Goal: Task Accomplishment & Management: Manage account settings

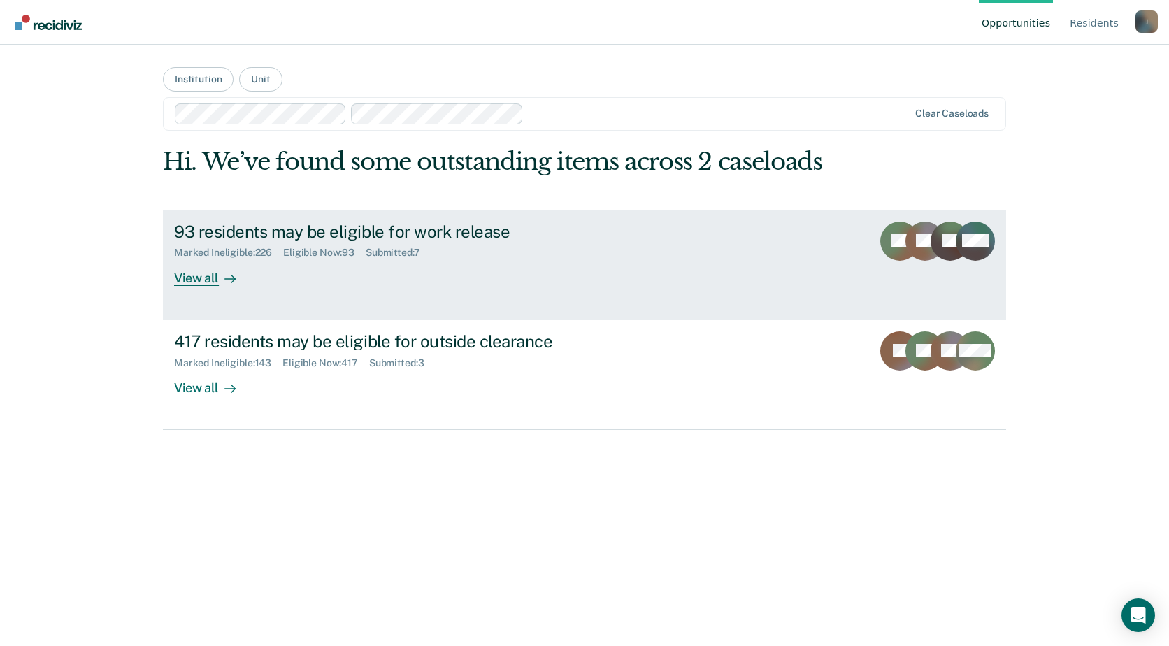
click at [204, 272] on div "View all" at bounding box center [213, 272] width 78 height 27
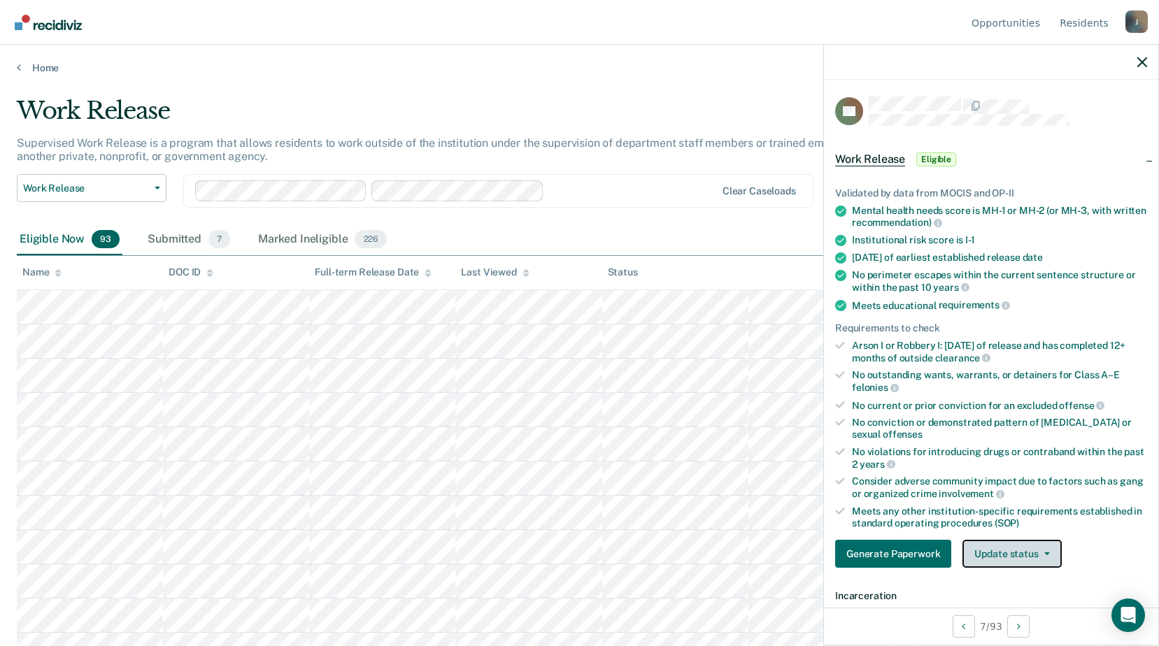
click at [996, 548] on button "Update status" at bounding box center [1011, 554] width 99 height 28
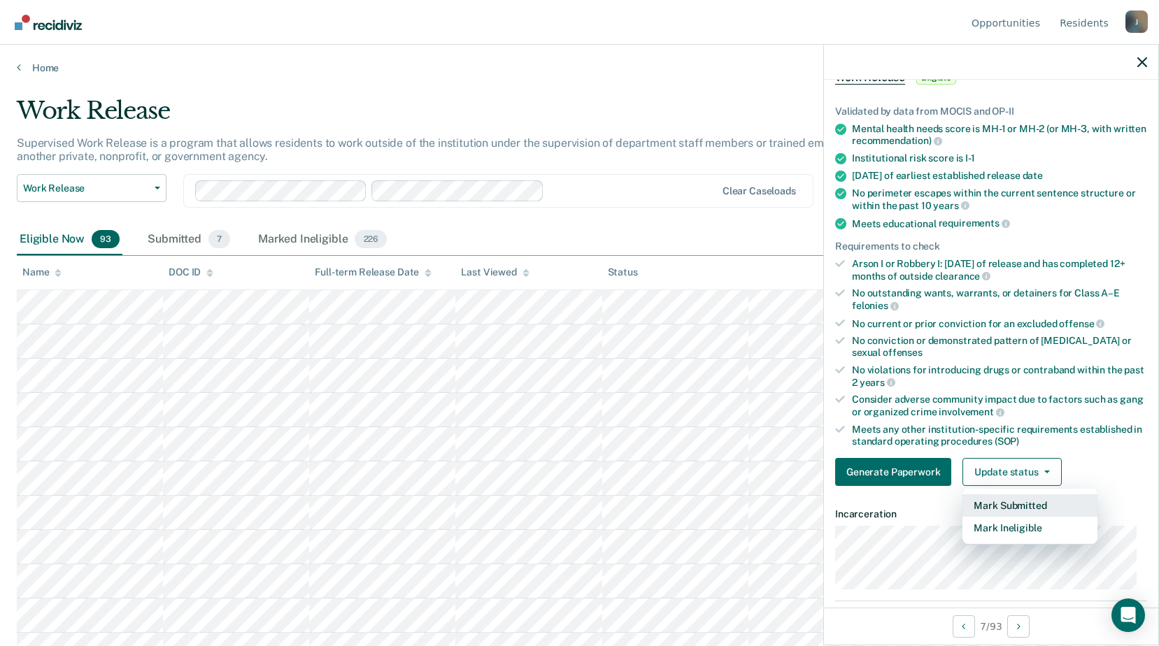
scroll to position [152, 0]
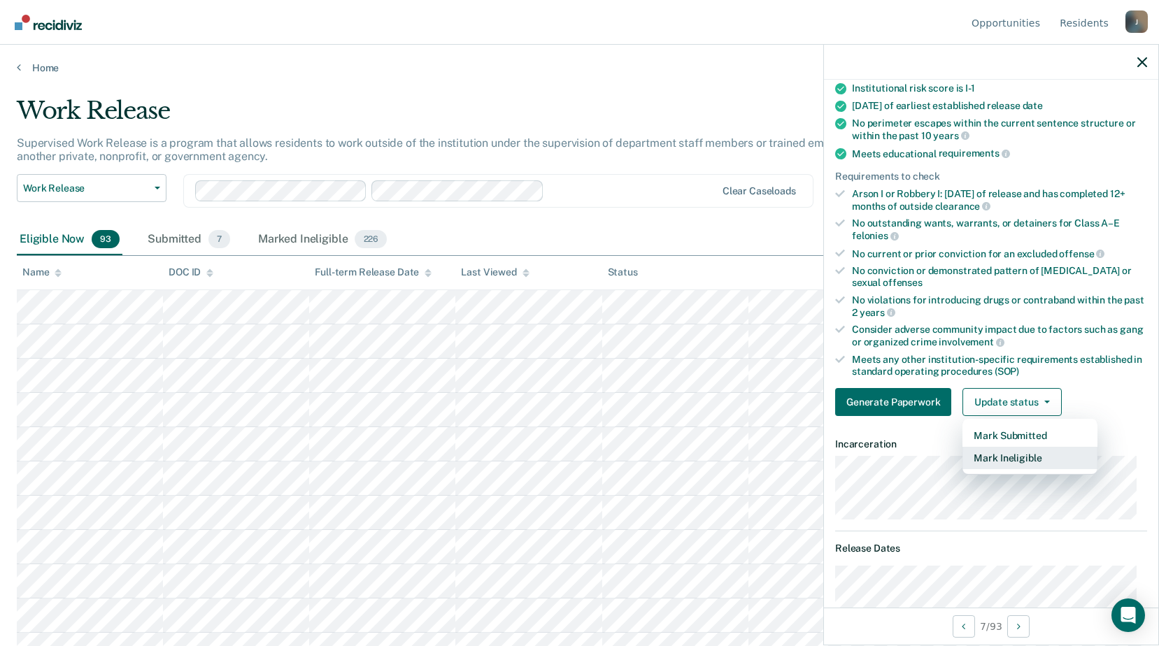
click at [995, 453] on button "Mark Ineligible" at bounding box center [1029, 458] width 135 height 22
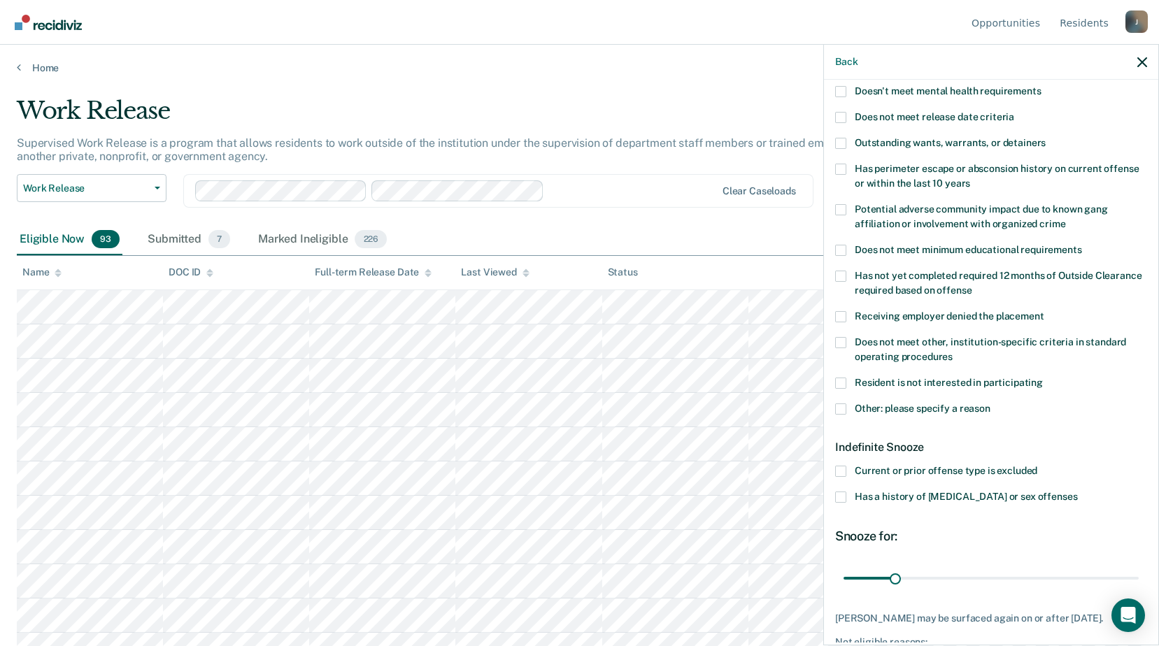
click at [841, 404] on span at bounding box center [840, 409] width 11 height 11
click at [990, 404] on input "Other: please specify a reason" at bounding box center [990, 404] width 0 height 0
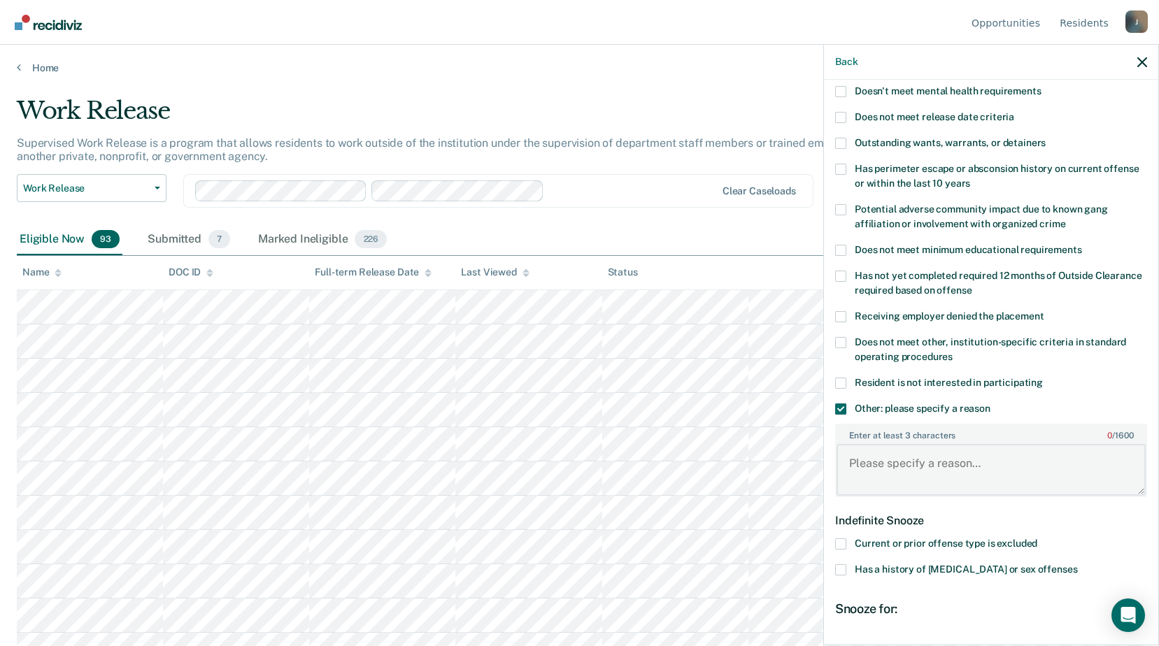
click at [867, 445] on textarea "Enter at least 3 characters 0 / 1600" at bounding box center [990, 470] width 309 height 52
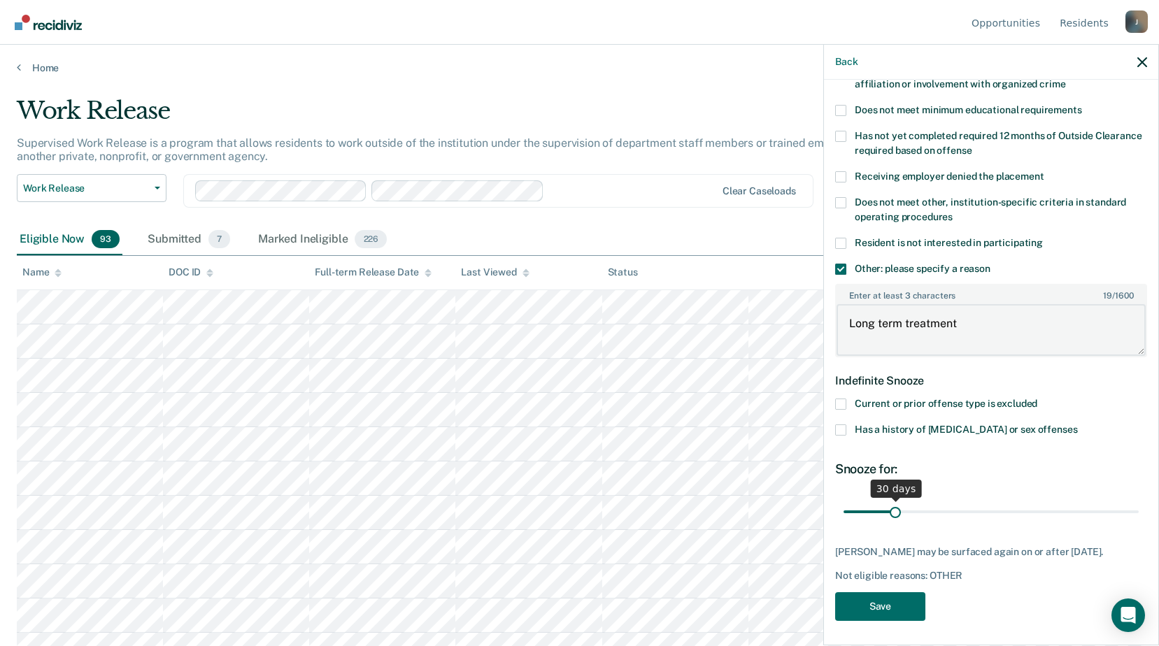
type textarea "Long term treatment"
drag, startPoint x: 894, startPoint y: 513, endPoint x: 1172, endPoint y: 521, distance: 277.8
type input "180"
click at [1139, 521] on input "range" at bounding box center [990, 511] width 295 height 24
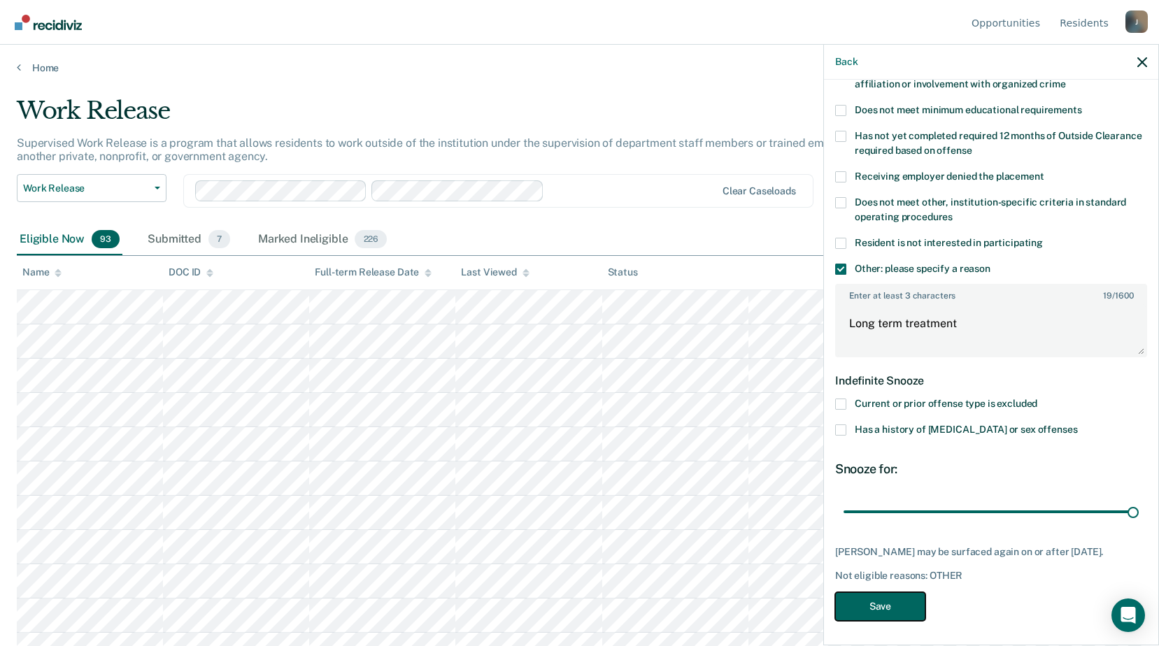
click at [894, 607] on button "Save" at bounding box center [880, 606] width 90 height 29
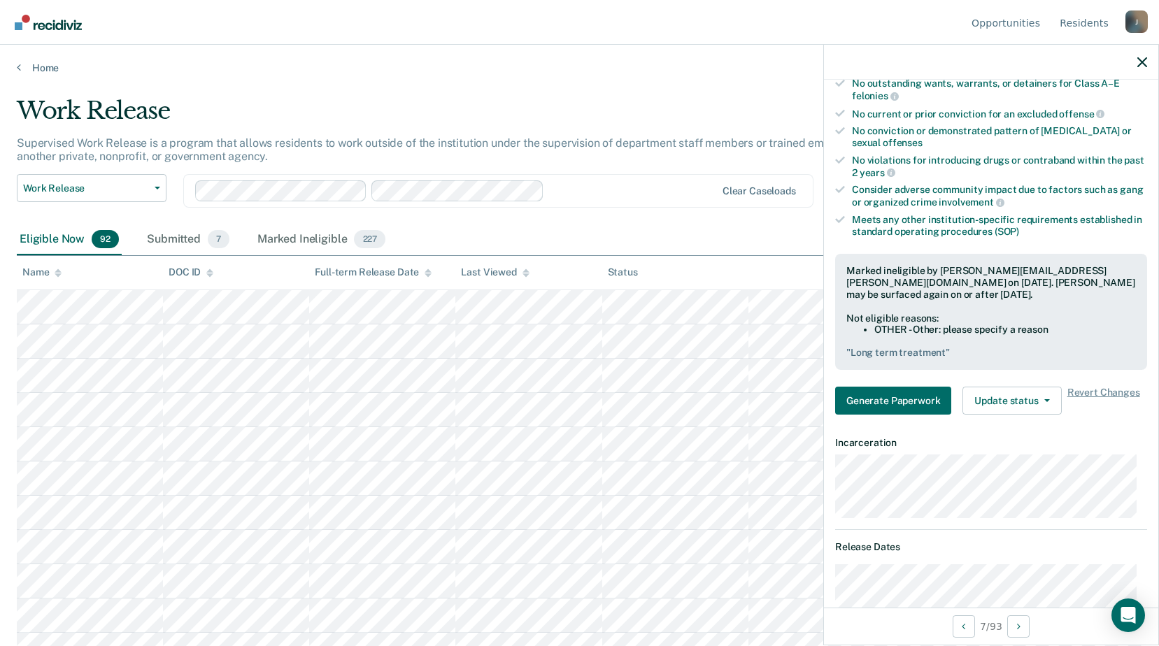
scroll to position [70, 0]
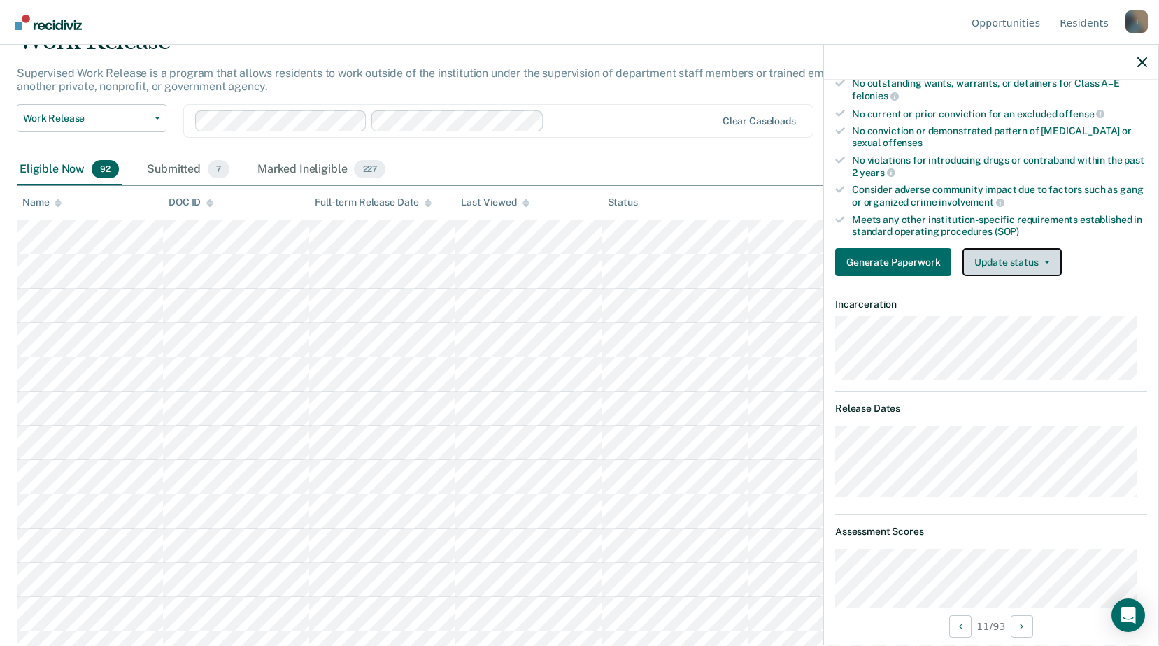
click at [990, 257] on button "Update status" at bounding box center [1011, 262] width 99 height 28
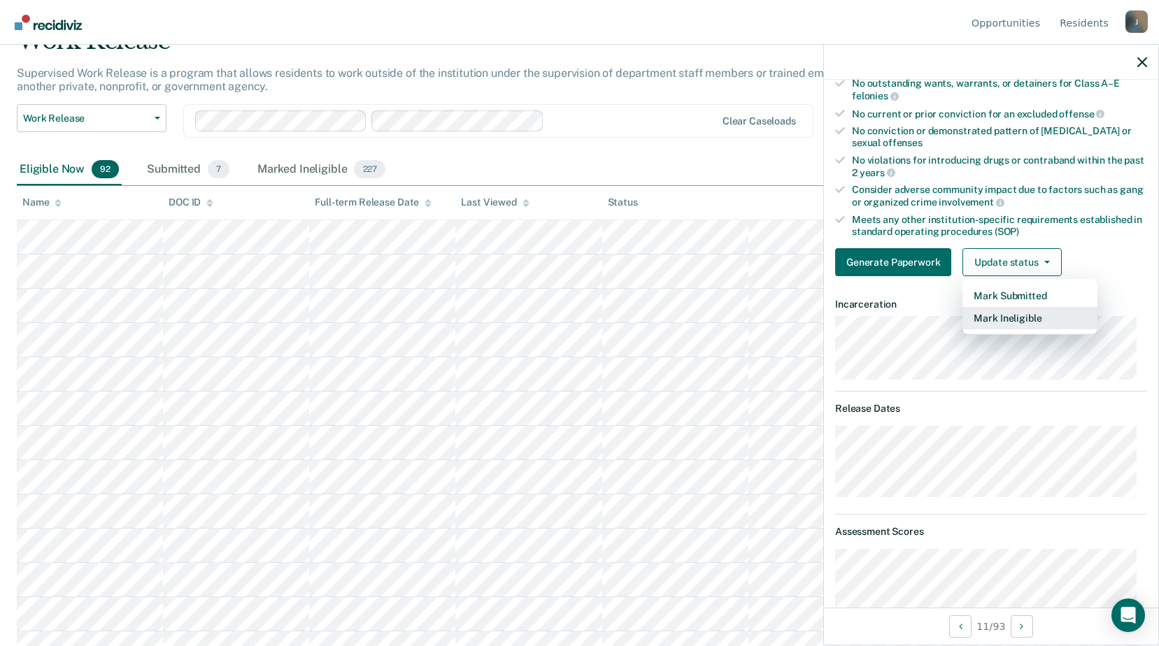
click at [981, 321] on button "Mark Ineligible" at bounding box center [1029, 318] width 135 height 22
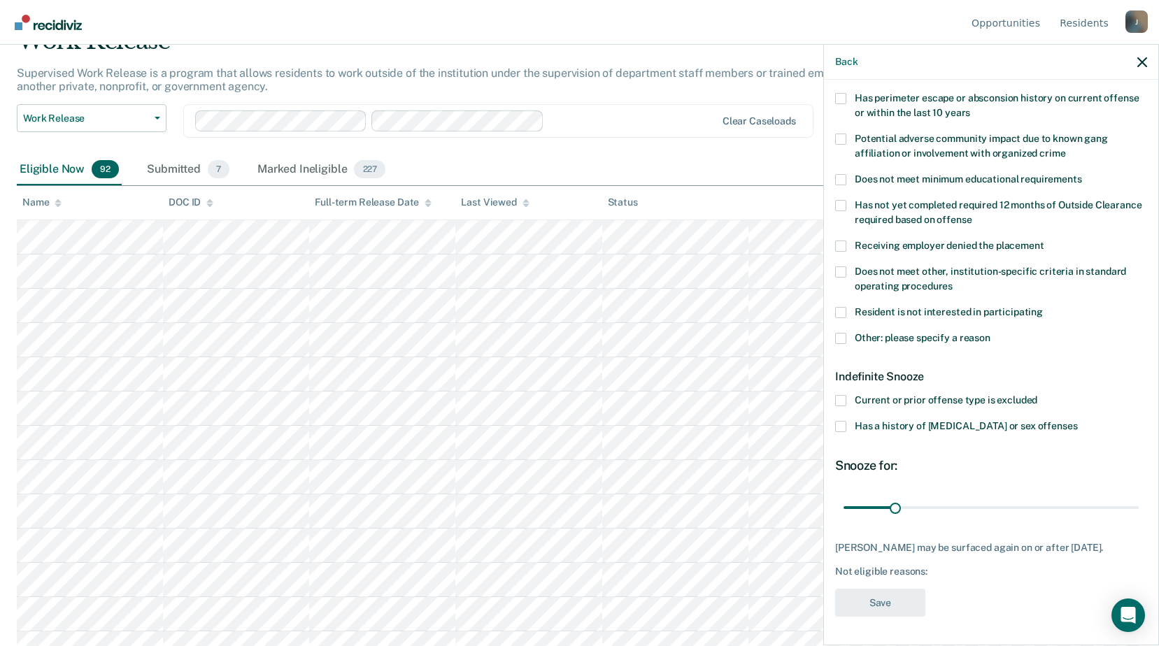
click at [846, 333] on label "Other: please specify a reason" at bounding box center [991, 340] width 312 height 15
click at [990, 333] on input "Other: please specify a reason" at bounding box center [990, 333] width 0 height 0
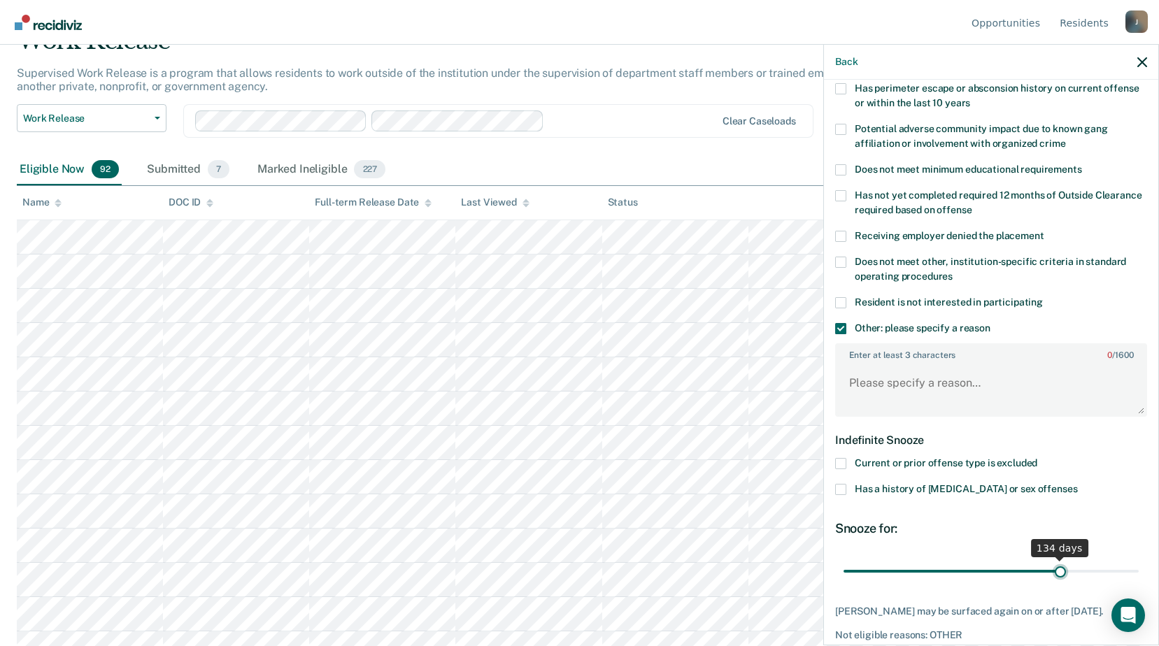
drag, startPoint x: 909, startPoint y: 571, endPoint x: 1052, endPoint y: 566, distance: 143.5
type input "134"
click at [1052, 566] on input "range" at bounding box center [990, 571] width 295 height 24
click at [957, 395] on textarea "Enter at least 3 characters 0 / 1600" at bounding box center [990, 390] width 309 height 52
type textarea "Currently enrolled in business tech"
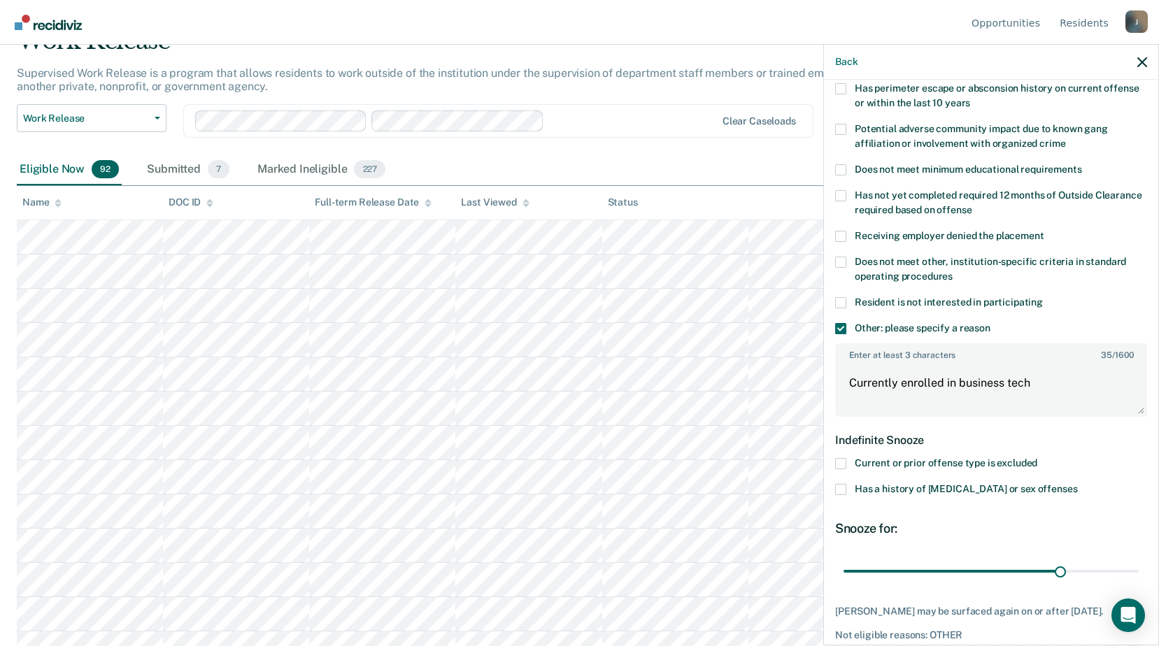
scroll to position [306, 0]
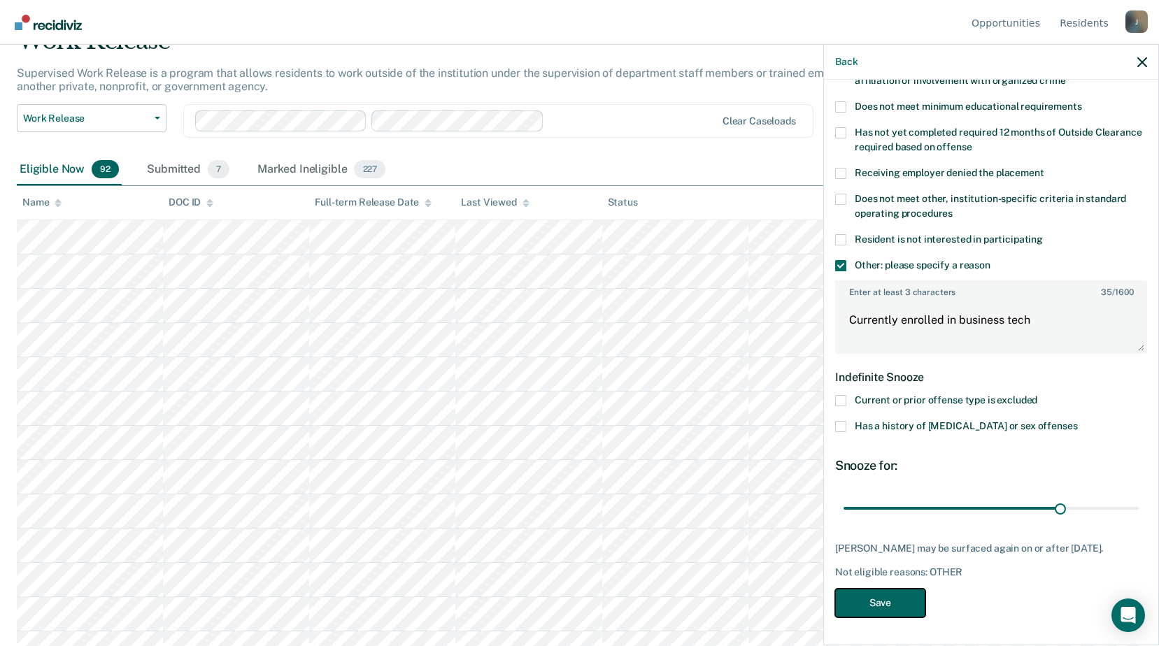
click at [903, 600] on button "Save" at bounding box center [880, 603] width 90 height 29
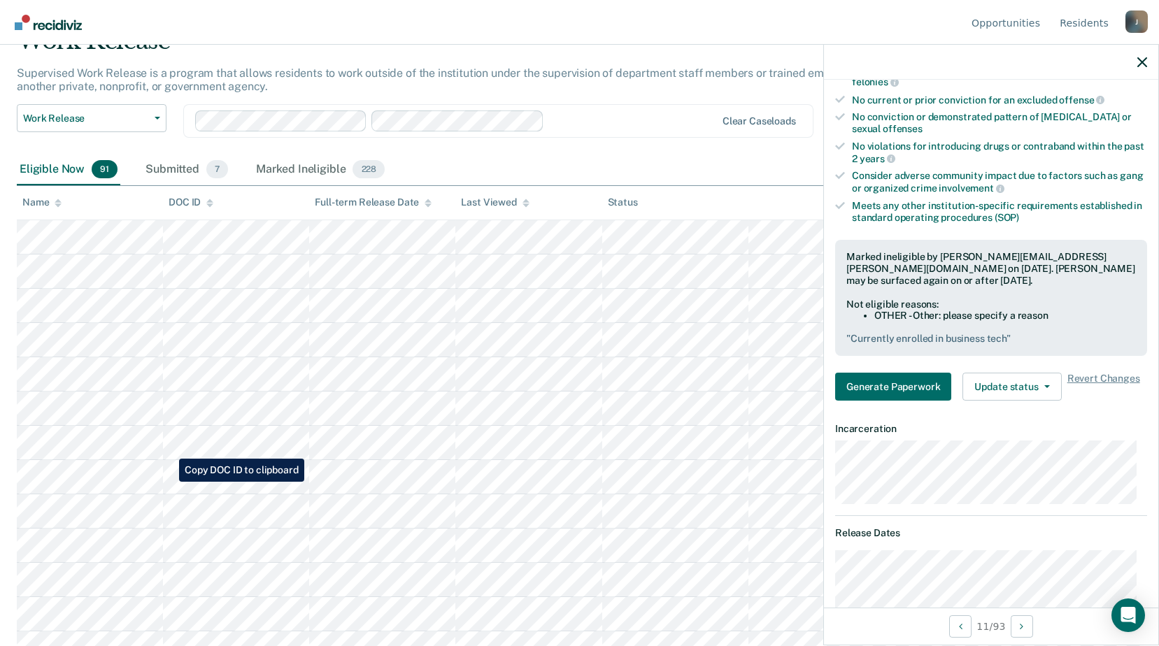
scroll to position [140, 0]
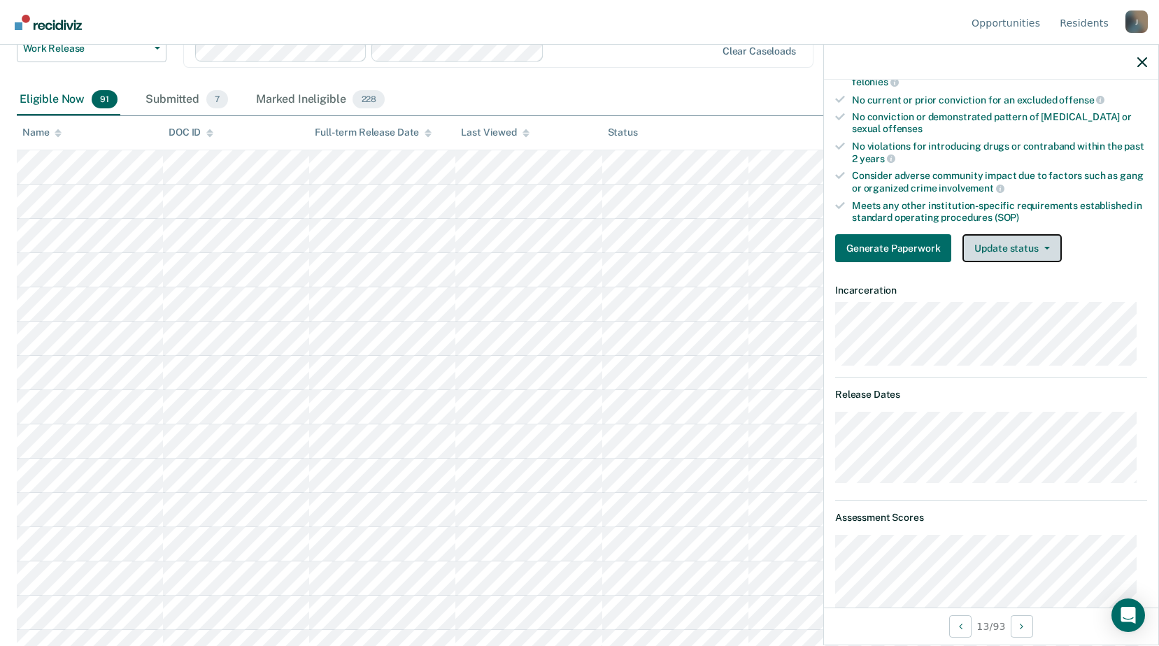
click at [1044, 235] on button "Update status" at bounding box center [1011, 248] width 99 height 28
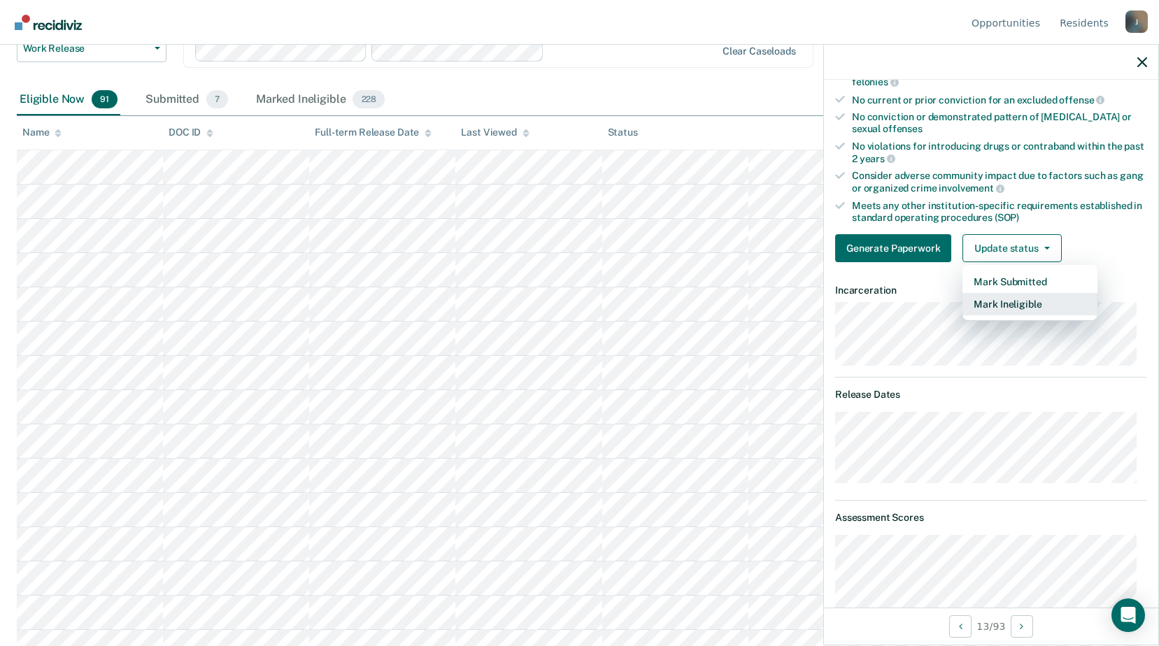
click at [1007, 299] on button "Mark Ineligible" at bounding box center [1029, 304] width 135 height 22
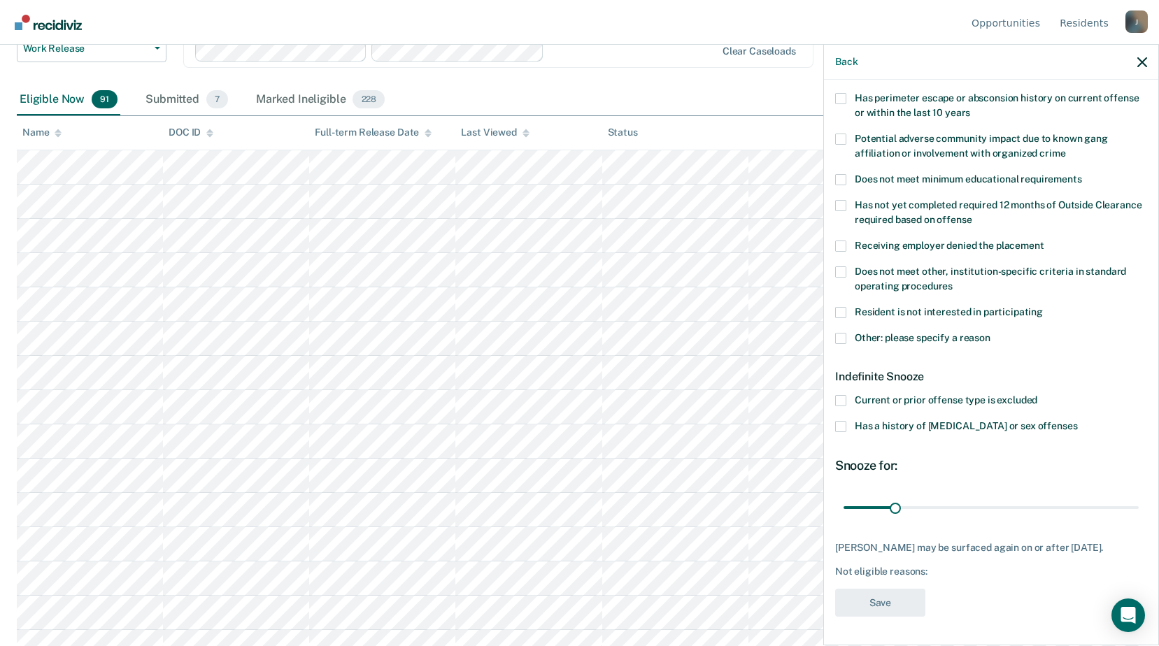
click at [844, 333] on span at bounding box center [840, 338] width 11 height 11
click at [990, 333] on input "Other: please specify a reason" at bounding box center [990, 333] width 0 height 0
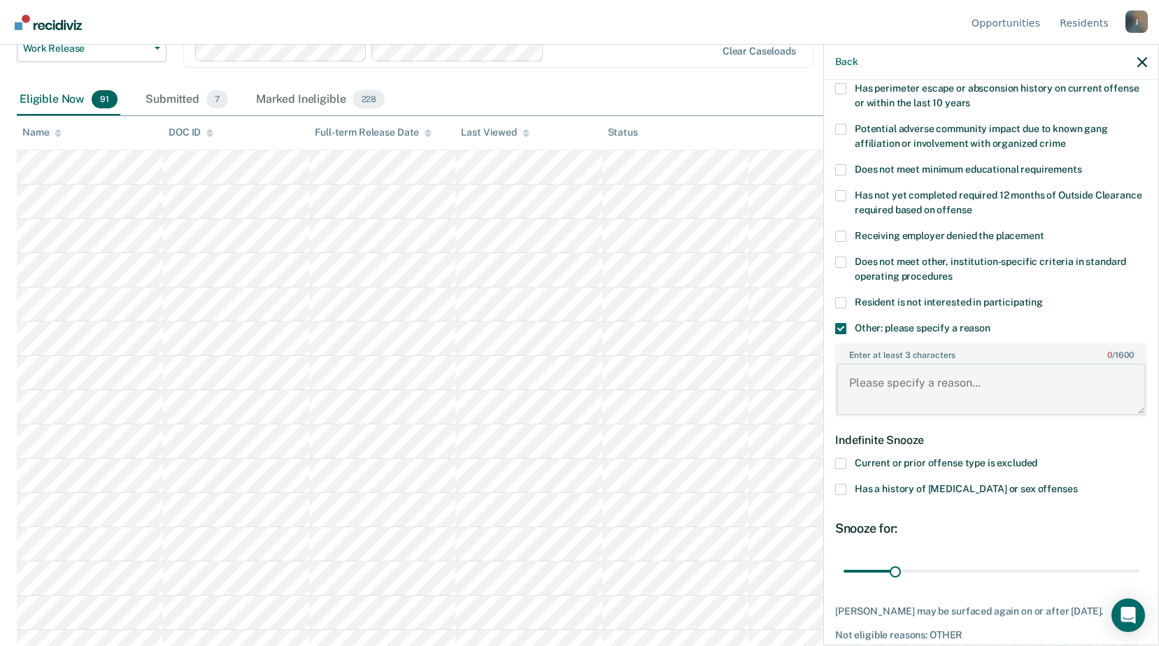
click at [884, 392] on textarea "Enter at least 3 characters 0 / 1600" at bounding box center [990, 390] width 309 height 52
type textarea "treatment program"
drag, startPoint x: 895, startPoint y: 567, endPoint x: 1064, endPoint y: 564, distance: 170.0
type input "142"
click at [1064, 564] on input "range" at bounding box center [990, 571] width 295 height 24
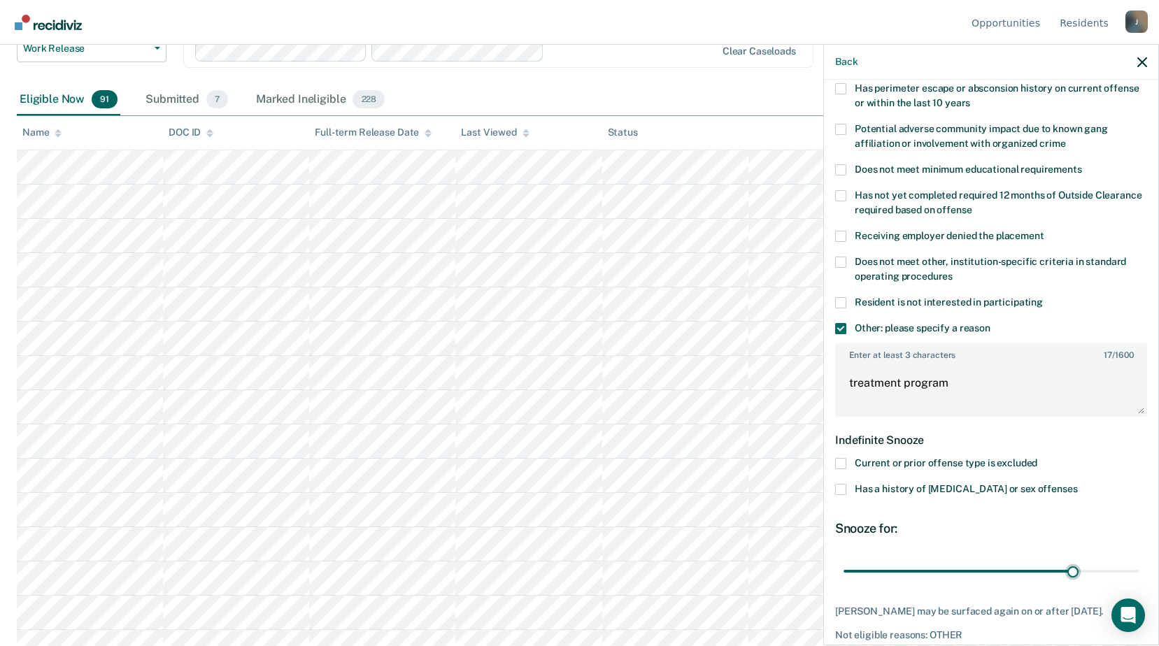
scroll to position [306, 0]
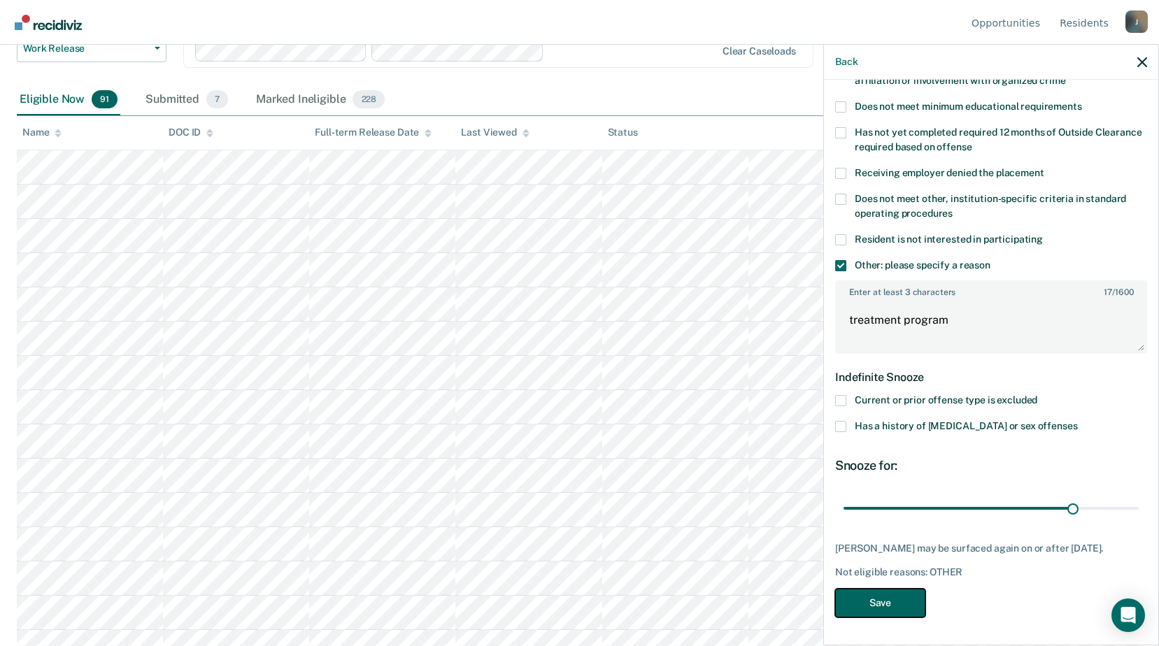
click at [908, 607] on button "Save" at bounding box center [880, 603] width 90 height 29
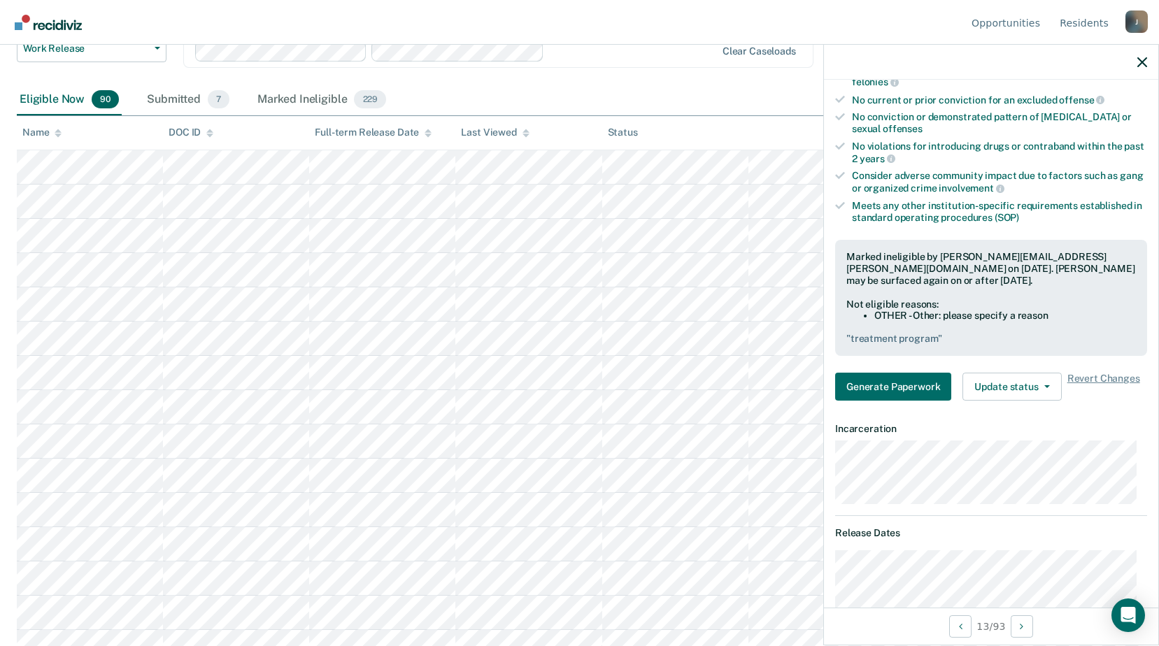
scroll to position [210, 0]
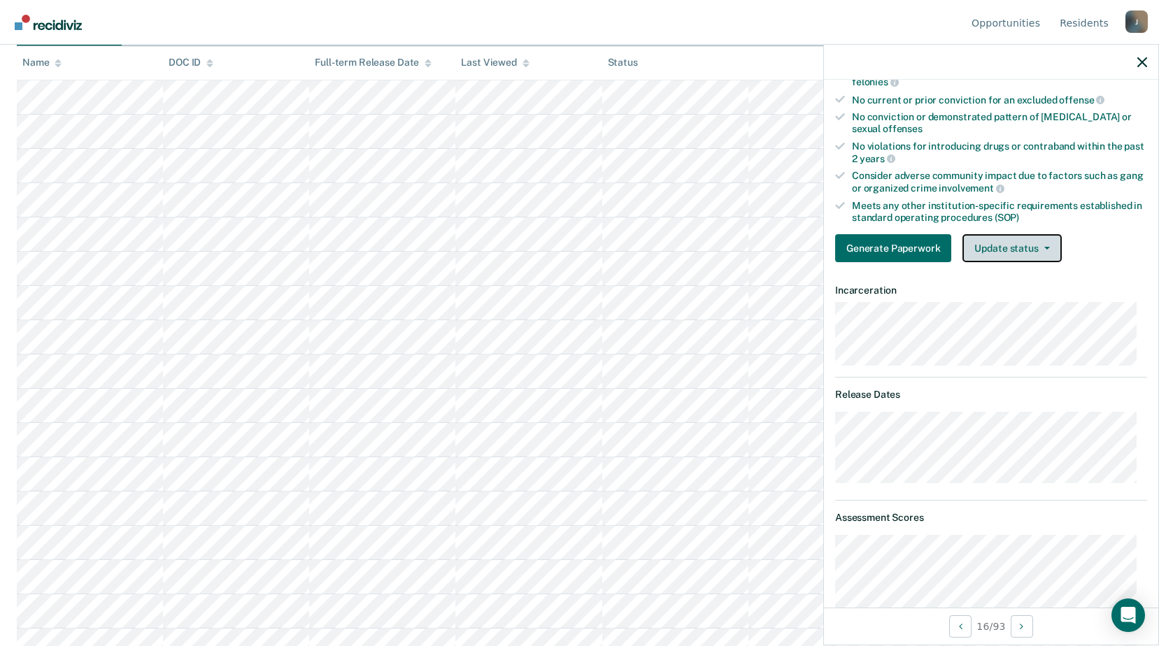
click at [1039, 247] on span "button" at bounding box center [1044, 248] width 11 height 3
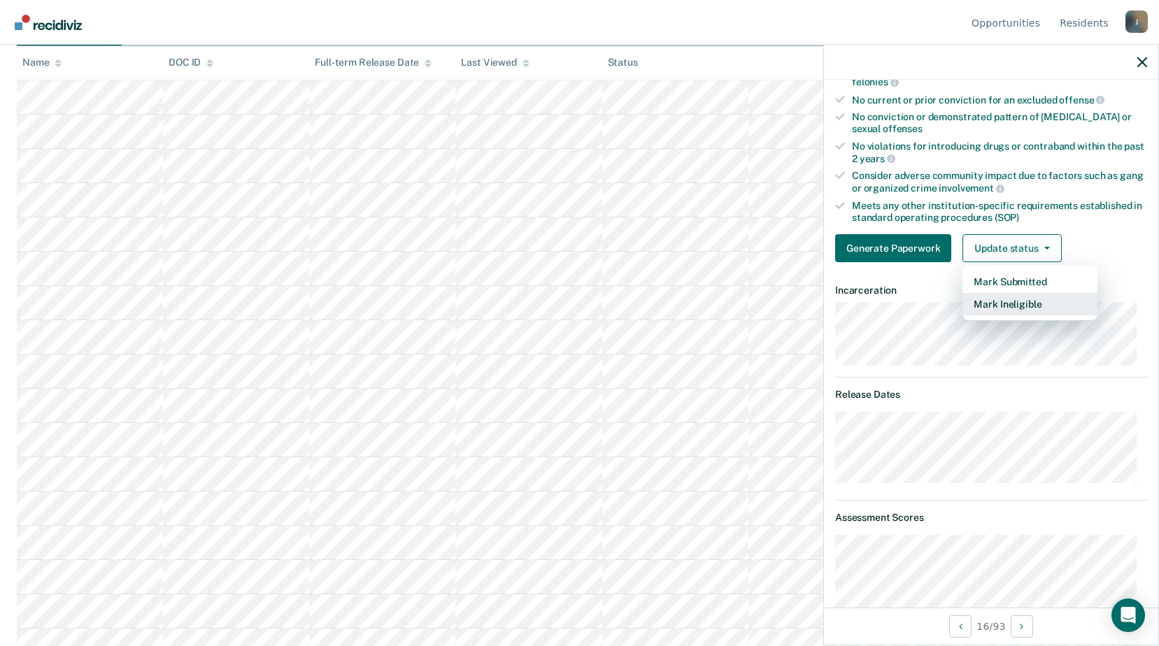
click at [996, 313] on button "Mark Ineligible" at bounding box center [1029, 304] width 135 height 22
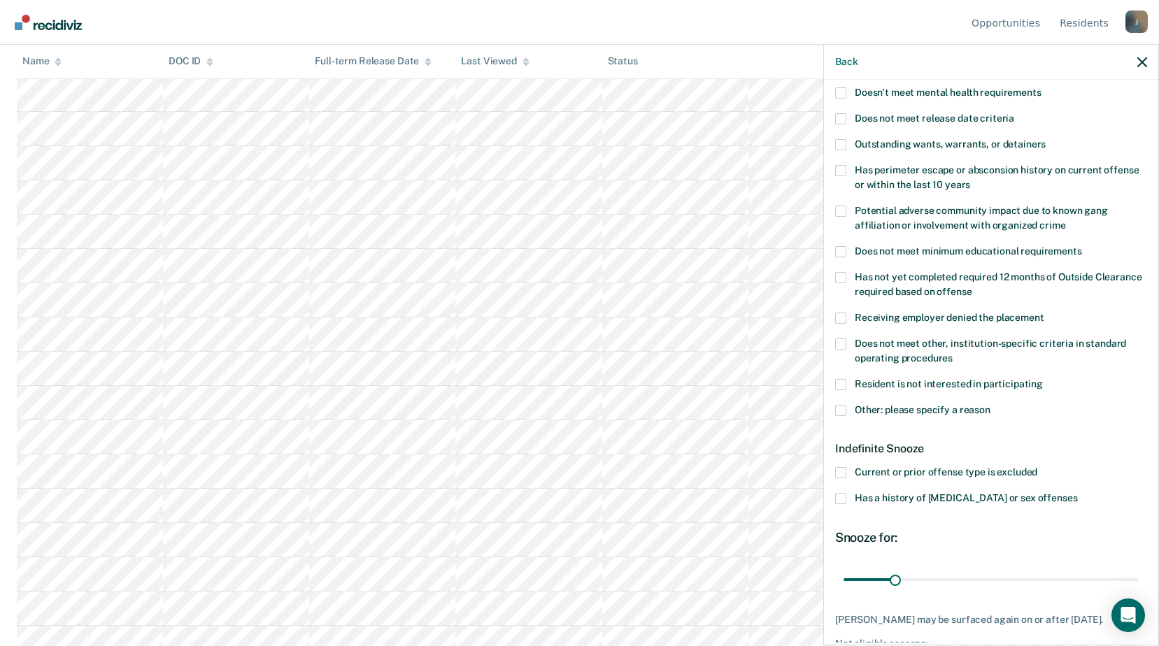
scroll to position [80, 0]
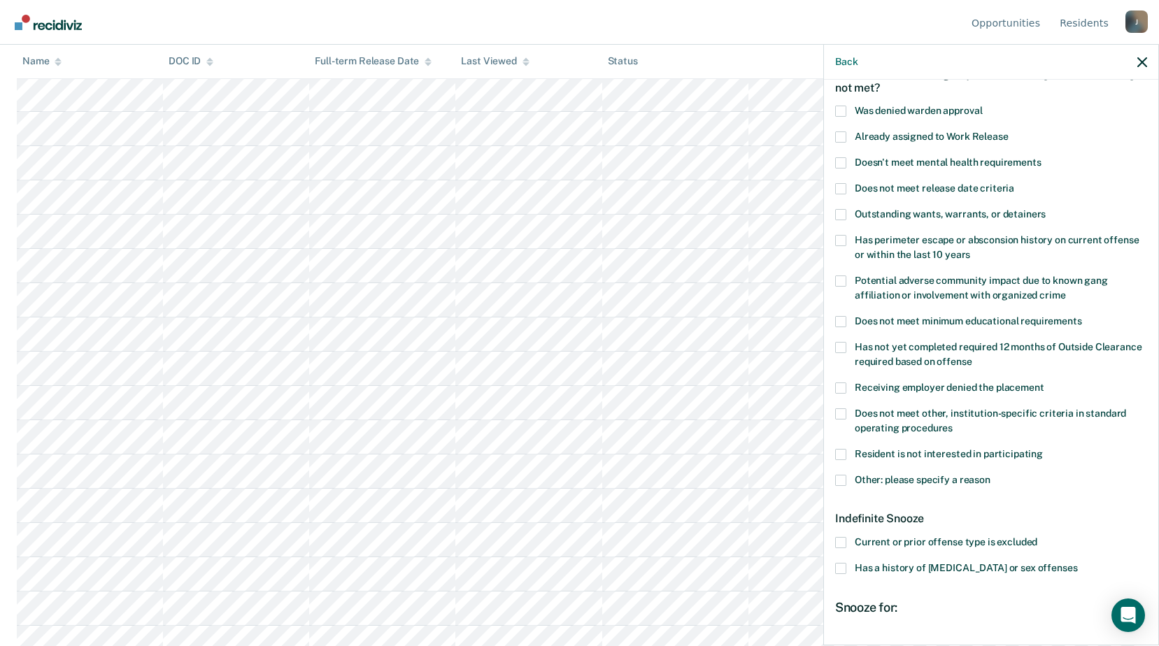
click at [840, 237] on span at bounding box center [840, 240] width 11 height 11
click at [970, 250] on input "Has perimeter escape or absconsion history on current offense or within the las…" at bounding box center [970, 250] width 0 height 0
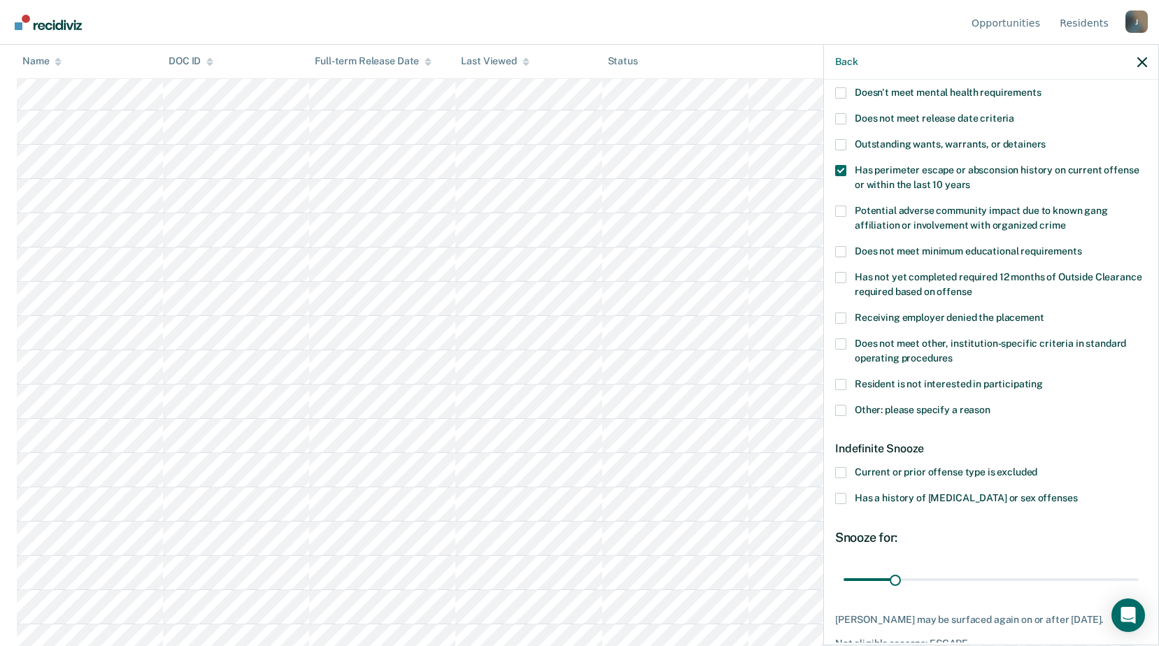
scroll to position [220, 0]
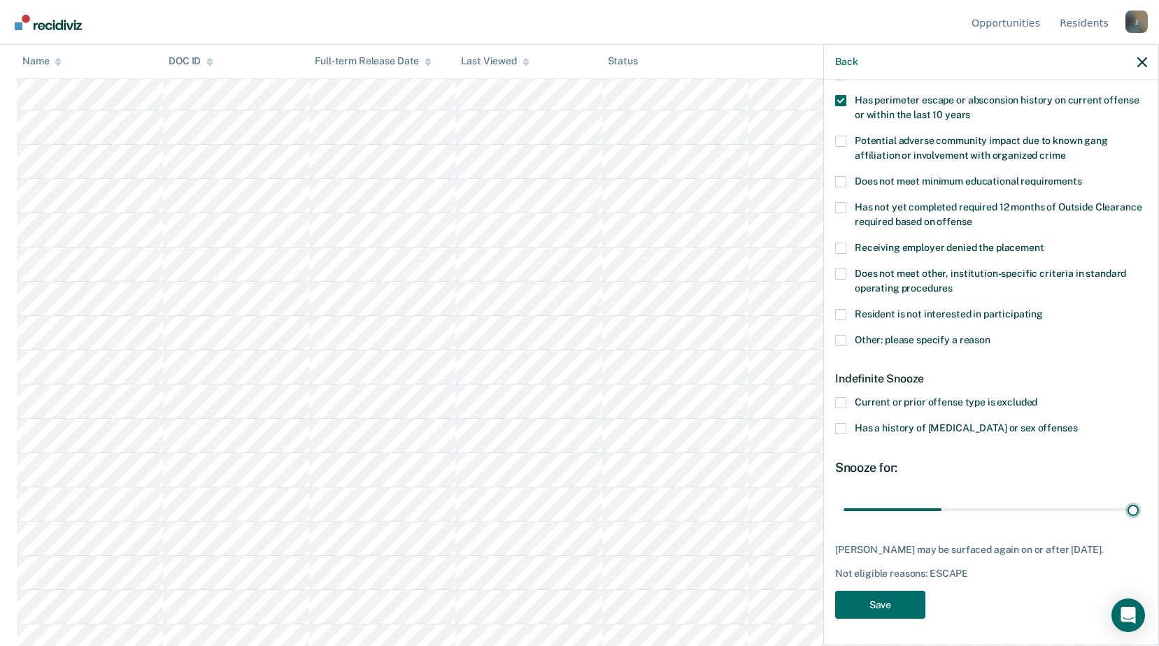
drag, startPoint x: 891, startPoint y: 501, endPoint x: 1169, endPoint y: 515, distance: 278.0
type input "180"
click at [1139, 518] on input "range" at bounding box center [990, 509] width 295 height 24
click at [880, 594] on button "Save" at bounding box center [880, 605] width 90 height 29
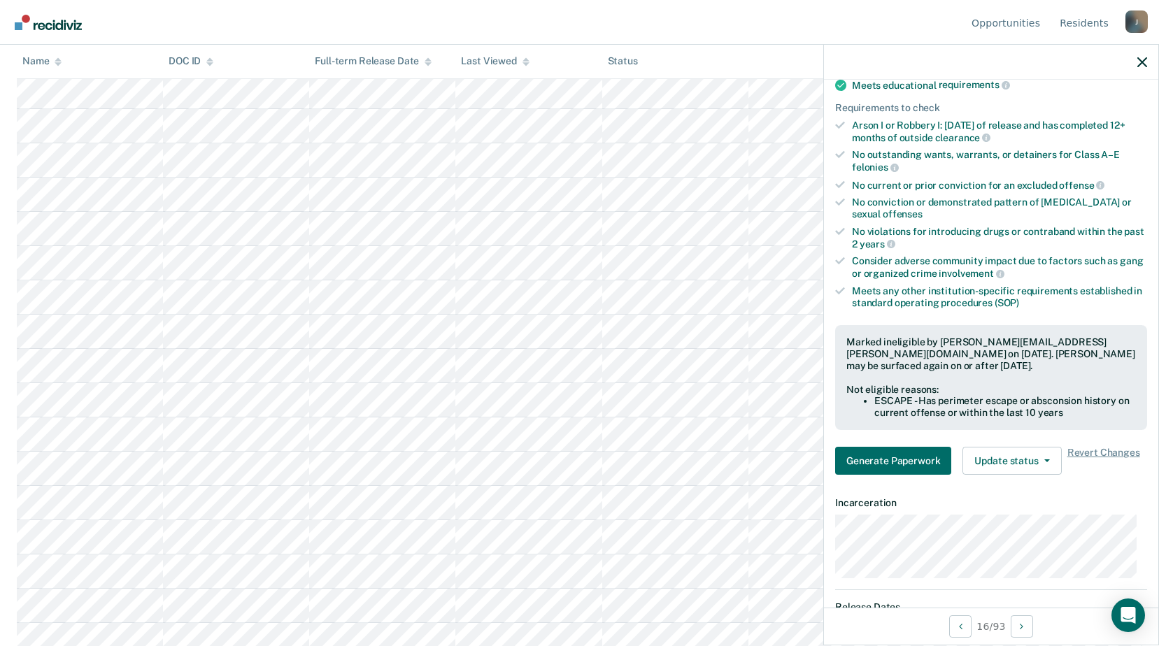
scroll to position [560, 0]
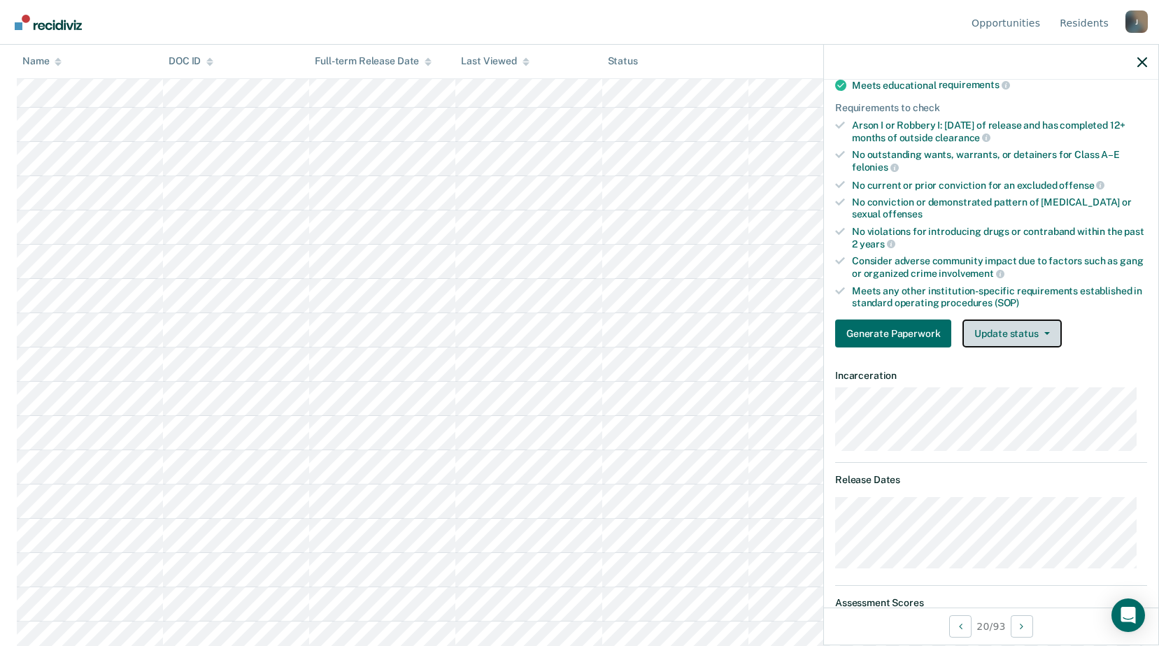
click at [972, 332] on button "Update status" at bounding box center [1011, 334] width 99 height 28
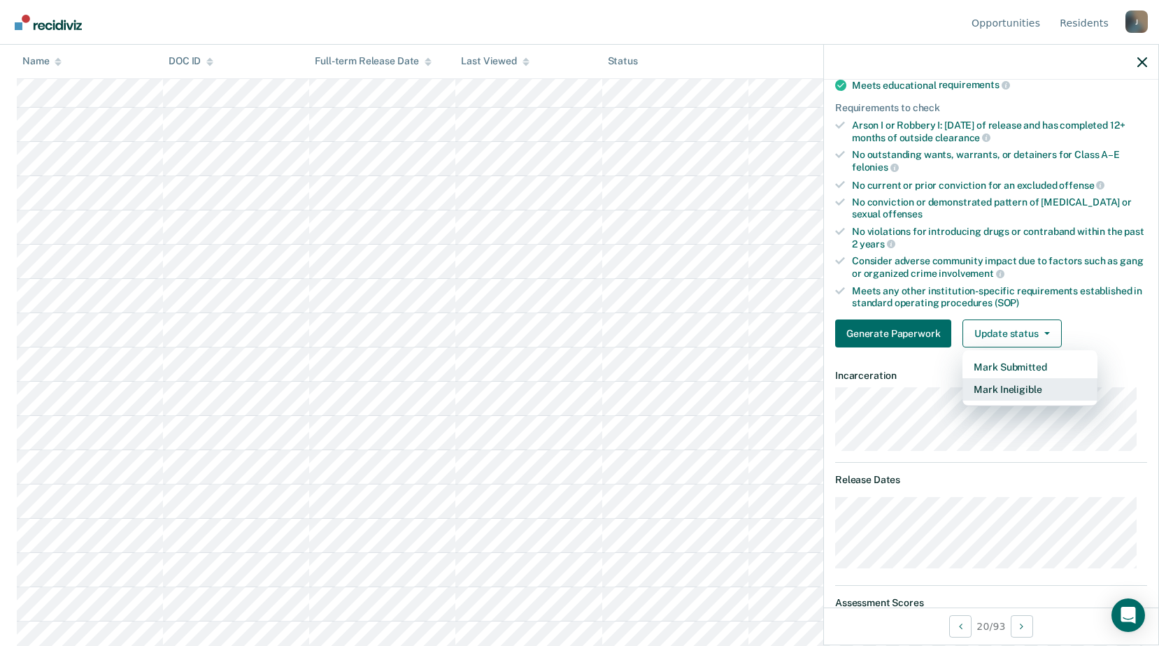
click at [999, 388] on button "Mark Ineligible" at bounding box center [1029, 389] width 135 height 22
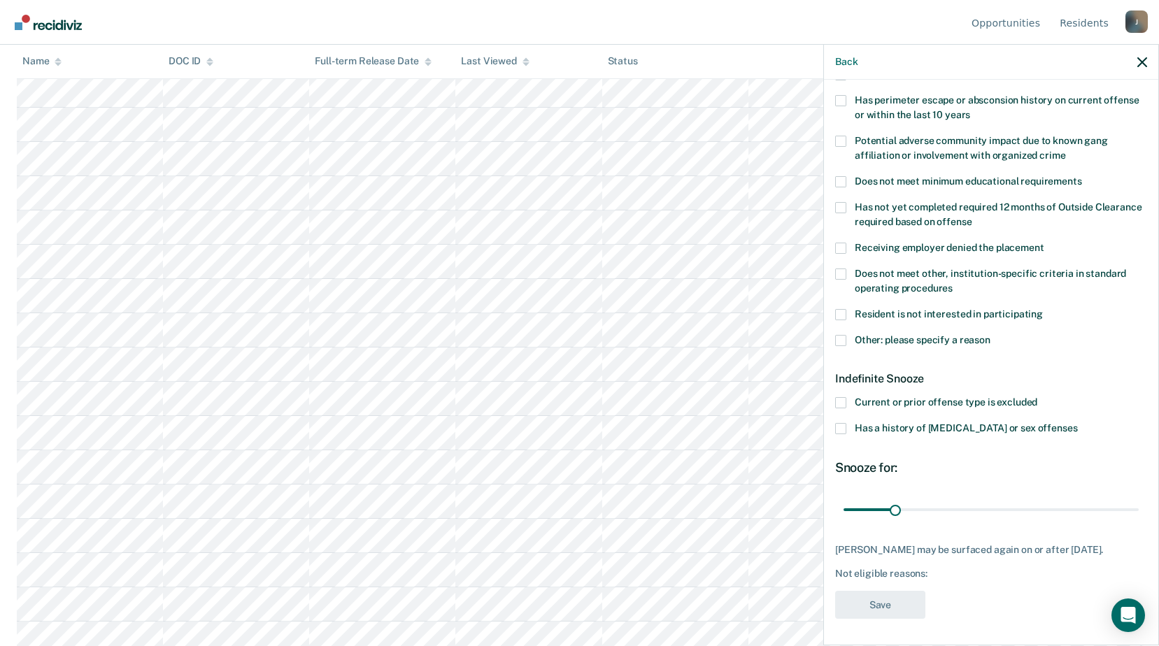
click at [836, 340] on span at bounding box center [840, 340] width 11 height 11
click at [990, 335] on input "Other: please specify a reason" at bounding box center [990, 335] width 0 height 0
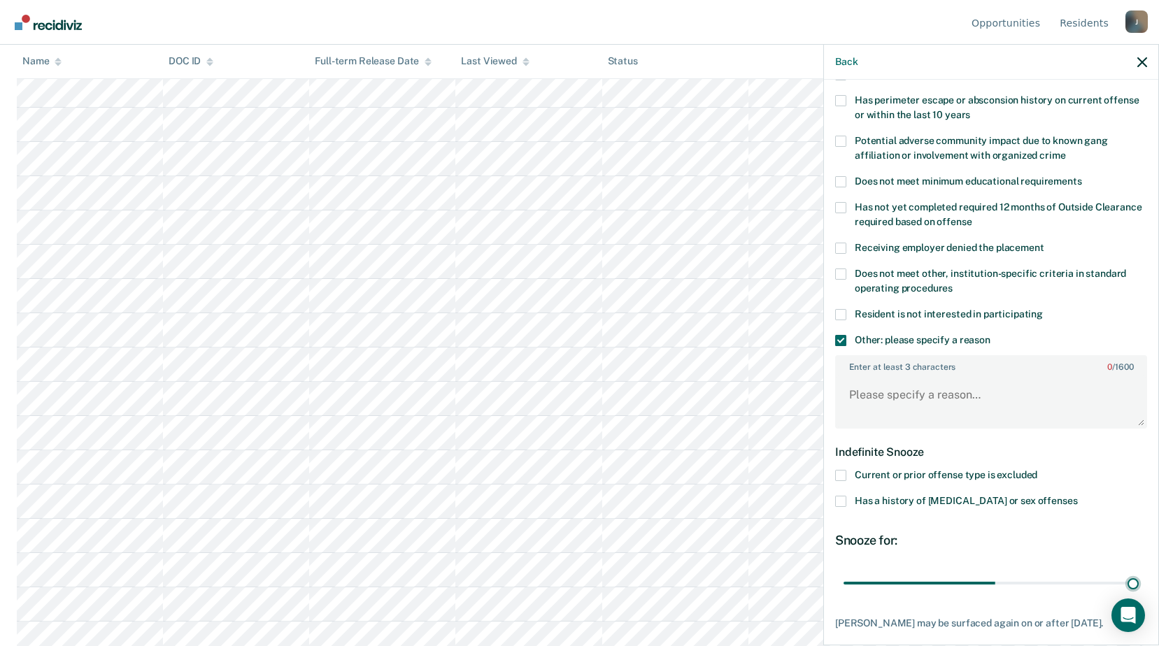
drag, startPoint x: 930, startPoint y: 573, endPoint x: 1155, endPoint y: 522, distance: 230.9
type input "180"
click at [1139, 571] on input "range" at bounding box center [990, 583] width 295 height 24
click at [967, 397] on textarea "Enter at least 3 characters 0 / 1600" at bounding box center [990, 402] width 309 height 52
type textarea "m"
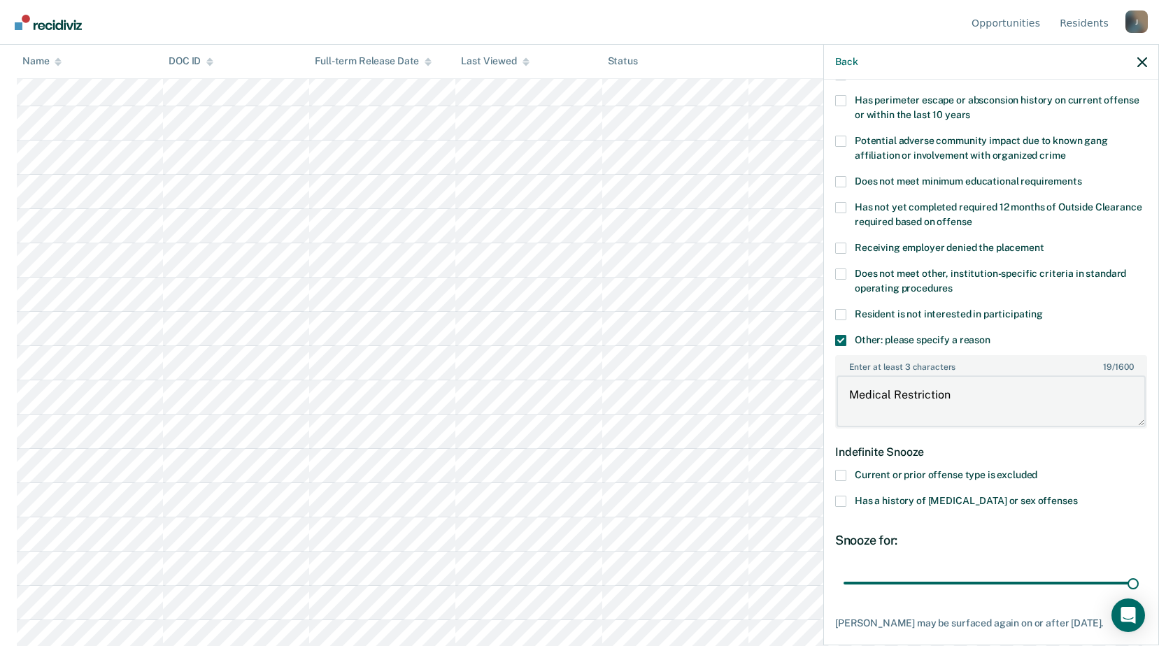
scroll to position [294, 0]
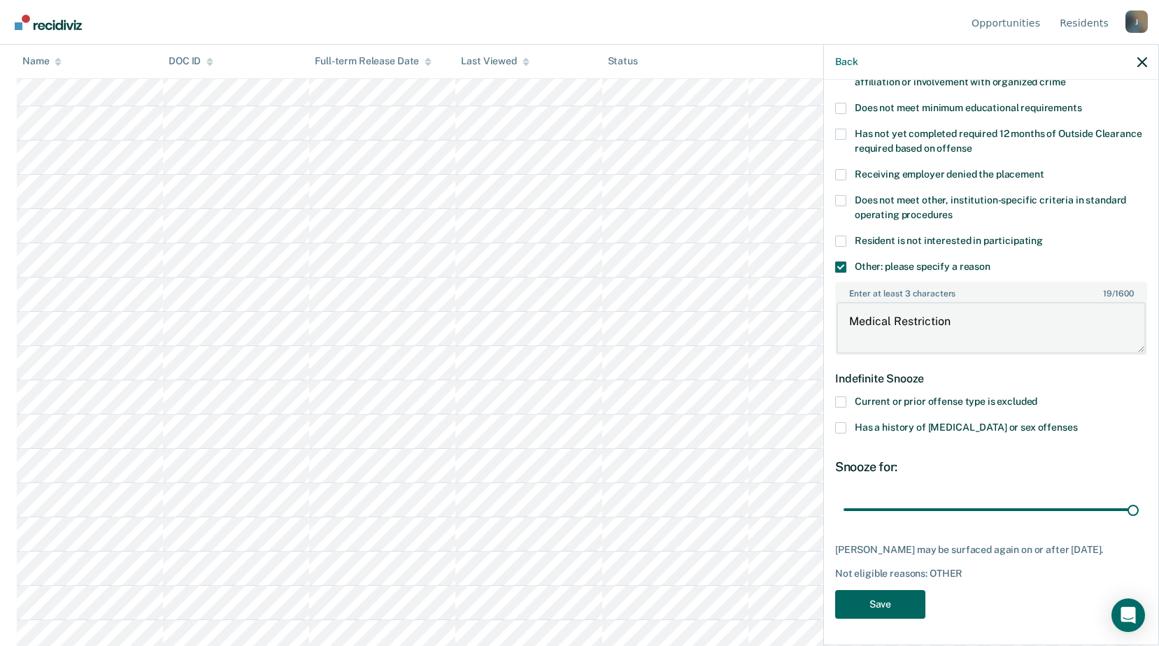
type textarea "Medical Restriction"
click at [871, 606] on button "Save" at bounding box center [880, 604] width 90 height 29
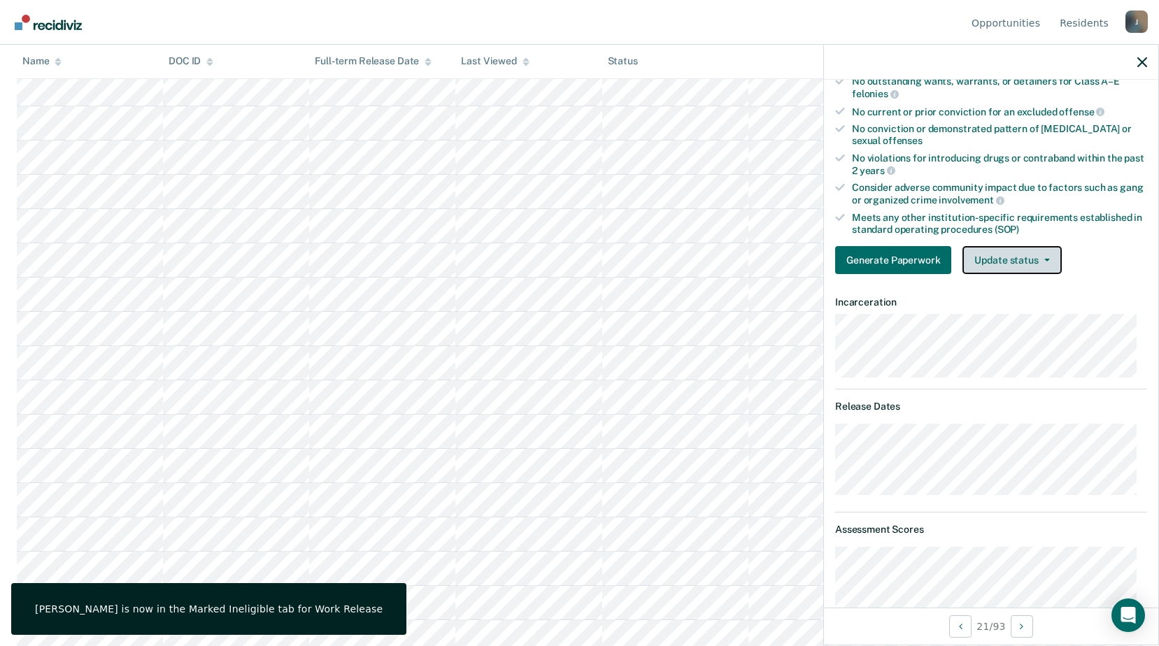
click at [1002, 259] on button "Update status" at bounding box center [1011, 260] width 99 height 28
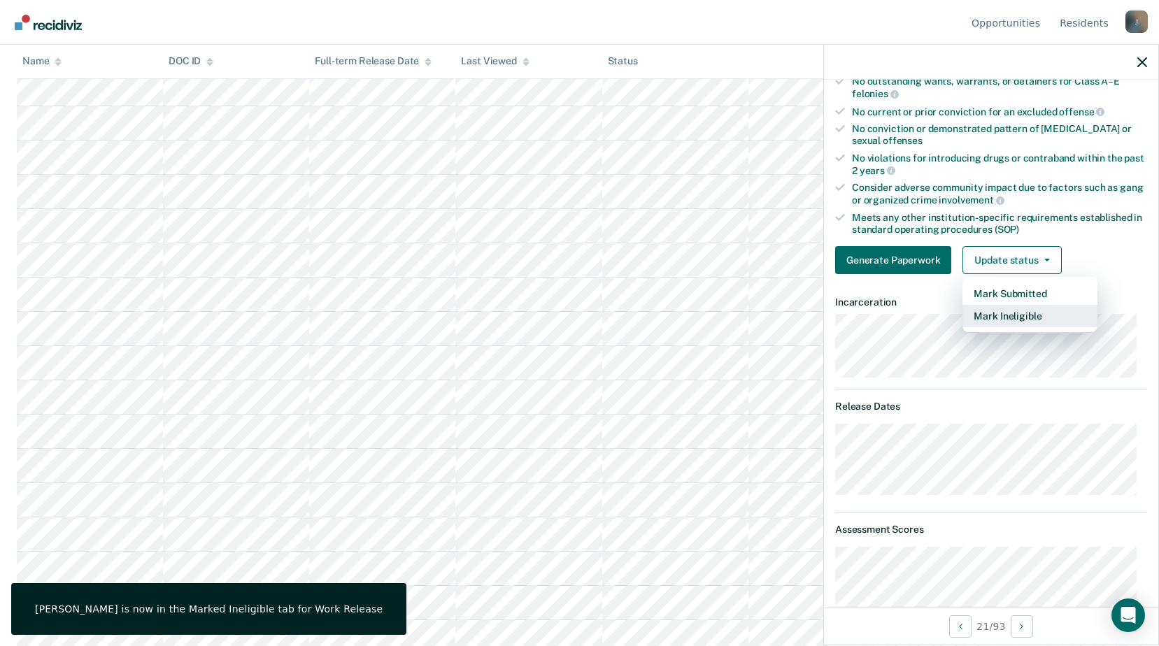
click at [988, 320] on button "Mark Ineligible" at bounding box center [1029, 316] width 135 height 22
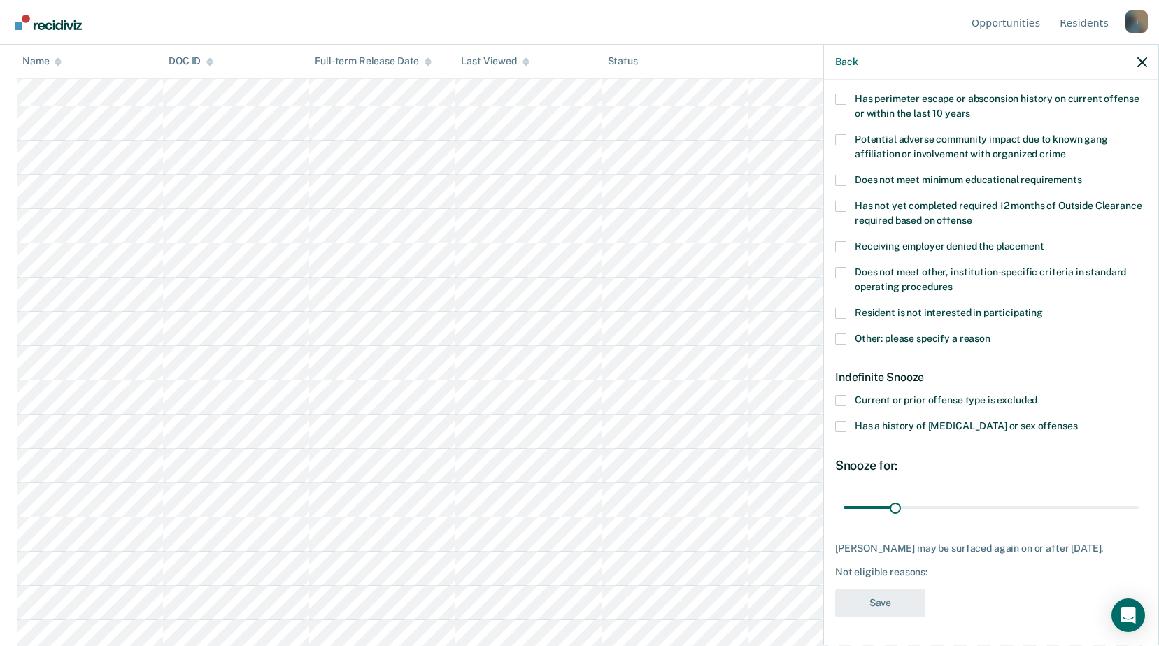
scroll to position [232, 0]
click at [844, 333] on span at bounding box center [840, 338] width 11 height 11
click at [990, 333] on input "Other: please specify a reason" at bounding box center [990, 333] width 0 height 0
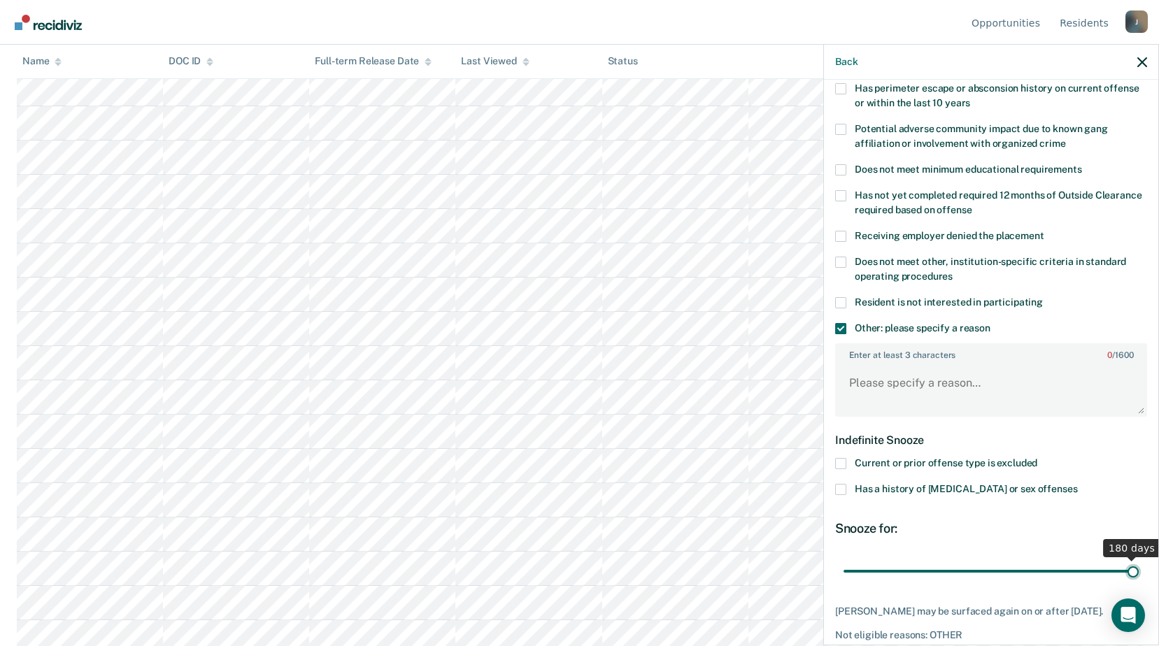
drag, startPoint x: 890, startPoint y: 573, endPoint x: 1150, endPoint y: 581, distance: 260.3
type input "180"
click at [1139, 581] on input "range" at bounding box center [990, 571] width 295 height 24
click at [919, 375] on textarea "Enter at least 3 characters 0 / 1600" at bounding box center [990, 390] width 309 height 52
type textarea "B"
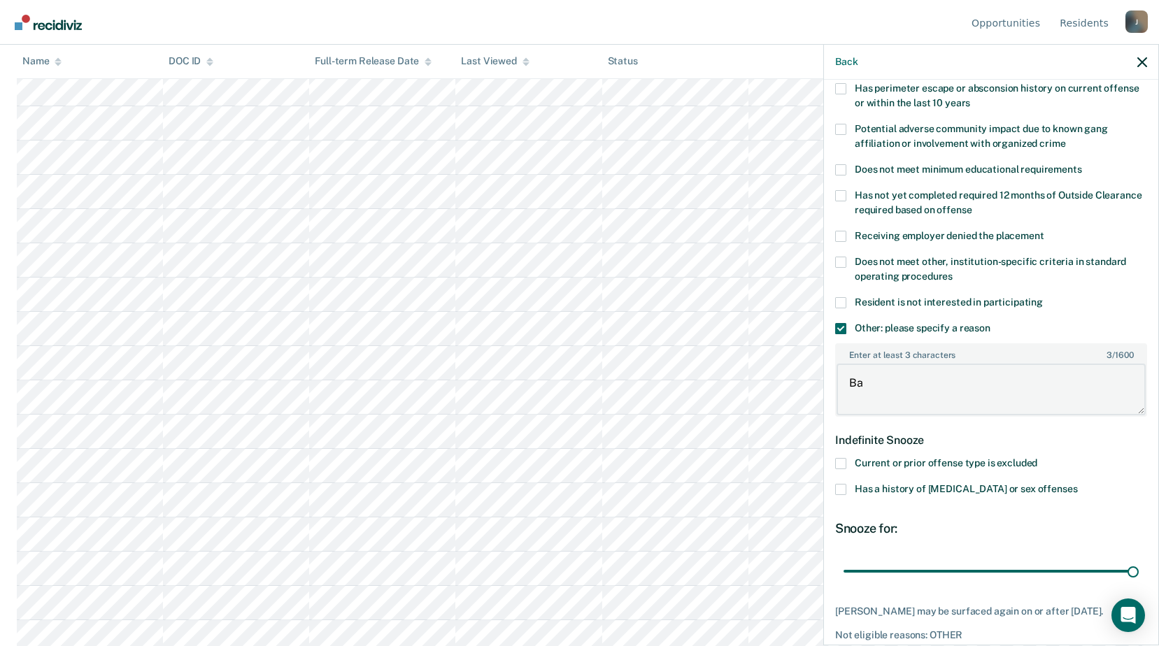
type textarea "B"
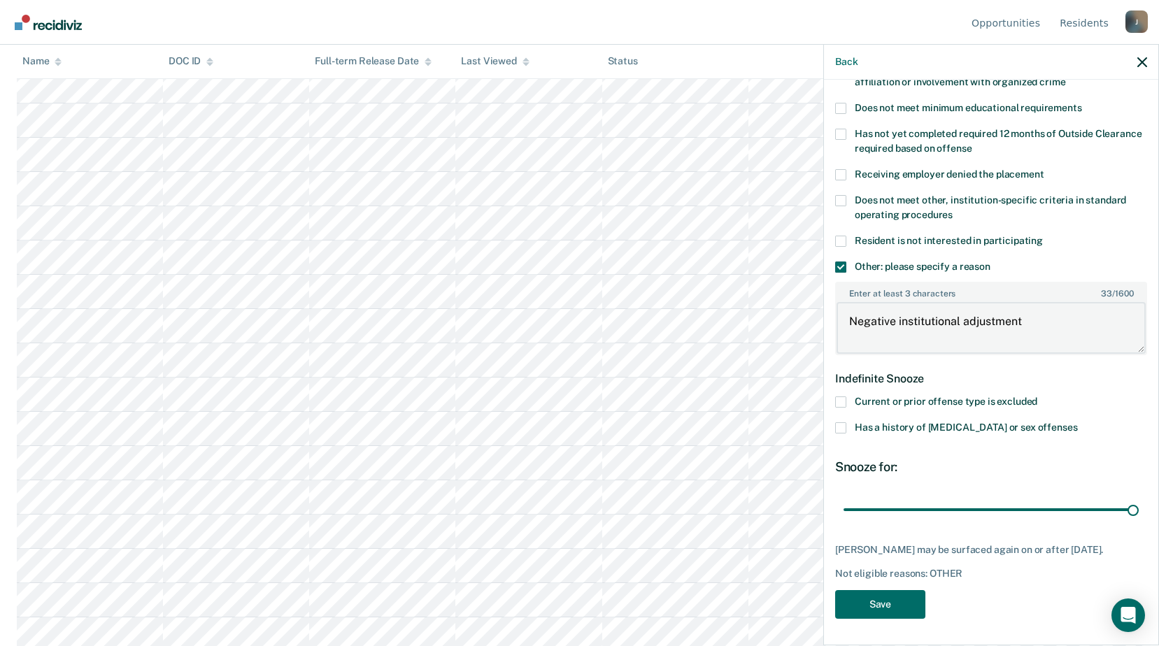
scroll to position [839, 0]
type textarea "Negative institutional adjustment"
click at [890, 592] on button "Save" at bounding box center [880, 604] width 90 height 29
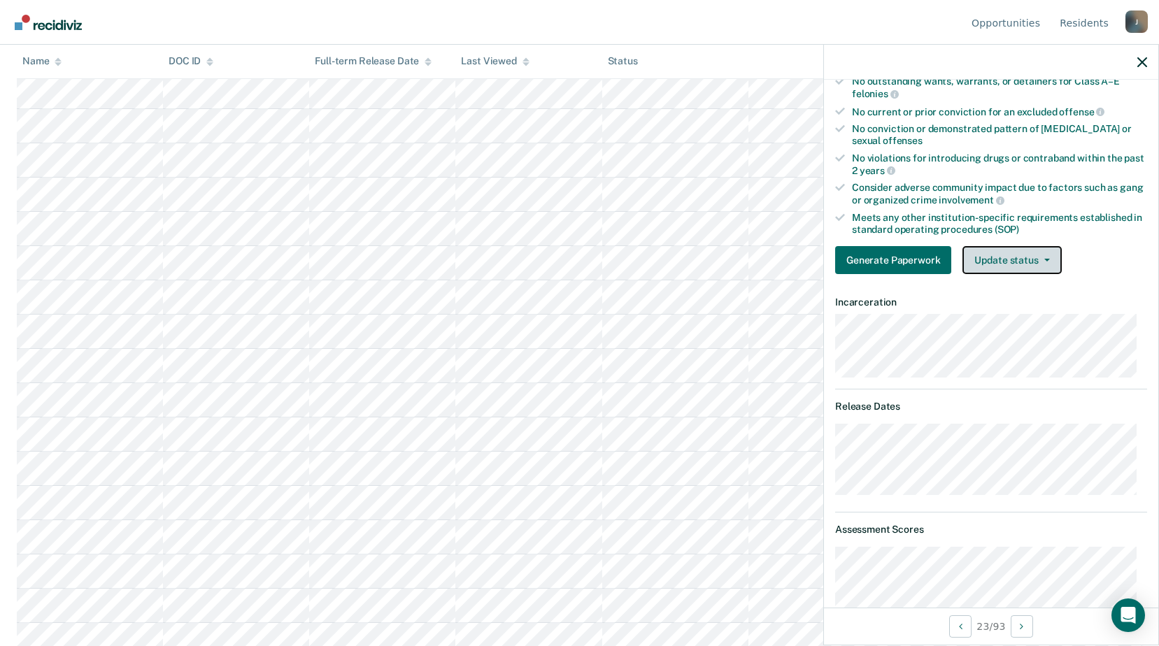
click at [983, 263] on button "Update status" at bounding box center [1011, 260] width 99 height 28
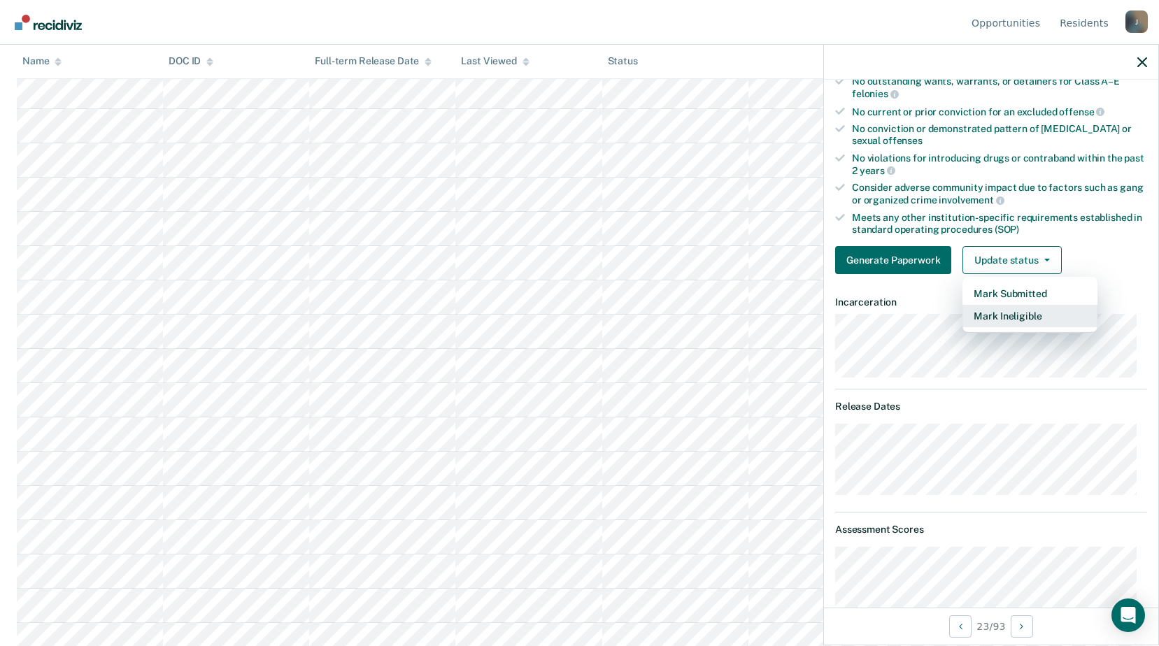
click at [1003, 314] on button "Mark Ineligible" at bounding box center [1029, 316] width 135 height 22
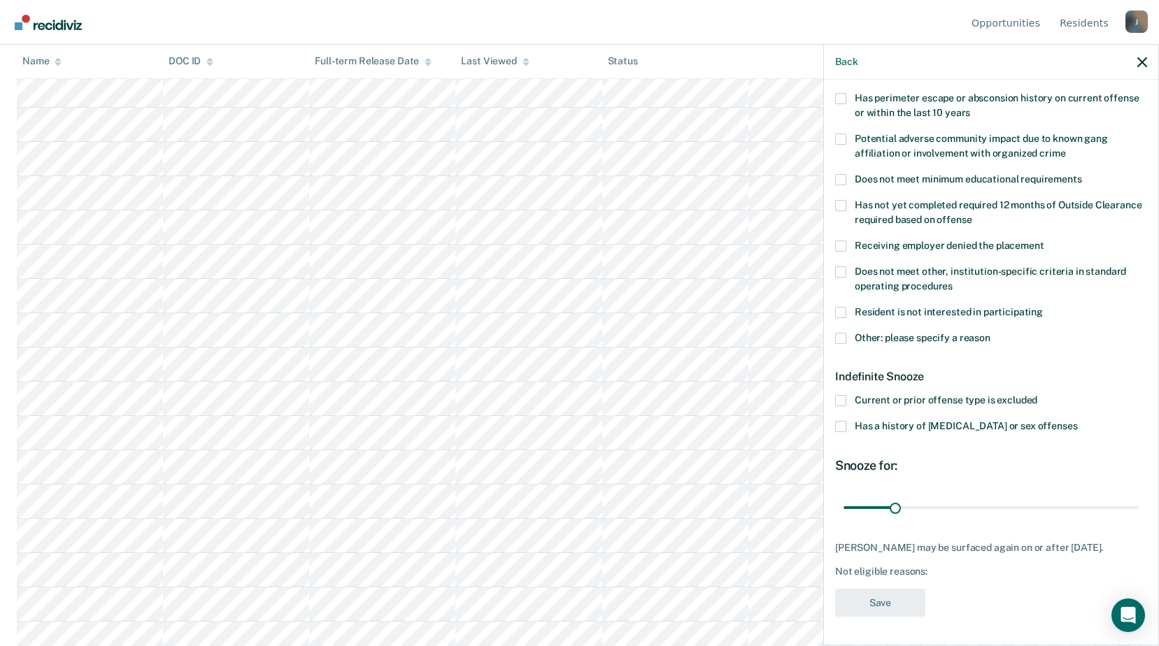
scroll to position [629, 0]
click at [843, 395] on span at bounding box center [840, 400] width 11 height 11
click at [1037, 395] on input "Current or prior offense type is excluded" at bounding box center [1037, 395] width 0 height 0
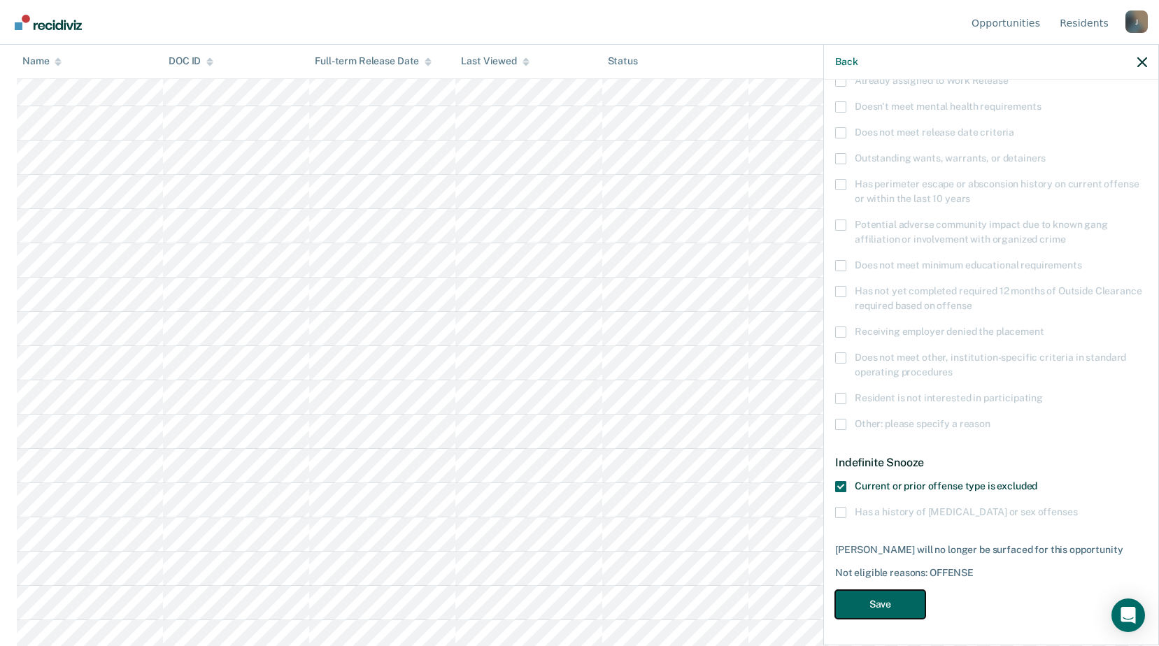
drag, startPoint x: 910, startPoint y: 597, endPoint x: 883, endPoint y: 576, distance: 33.9
click at [909, 597] on button "Save" at bounding box center [880, 604] width 90 height 29
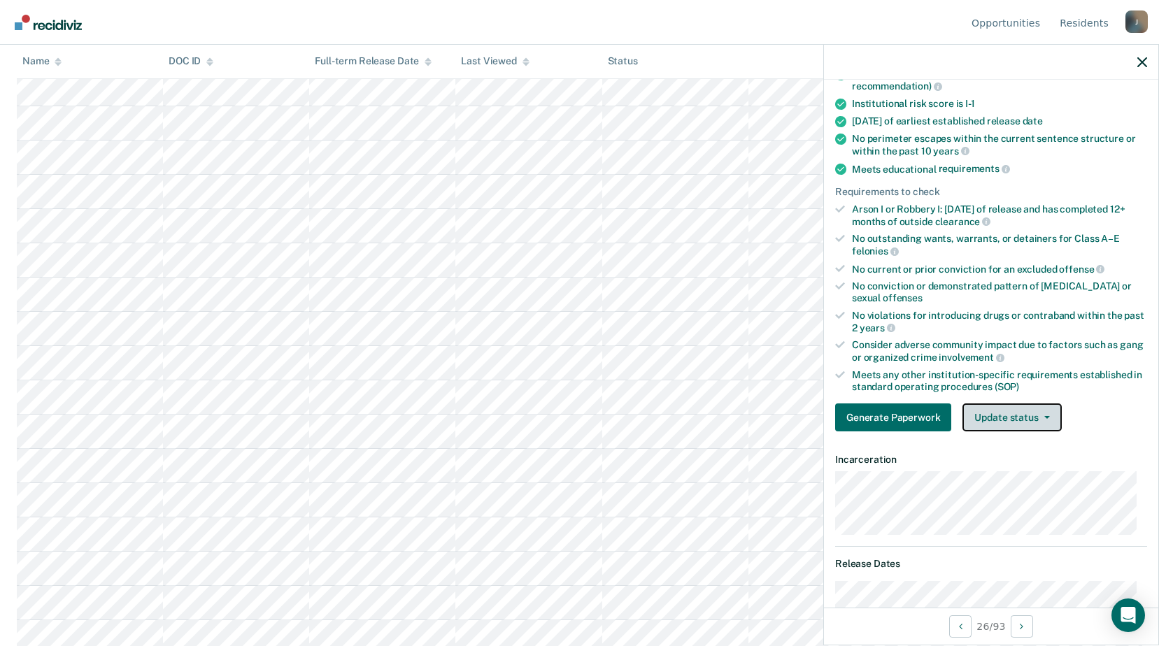
click at [1019, 410] on button "Update status" at bounding box center [1011, 418] width 99 height 28
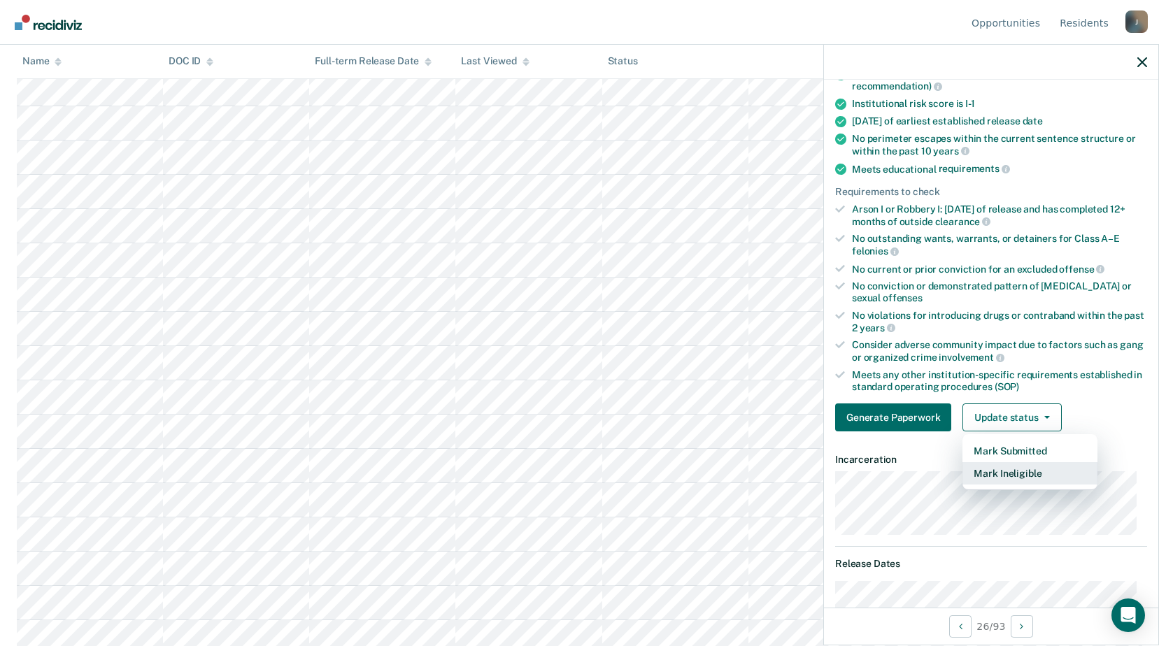
click at [1013, 476] on button "Mark Ineligible" at bounding box center [1029, 473] width 135 height 22
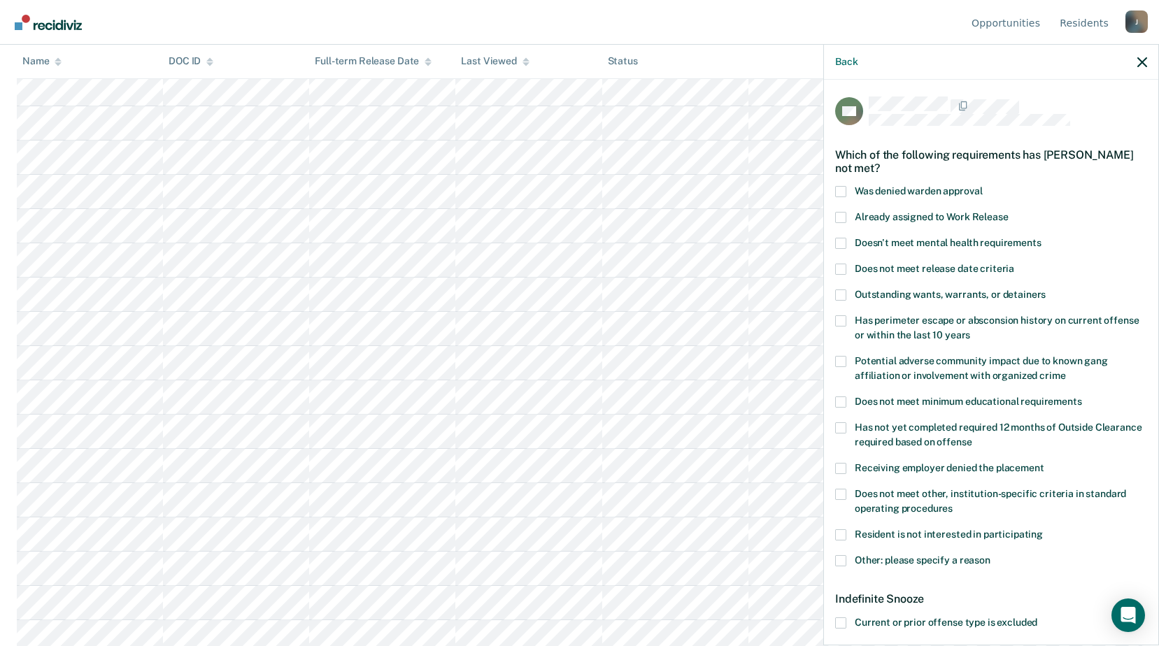
scroll to position [70, 0]
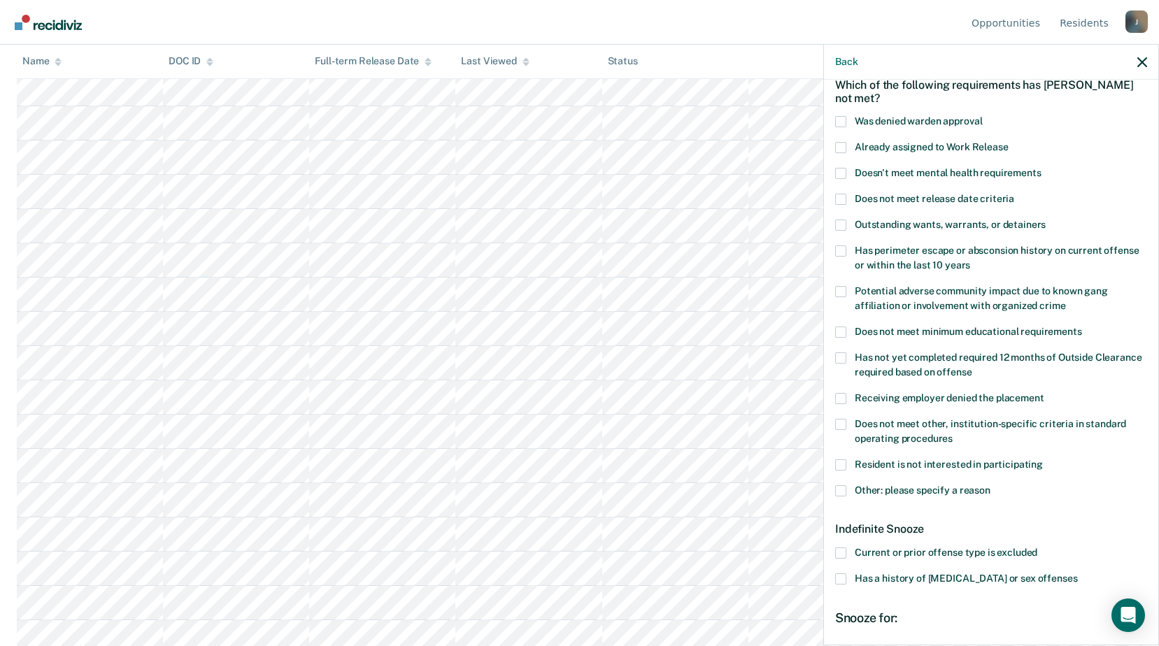
click at [839, 491] on span at bounding box center [840, 490] width 11 height 11
click at [990, 485] on input "Other: please specify a reason" at bounding box center [990, 485] width 0 height 0
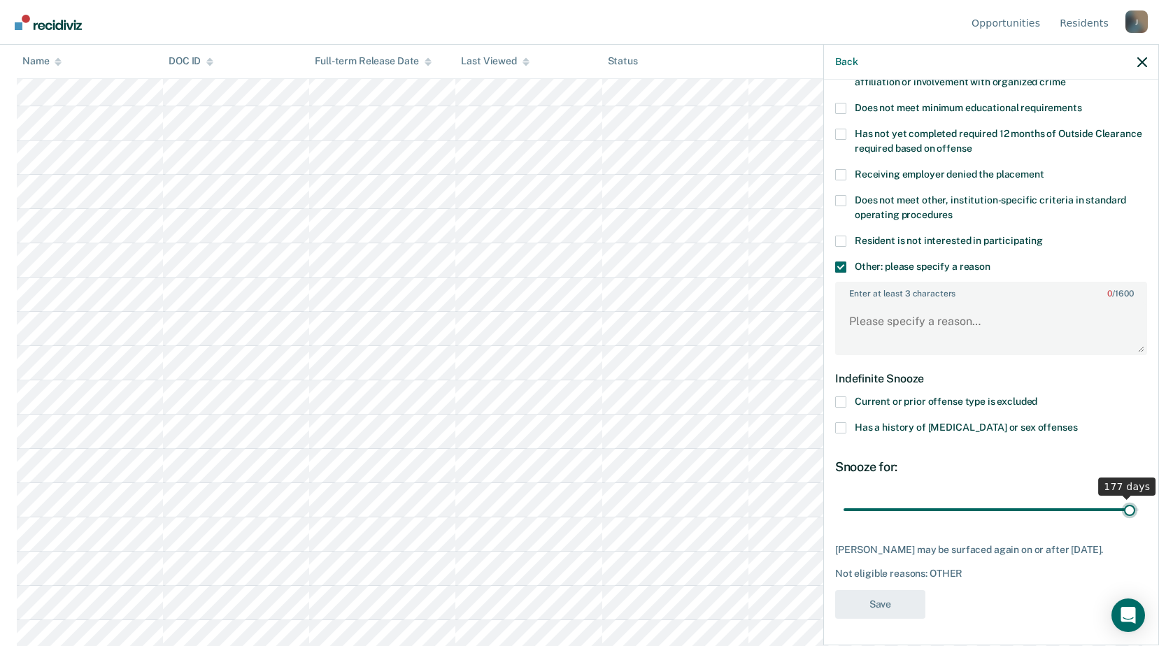
scroll to position [294, 0]
drag, startPoint x: 898, startPoint y: 501, endPoint x: 1119, endPoint y: 494, distance: 221.1
type input "178"
click at [1119, 497] on input "range" at bounding box center [990, 509] width 295 height 24
click at [924, 348] on textarea "Enter at least 3 characters 0 / 1600" at bounding box center [990, 328] width 309 height 52
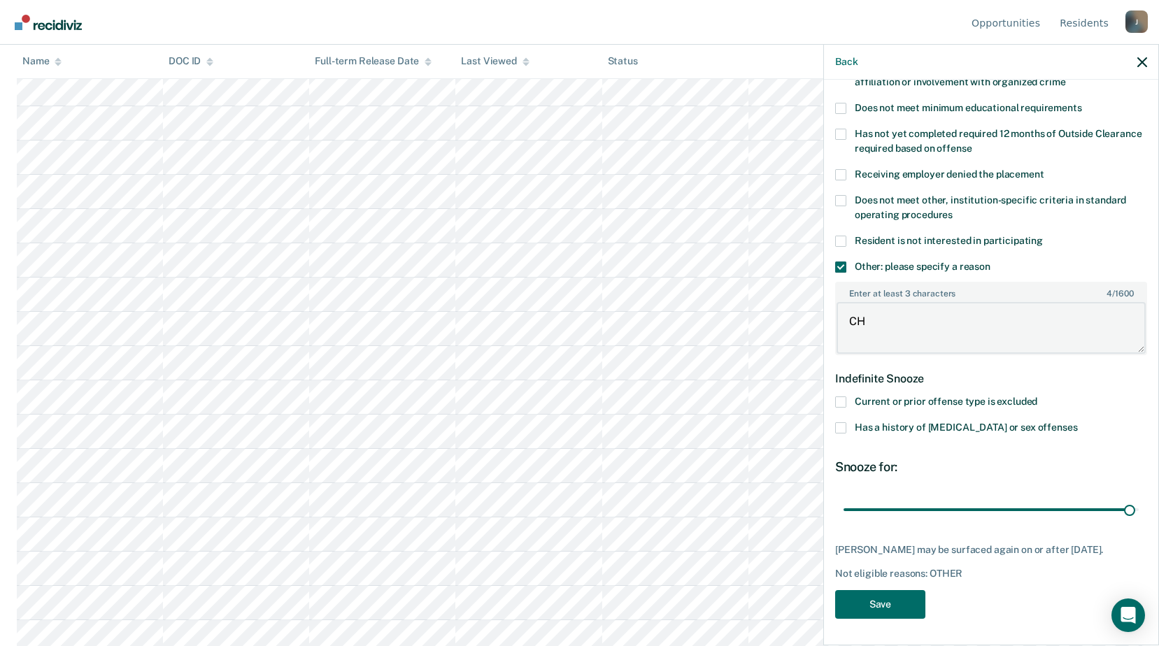
type textarea "C"
type textarea "Work ethic"
click at [860, 603] on button "Save" at bounding box center [880, 604] width 90 height 29
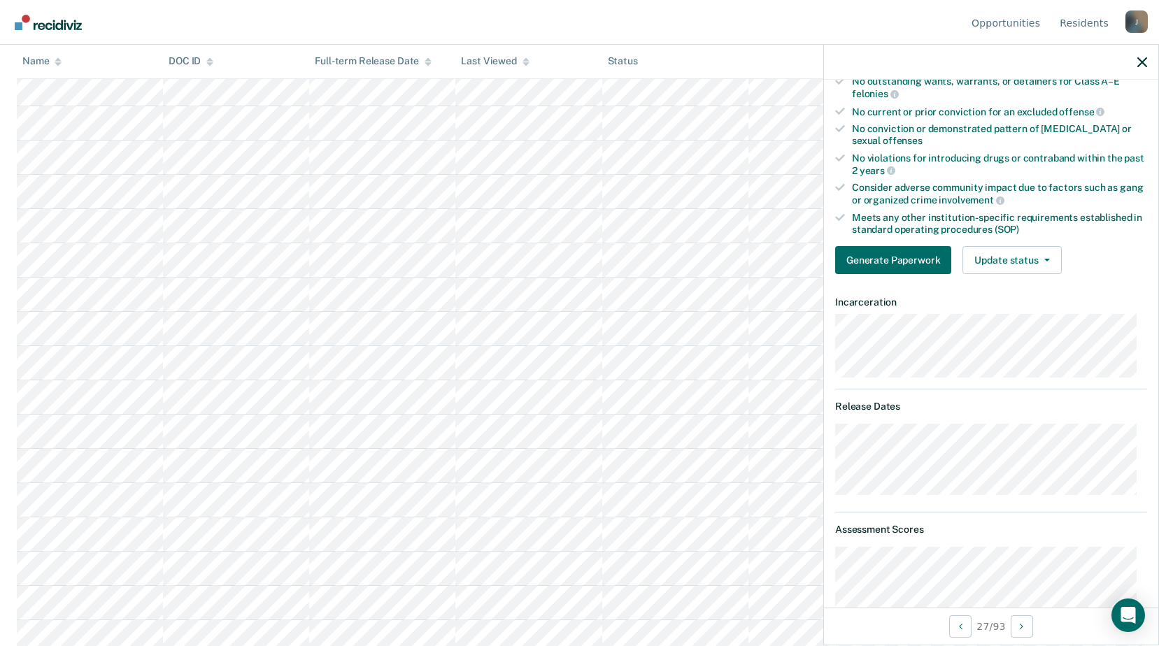
scroll to position [364, 0]
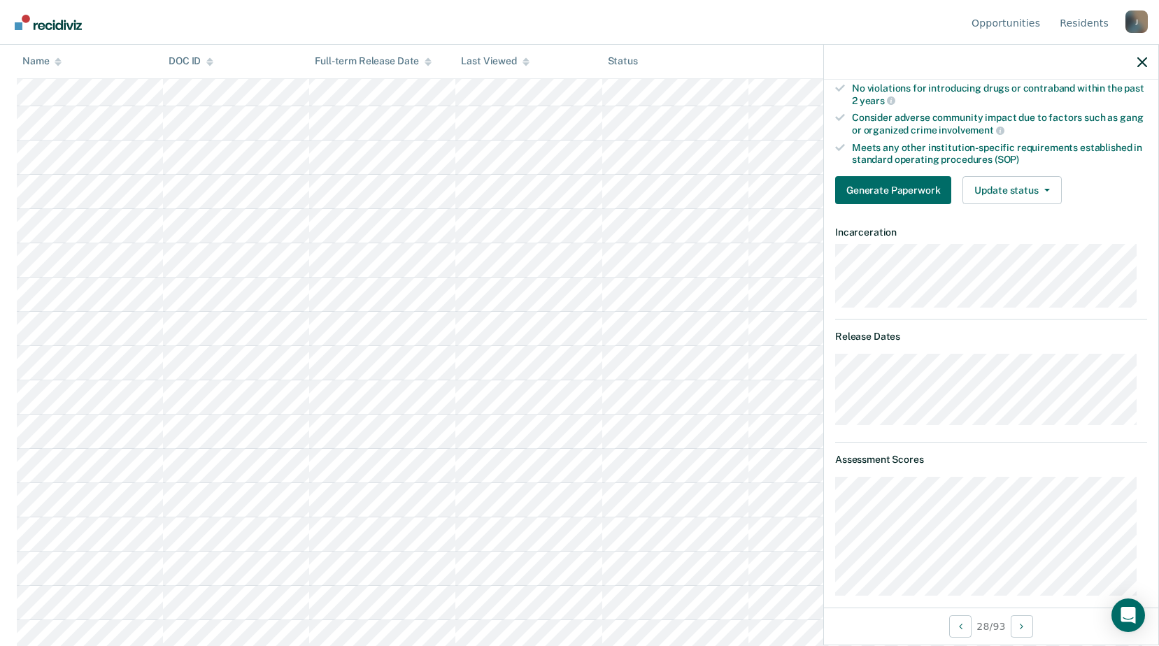
click at [1031, 204] on div "Validated by data from MOCIS and OP-II Mental health needs score is MH-1 or MH-…" at bounding box center [991, 8] width 334 height 414
click at [1026, 196] on button "Update status" at bounding box center [1011, 190] width 99 height 28
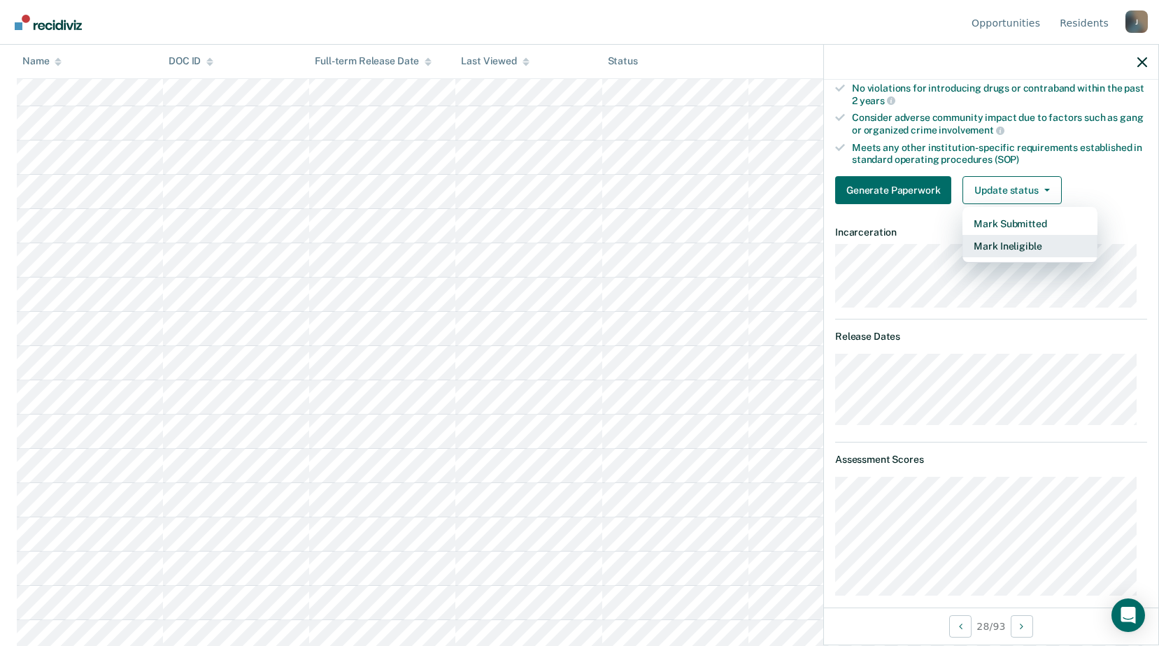
click at [1007, 256] on button "Mark Ineligible" at bounding box center [1029, 246] width 135 height 22
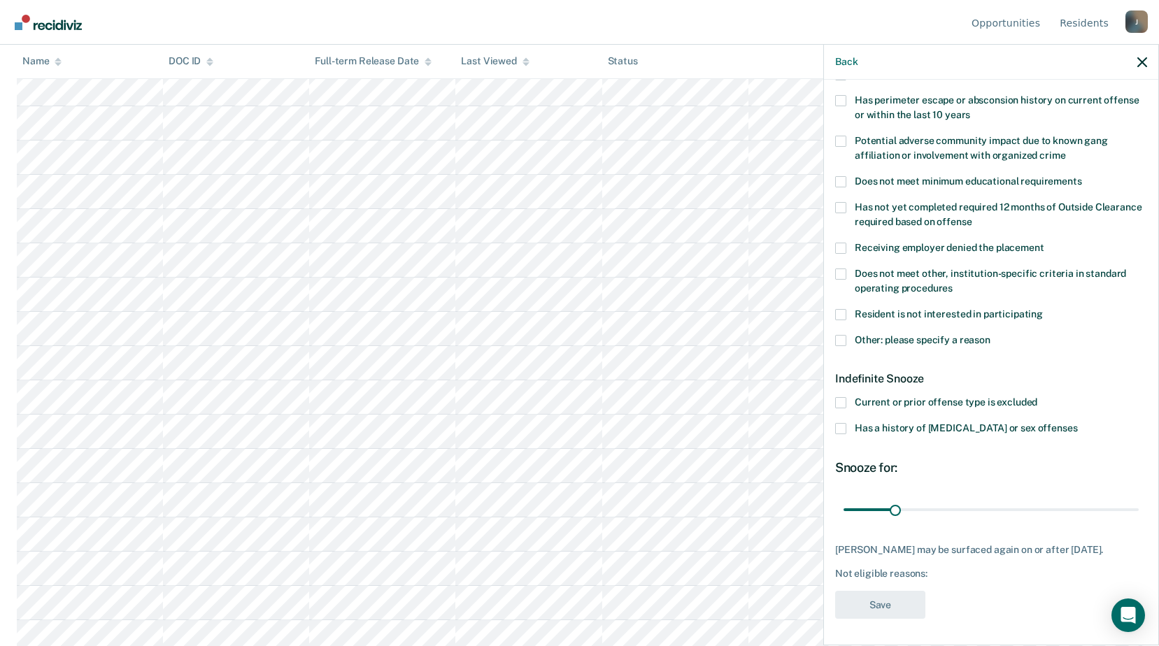
click at [848, 275] on label "Does not meet other, institution-specific criteria in standard operating proced…" at bounding box center [991, 283] width 312 height 29
click at [953, 283] on input "Does not meet other, institution-specific criteria in standard operating proced…" at bounding box center [953, 283] width 0 height 0
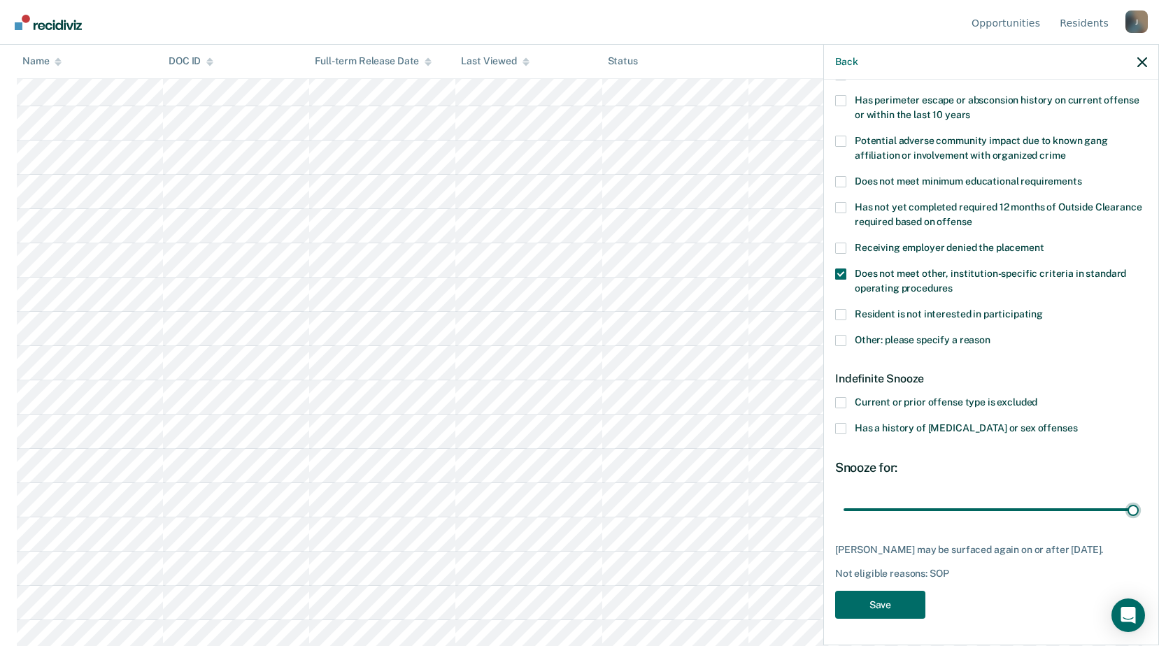
drag, startPoint x: 895, startPoint y: 506, endPoint x: 1164, endPoint y: 532, distance: 269.9
type input "180"
click at [1139, 522] on input "range" at bounding box center [990, 509] width 295 height 24
click at [881, 601] on button "Save" at bounding box center [880, 605] width 90 height 29
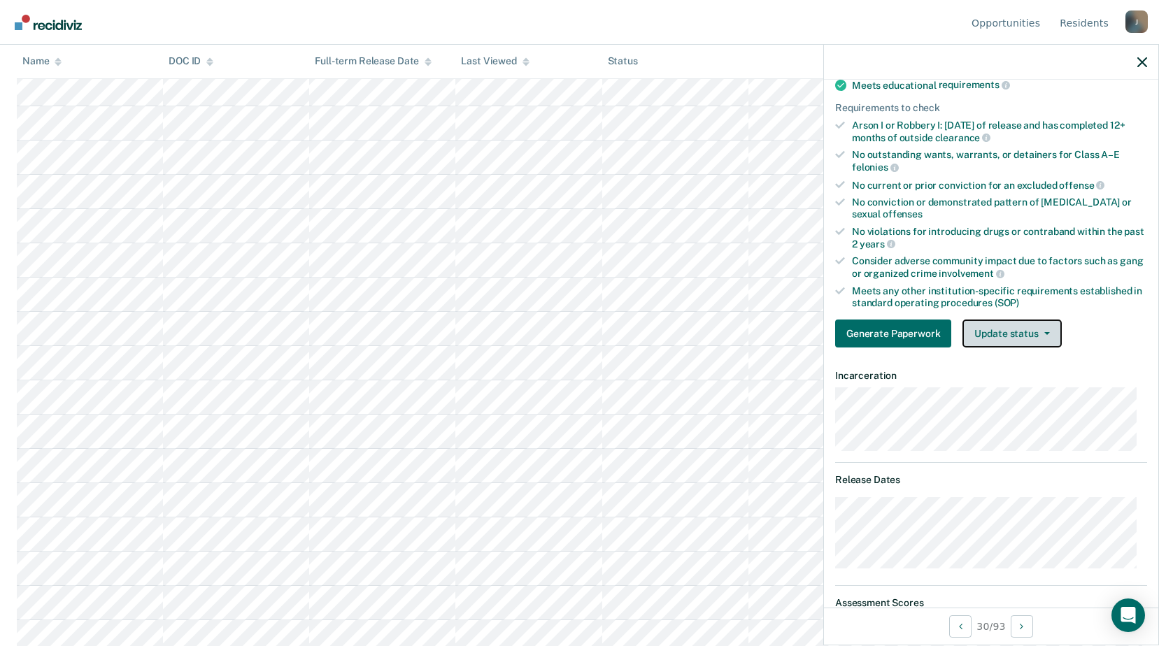
click at [1051, 333] on button "Update status" at bounding box center [1011, 334] width 99 height 28
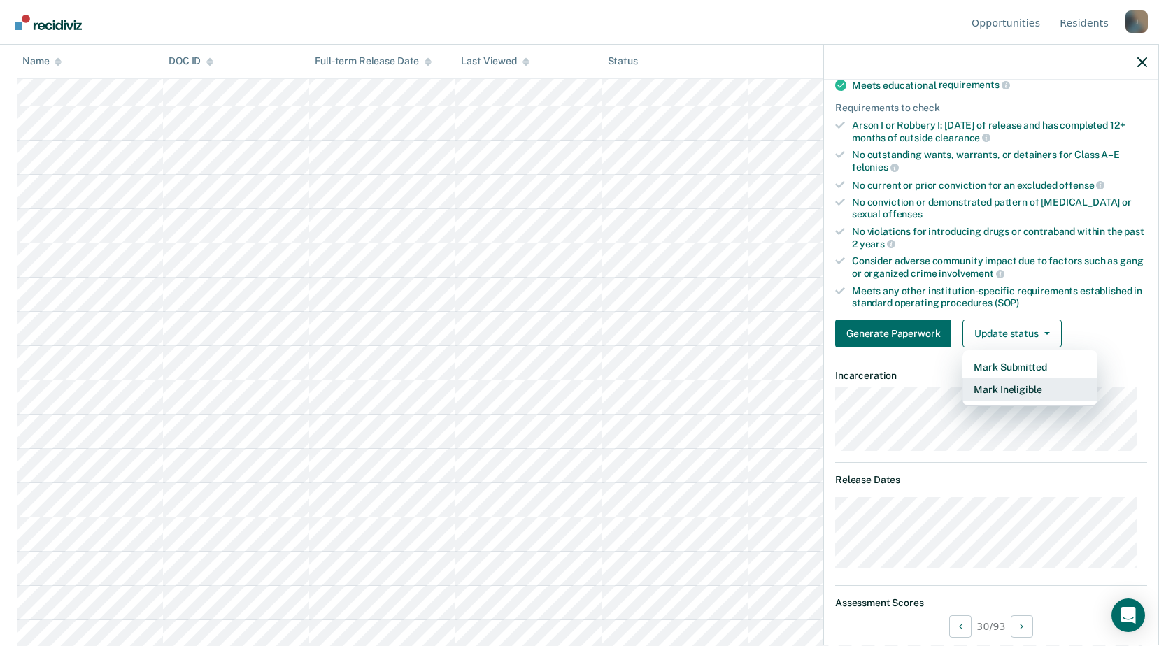
click at [1023, 393] on button "Mark Ineligible" at bounding box center [1029, 389] width 135 height 22
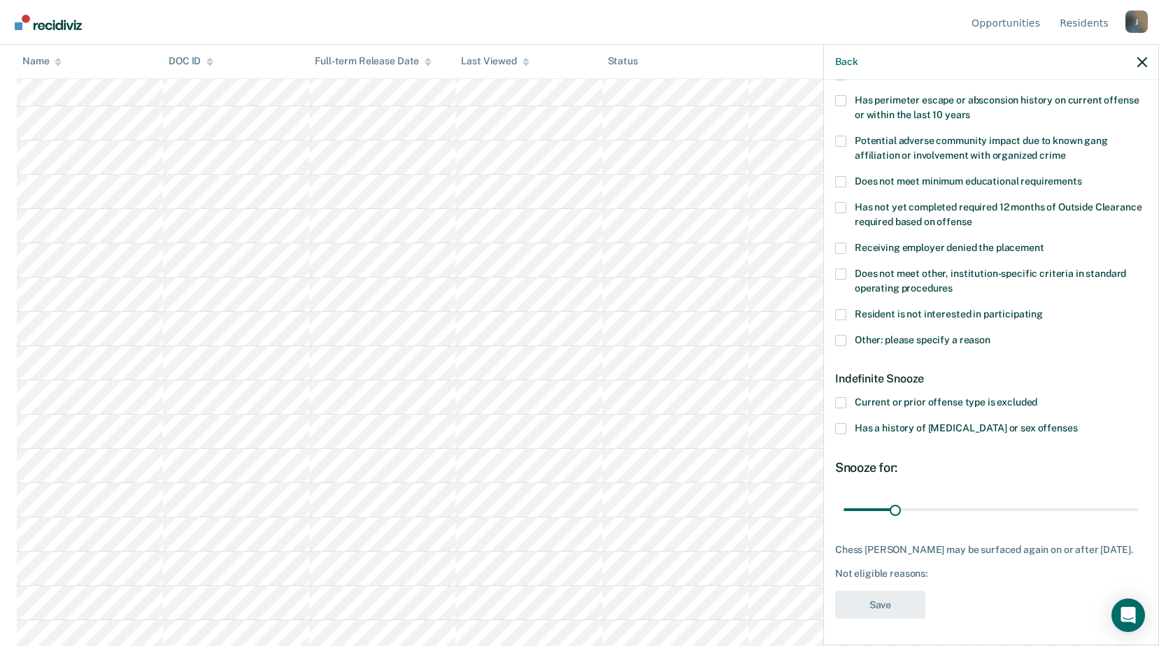
click at [848, 335] on label "Other: please specify a reason" at bounding box center [991, 342] width 312 height 15
click at [990, 335] on input "Other: please specify a reason" at bounding box center [990, 335] width 0 height 0
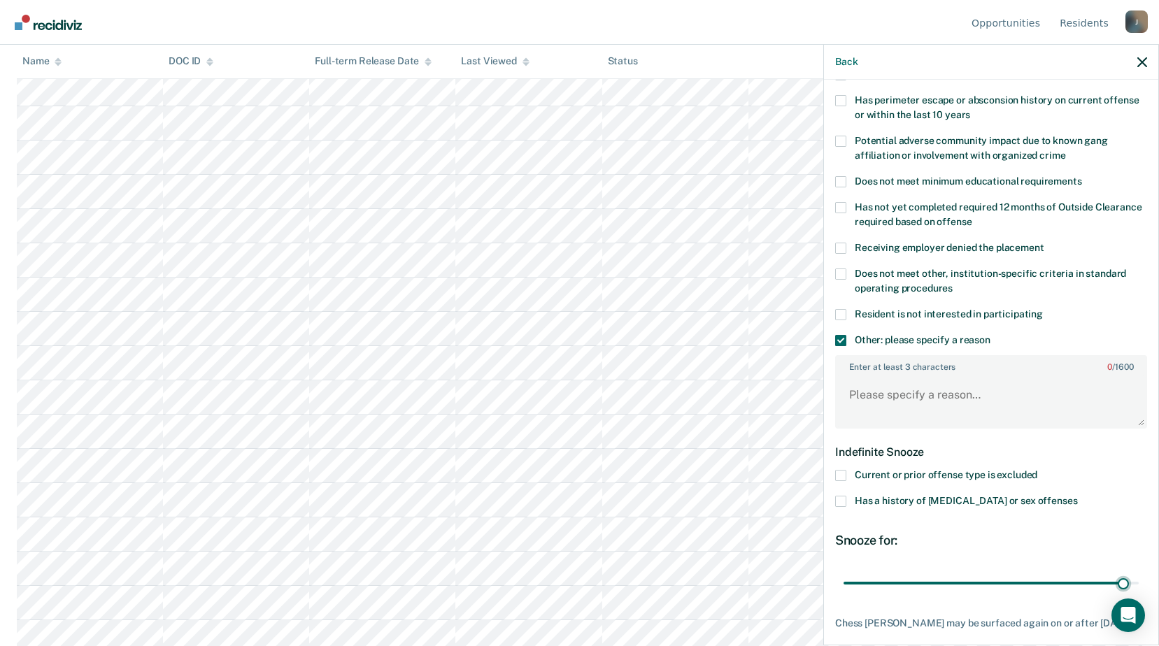
drag, startPoint x: 899, startPoint y: 585, endPoint x: 874, endPoint y: 408, distance: 178.0
type input "180"
click at [1139, 580] on input "range" at bounding box center [990, 583] width 295 height 24
click at [866, 395] on textarea "Enter at least 3 characters 0 / 1600" at bounding box center [990, 402] width 309 height 52
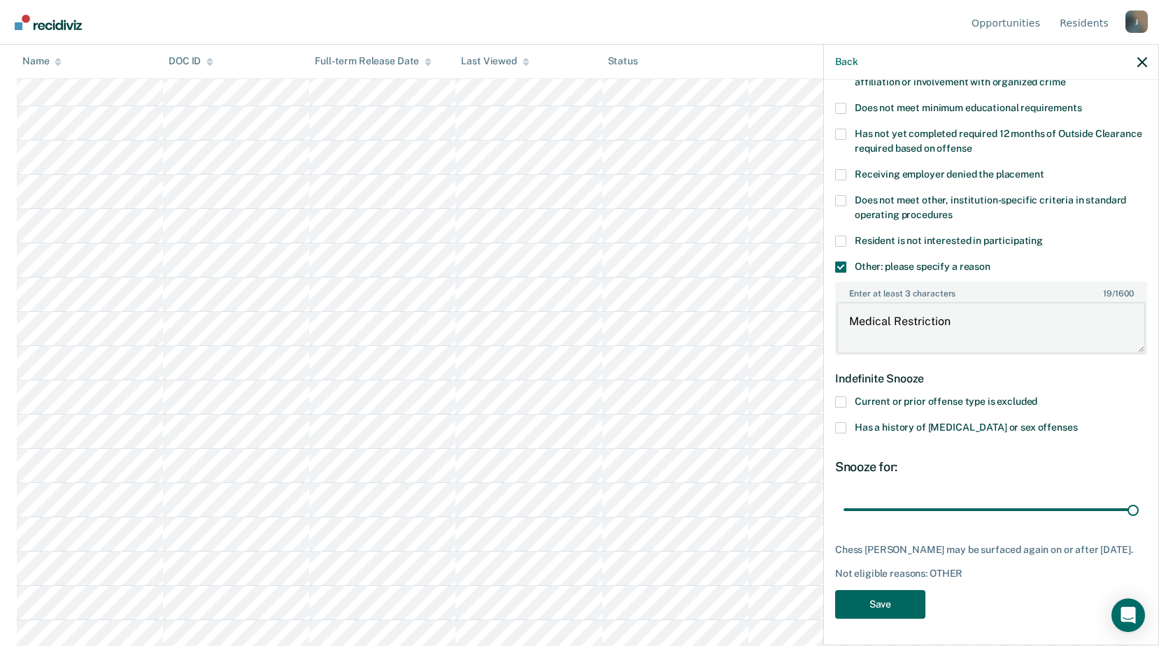
type textarea "Medical Restriction"
click at [899, 593] on button "Save" at bounding box center [880, 604] width 90 height 29
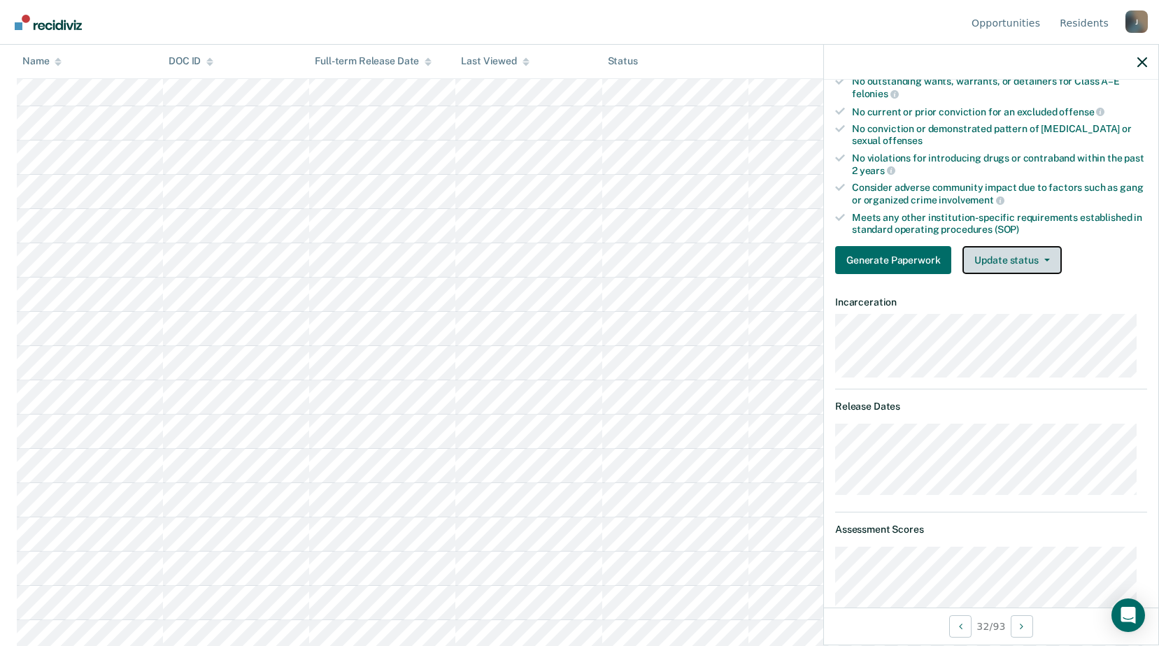
click at [1022, 259] on button "Update status" at bounding box center [1011, 260] width 99 height 28
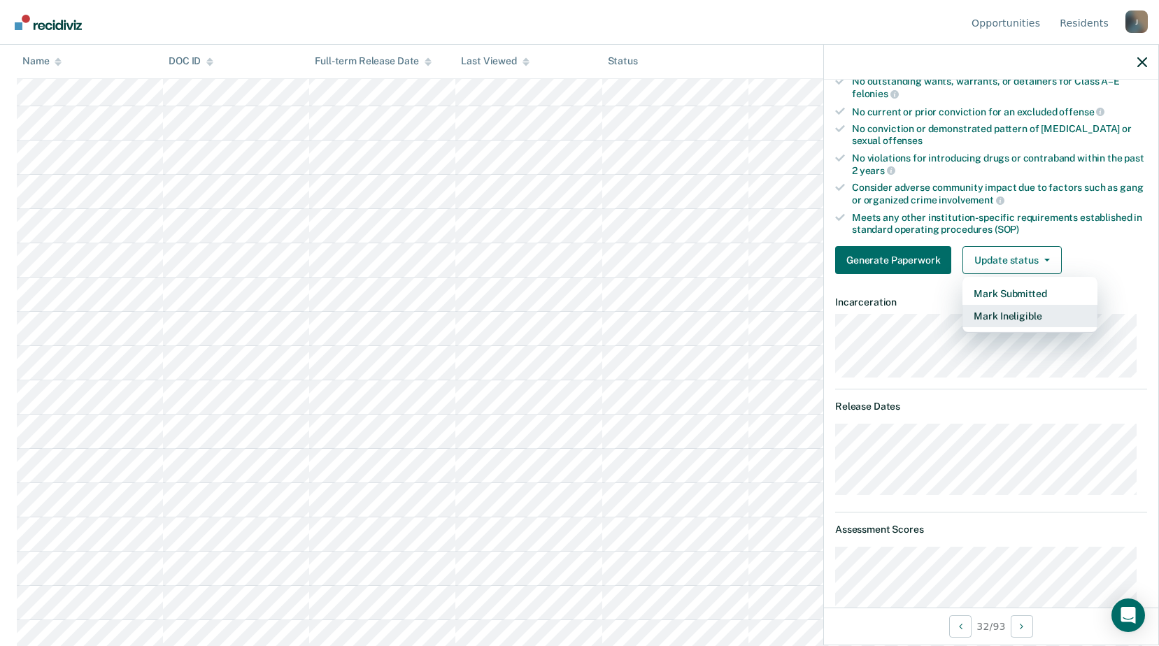
click at [1010, 320] on button "Mark Ineligible" at bounding box center [1029, 316] width 135 height 22
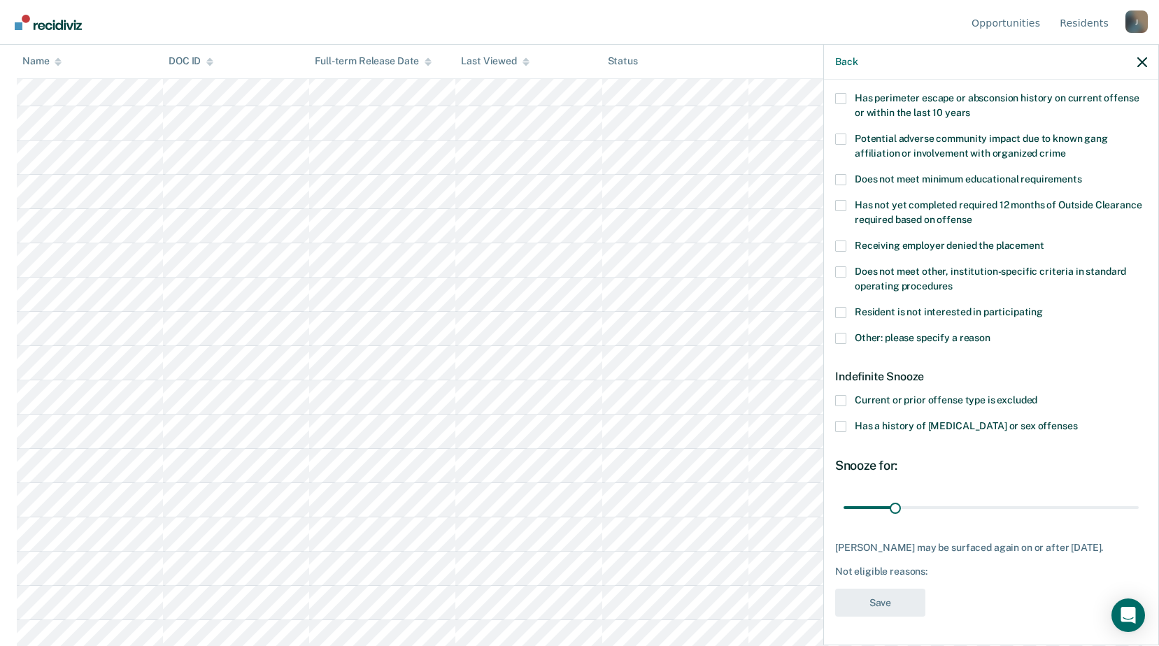
scroll to position [232, 0]
click at [843, 333] on span at bounding box center [840, 338] width 11 height 11
click at [990, 333] on input "Other: please specify a reason" at bounding box center [990, 333] width 0 height 0
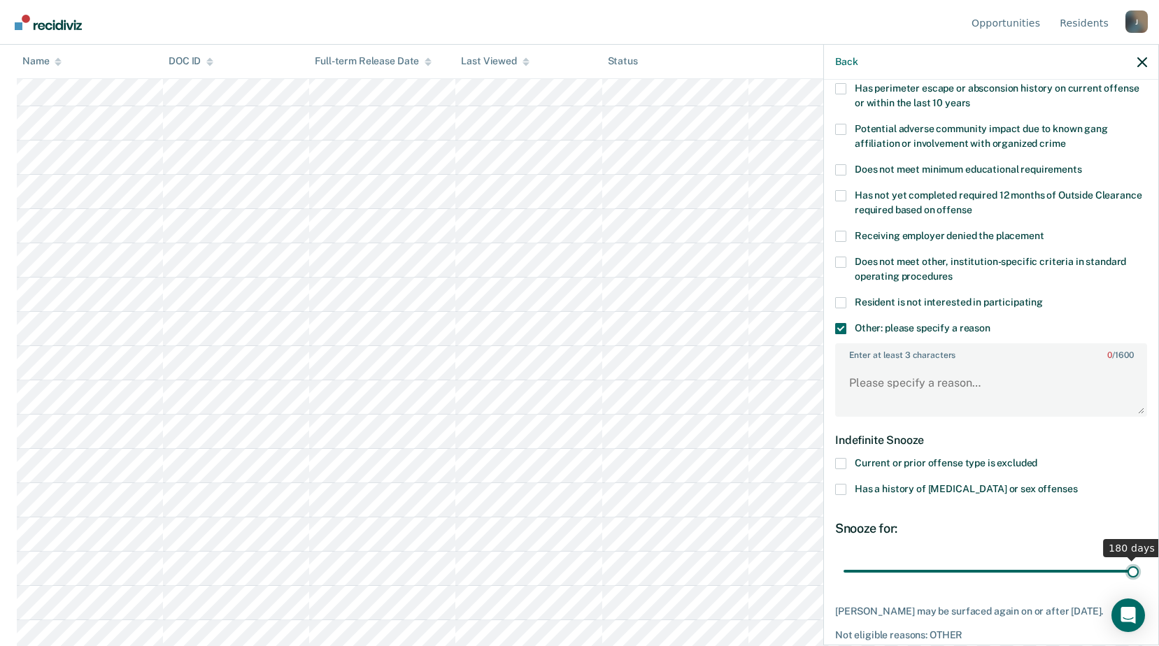
drag, startPoint x: 895, startPoint y: 568, endPoint x: 1172, endPoint y: 563, distance: 276.3
type input "180"
click at [1139, 563] on input "range" at bounding box center [990, 571] width 295 height 24
click at [950, 397] on textarea "Enter at least 3 characters 0 / 1600" at bounding box center [990, 390] width 309 height 52
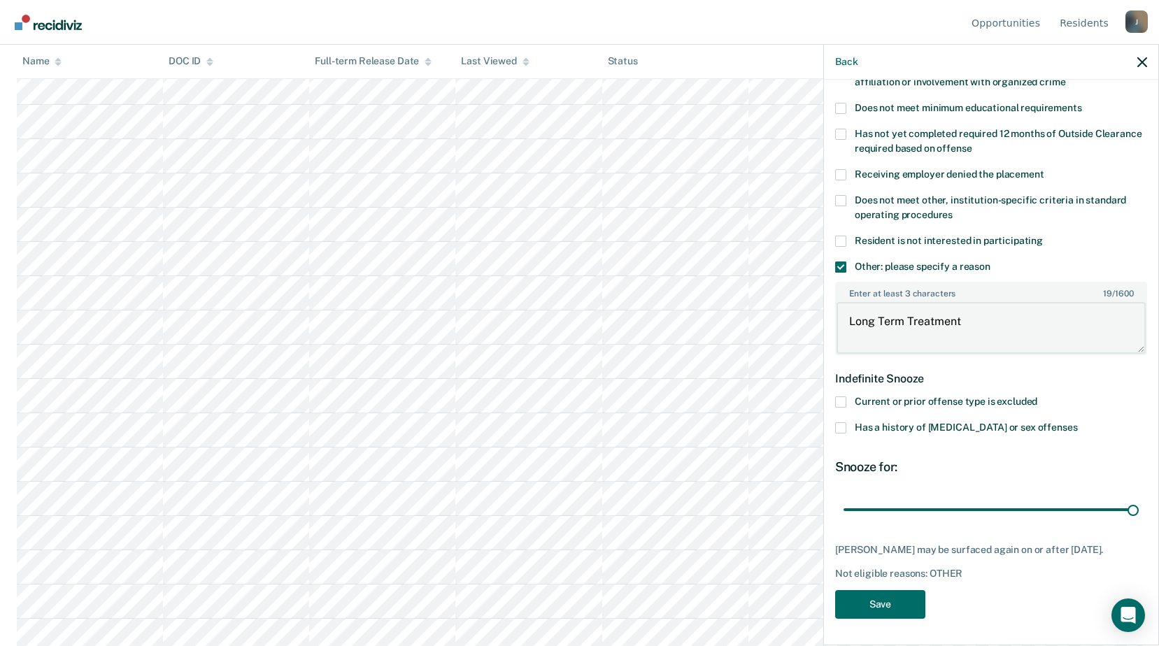
scroll to position [769, 0]
type textarea "Long Term Treatment"
click at [879, 597] on button "Save" at bounding box center [880, 604] width 90 height 29
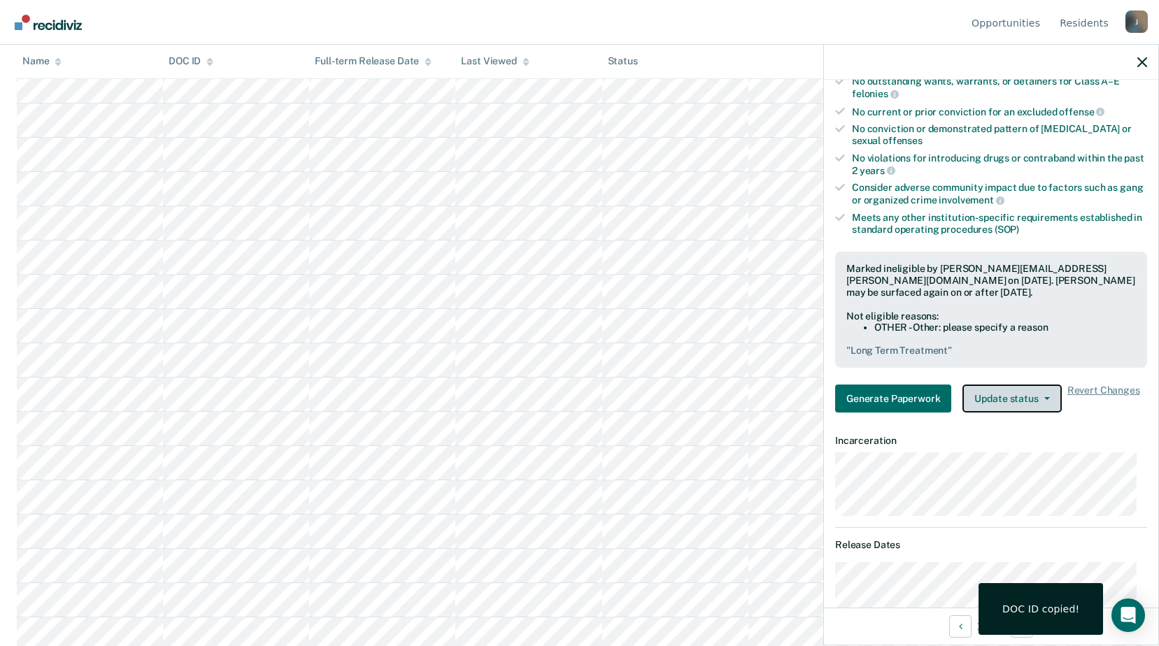
click at [1025, 401] on button "Update status" at bounding box center [1011, 399] width 99 height 28
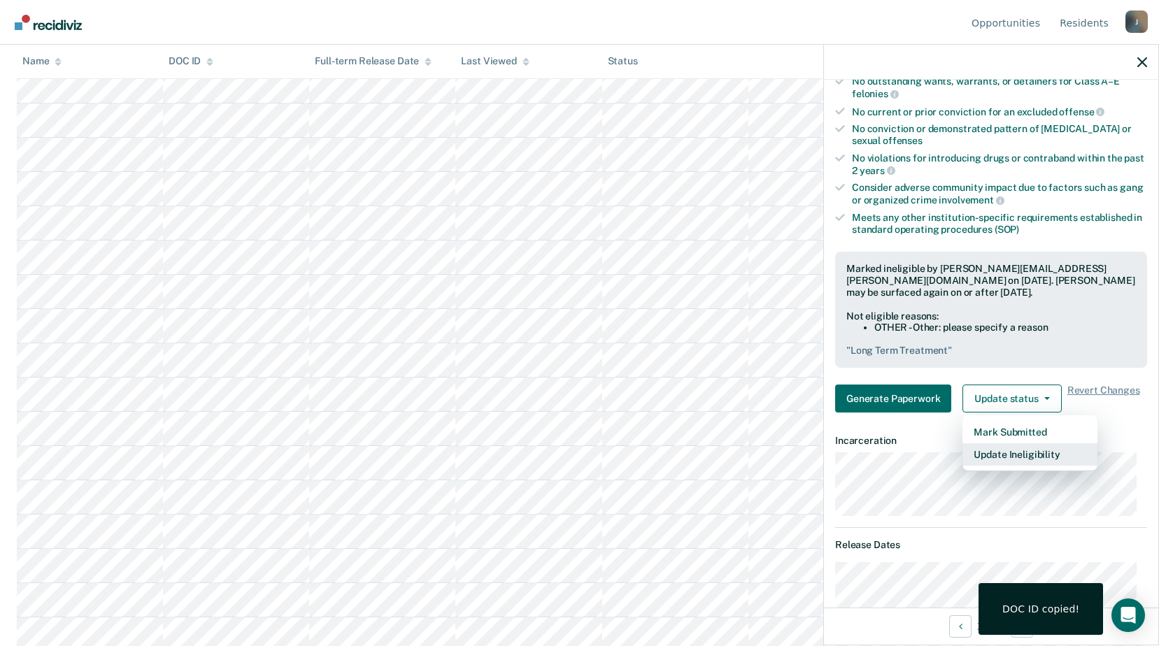
click at [1020, 457] on button "Update Ineligibility" at bounding box center [1029, 454] width 135 height 22
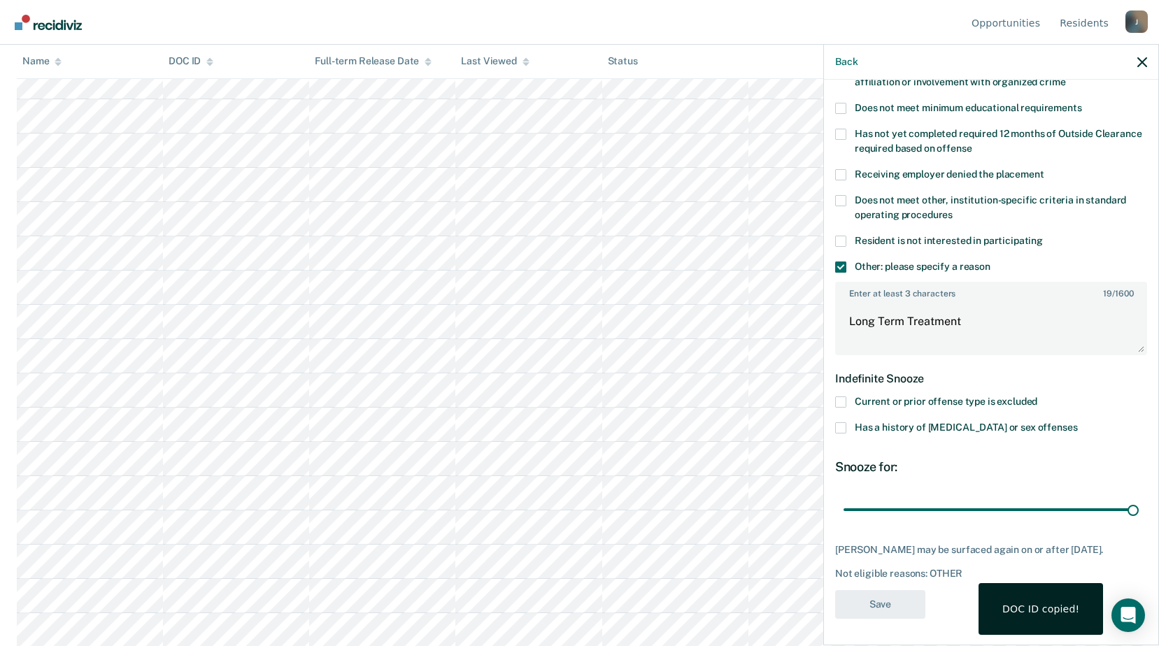
click at [1002, 460] on div "Snooze for:" at bounding box center [991, 467] width 312 height 15
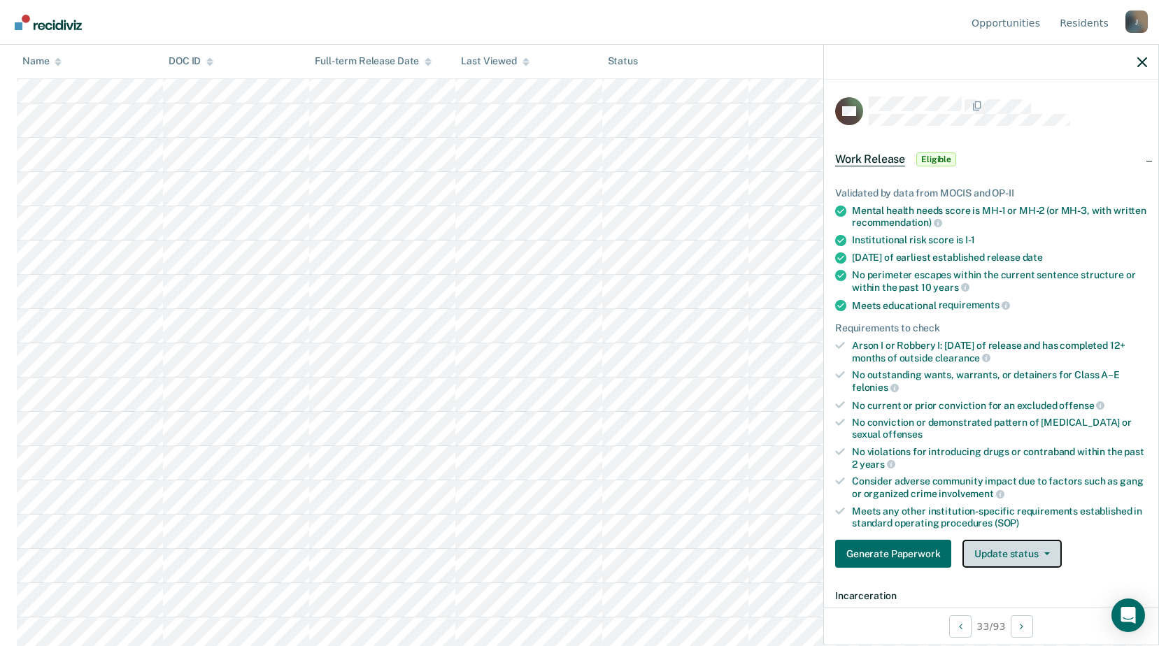
click at [998, 540] on button "Update status" at bounding box center [1011, 554] width 99 height 28
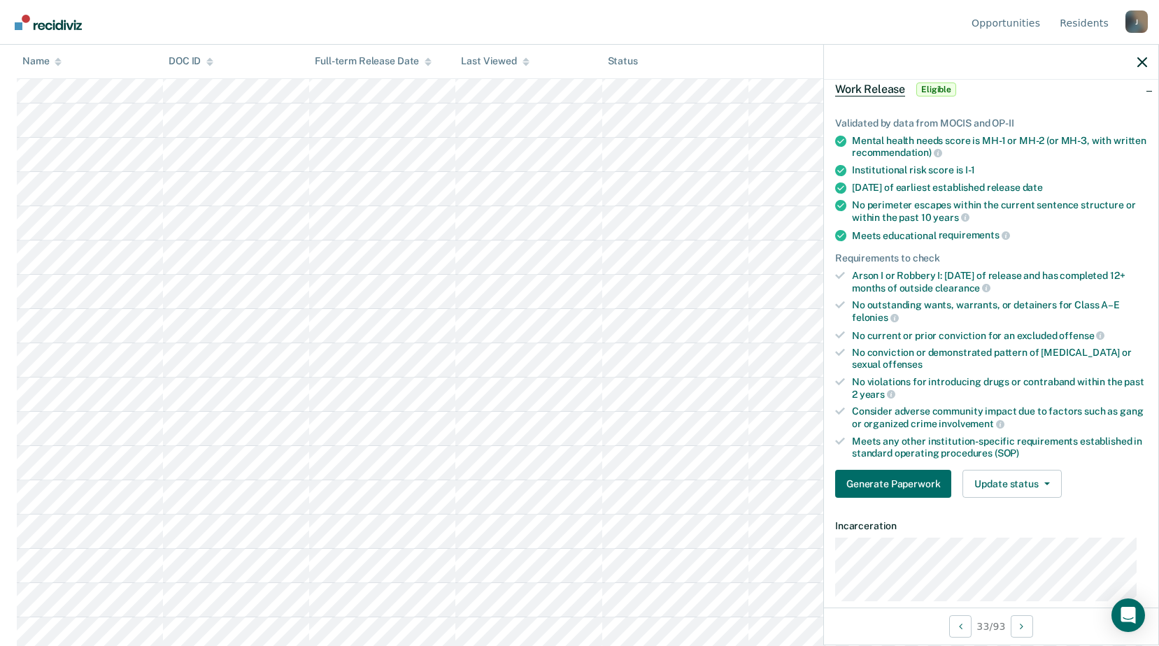
click at [985, 487] on button "Update status" at bounding box center [1011, 484] width 99 height 28
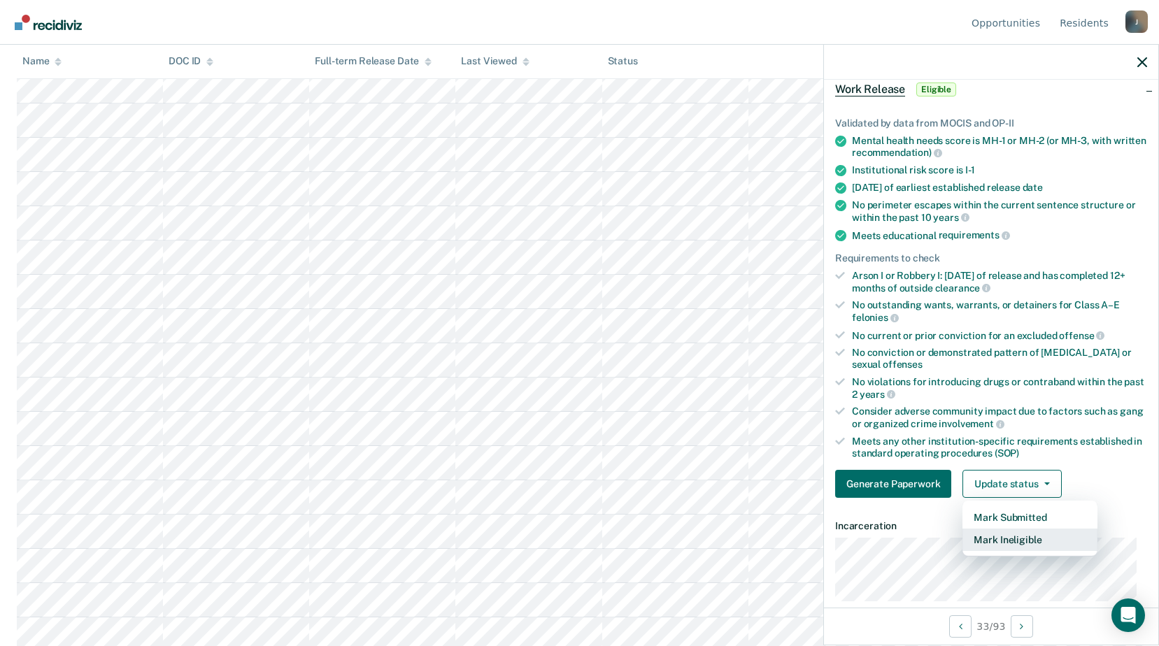
click at [1000, 539] on button "Mark Ineligible" at bounding box center [1029, 540] width 135 height 22
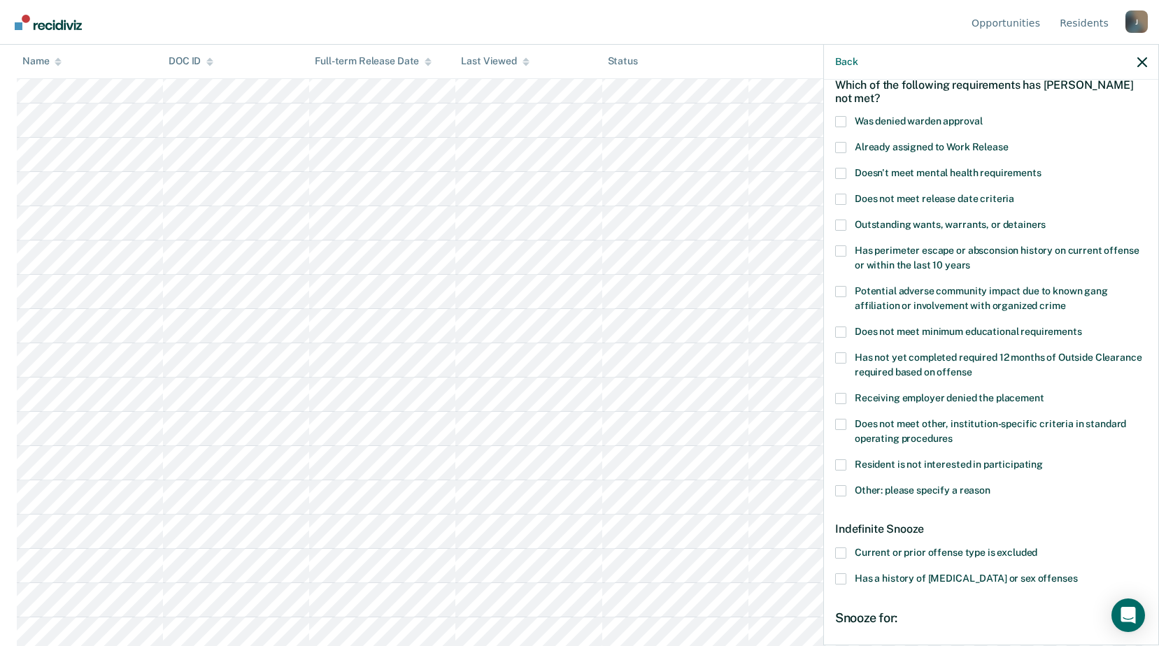
click at [848, 489] on label "Other: please specify a reason" at bounding box center [991, 492] width 312 height 15
click at [990, 485] on input "Other: please specify a reason" at bounding box center [990, 485] width 0 height 0
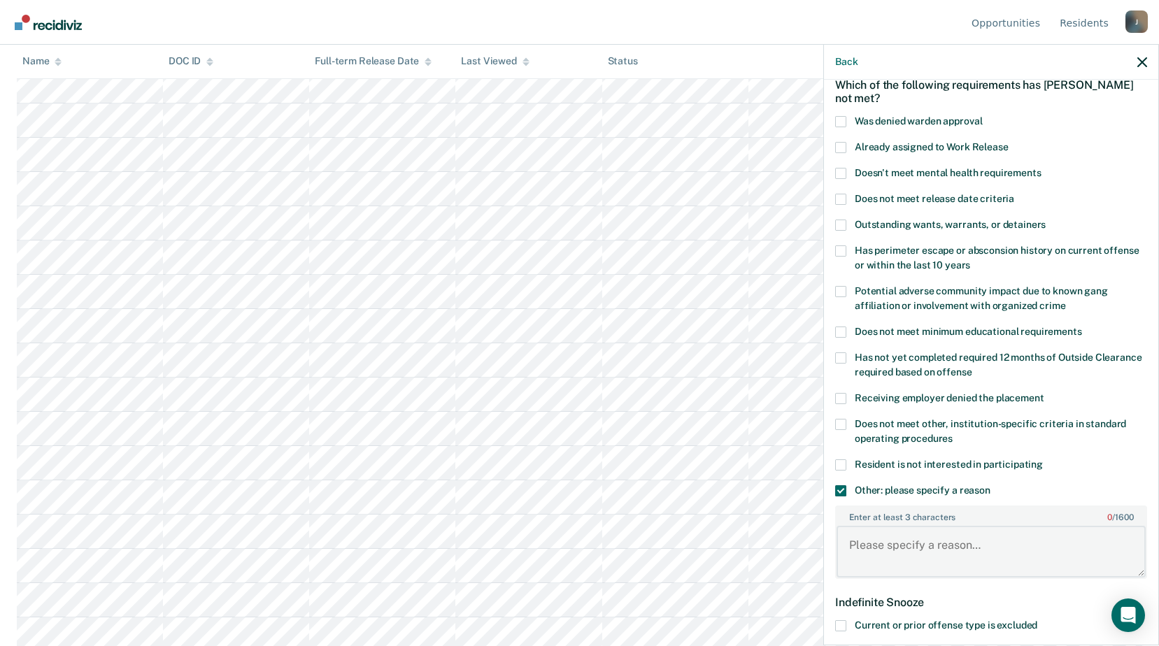
click at [894, 546] on textarea "Enter at least 3 characters 0 / 1600" at bounding box center [990, 552] width 309 height 52
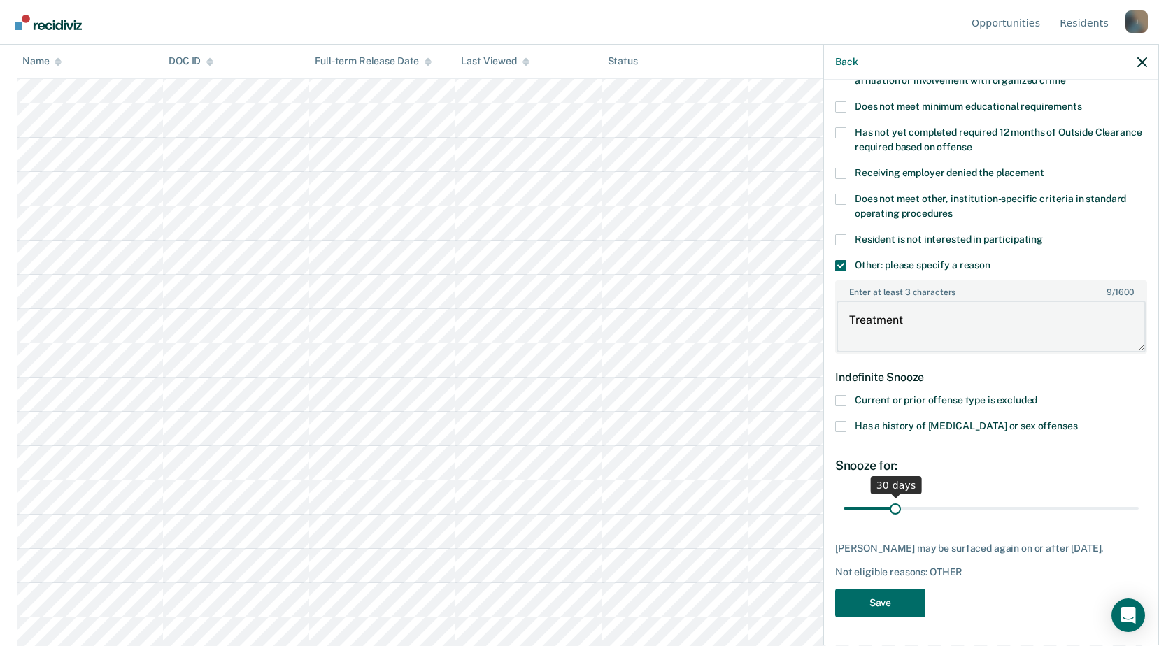
type textarea "Treatment"
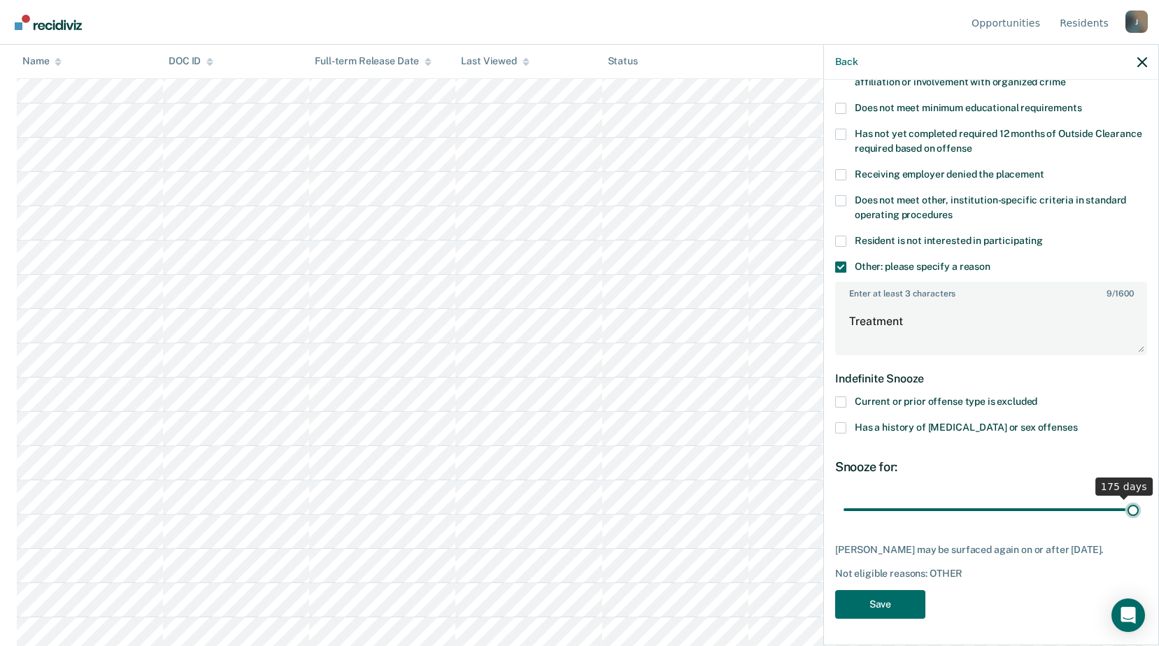
drag, startPoint x: 896, startPoint y: 499, endPoint x: 1146, endPoint y: 504, distance: 249.7
type input "180"
click at [1139, 504] on input "range" at bounding box center [990, 509] width 295 height 24
click at [900, 605] on button "Save" at bounding box center [880, 604] width 90 height 29
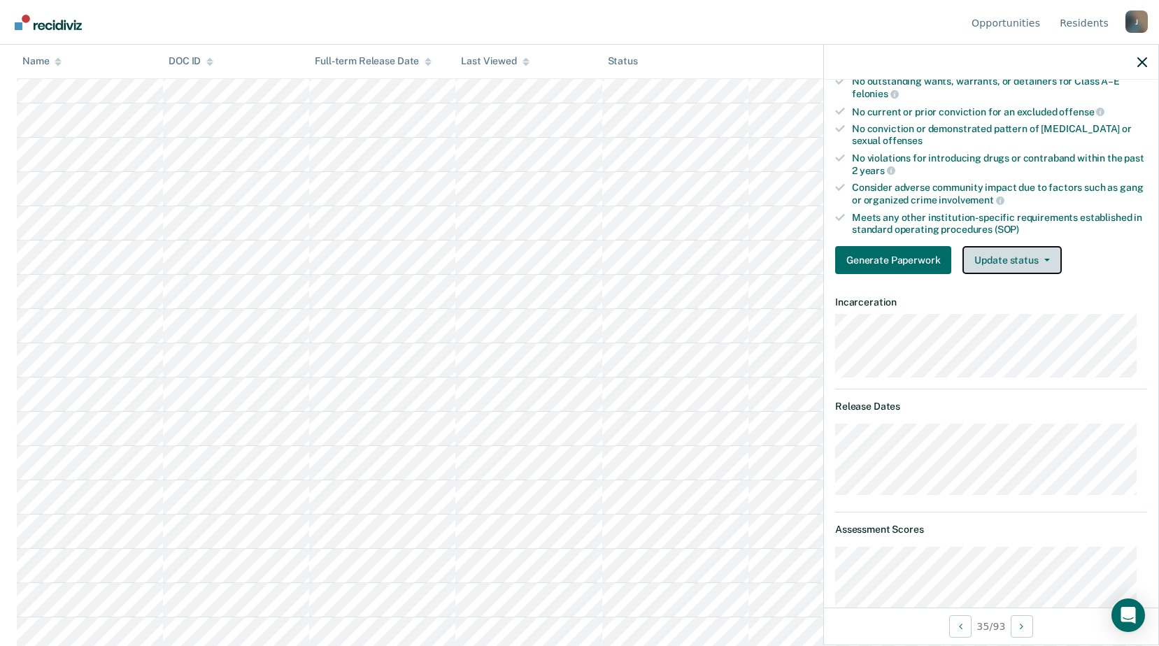
click at [1002, 254] on button "Update status" at bounding box center [1011, 260] width 99 height 28
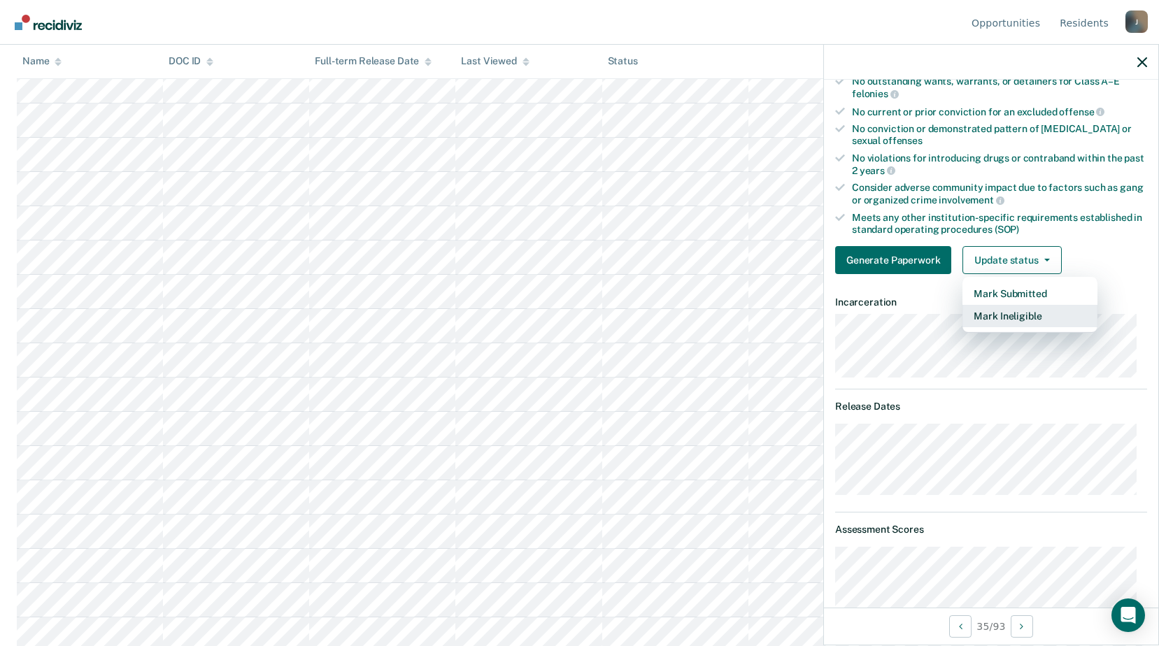
click at [1010, 314] on button "Mark Ineligible" at bounding box center [1029, 316] width 135 height 22
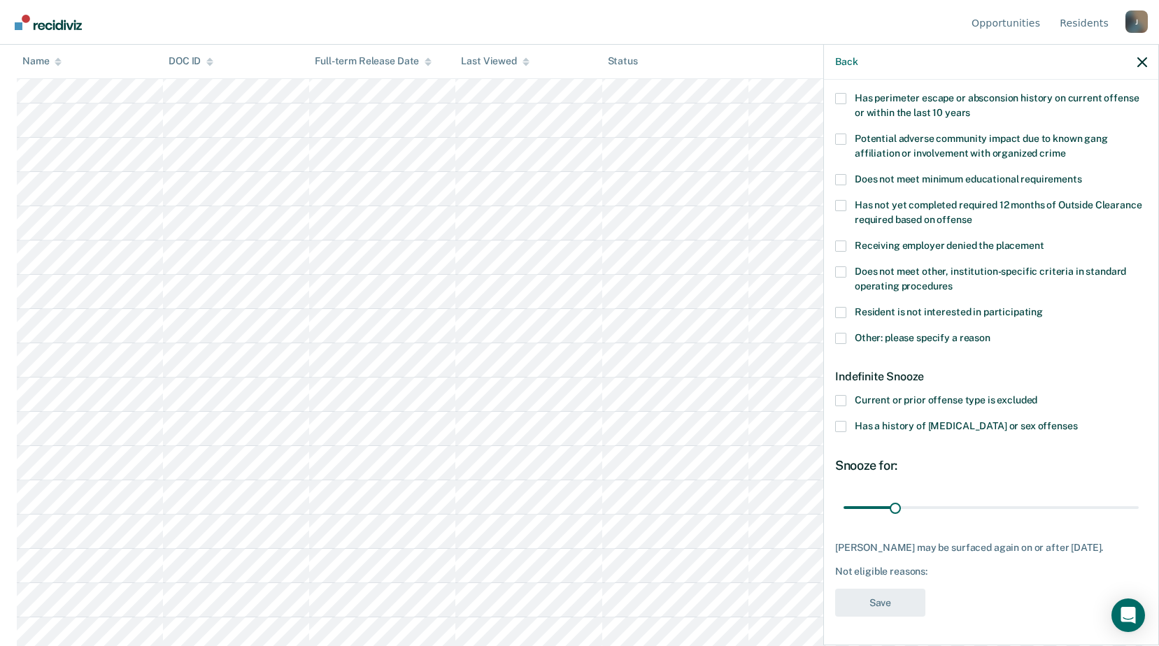
click at [844, 333] on span at bounding box center [840, 338] width 11 height 11
click at [990, 333] on input "Other: please specify a reason" at bounding box center [990, 333] width 0 height 0
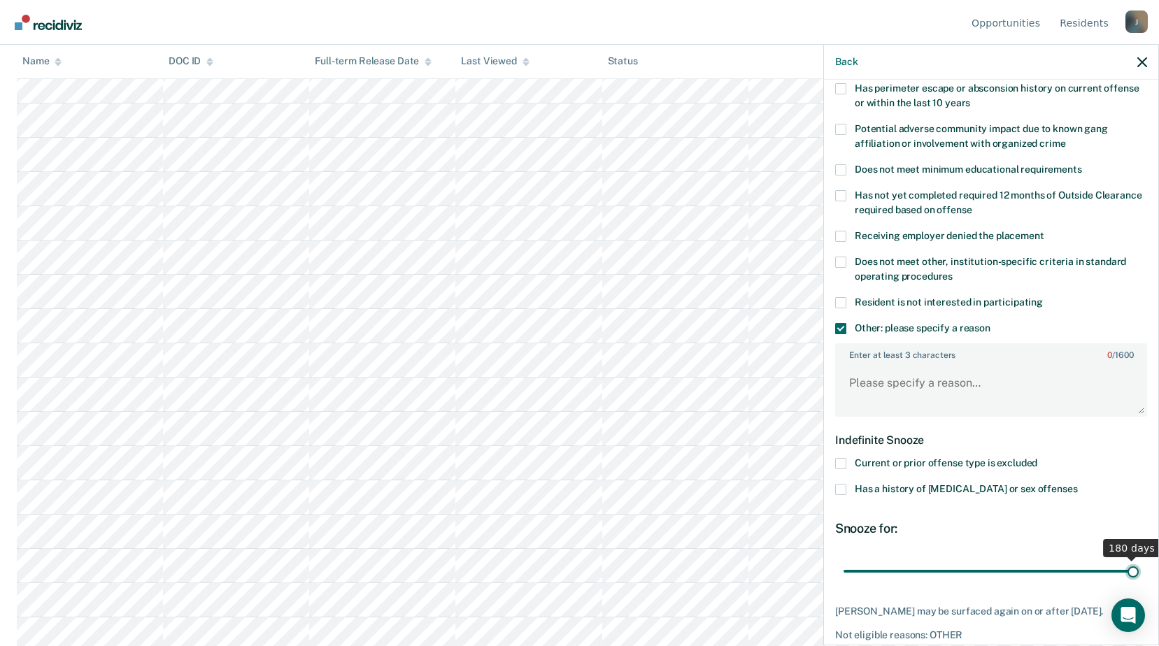
drag, startPoint x: 895, startPoint y: 576, endPoint x: 1021, endPoint y: 501, distance: 146.5
type input "180"
click at [1139, 565] on input "range" at bounding box center [990, 571] width 295 height 24
click at [910, 395] on textarea "Enter at least 3 characters 0 / 1600" at bounding box center [990, 390] width 309 height 52
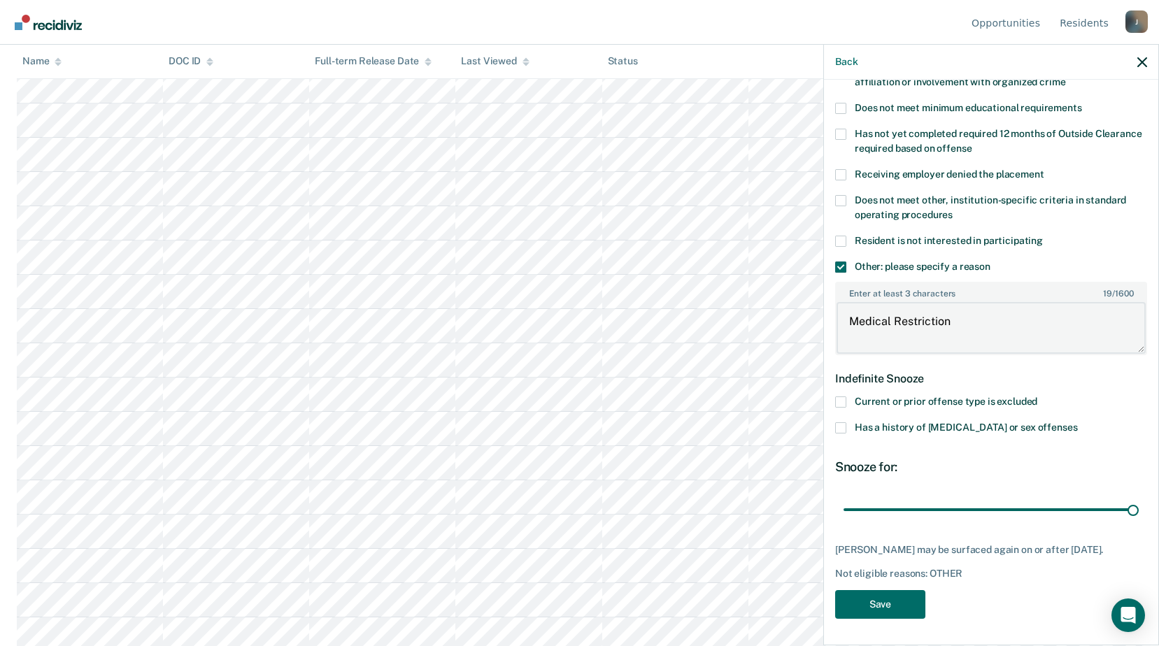
scroll to position [839, 0]
type textarea "Medical Restriction"
click at [849, 598] on button "Save" at bounding box center [880, 604] width 90 height 29
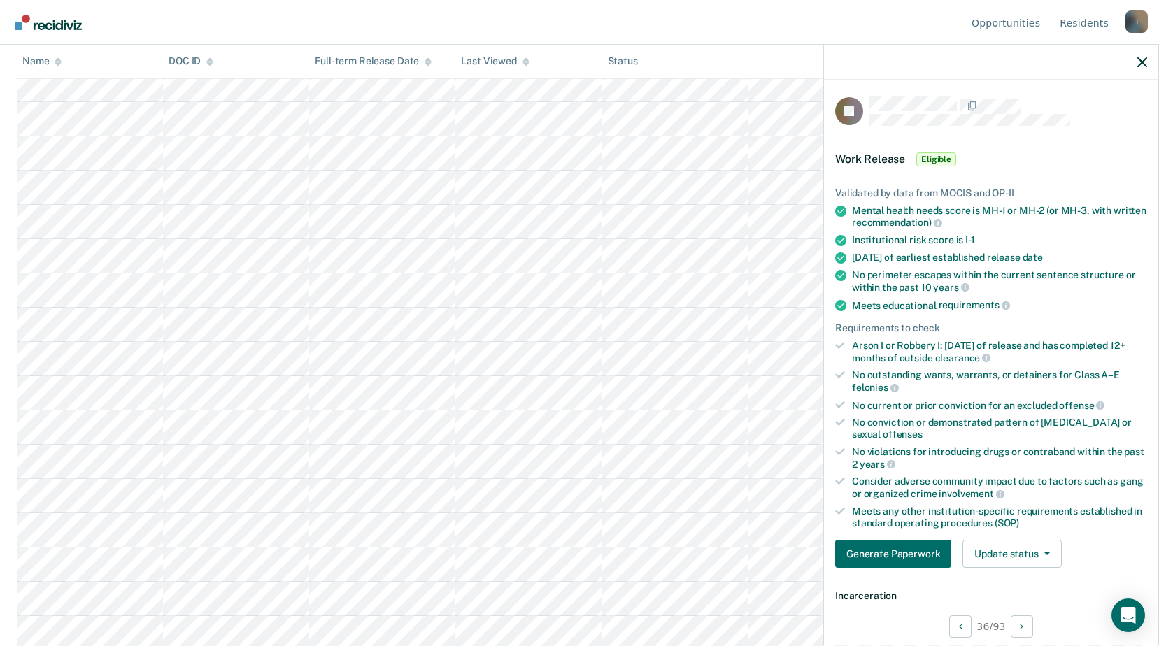
scroll to position [140, 0]
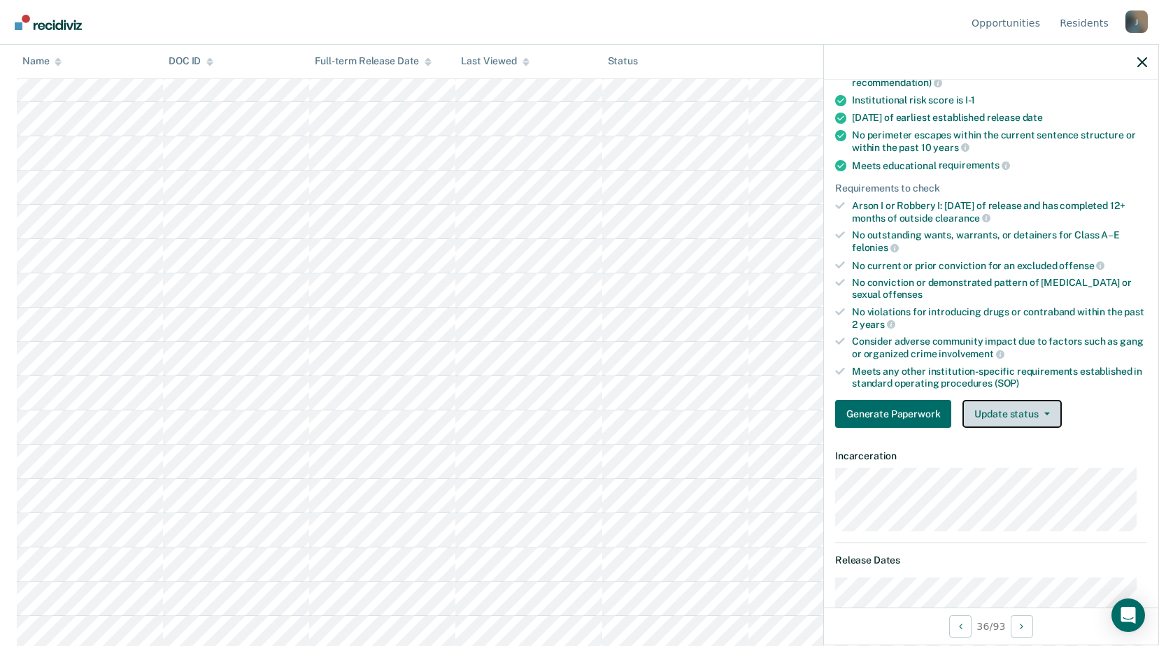
click at [977, 407] on button "Update status" at bounding box center [1011, 414] width 99 height 28
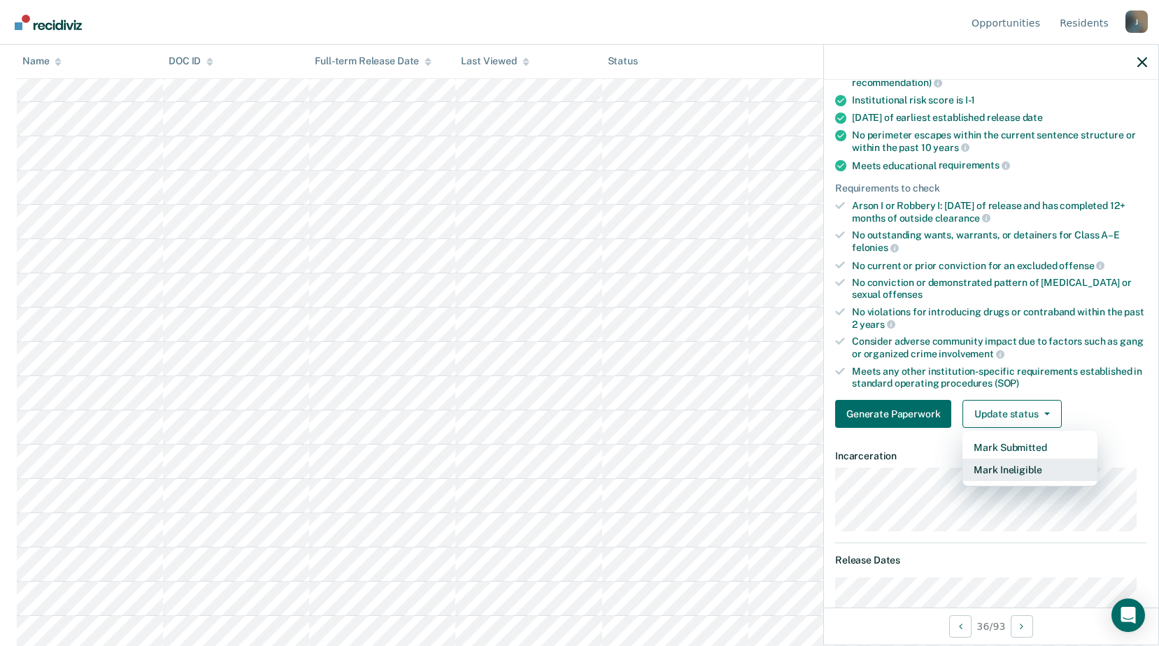
click at [997, 470] on button "Mark Ineligible" at bounding box center [1029, 470] width 135 height 22
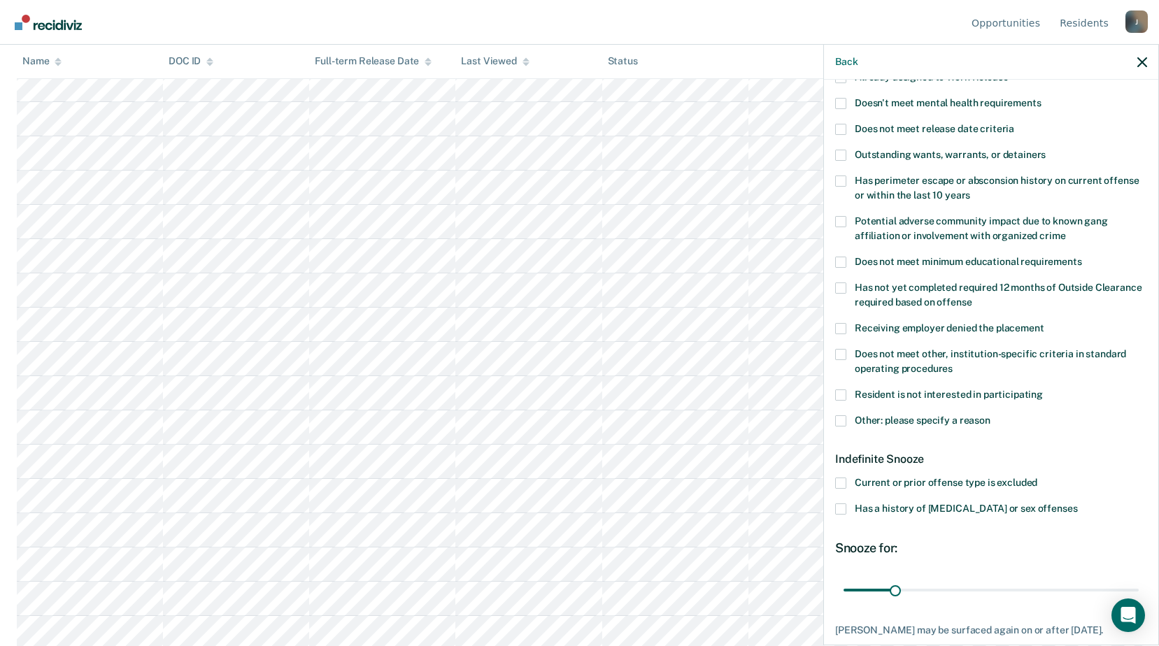
click at [846, 419] on span at bounding box center [840, 420] width 11 height 11
click at [990, 415] on input "Other: please specify a reason" at bounding box center [990, 415] width 0 height 0
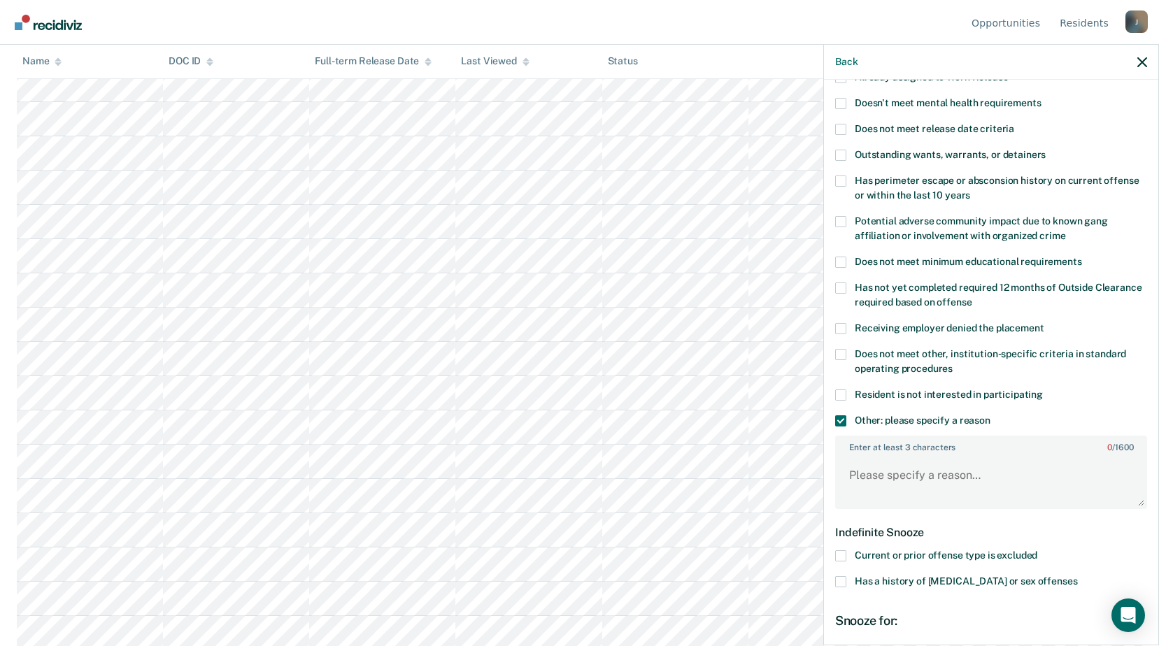
scroll to position [294, 0]
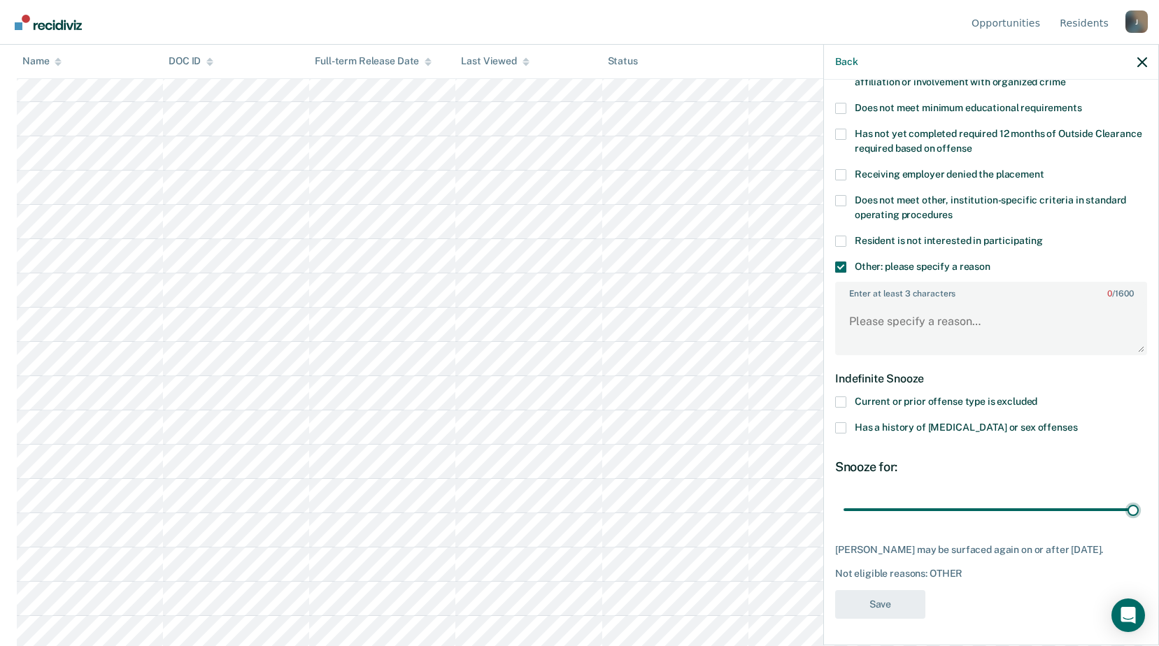
drag, startPoint x: 895, startPoint y: 504, endPoint x: 939, endPoint y: 333, distance: 176.9
type input "180"
click at [1139, 497] on input "range" at bounding box center [990, 509] width 295 height 24
click at [901, 323] on textarea "Enter at least 3 characters 0 / 1600" at bounding box center [990, 328] width 309 height 52
type textarea "Release [DATE]"
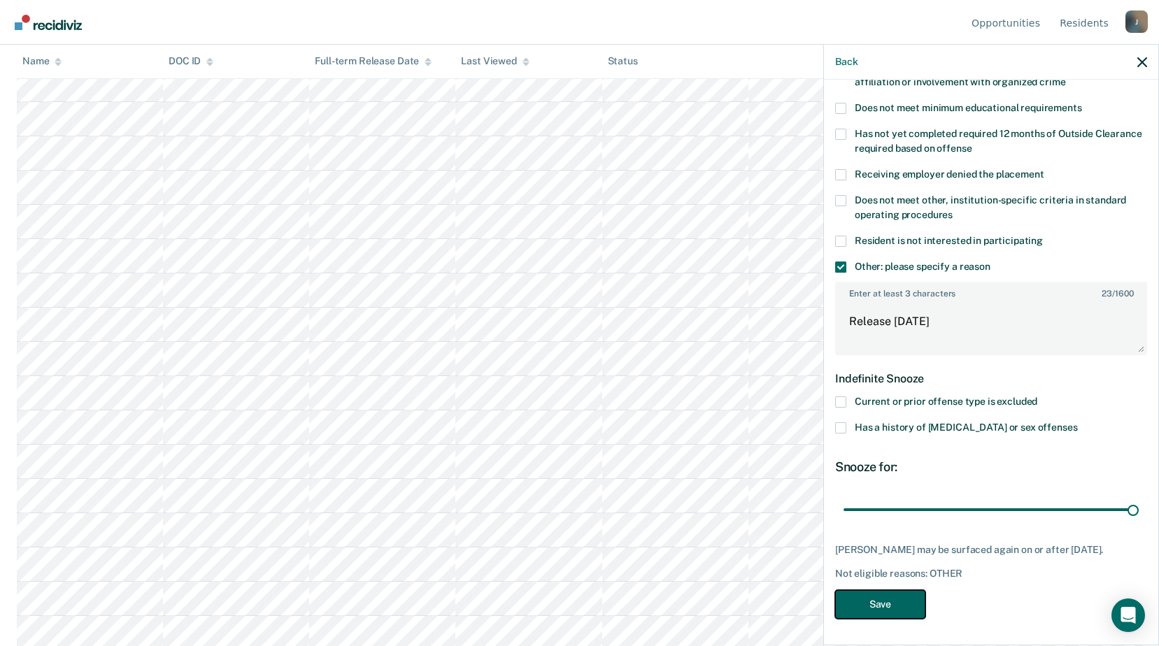
click at [900, 599] on button "Save" at bounding box center [880, 604] width 90 height 29
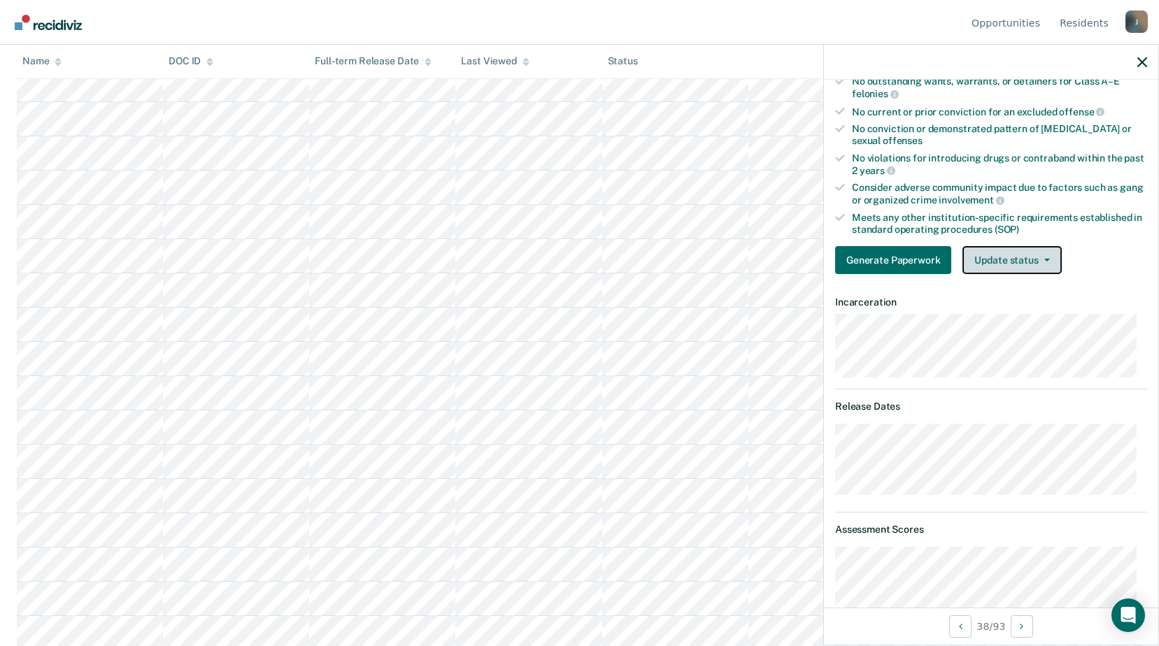
click at [998, 252] on button "Update status" at bounding box center [1011, 260] width 99 height 28
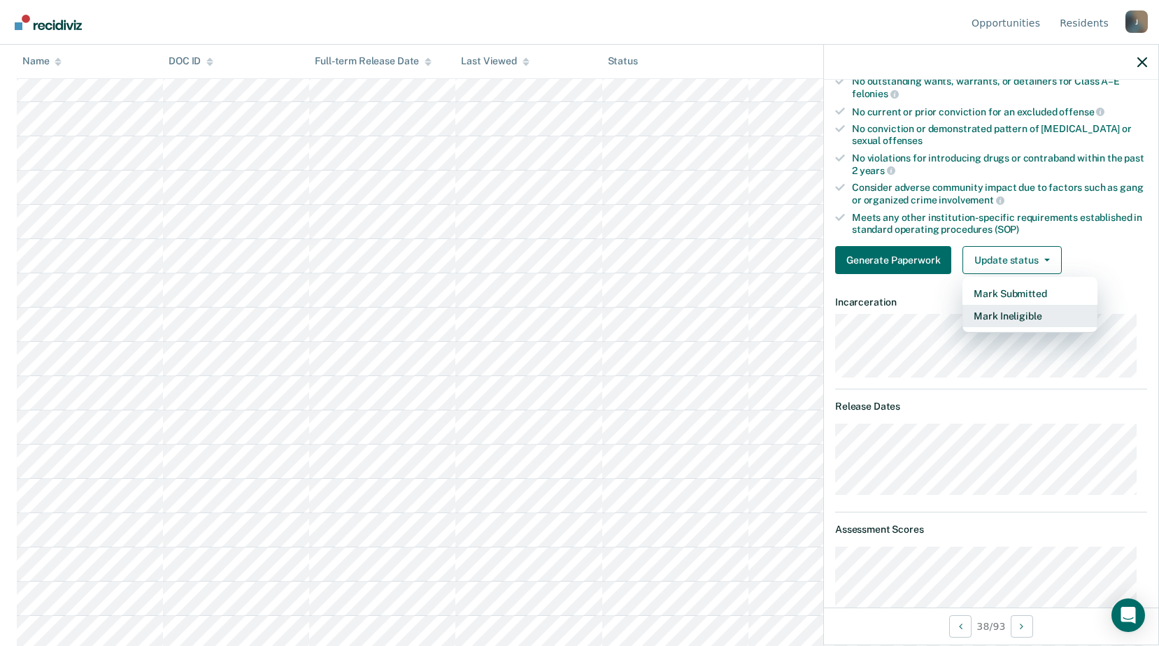
click at [1011, 318] on button "Mark Ineligible" at bounding box center [1029, 316] width 135 height 22
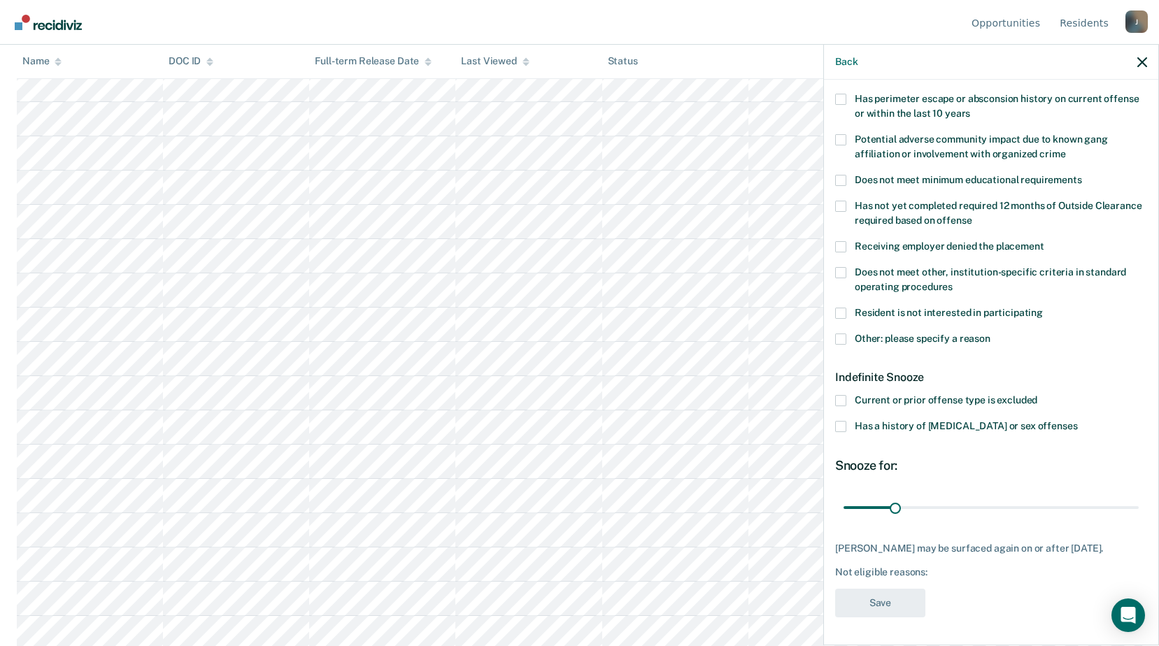
scroll to position [232, 0]
click at [843, 333] on span at bounding box center [840, 338] width 11 height 11
click at [990, 333] on input "Other: please specify a reason" at bounding box center [990, 333] width 0 height 0
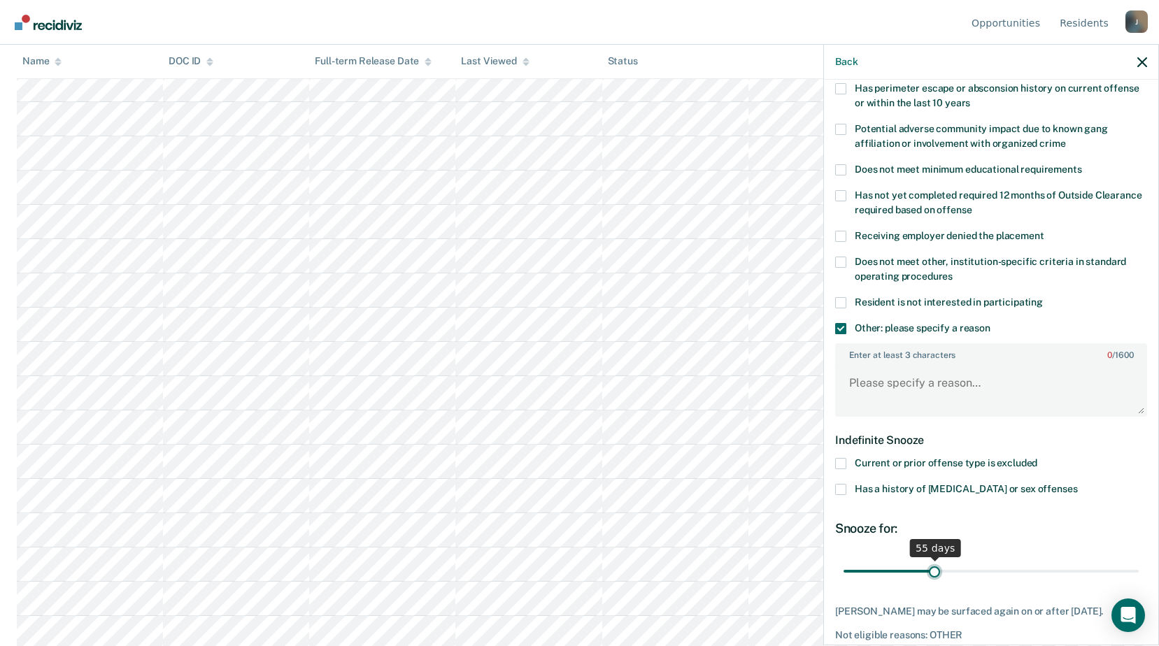
drag, startPoint x: 900, startPoint y: 574, endPoint x: 932, endPoint y: 570, distance: 31.7
click at [932, 570] on input "range" at bounding box center [990, 571] width 295 height 24
type input "58"
click at [937, 568] on input "range" at bounding box center [990, 571] width 295 height 24
click at [886, 390] on textarea "Enter at least 3 characters 0 / 1600" at bounding box center [990, 390] width 309 height 52
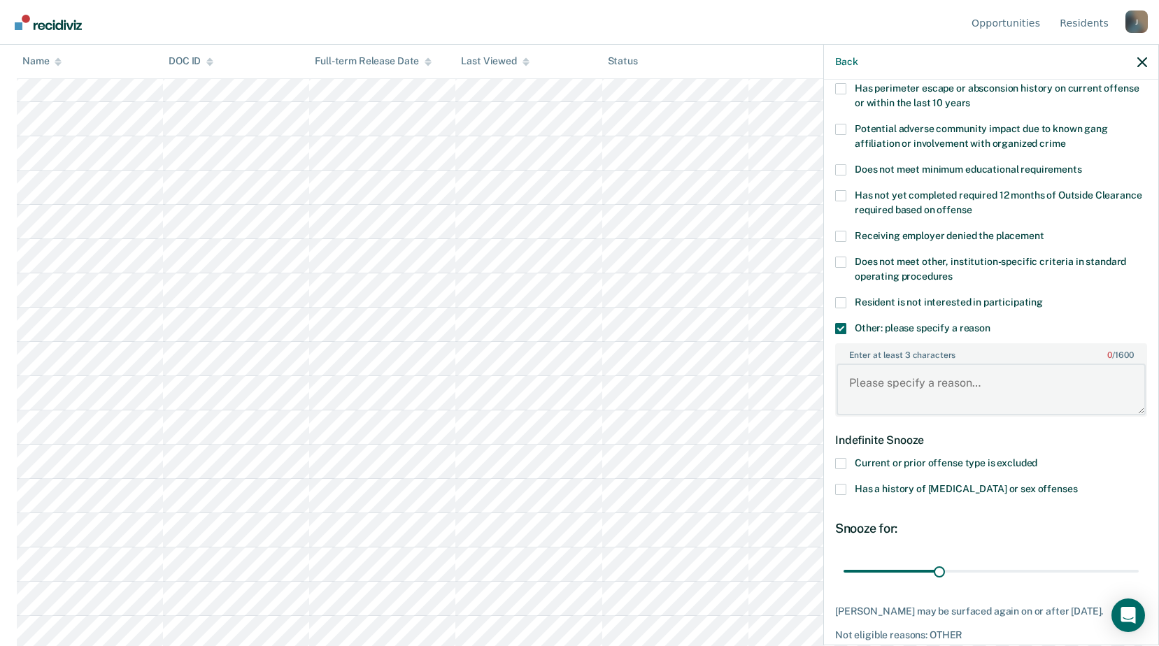
type textarea "C"
type textarea "D"
click at [846, 263] on span at bounding box center [840, 262] width 11 height 11
click at [953, 271] on input "Does not meet other, institution-specific criteria in standard operating proced…" at bounding box center [953, 271] width 0 height 0
click at [841, 328] on span at bounding box center [840, 328] width 11 height 11
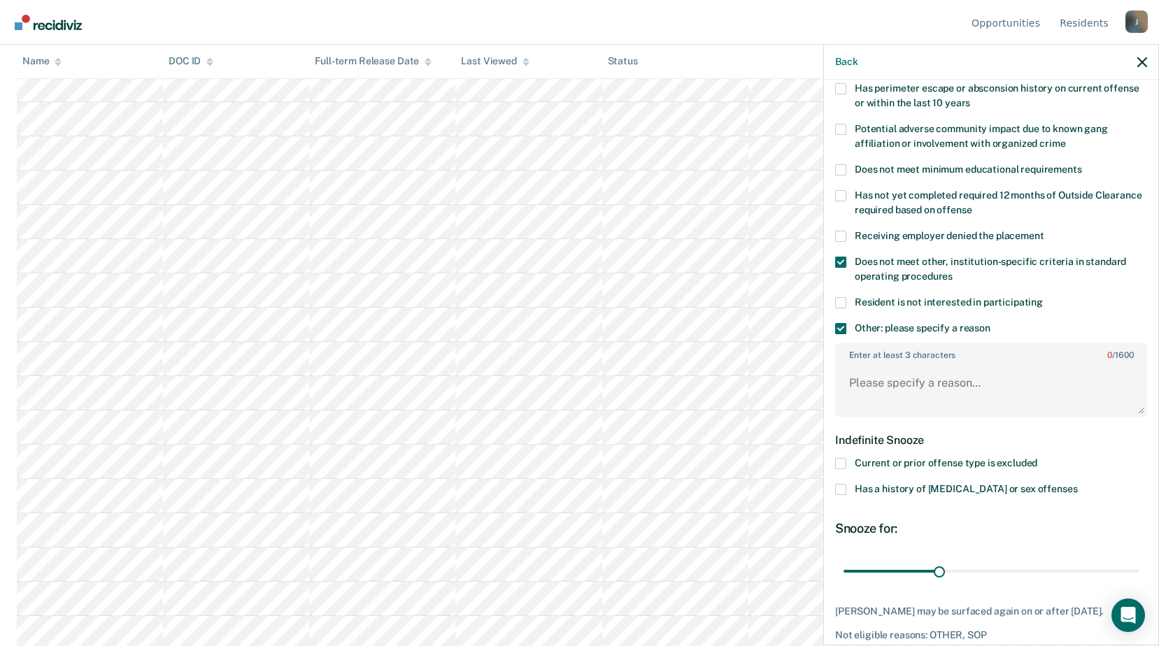
click at [990, 323] on input "Other: please specify a reason" at bounding box center [990, 323] width 0 height 0
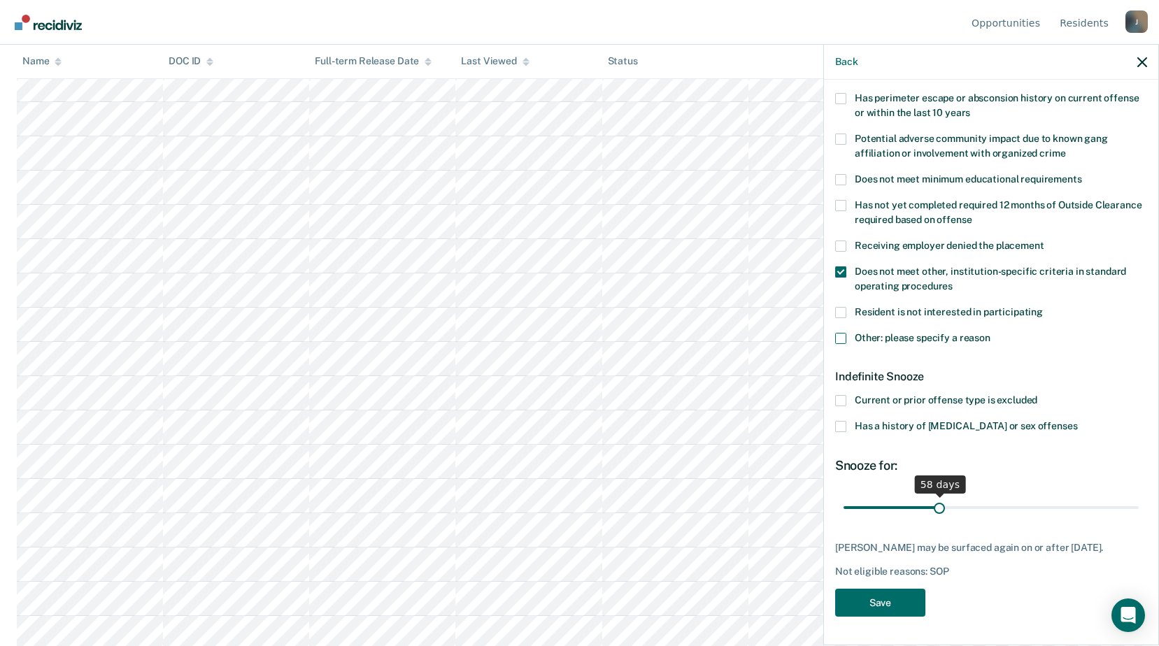
scroll to position [979, 0]
click at [893, 607] on button "Save" at bounding box center [880, 603] width 90 height 29
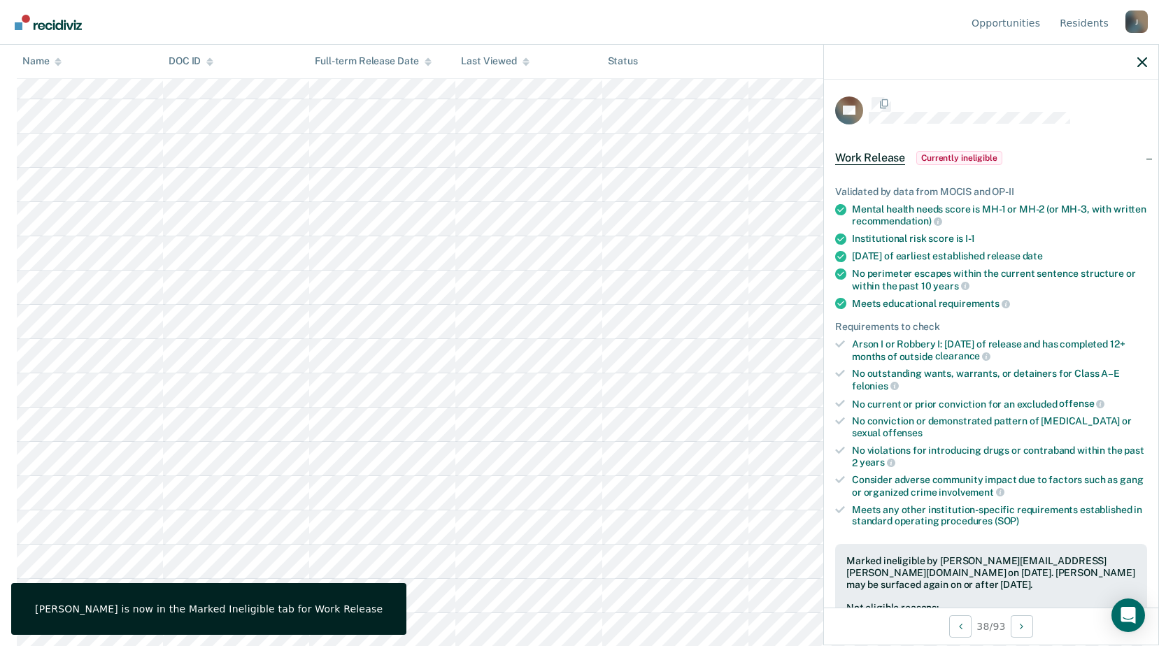
scroll to position [232, 0]
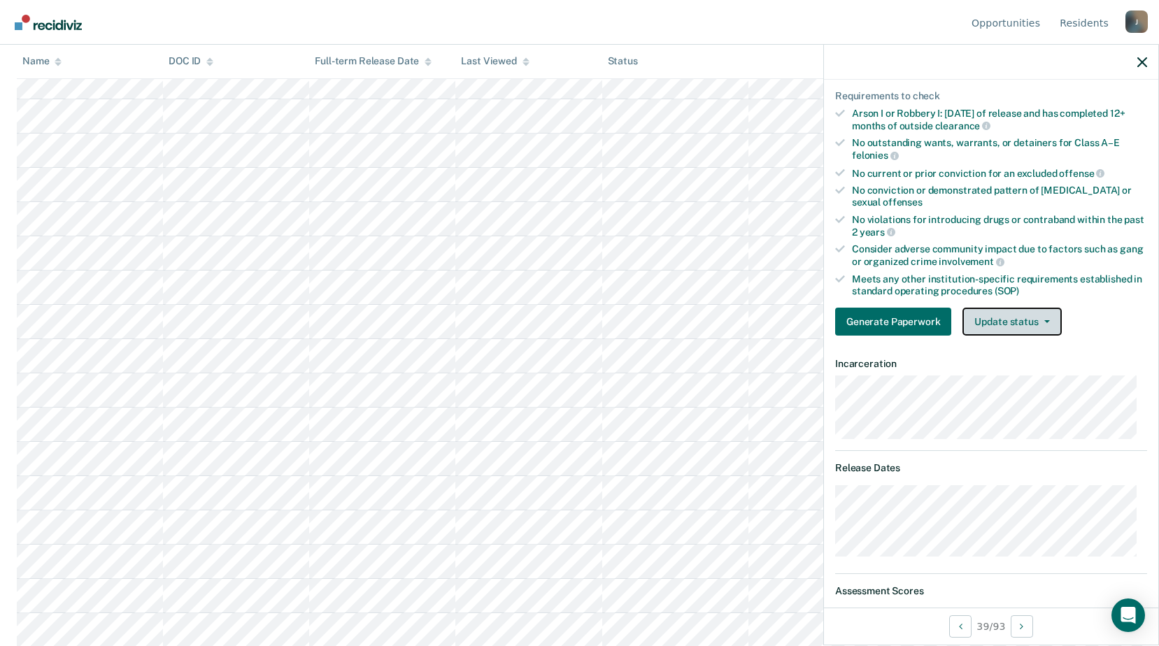
click at [1012, 327] on button "Update status" at bounding box center [1011, 322] width 99 height 28
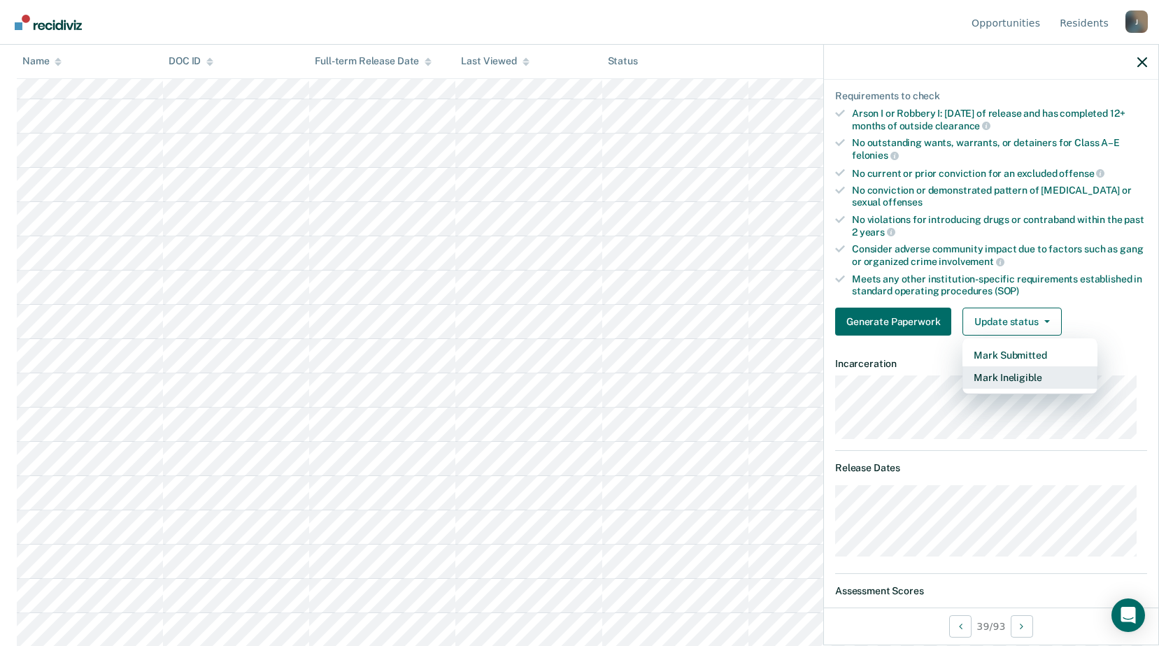
click at [1017, 371] on button "Mark Ineligible" at bounding box center [1029, 377] width 135 height 22
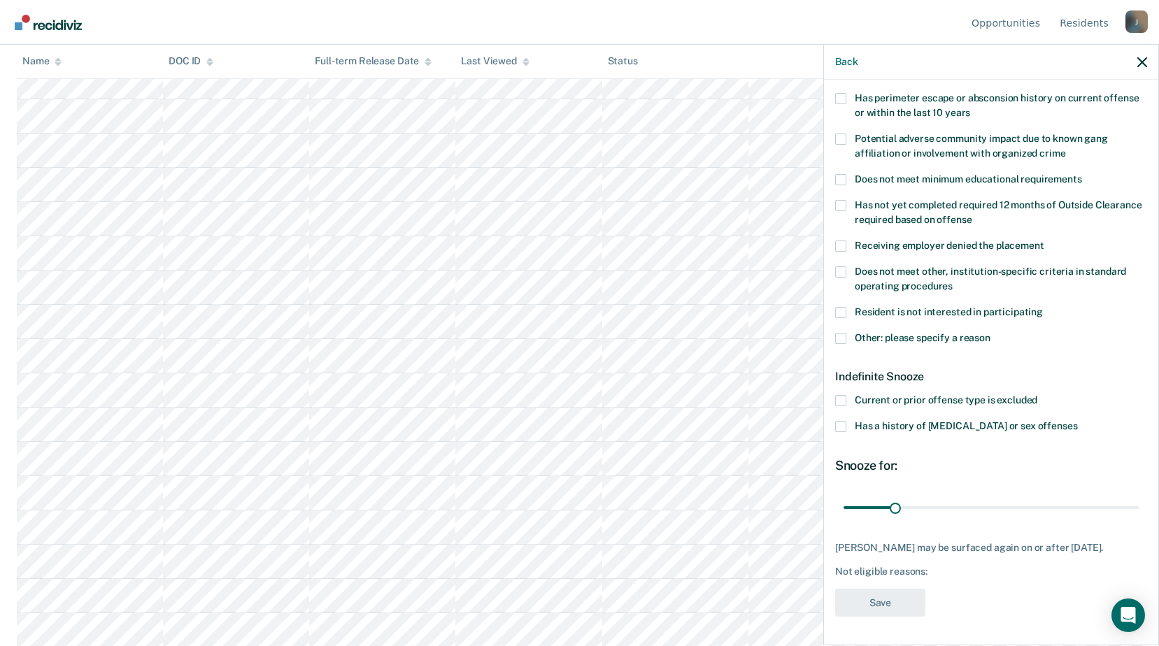
click at [844, 333] on span at bounding box center [840, 338] width 11 height 11
click at [990, 333] on input "Other: please specify a reason" at bounding box center [990, 333] width 0 height 0
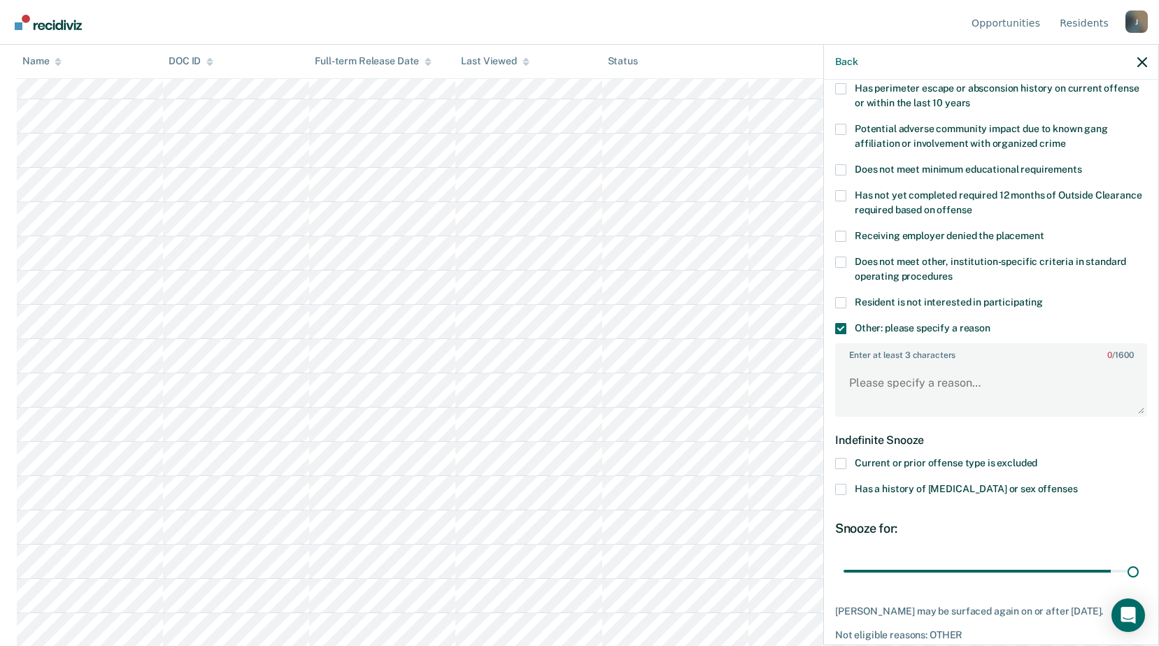
drag, startPoint x: 894, startPoint y: 576, endPoint x: 1132, endPoint y: 569, distance: 238.6
type input "180"
click at [1132, 569] on input "range" at bounding box center [990, 571] width 295 height 24
click at [913, 383] on textarea "Enter at least 3 characters 0 / 1600" at bounding box center [990, 390] width 309 height 52
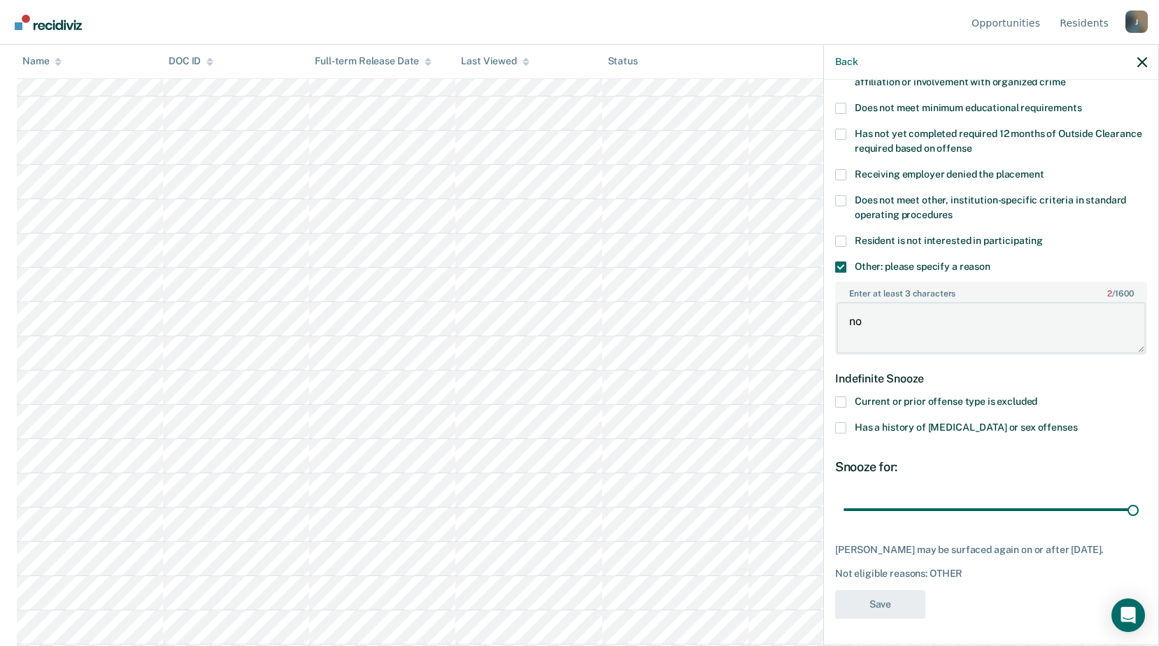
type textarea "institutional adjustment"
click at [903, 601] on button "Save" at bounding box center [880, 604] width 90 height 29
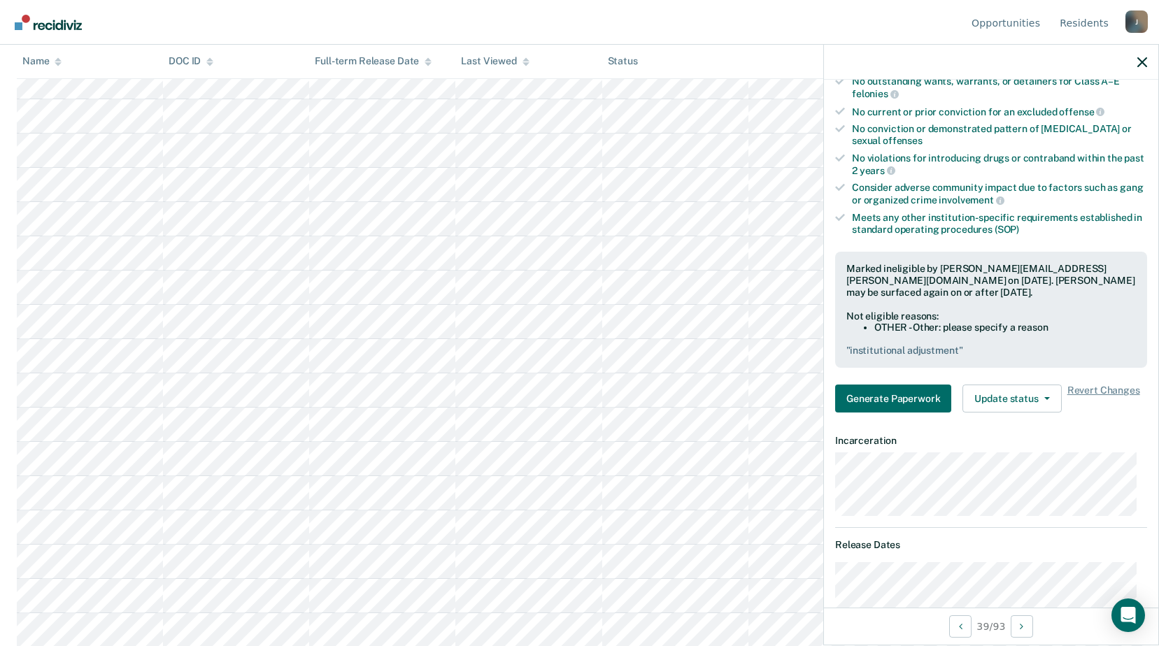
scroll to position [909, 0]
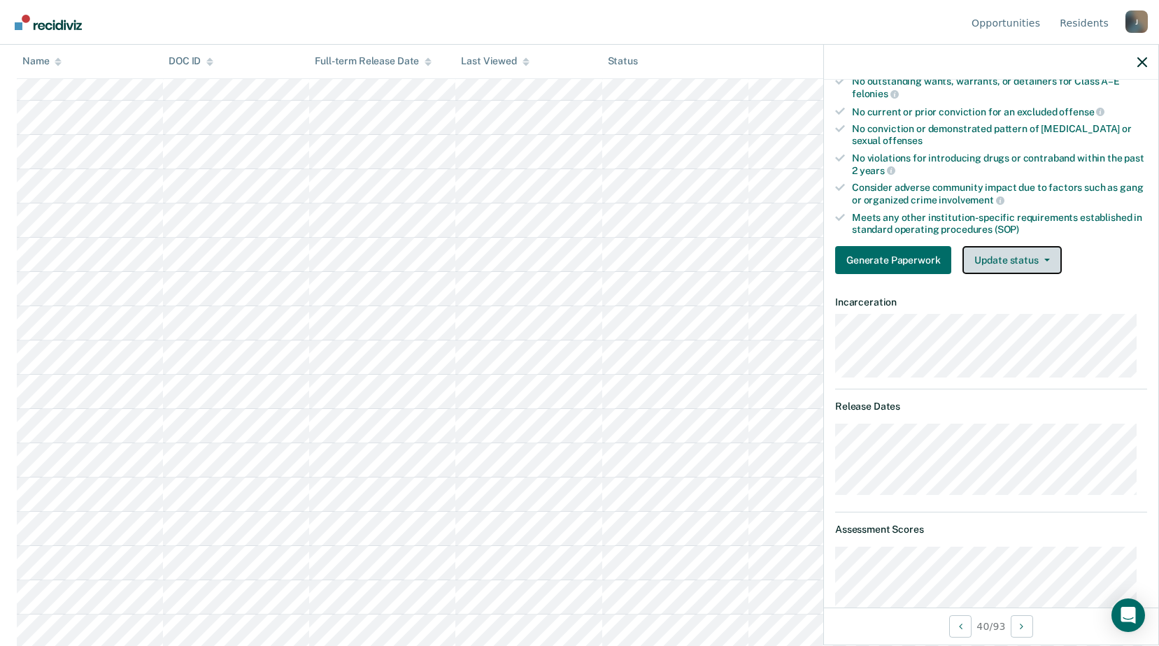
click at [1009, 258] on button "Update status" at bounding box center [1011, 260] width 99 height 28
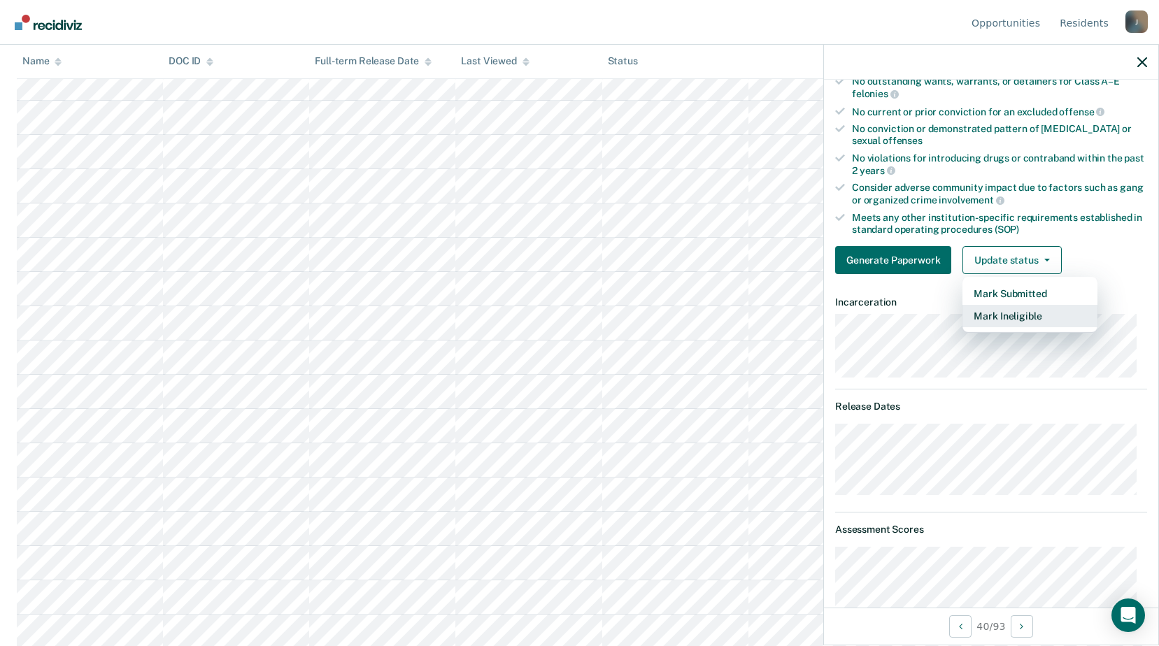
click at [1027, 325] on button "Mark Ineligible" at bounding box center [1029, 316] width 135 height 22
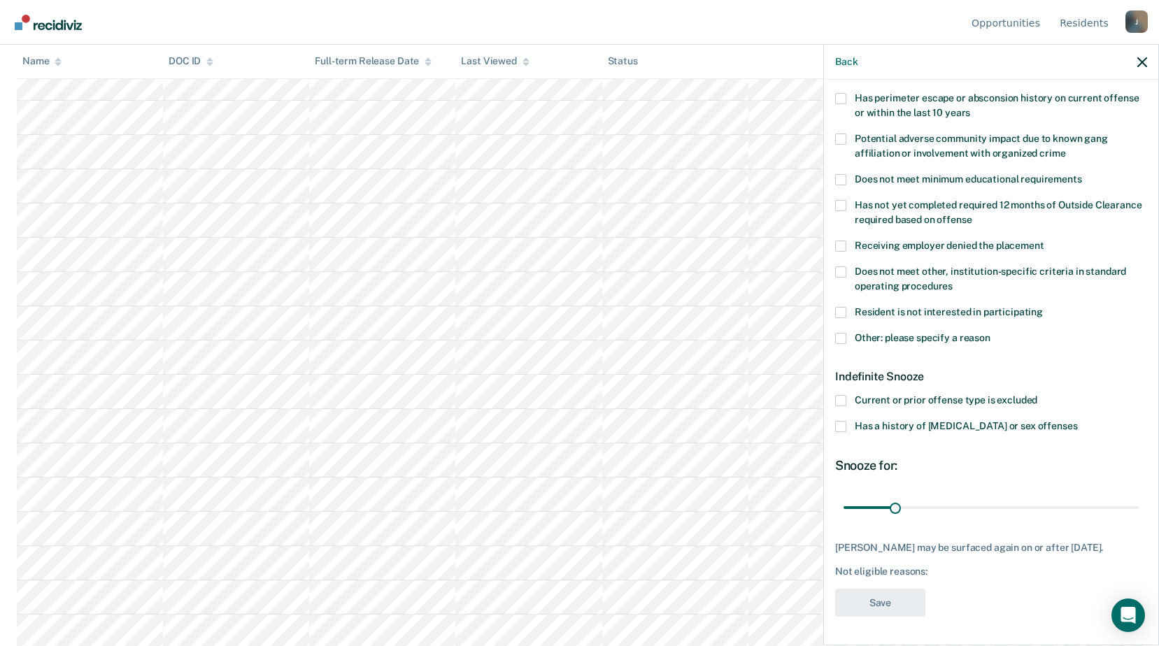
click at [843, 321] on div "Resident is not interested in participating" at bounding box center [991, 320] width 312 height 26
click at [843, 333] on span at bounding box center [840, 338] width 11 height 11
click at [990, 333] on input "Other: please specify a reason" at bounding box center [990, 333] width 0 height 0
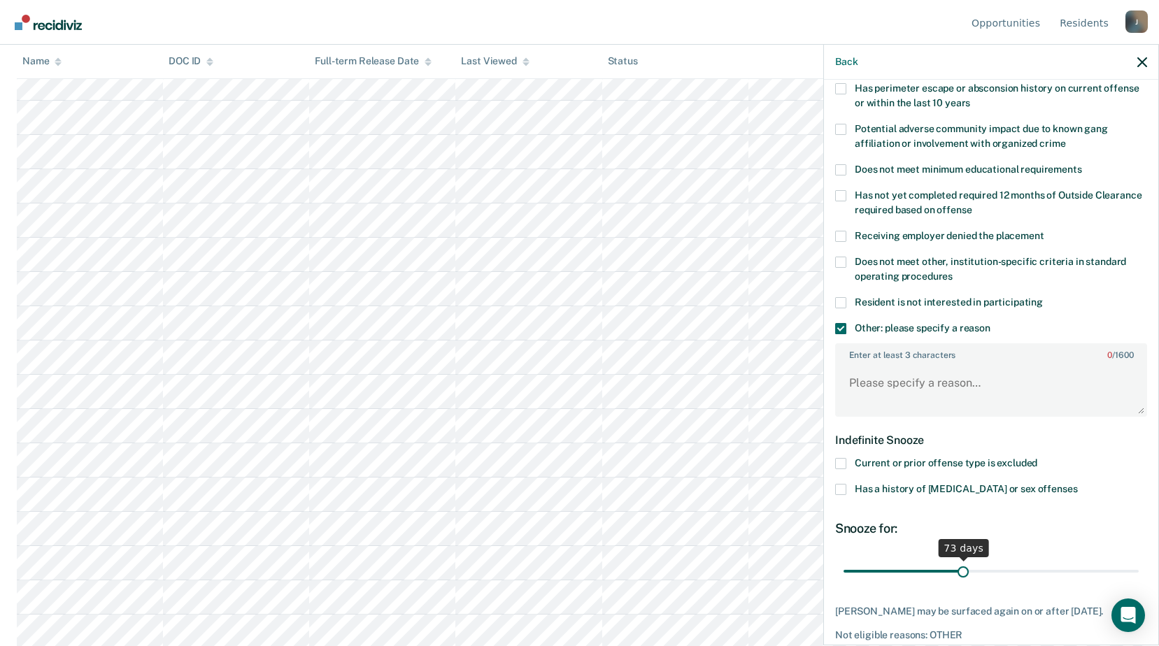
drag, startPoint x: 897, startPoint y: 567, endPoint x: 960, endPoint y: 565, distance: 62.3
type input "73"
click at [960, 565] on input "range" at bounding box center [990, 571] width 295 height 24
click at [871, 382] on textarea "Enter at least 3 characters 0 / 1600" at bounding box center [990, 390] width 309 height 52
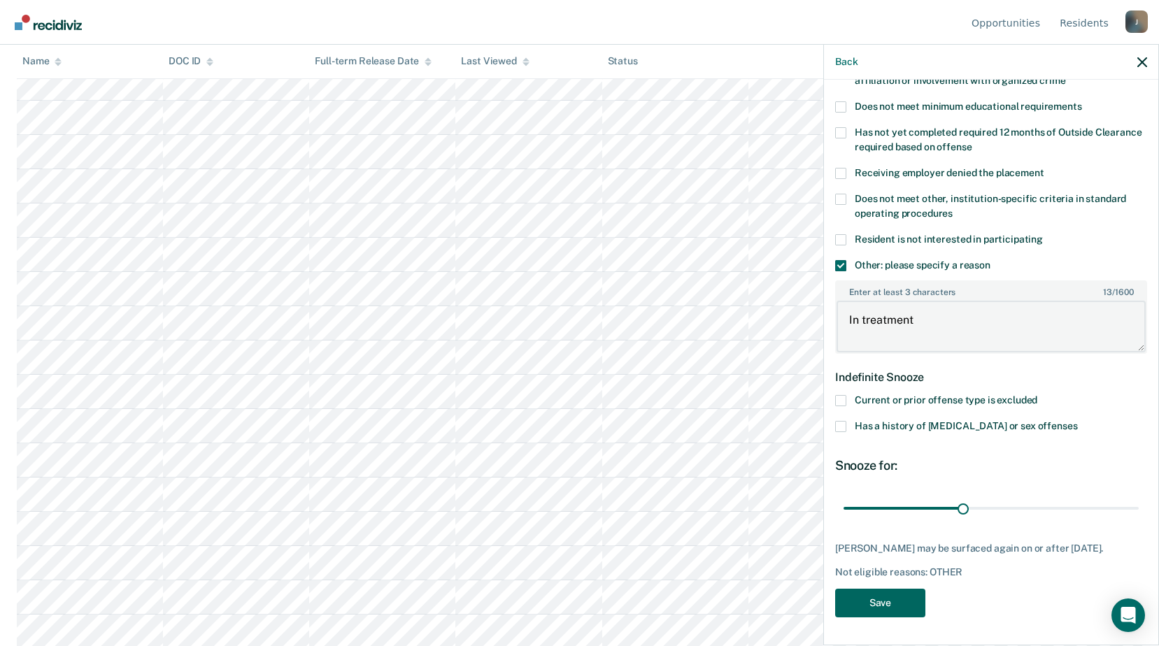
type textarea "In treatment"
click at [902, 602] on button "Save" at bounding box center [880, 603] width 90 height 29
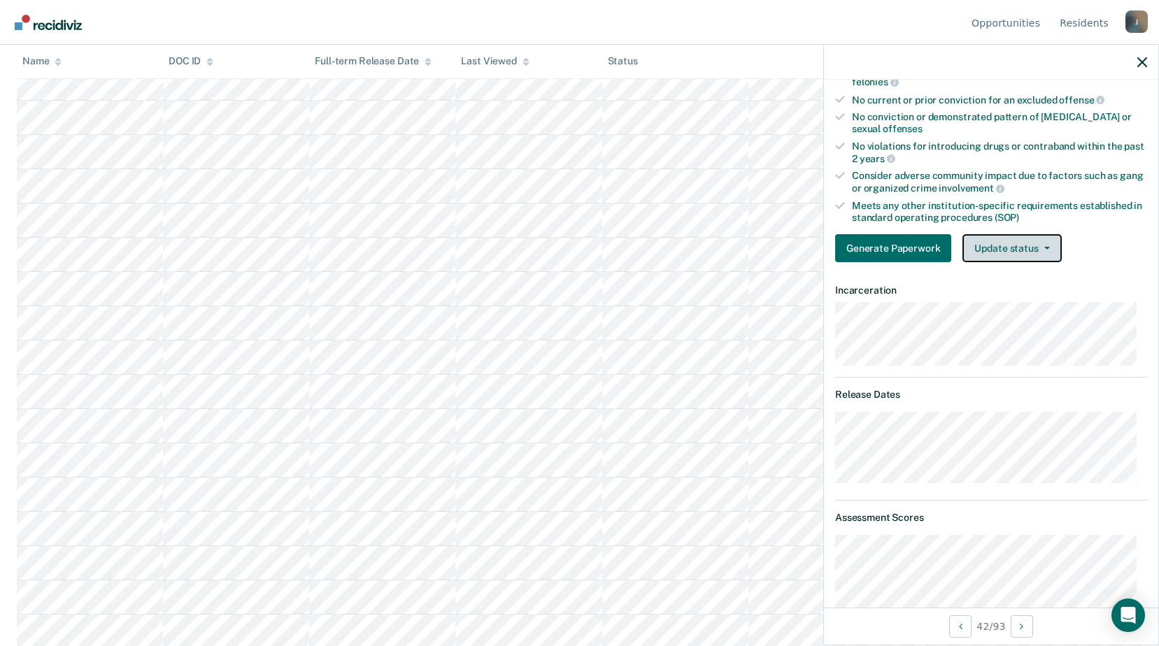
click at [1026, 239] on button "Update status" at bounding box center [1011, 248] width 99 height 28
click at [1028, 240] on button "Update status" at bounding box center [1011, 248] width 99 height 28
click at [1032, 248] on button "Update status" at bounding box center [1011, 248] width 99 height 28
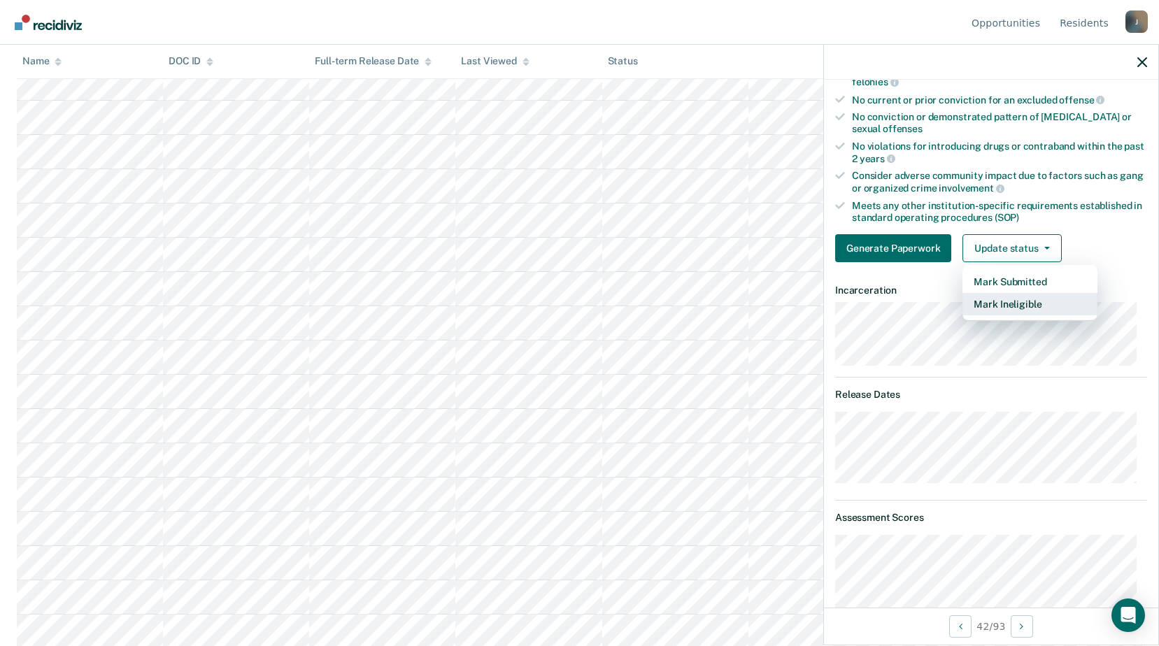
click at [1028, 299] on button "Mark Ineligible" at bounding box center [1029, 304] width 135 height 22
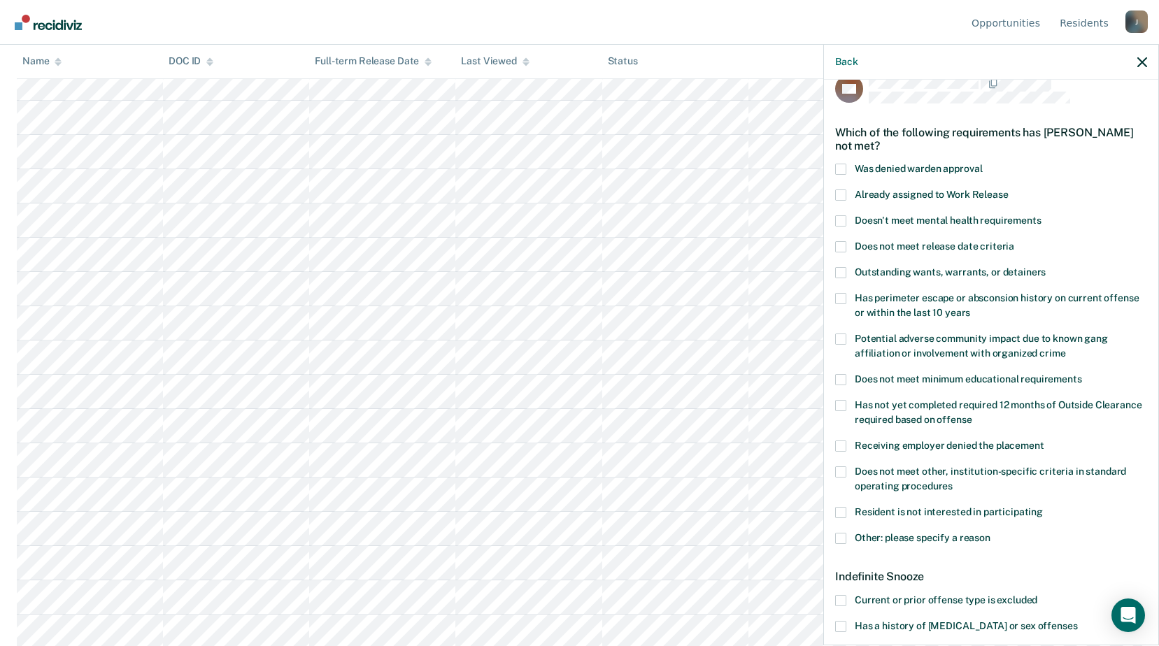
scroll to position [0, 0]
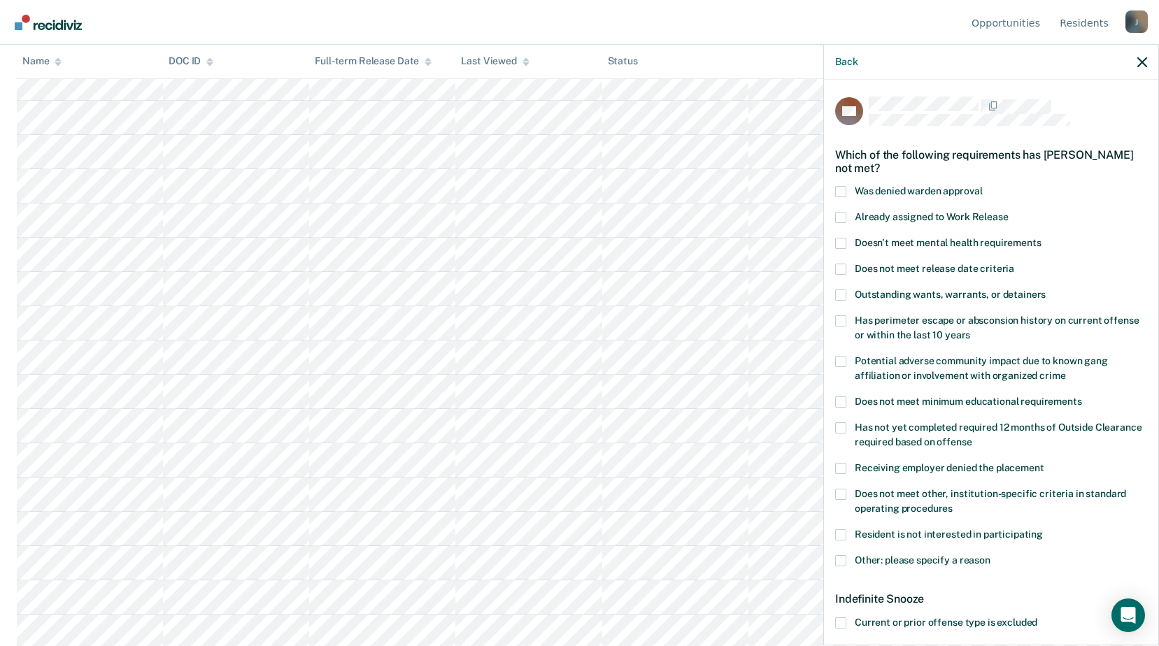
click at [849, 188] on label "Was denied warden approval" at bounding box center [991, 193] width 312 height 15
click at [982, 186] on input "Was denied warden approval" at bounding box center [982, 186] width 0 height 0
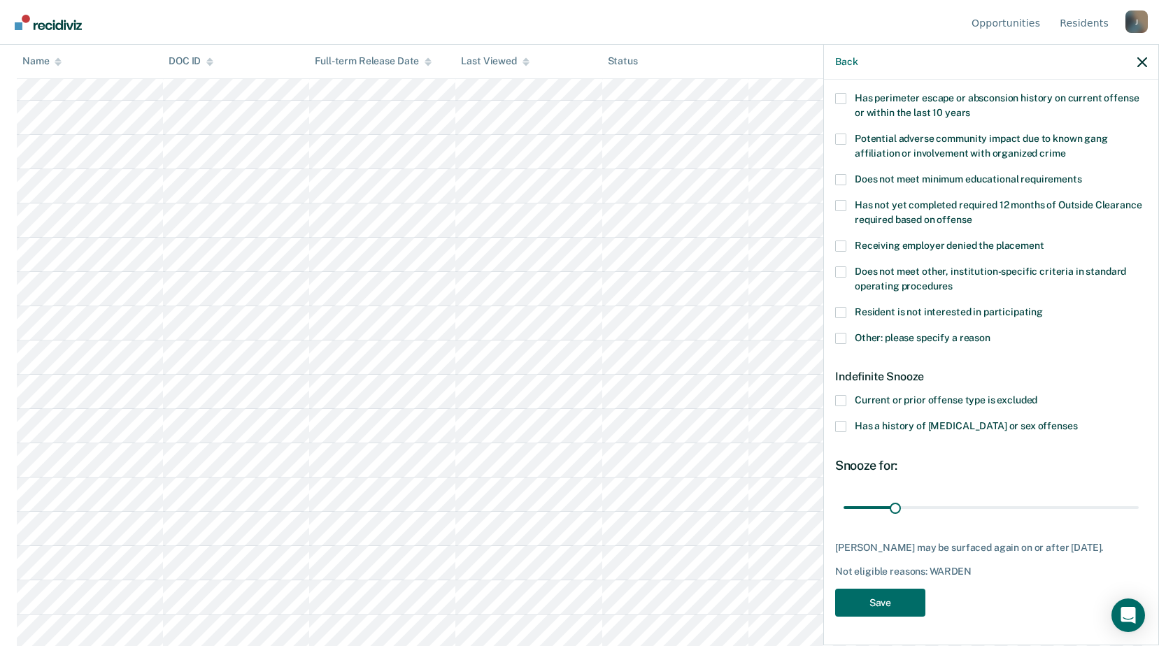
scroll to position [979, 0]
drag, startPoint x: 894, startPoint y: 499, endPoint x: 905, endPoint y: 499, distance: 11.2
type input "38"
click at [905, 499] on input "range" at bounding box center [990, 507] width 295 height 24
click at [874, 605] on button "Save" at bounding box center [880, 603] width 90 height 29
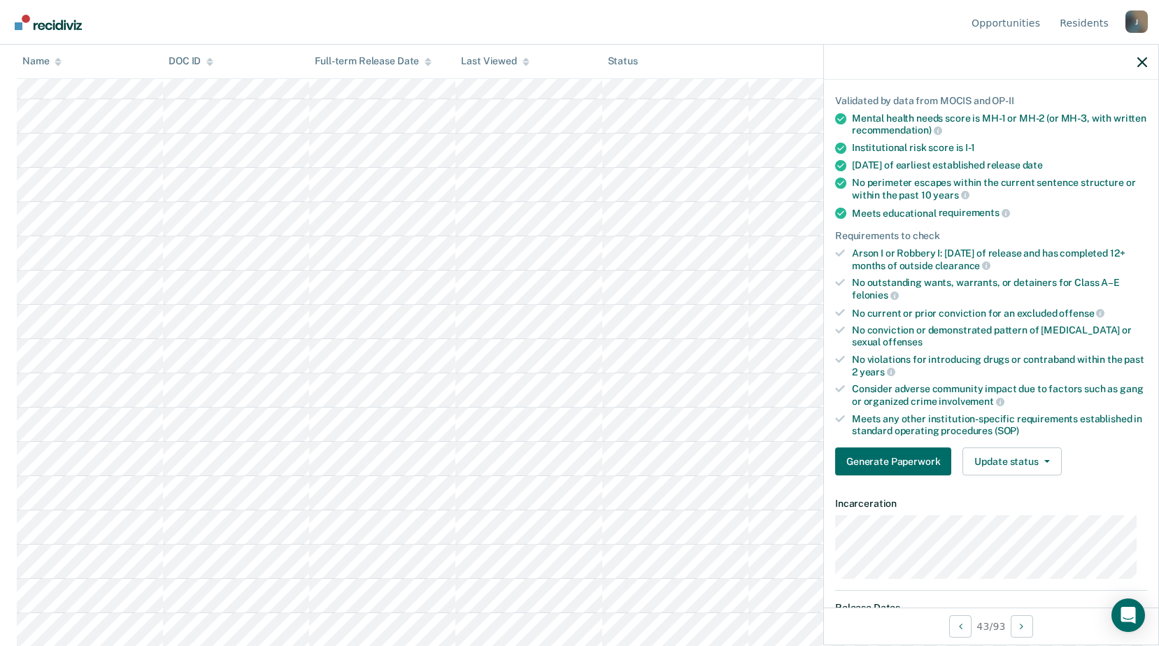
scroll to position [302, 0]
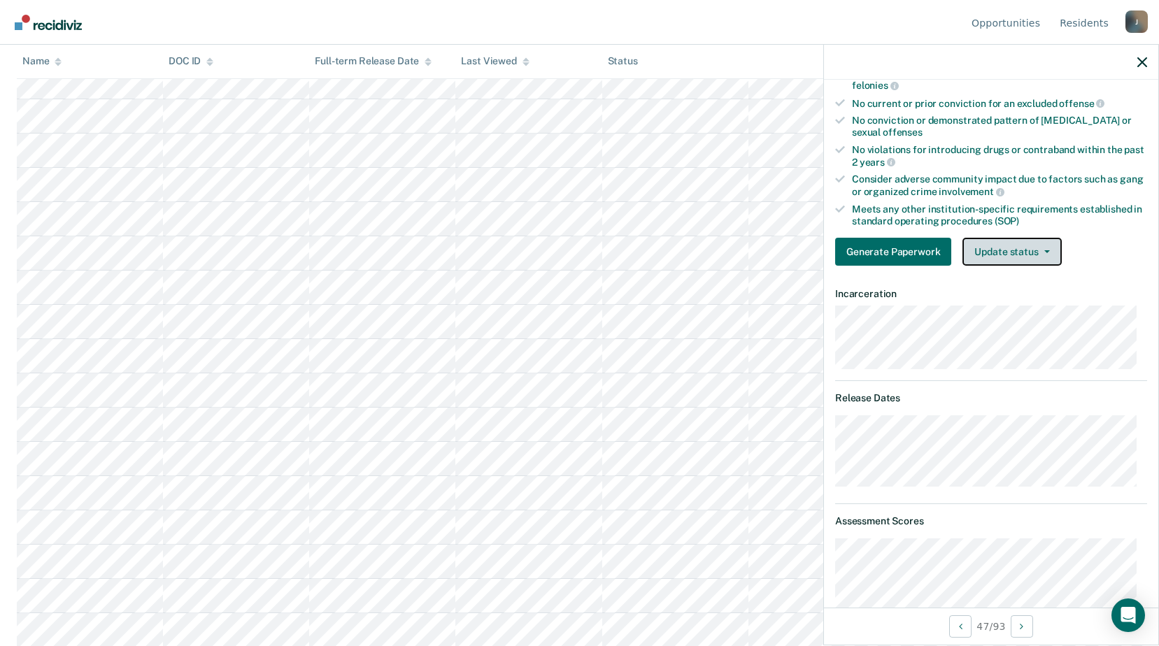
click at [1023, 255] on button "Update status" at bounding box center [1011, 252] width 99 height 28
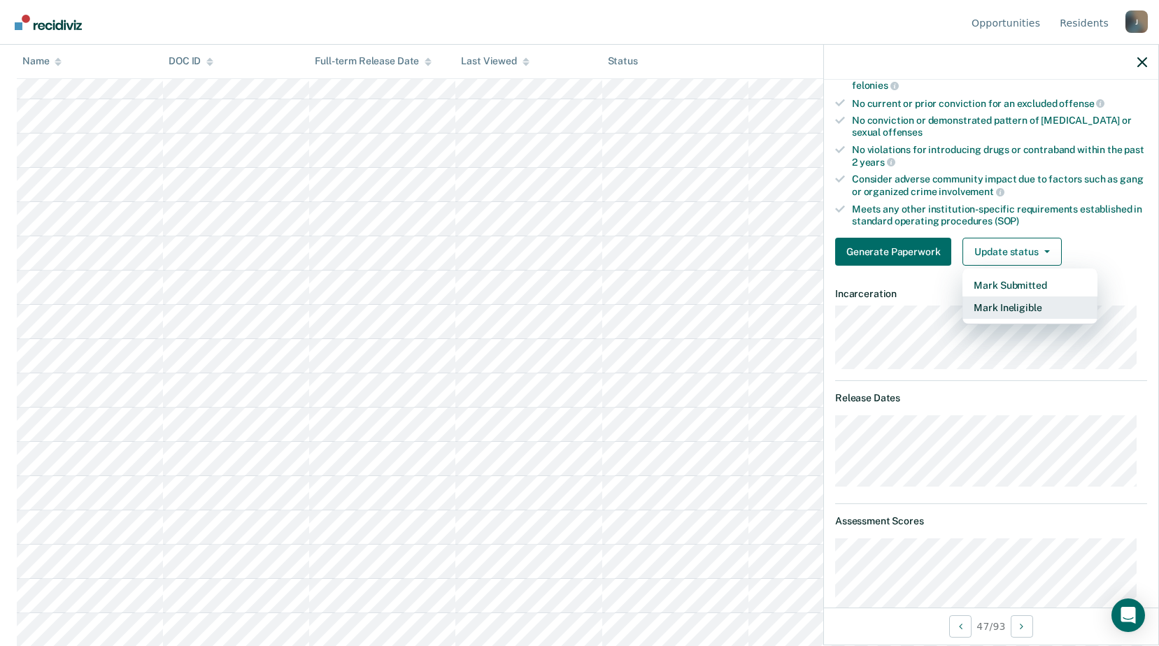
click at [1017, 318] on button "Mark Ineligible" at bounding box center [1029, 308] width 135 height 22
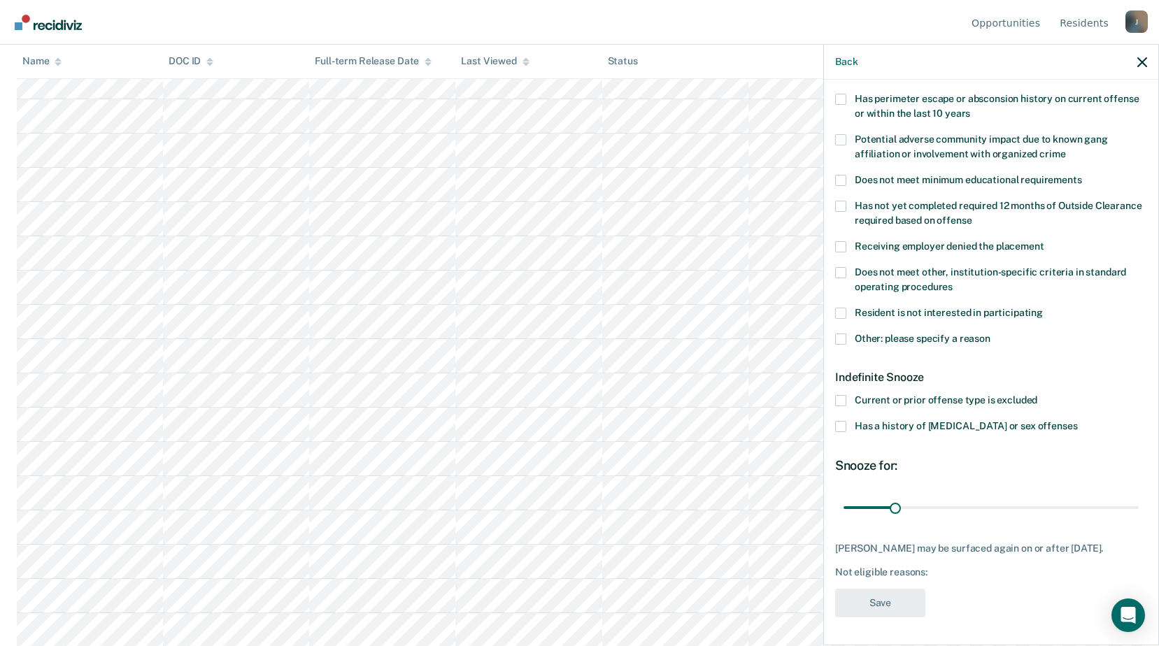
scroll to position [220, 0]
click at [843, 339] on span at bounding box center [840, 340] width 11 height 11
click at [990, 335] on input "Other: please specify a reason" at bounding box center [990, 335] width 0 height 0
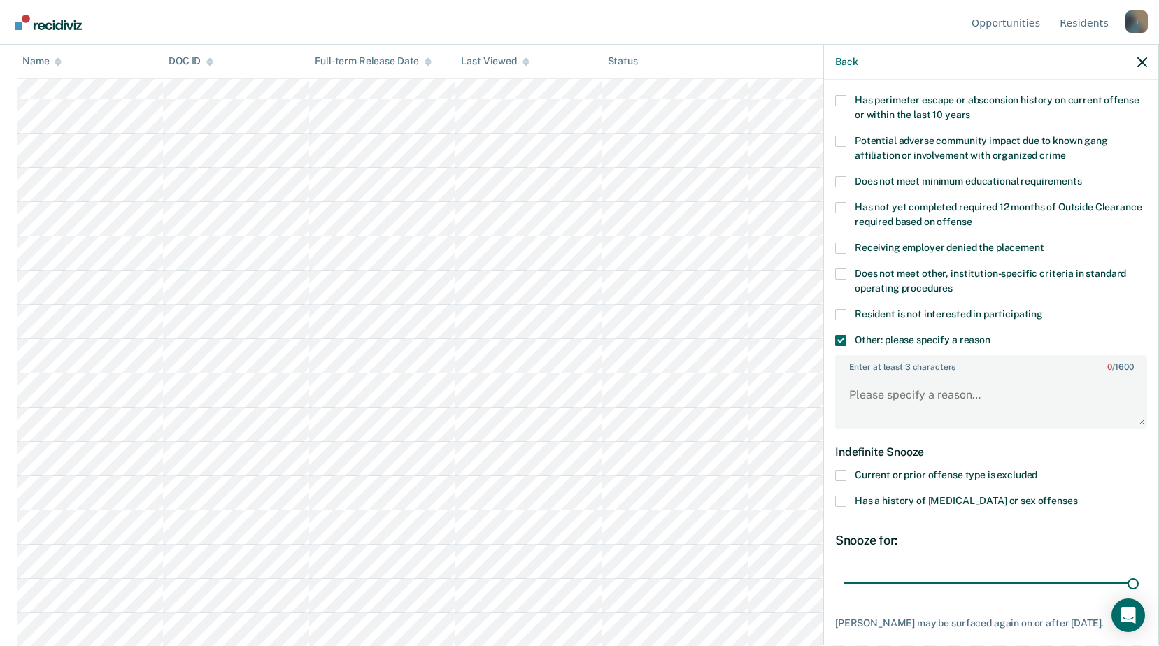
drag, startPoint x: 888, startPoint y: 584, endPoint x: 920, endPoint y: 385, distance: 201.1
type input "180"
click at [1139, 571] on input "range" at bounding box center [990, 583] width 295 height 24
click at [861, 359] on label "Enter at least 3 characters 0 / 1600" at bounding box center [990, 364] width 309 height 15
click at [861, 376] on textarea "Enter at least 3 characters 0 / 1600" at bounding box center [990, 402] width 309 height 52
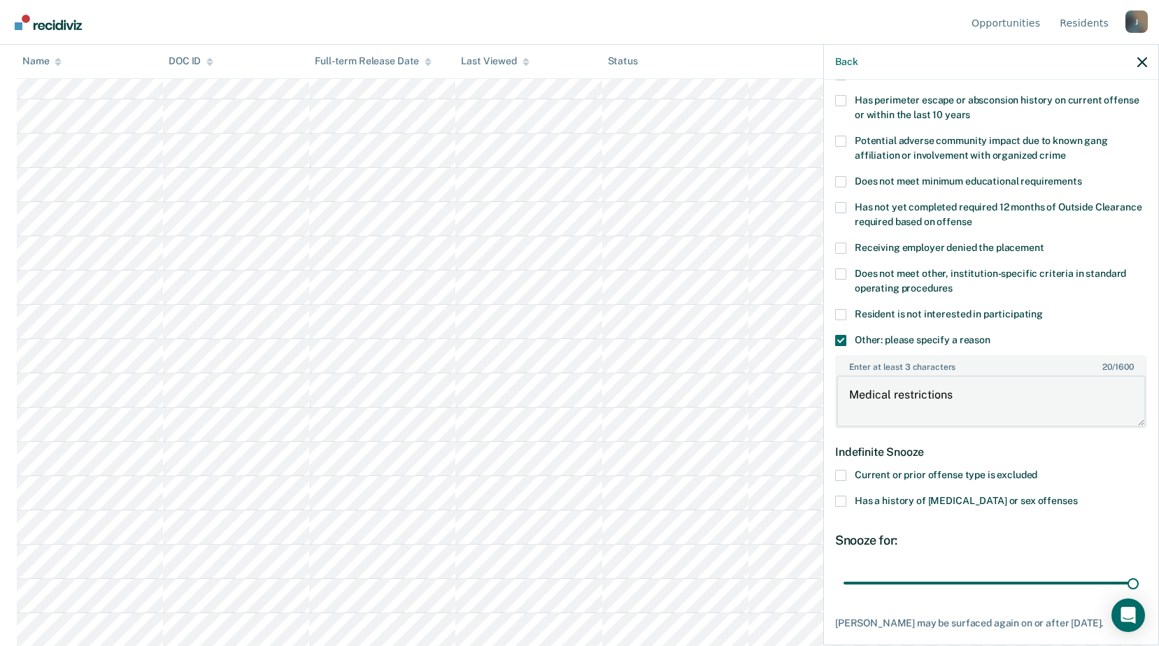
scroll to position [1049, 0]
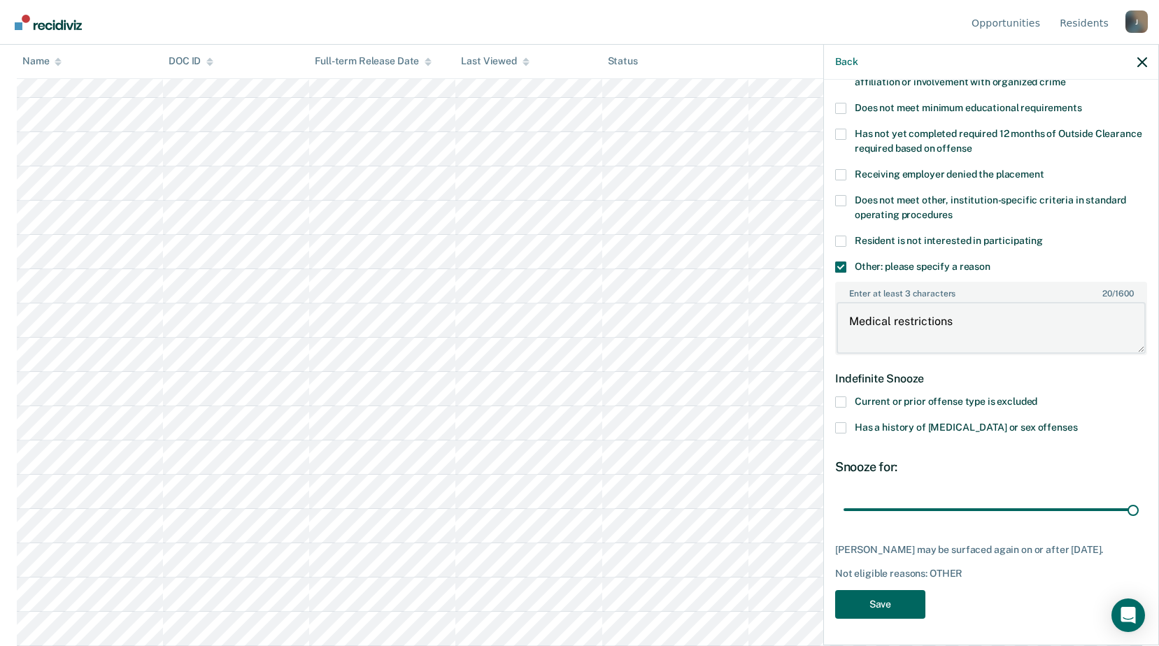
type textarea "Medical restrictions"
click at [902, 601] on button "Save" at bounding box center [880, 604] width 90 height 29
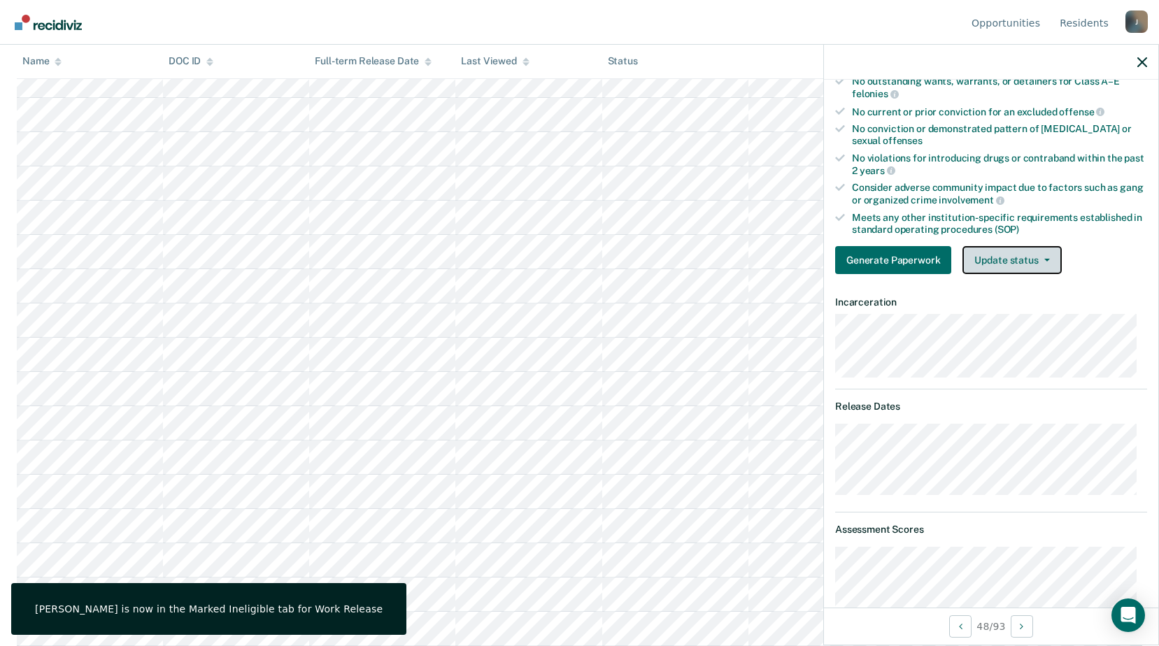
click at [1004, 269] on button "Update status" at bounding box center [1011, 260] width 99 height 28
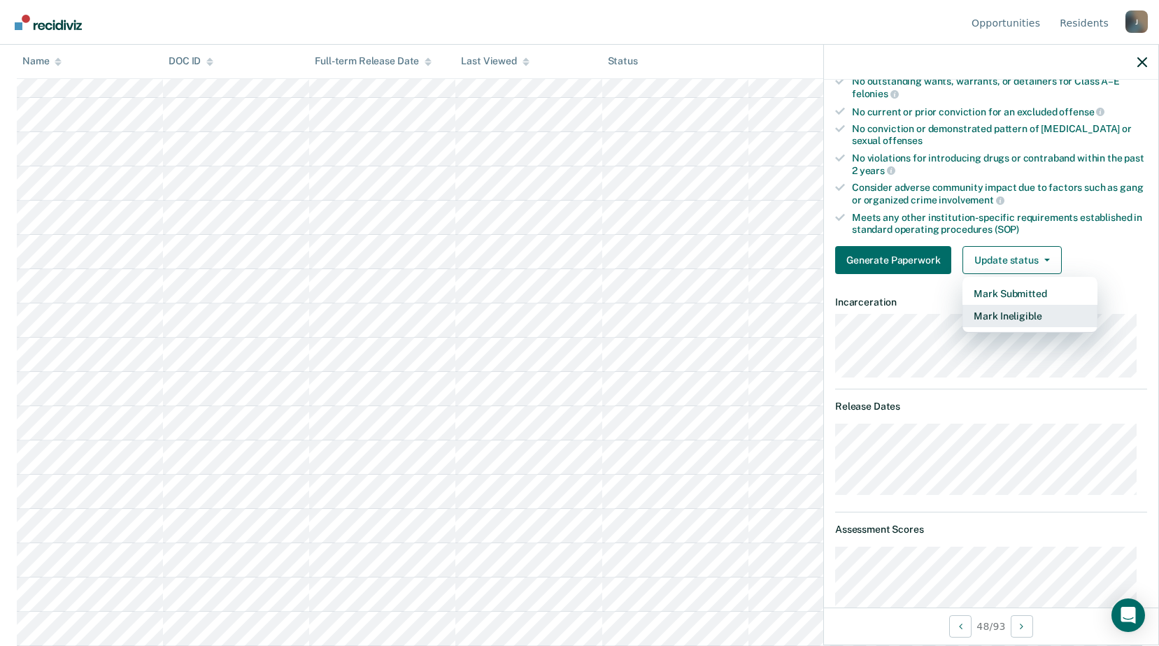
click at [992, 320] on button "Mark Ineligible" at bounding box center [1029, 316] width 135 height 22
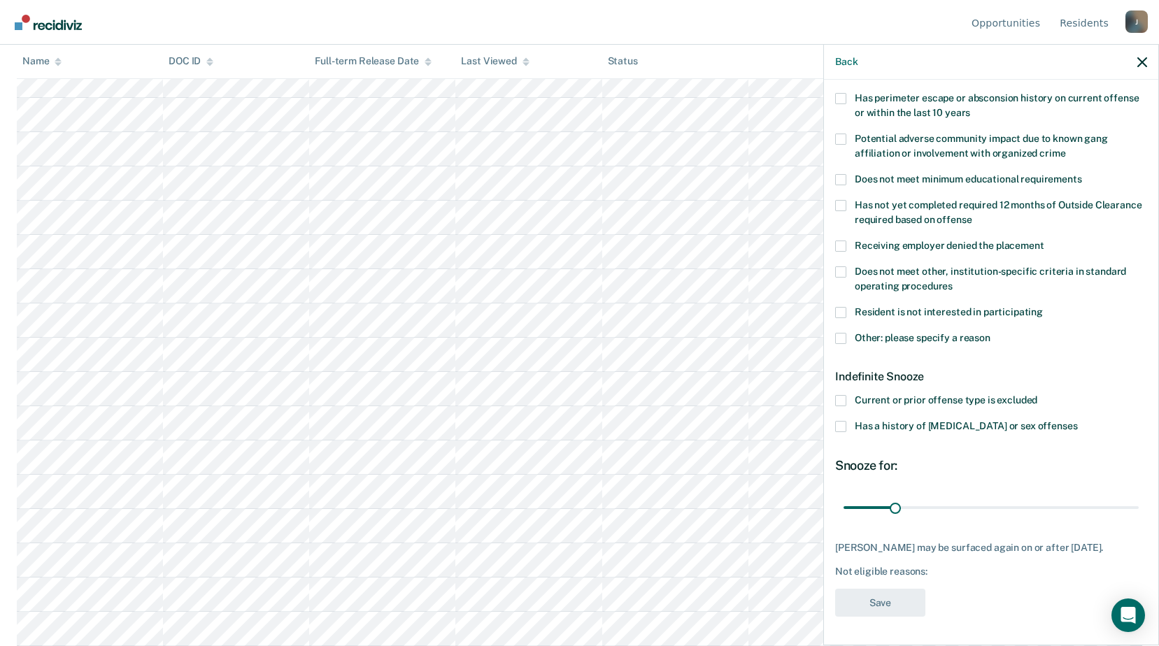
click at [844, 333] on span at bounding box center [840, 338] width 11 height 11
click at [990, 333] on input "Other: please specify a reason" at bounding box center [990, 333] width 0 height 0
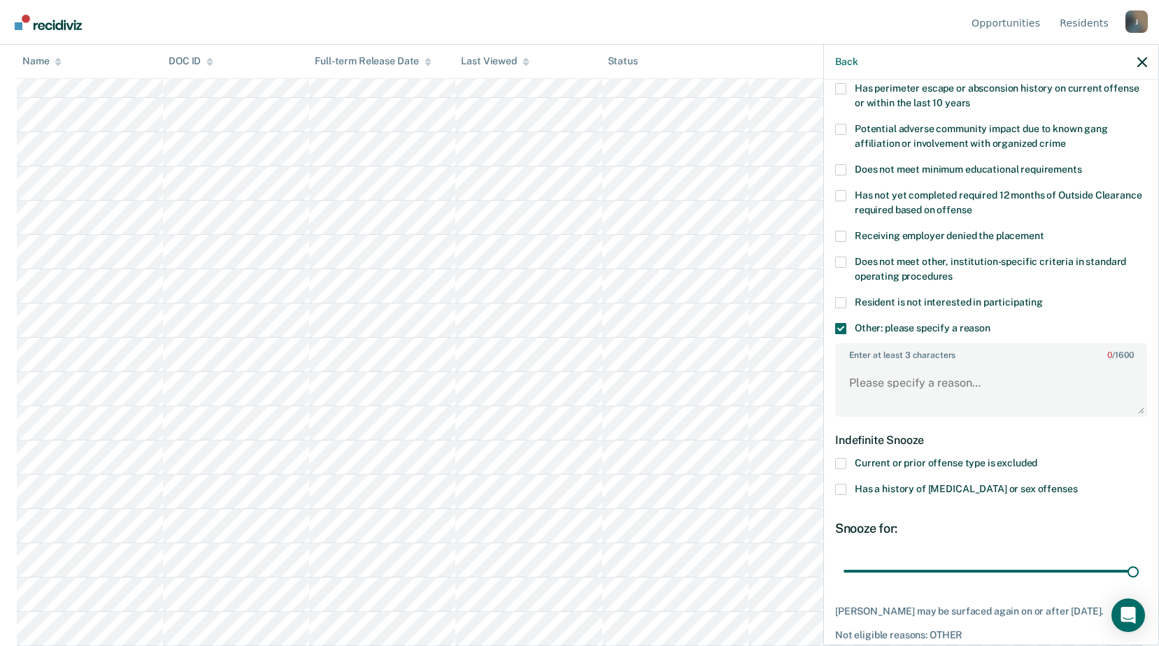
drag, startPoint x: 890, startPoint y: 564, endPoint x: 1166, endPoint y: 548, distance: 276.1
type input "180"
click at [1139, 559] on input "range" at bounding box center [990, 571] width 295 height 24
click at [866, 392] on textarea "Enter at least 3 characters 0 / 1600" at bounding box center [990, 390] width 309 height 52
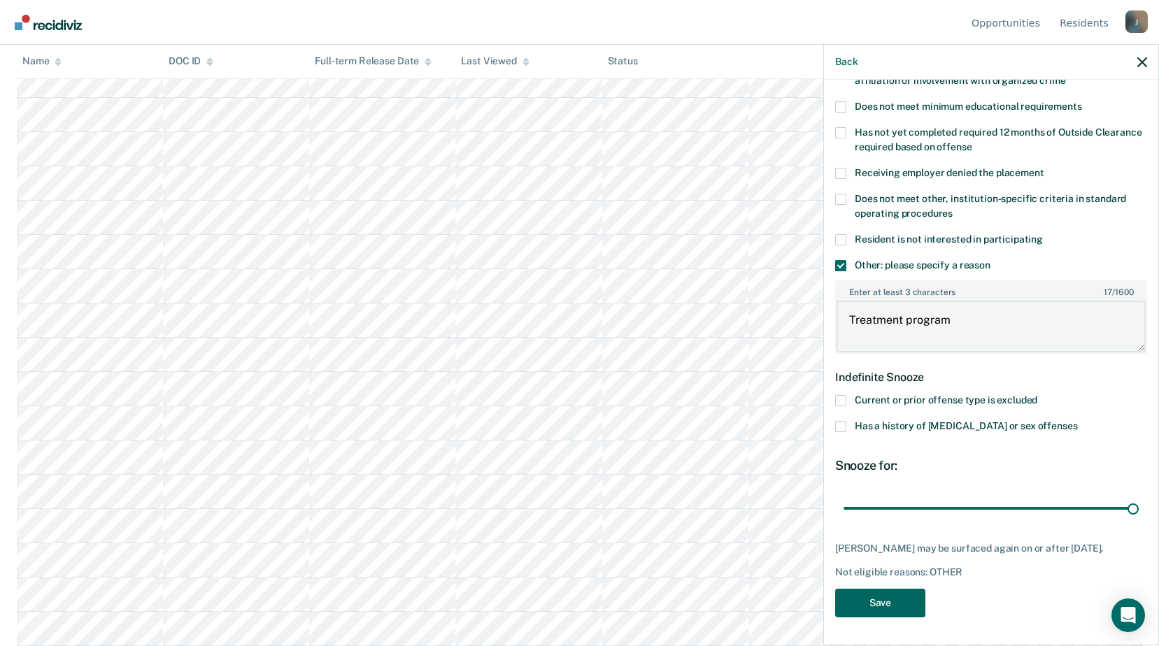
type textarea "Treatment program"
click at [905, 603] on button "Save" at bounding box center [880, 603] width 90 height 29
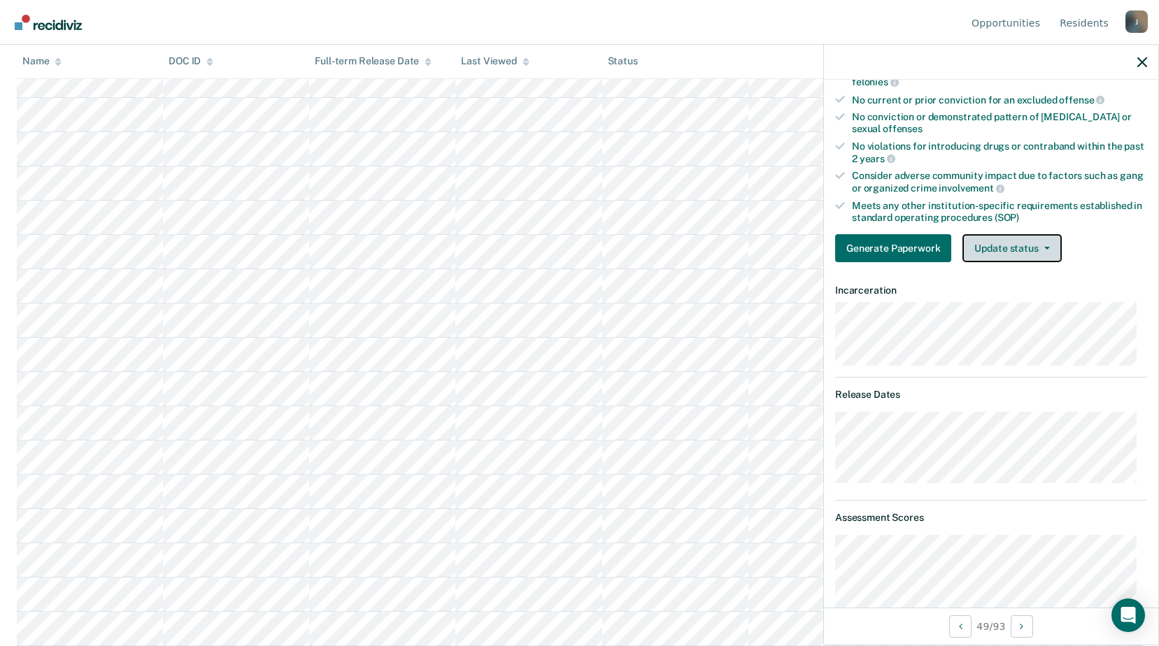
click at [993, 244] on button "Update status" at bounding box center [1011, 248] width 99 height 28
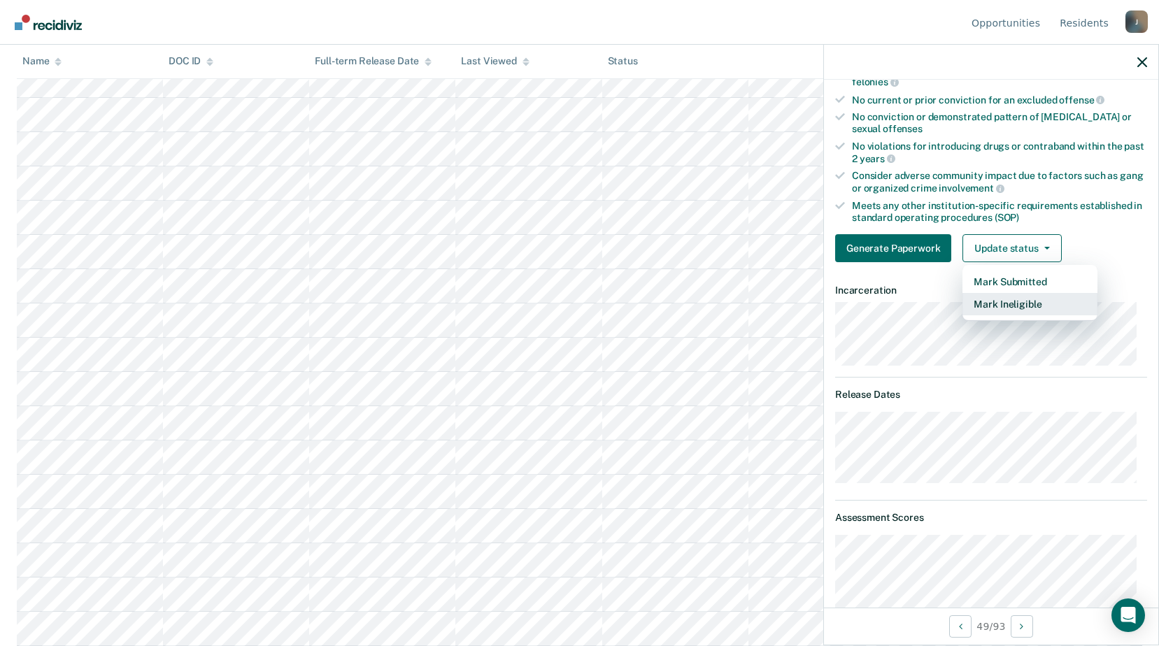
click at [996, 298] on button "Mark Ineligible" at bounding box center [1029, 304] width 135 height 22
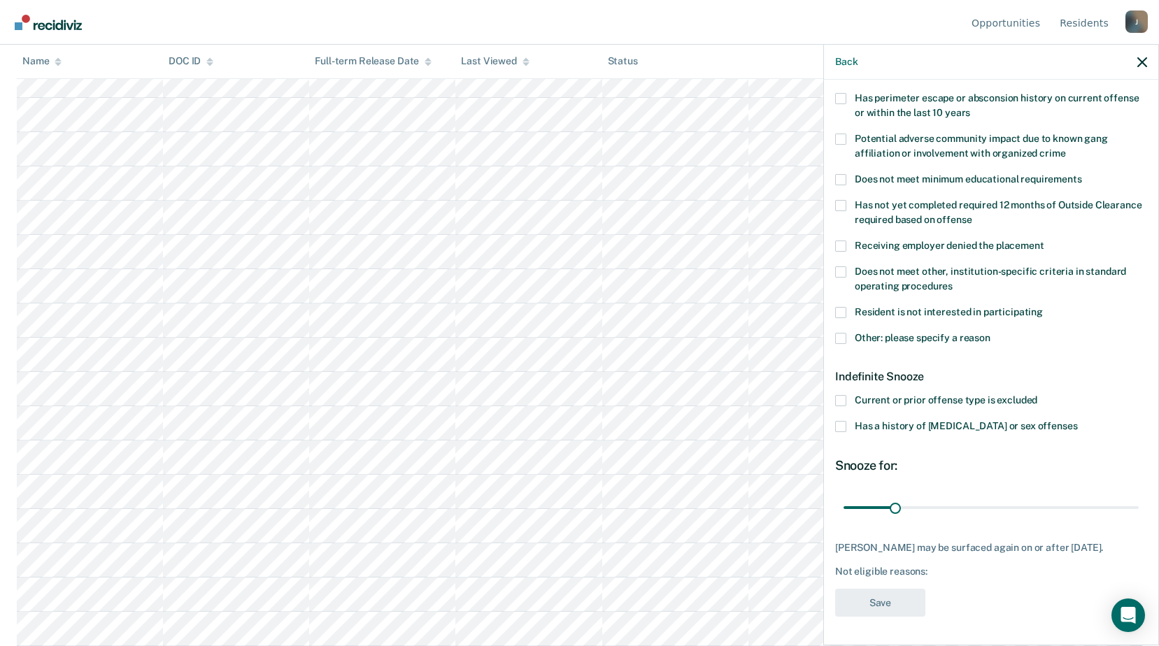
click at [838, 421] on span at bounding box center [840, 426] width 11 height 11
click at [1077, 421] on input "Has a history of [MEDICAL_DATA] or sex offenses" at bounding box center [1077, 421] width 0 height 0
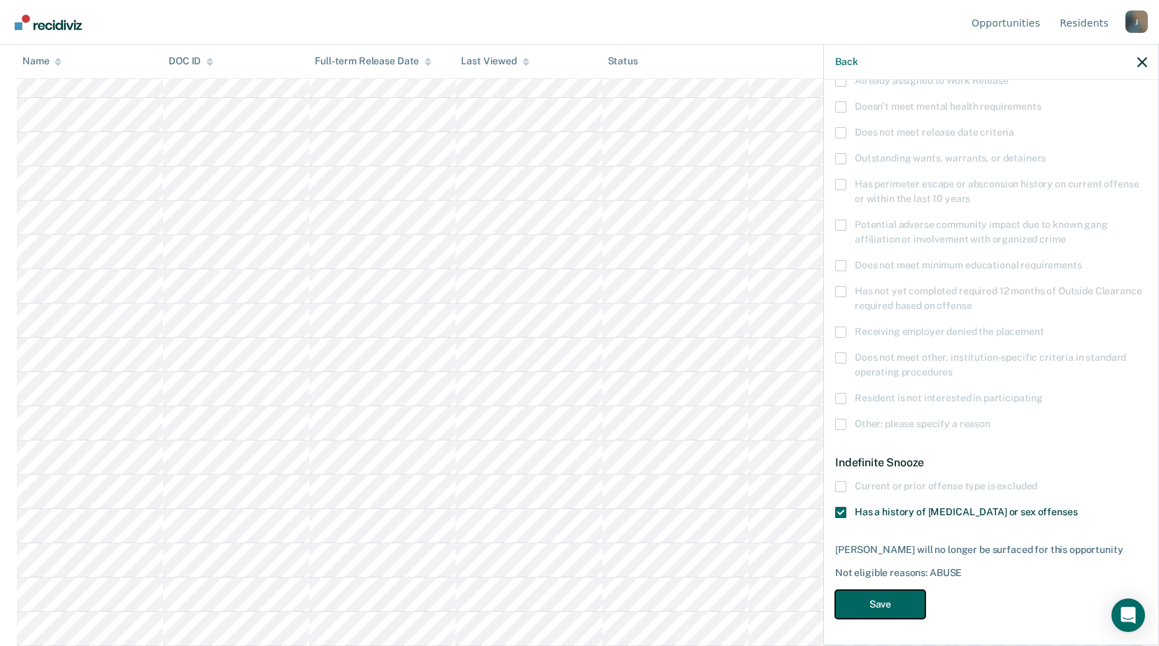
click at [897, 596] on button "Save" at bounding box center [880, 604] width 90 height 29
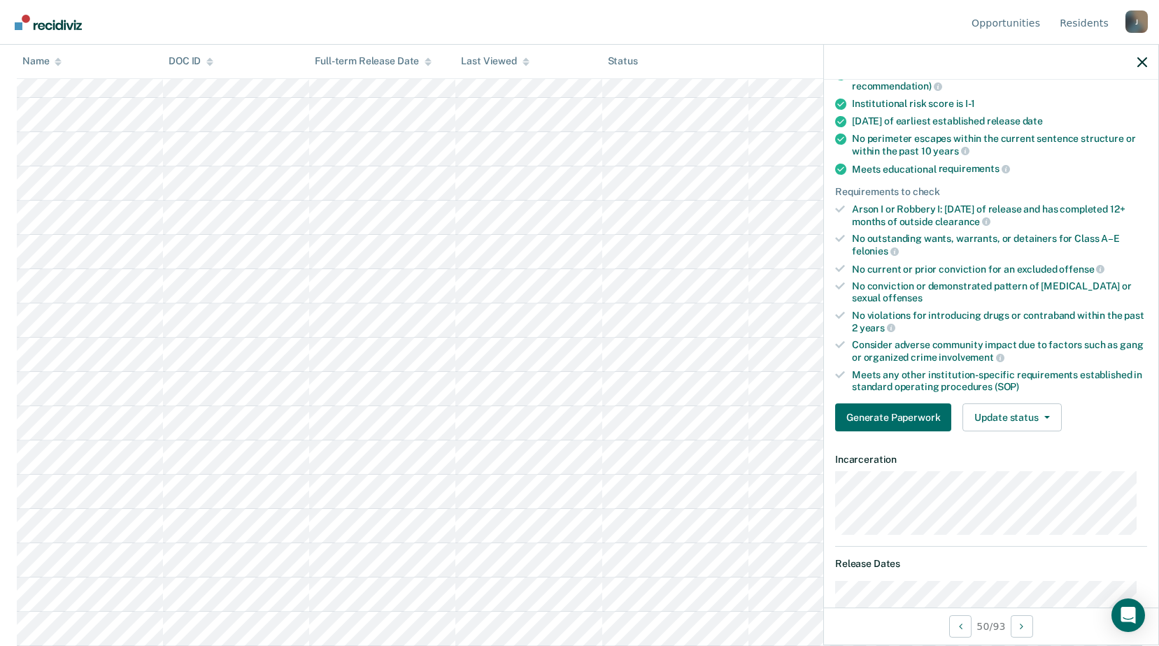
scroll to position [0, 0]
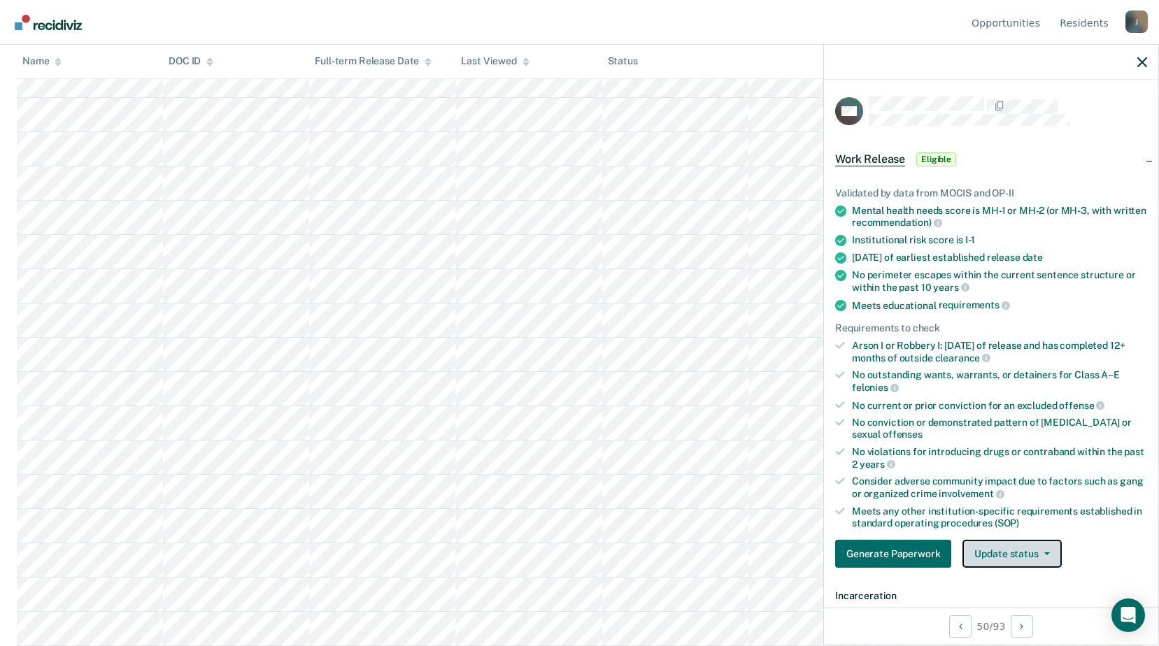
click at [1023, 548] on button "Update status" at bounding box center [1011, 554] width 99 height 28
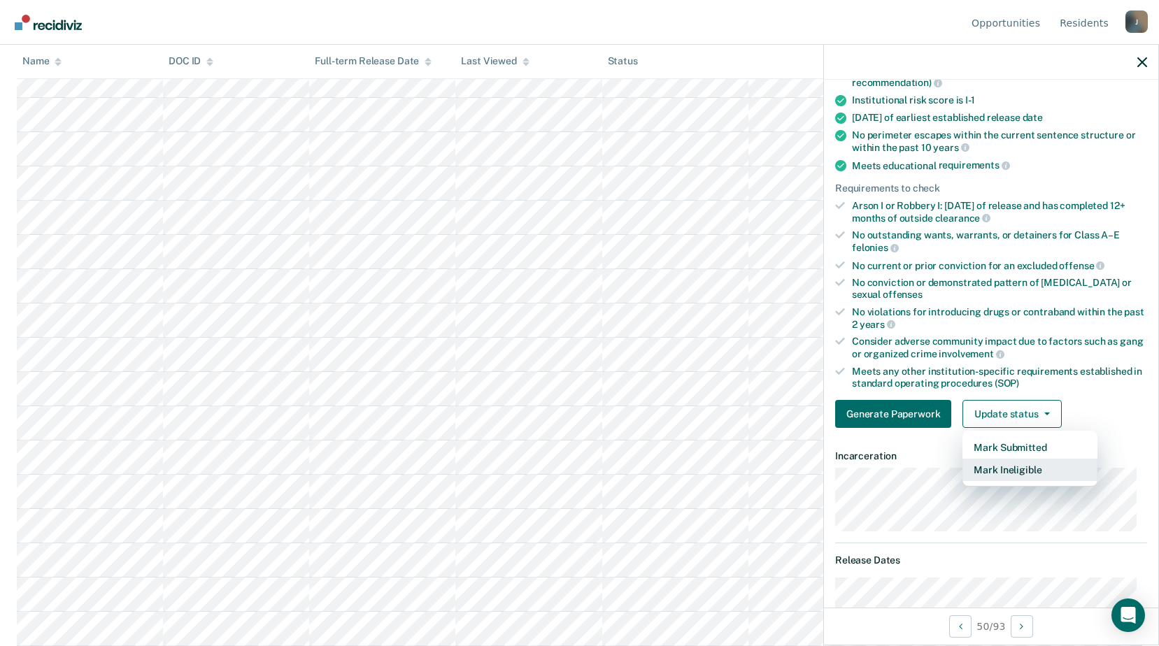
click at [1006, 469] on button "Mark Ineligible" at bounding box center [1029, 470] width 135 height 22
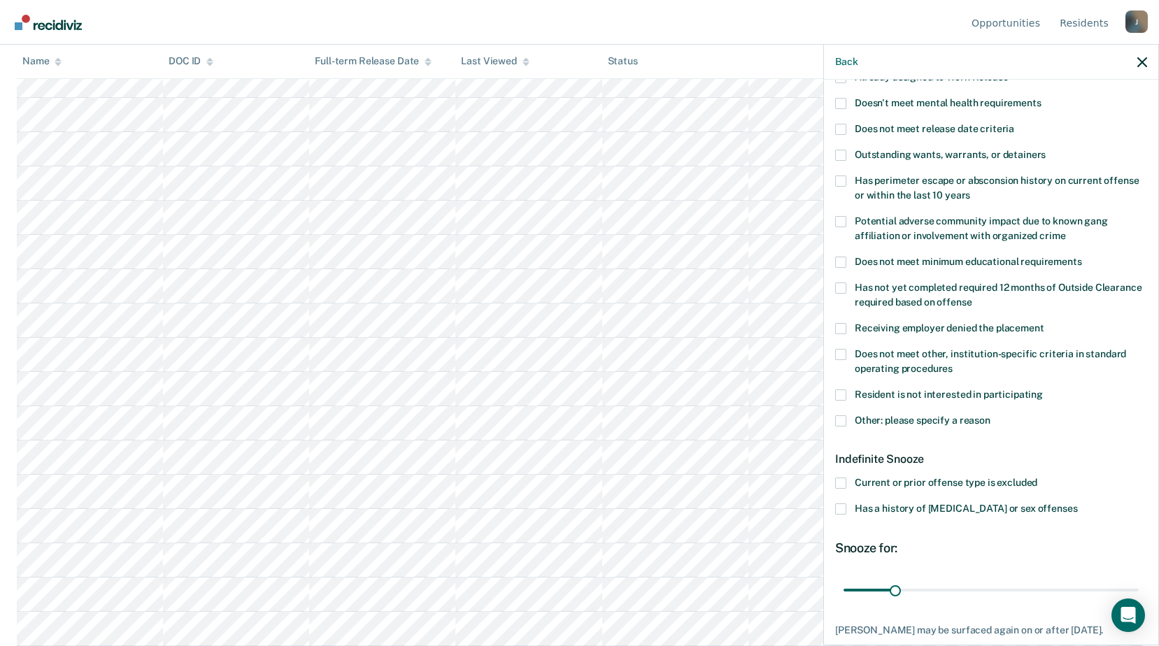
click at [844, 396] on span at bounding box center [840, 395] width 11 height 11
click at [1043, 390] on input "Resident is not interested in participating" at bounding box center [1043, 390] width 0 height 0
drag, startPoint x: 895, startPoint y: 587, endPoint x: 1172, endPoint y: 563, distance: 277.3
type input "180"
click at [1139, 578] on input "range" at bounding box center [990, 590] width 295 height 24
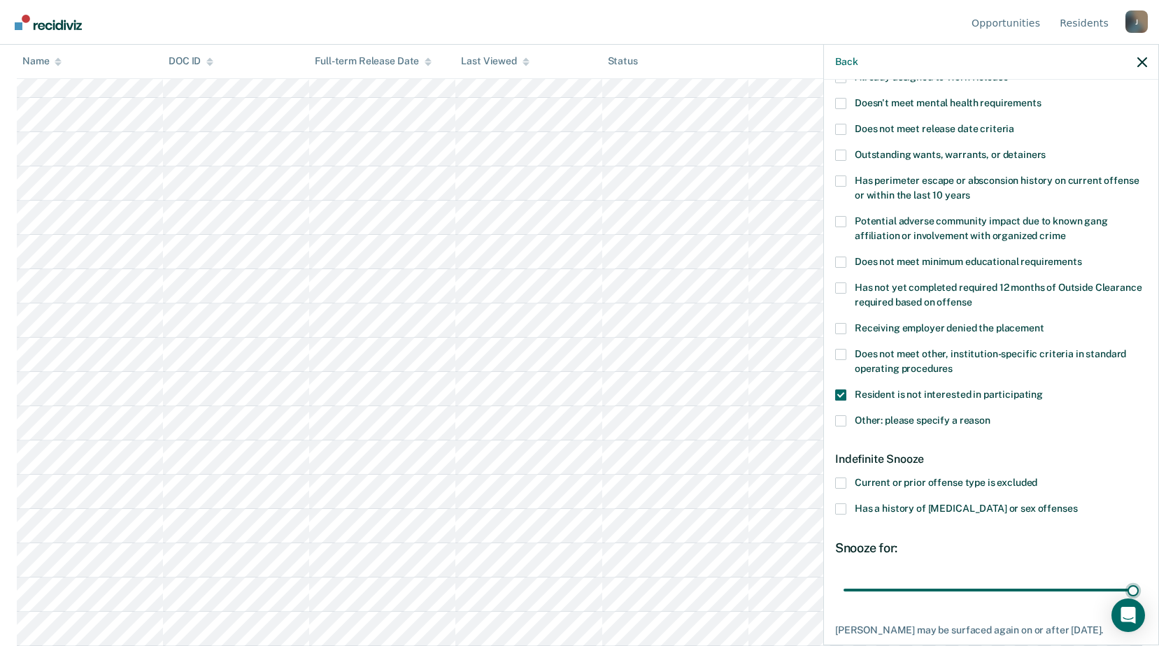
scroll to position [220, 0]
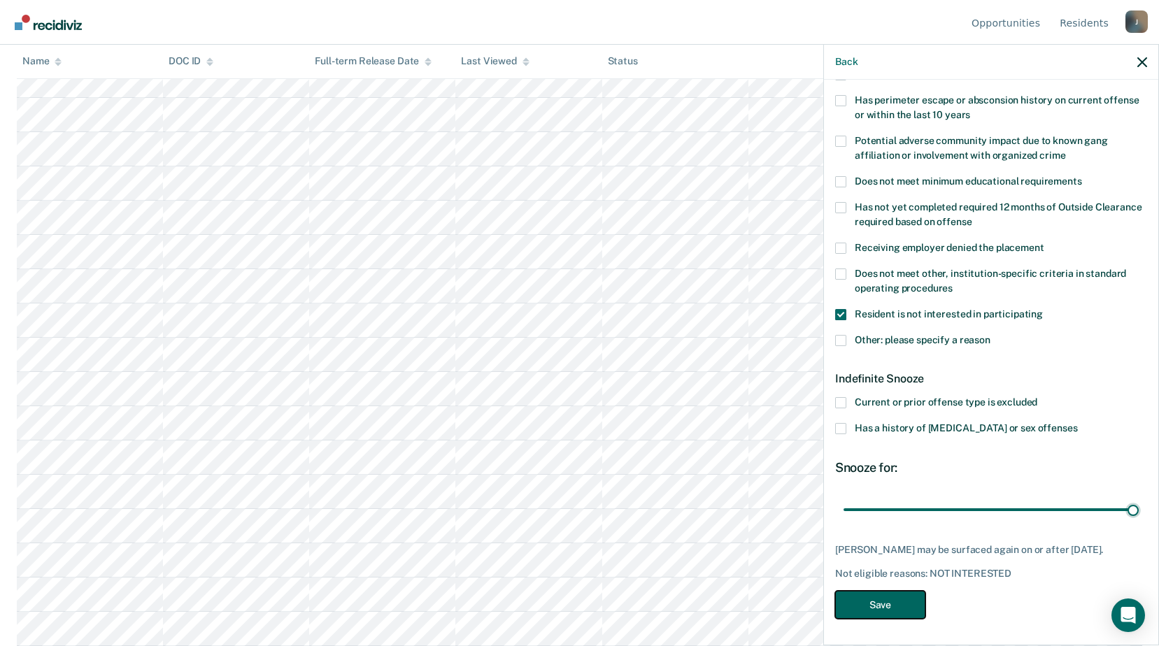
click at [876, 592] on button "Save" at bounding box center [880, 605] width 90 height 29
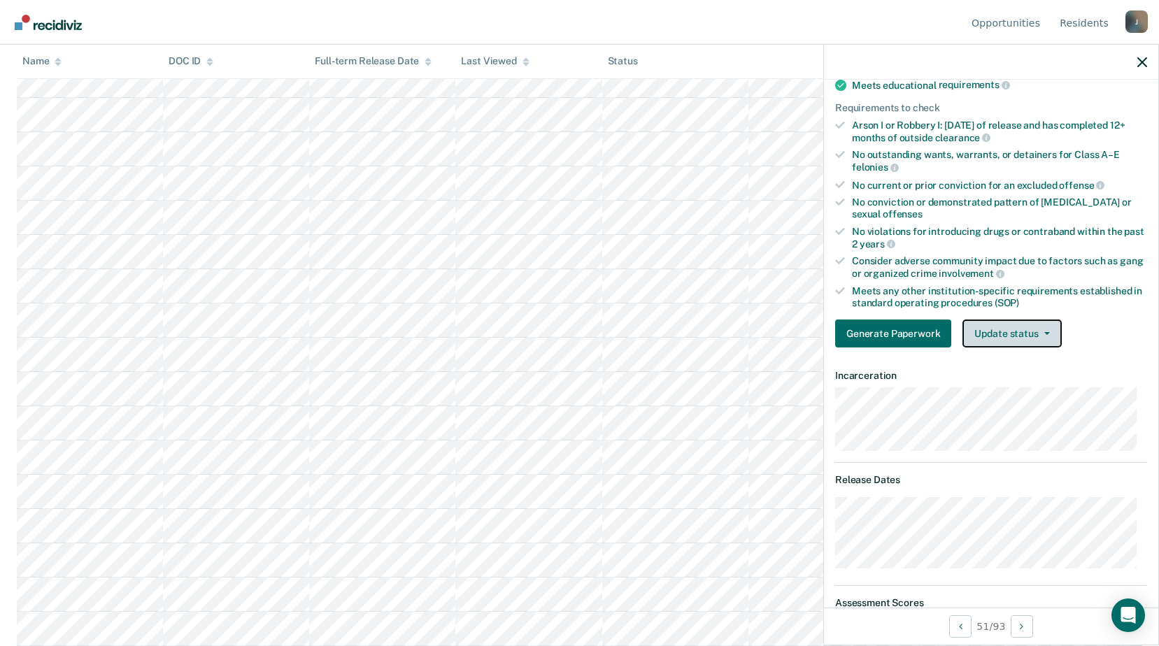
click at [1048, 332] on button "Update status" at bounding box center [1011, 334] width 99 height 28
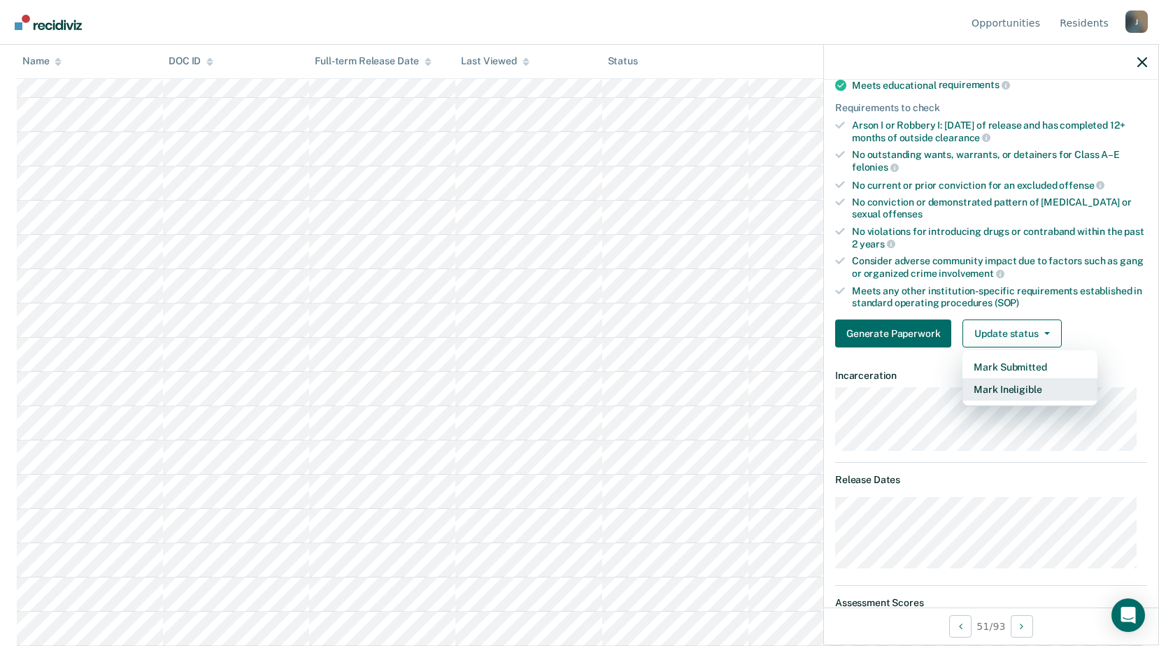
click at [1040, 395] on button "Mark Ineligible" at bounding box center [1029, 389] width 135 height 22
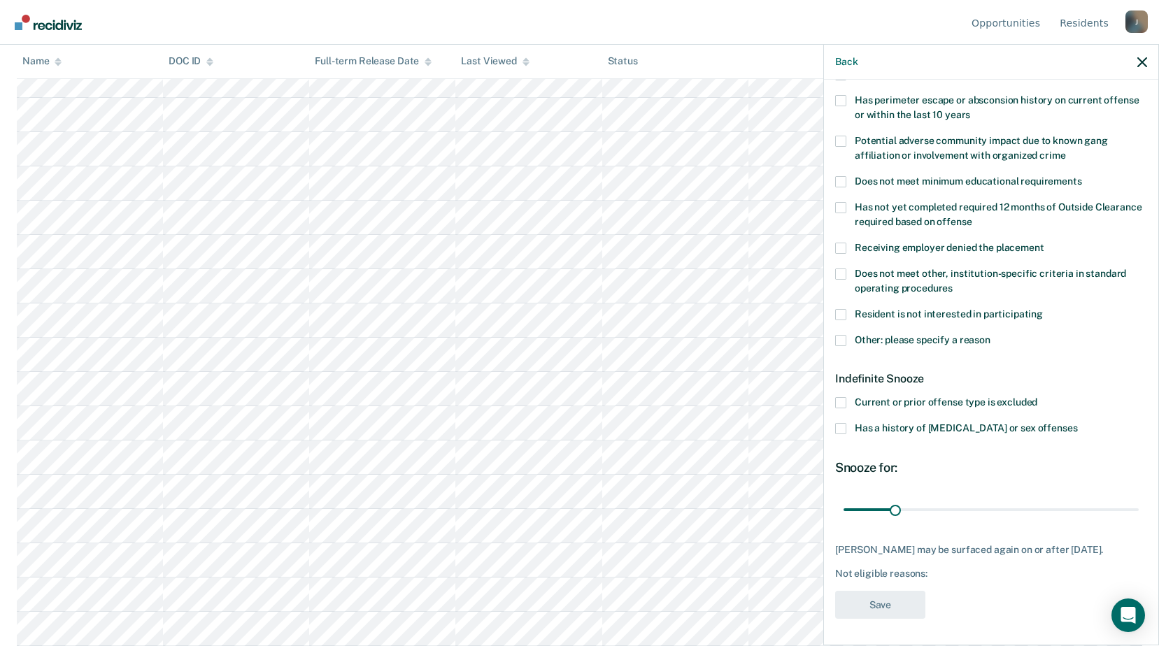
click at [850, 343] on label "Other: please specify a reason" at bounding box center [991, 342] width 312 height 15
click at [990, 335] on input "Other: please specify a reason" at bounding box center [990, 335] width 0 height 0
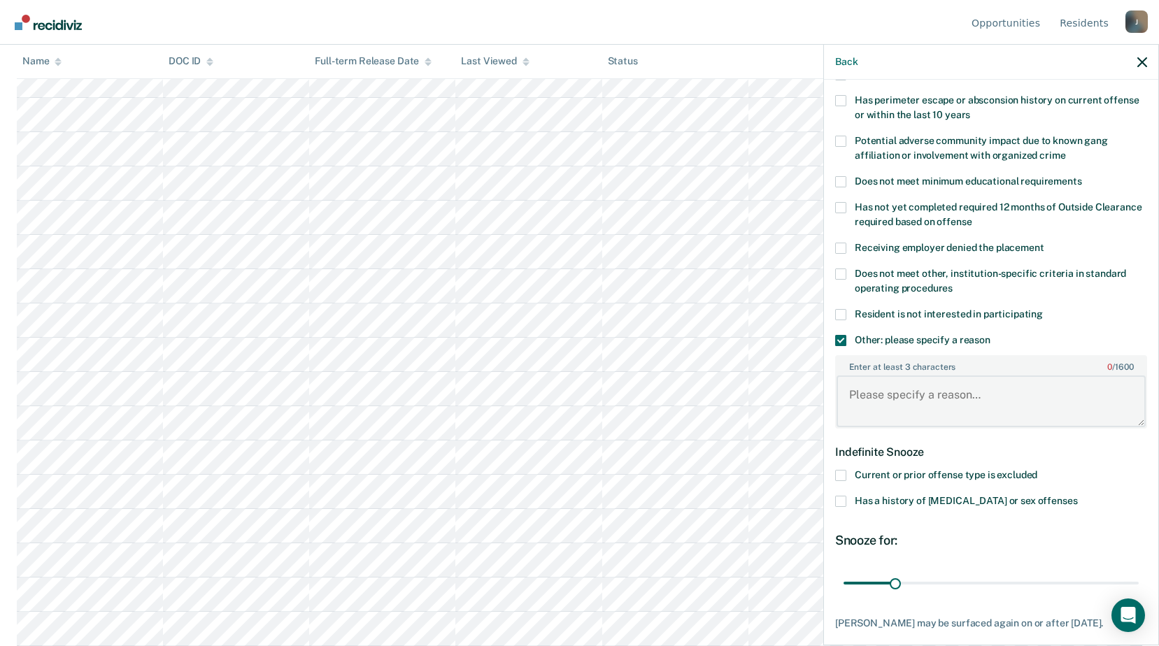
click at [899, 405] on textarea "Enter at least 3 characters 0 / 1600" at bounding box center [990, 402] width 309 height 52
type textarea "currently in votech"
drag, startPoint x: 896, startPoint y: 581, endPoint x: 1122, endPoint y: 588, distance: 226.0
type input "180"
click at [1122, 588] on input "range" at bounding box center [990, 583] width 295 height 24
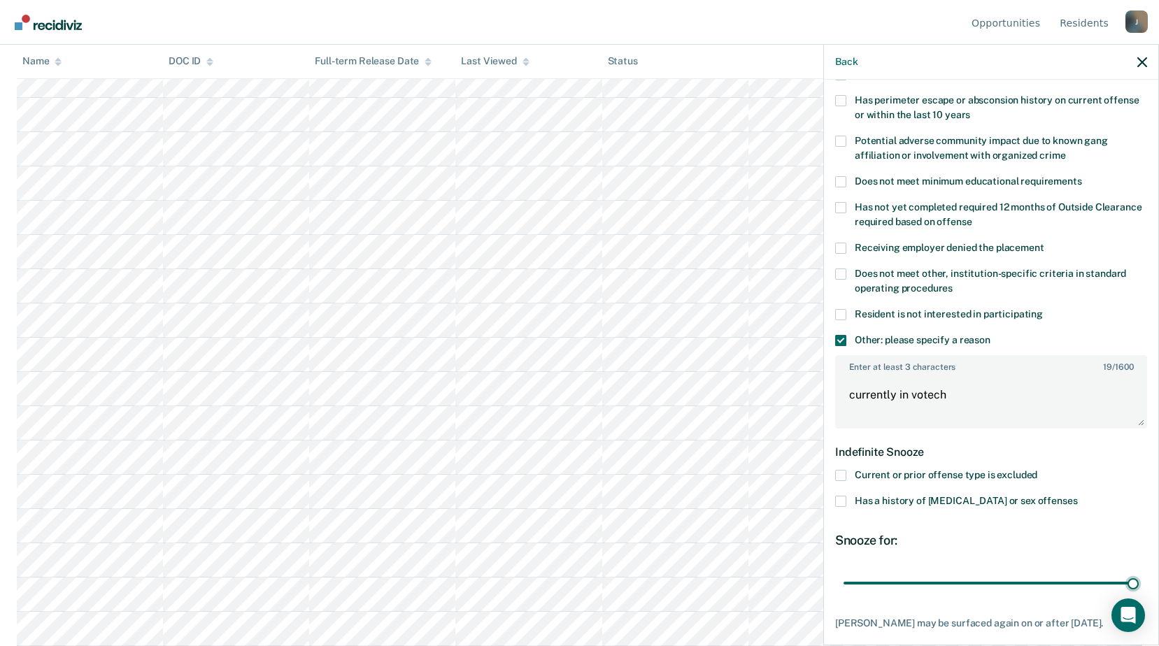
scroll to position [294, 0]
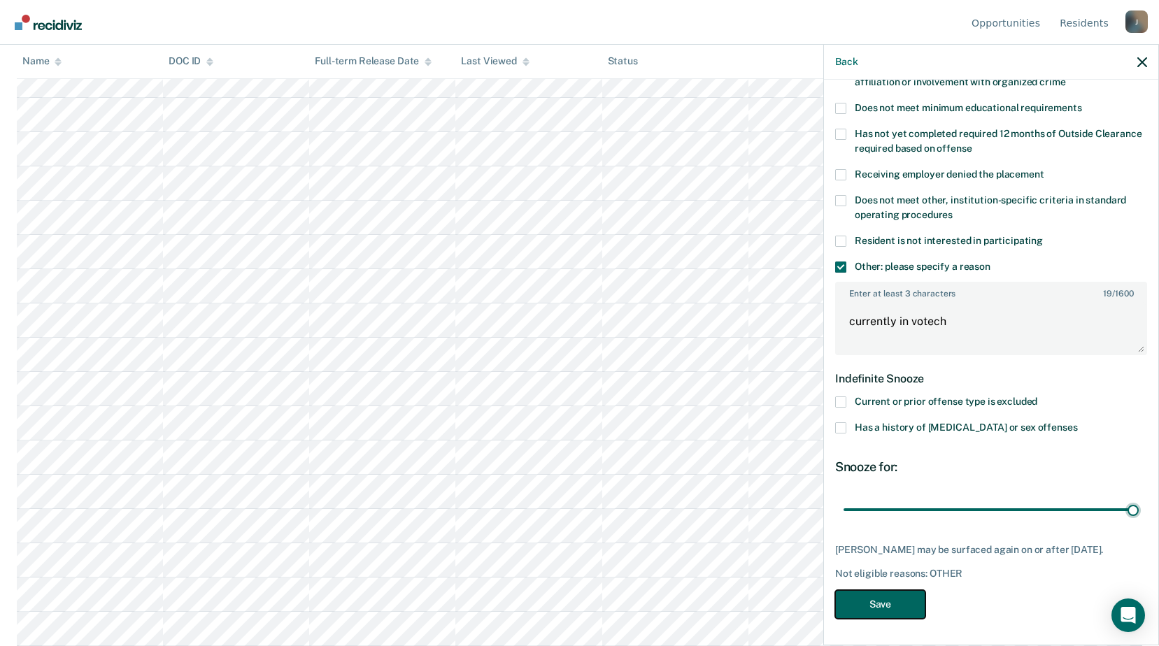
click at [881, 601] on button "Save" at bounding box center [880, 604] width 90 height 29
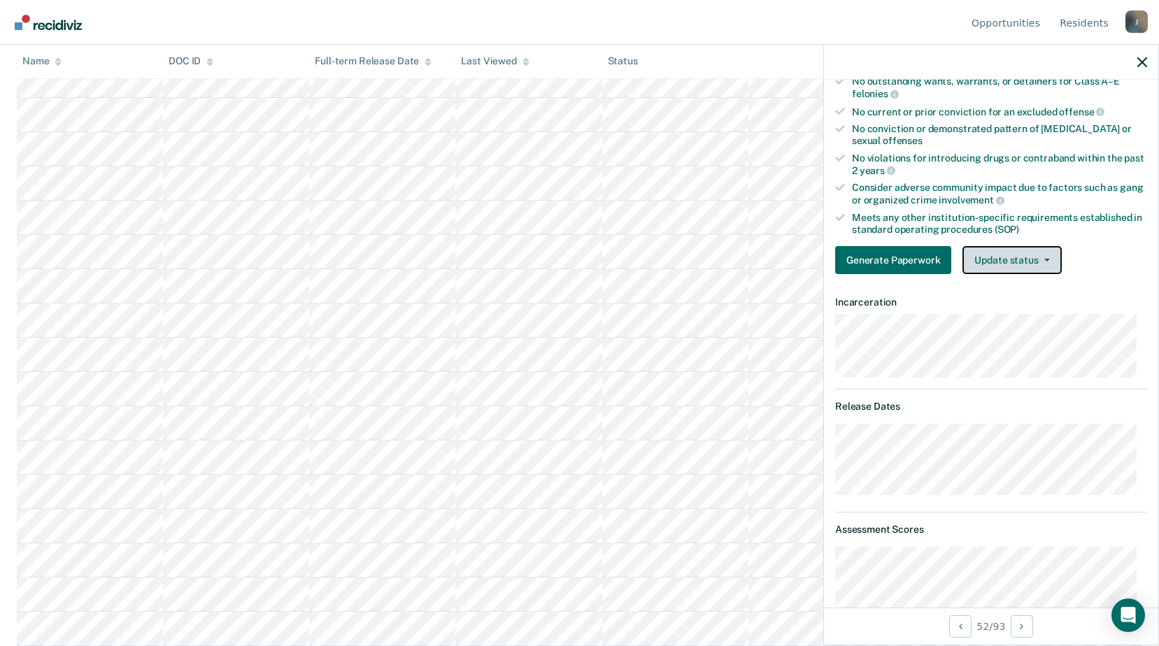
click at [1036, 255] on button "Update status" at bounding box center [1011, 260] width 99 height 28
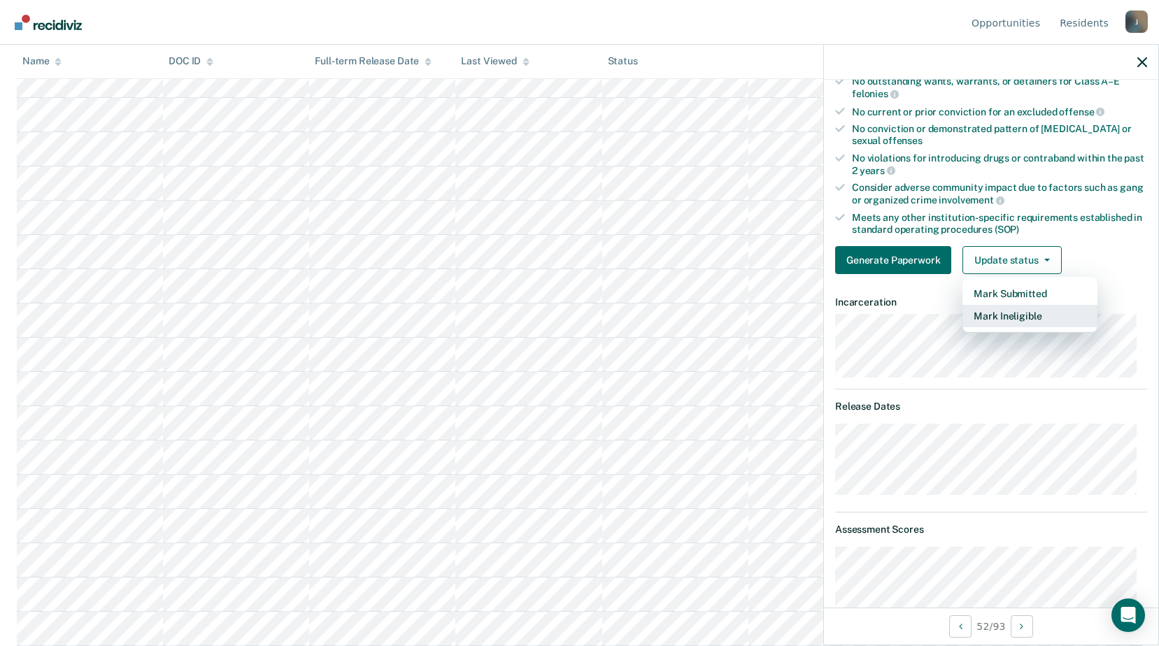
click at [1016, 313] on button "Mark Ineligible" at bounding box center [1029, 316] width 135 height 22
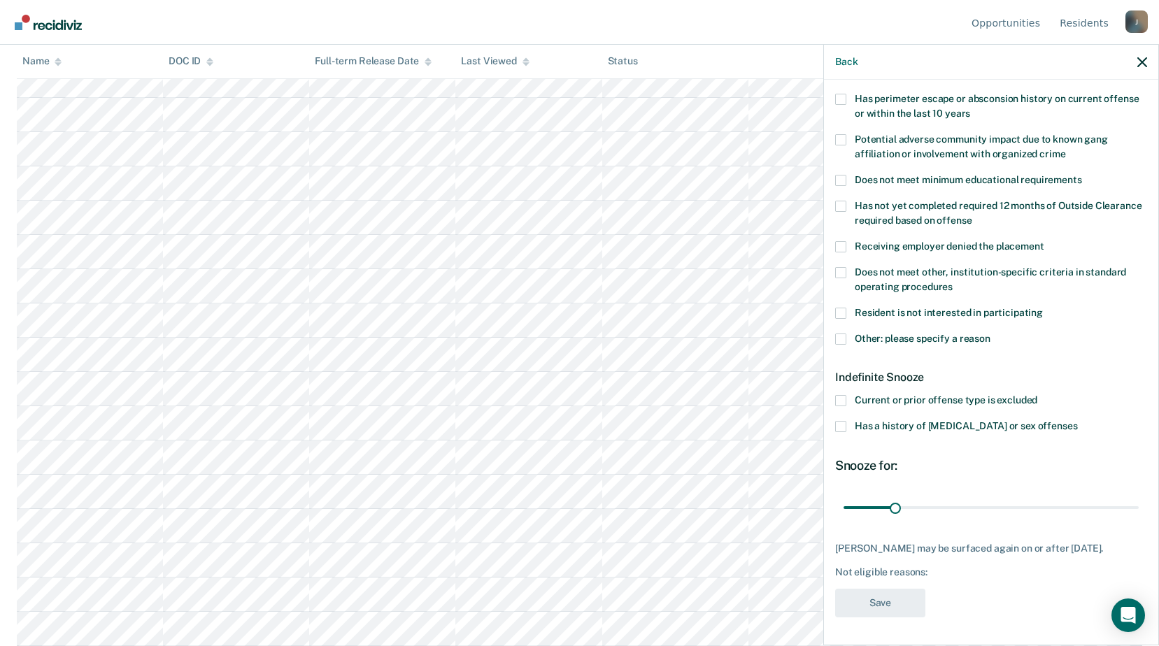
scroll to position [220, 0]
click at [848, 339] on label "Other: please specify a reason" at bounding box center [991, 342] width 312 height 15
click at [990, 335] on input "Other: please specify a reason" at bounding box center [990, 335] width 0 height 0
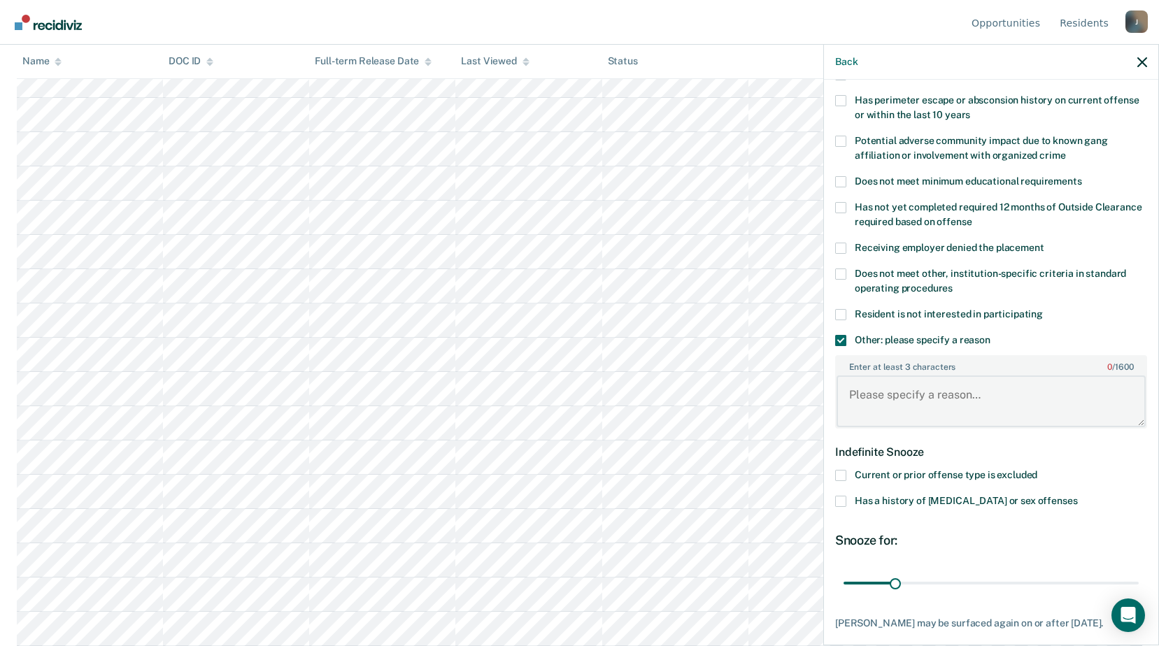
click at [923, 409] on textarea "Enter at least 3 characters 0 / 1600" at bounding box center [990, 402] width 309 height 52
type textarea "long term treatment"
drag, startPoint x: 891, startPoint y: 587, endPoint x: 1170, endPoint y: 606, distance: 279.7
type input "180"
click at [1139, 595] on input "range" at bounding box center [990, 583] width 295 height 24
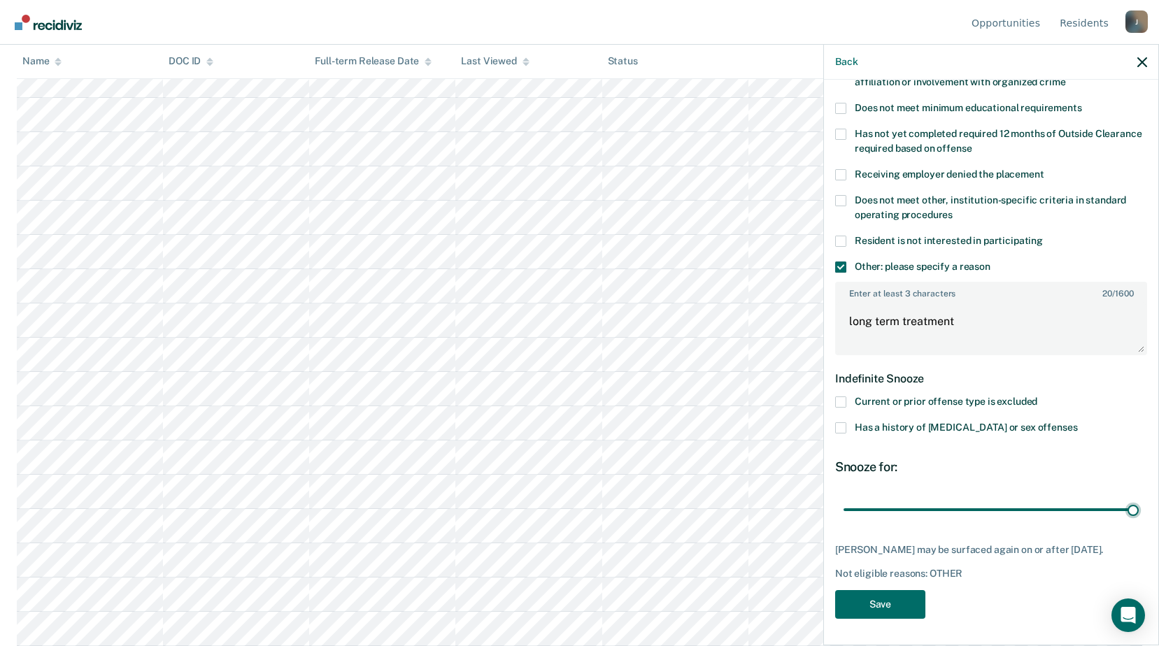
scroll to position [1119, 0]
click at [895, 600] on button "Save" at bounding box center [880, 604] width 90 height 29
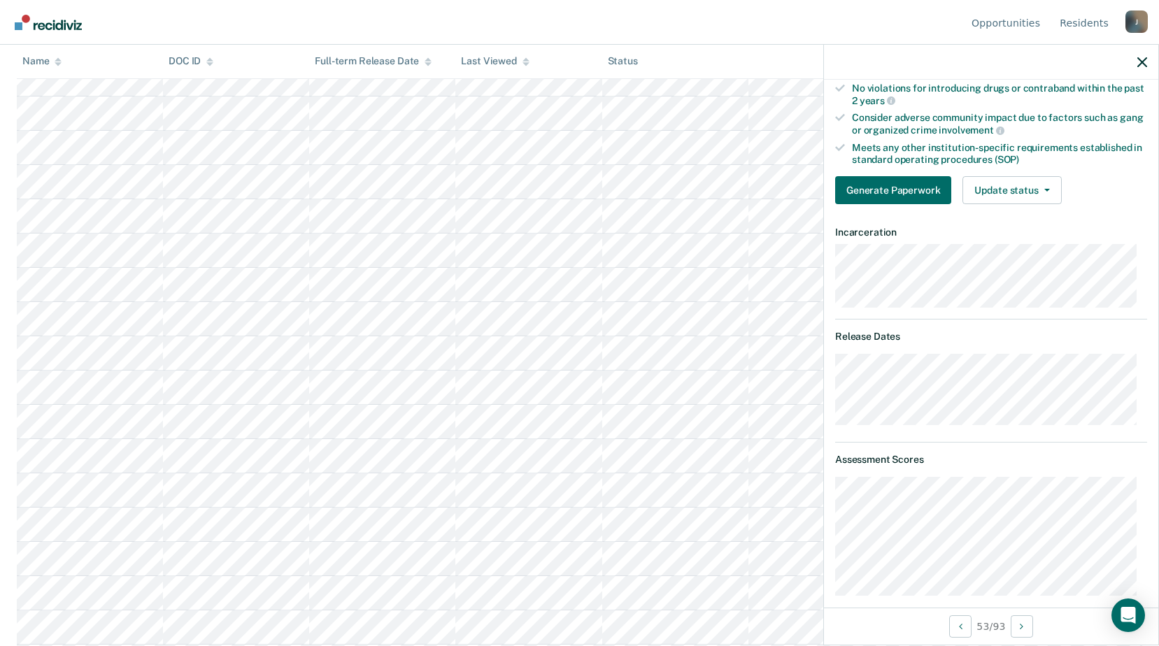
scroll to position [434, 0]
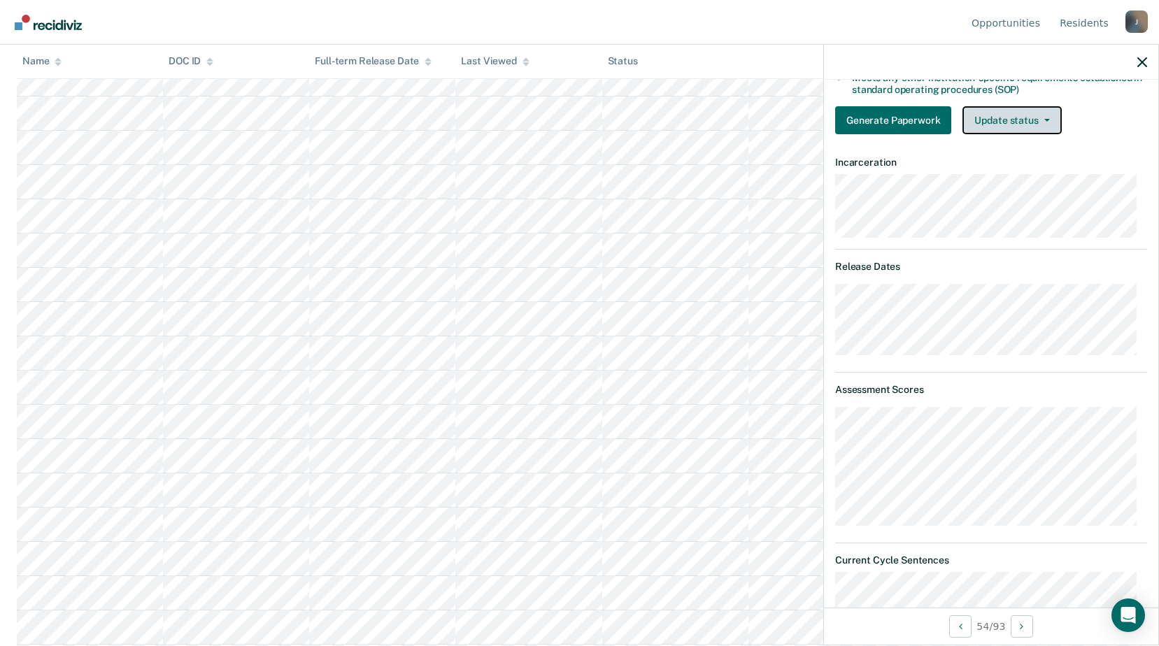
click at [983, 127] on button "Update status" at bounding box center [1011, 120] width 99 height 28
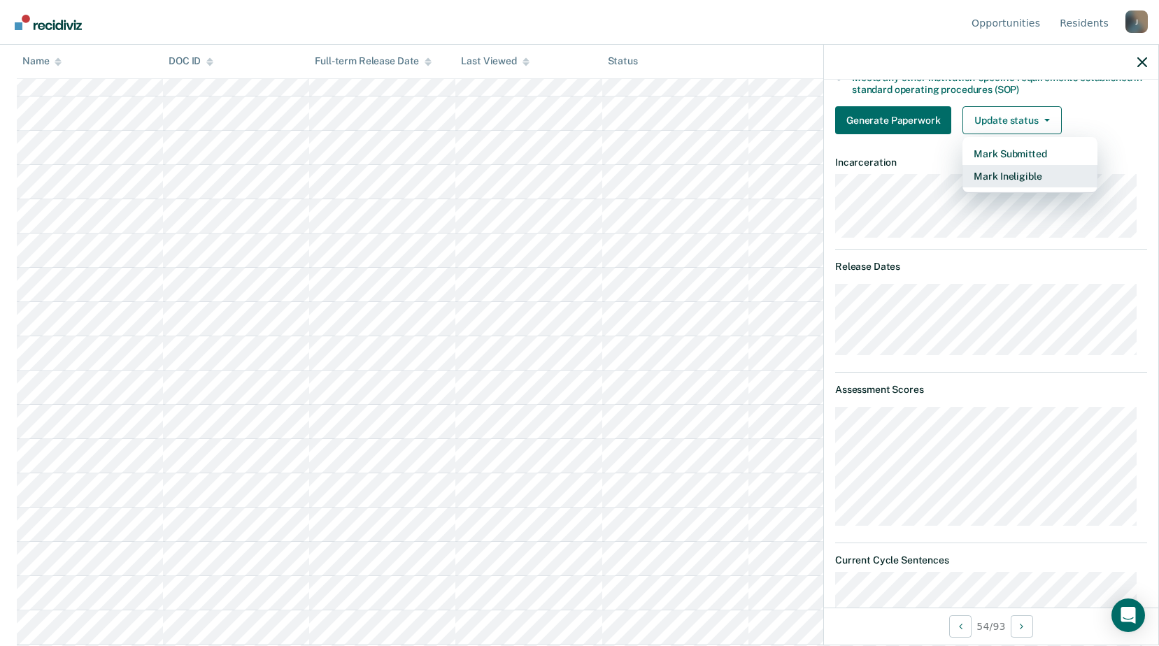
click at [997, 178] on button "Mark Ineligible" at bounding box center [1029, 176] width 135 height 22
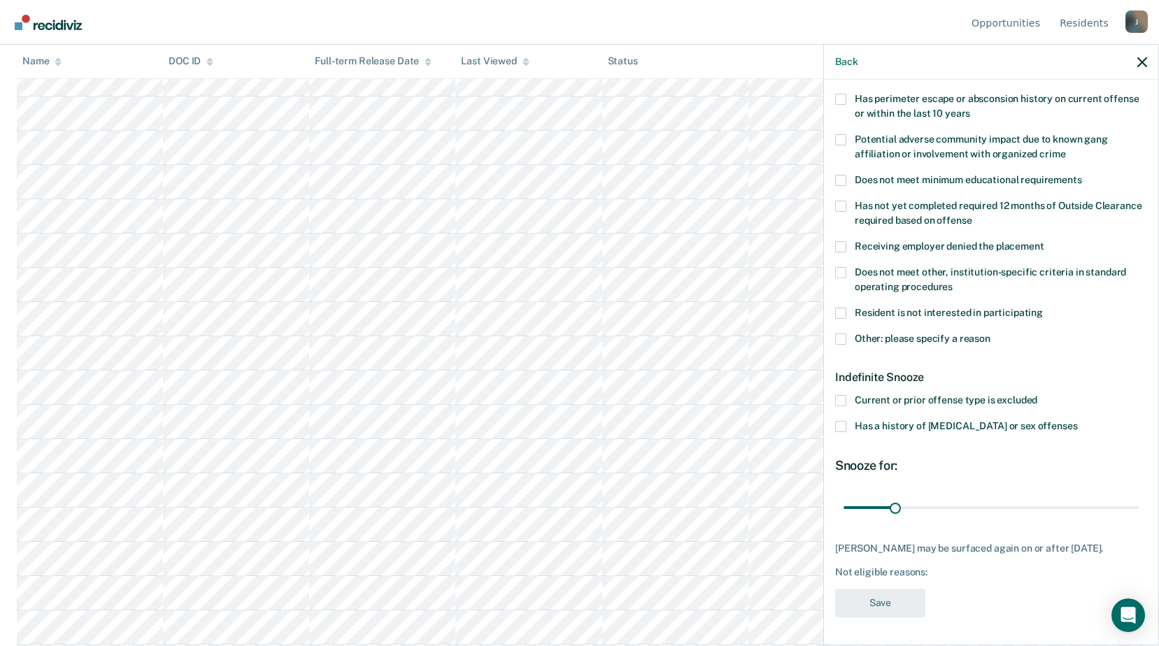
scroll to position [232, 0]
click at [843, 333] on span at bounding box center [840, 338] width 11 height 11
click at [990, 333] on input "Other: please specify a reason" at bounding box center [990, 333] width 0 height 0
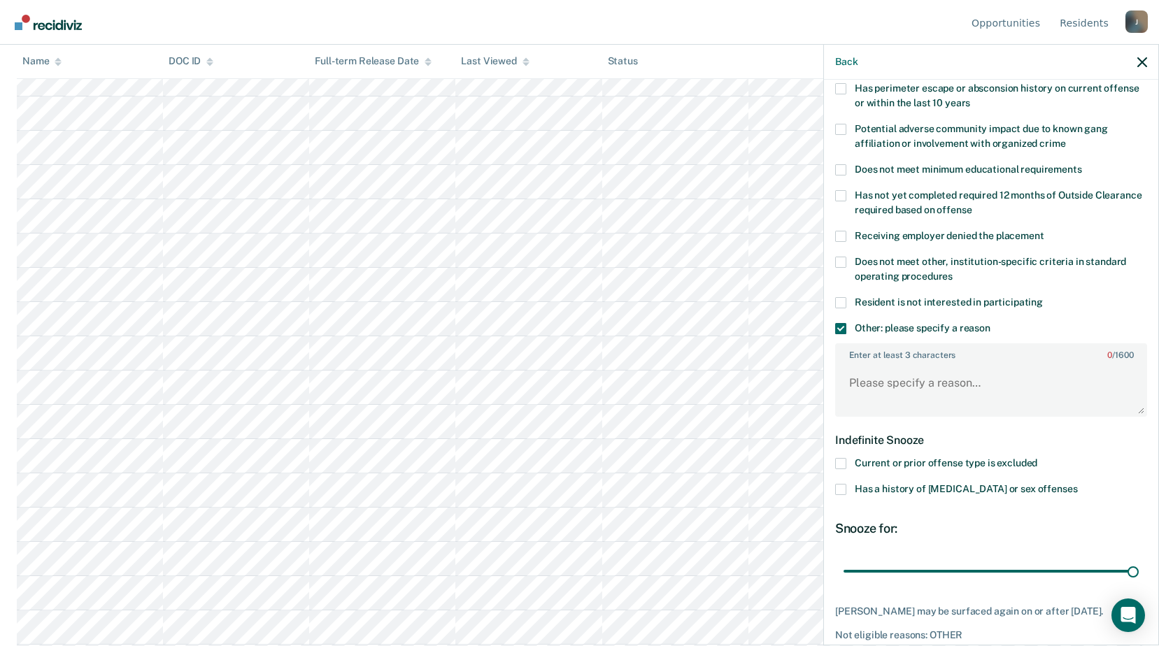
drag, startPoint x: 896, startPoint y: 571, endPoint x: 1112, endPoint y: 532, distance: 219.6
type input "180"
click at [1139, 583] on input "range" at bounding box center [990, 571] width 295 height 24
click at [902, 380] on textarea "Enter at least 3 characters 0 / 1600" at bounding box center [990, 390] width 309 height 52
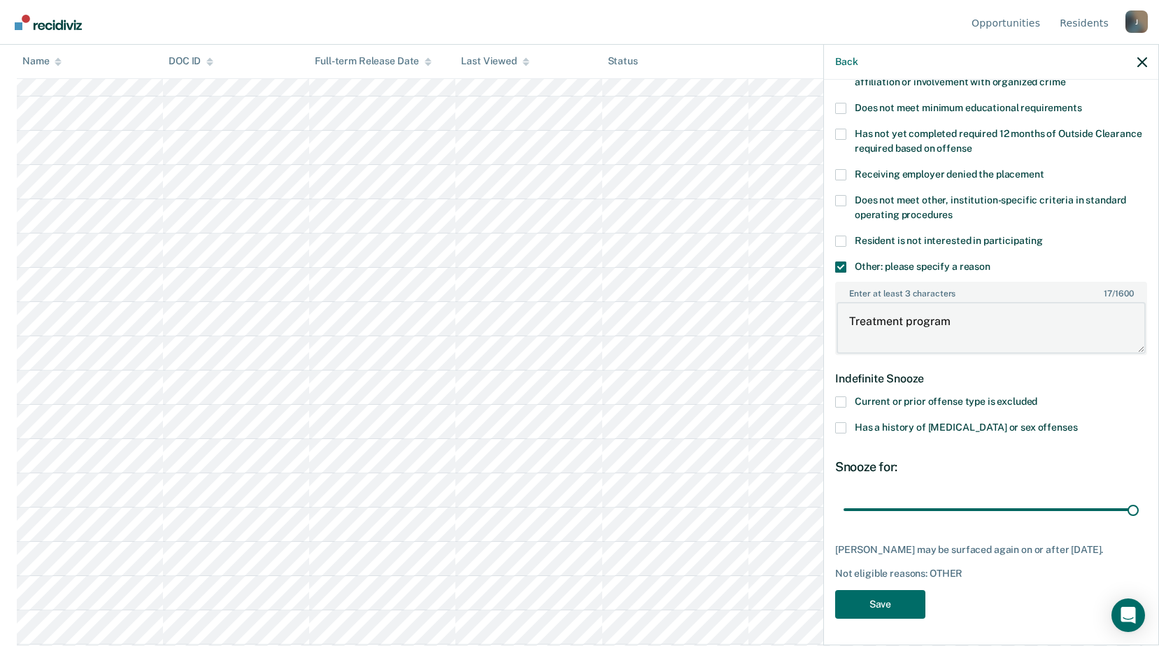
scroll to position [1259, 0]
type textarea "Treatment program"
click at [902, 603] on button "Save" at bounding box center [880, 604] width 90 height 29
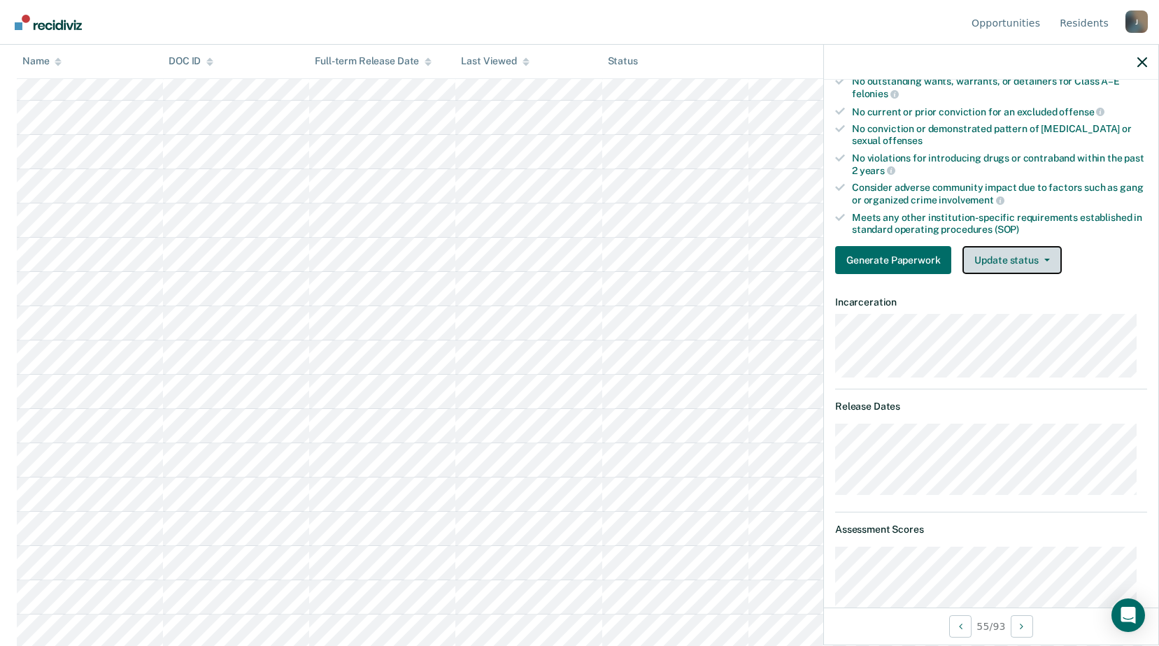
click at [969, 264] on button "Update status" at bounding box center [1011, 260] width 99 height 28
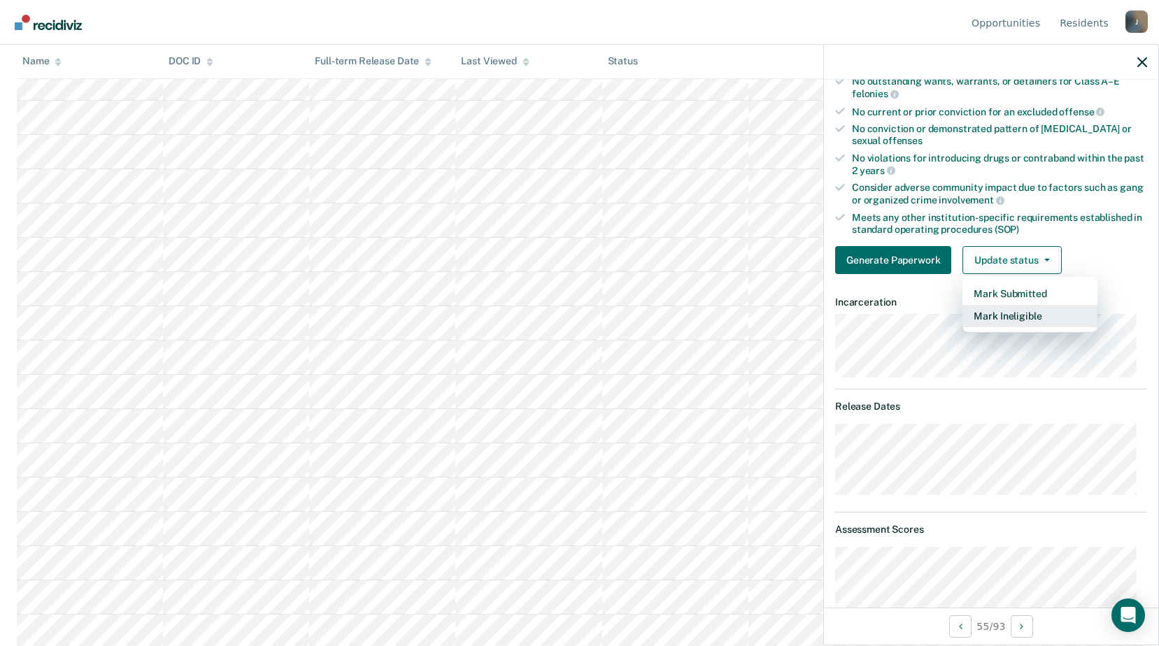
click at [992, 319] on button "Mark Ineligible" at bounding box center [1029, 316] width 135 height 22
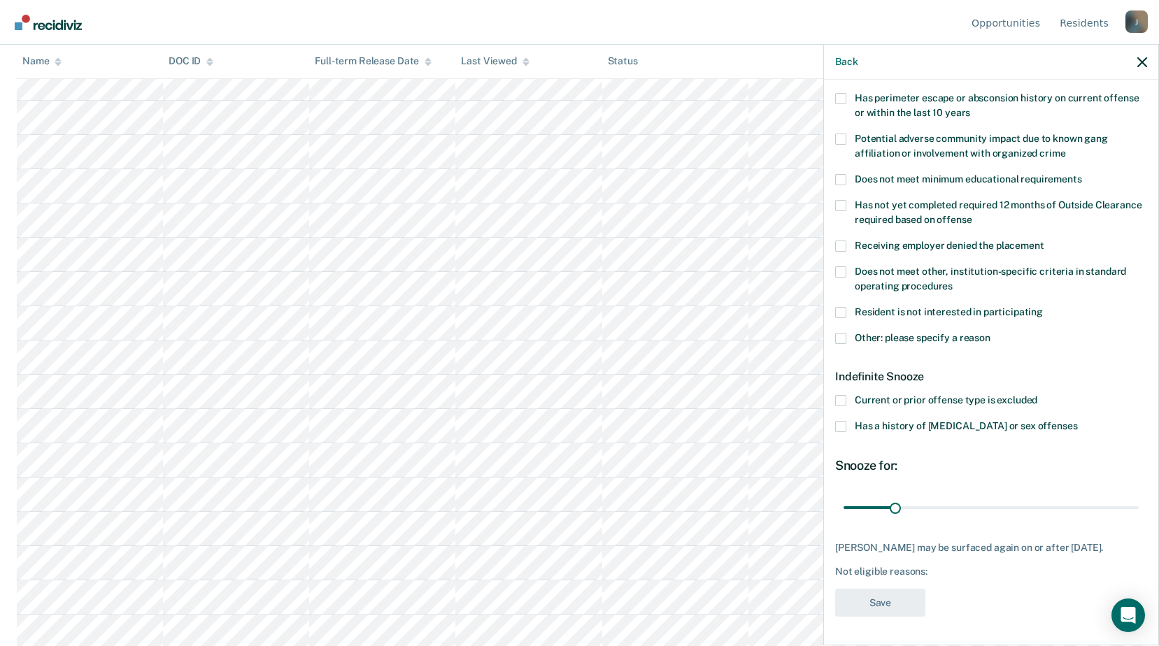
click at [844, 266] on span at bounding box center [840, 271] width 11 height 11
click at [953, 281] on input "Does not meet other, institution-specific criteria in standard operating proced…" at bounding box center [953, 281] width 0 height 0
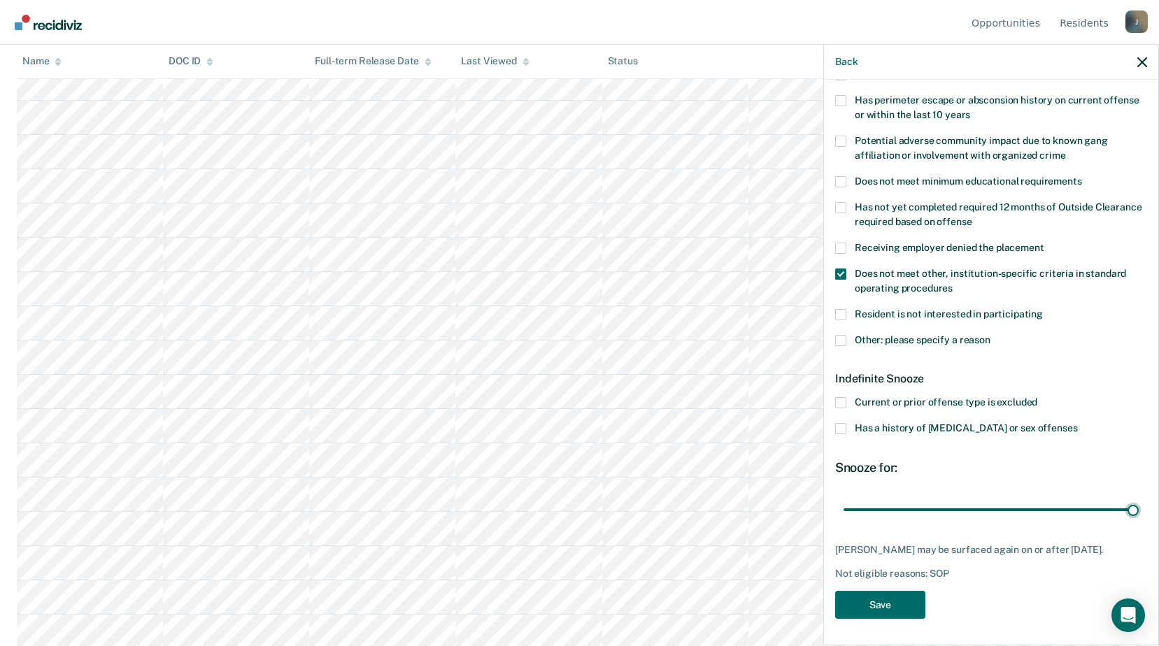
drag, startPoint x: 893, startPoint y: 497, endPoint x: 1164, endPoint y: 521, distance: 271.7
type input "180"
click at [1139, 522] on input "range" at bounding box center [990, 509] width 295 height 24
click at [894, 604] on button "Save" at bounding box center [880, 605] width 90 height 29
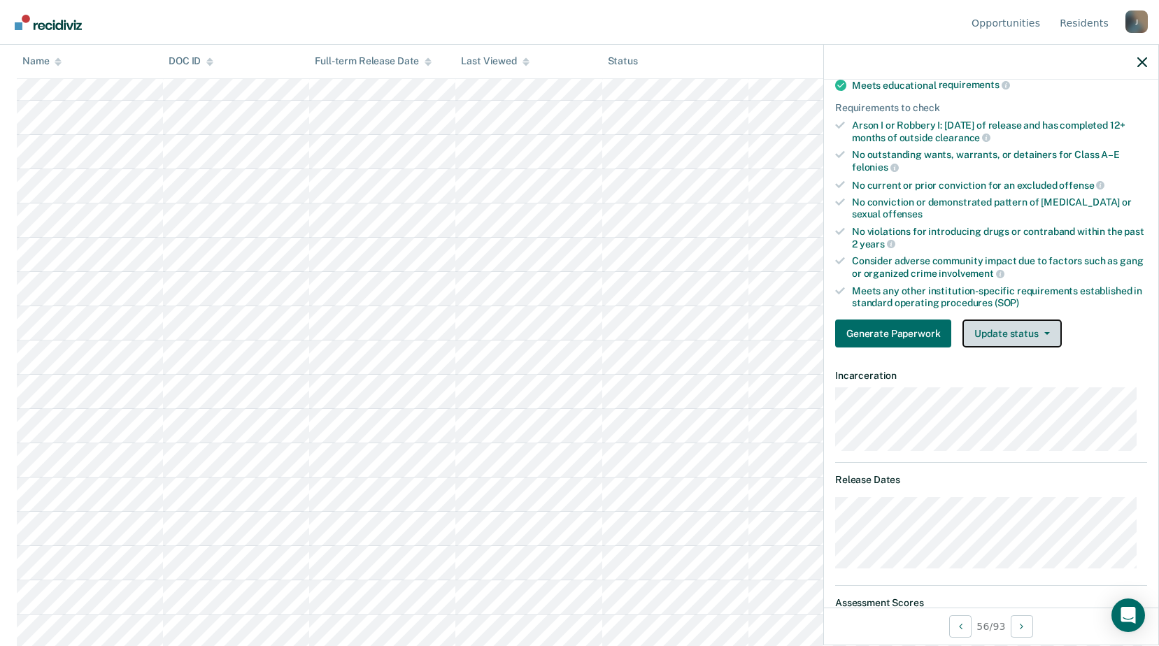
drag, startPoint x: 1032, startPoint y: 332, endPoint x: 1034, endPoint y: 341, distance: 9.3
click at [1032, 332] on button "Update status" at bounding box center [1011, 334] width 99 height 28
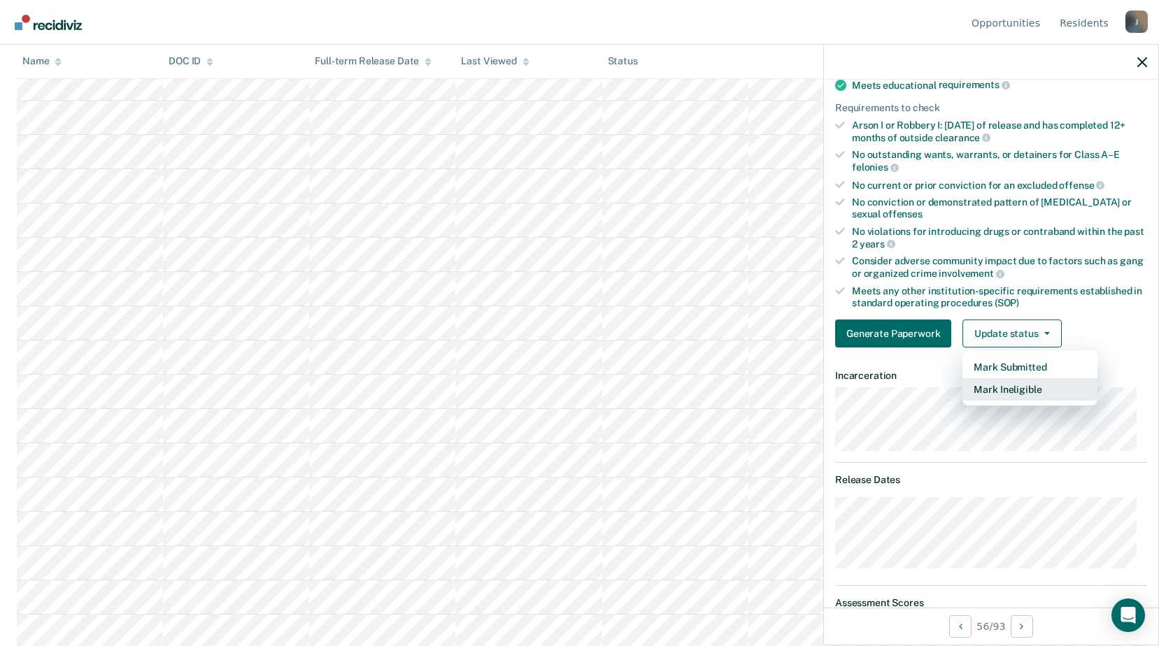
click at [1023, 390] on button "Mark Ineligible" at bounding box center [1029, 389] width 135 height 22
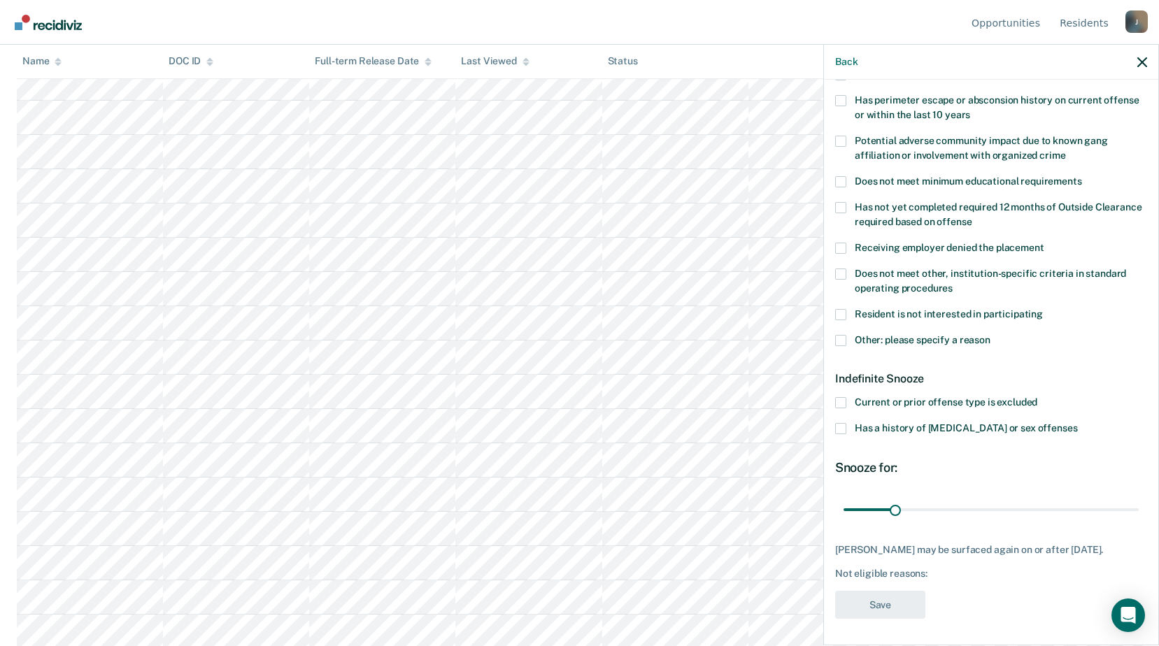
click at [841, 338] on span at bounding box center [840, 340] width 11 height 11
click at [990, 335] on input "Other: please specify a reason" at bounding box center [990, 335] width 0 height 0
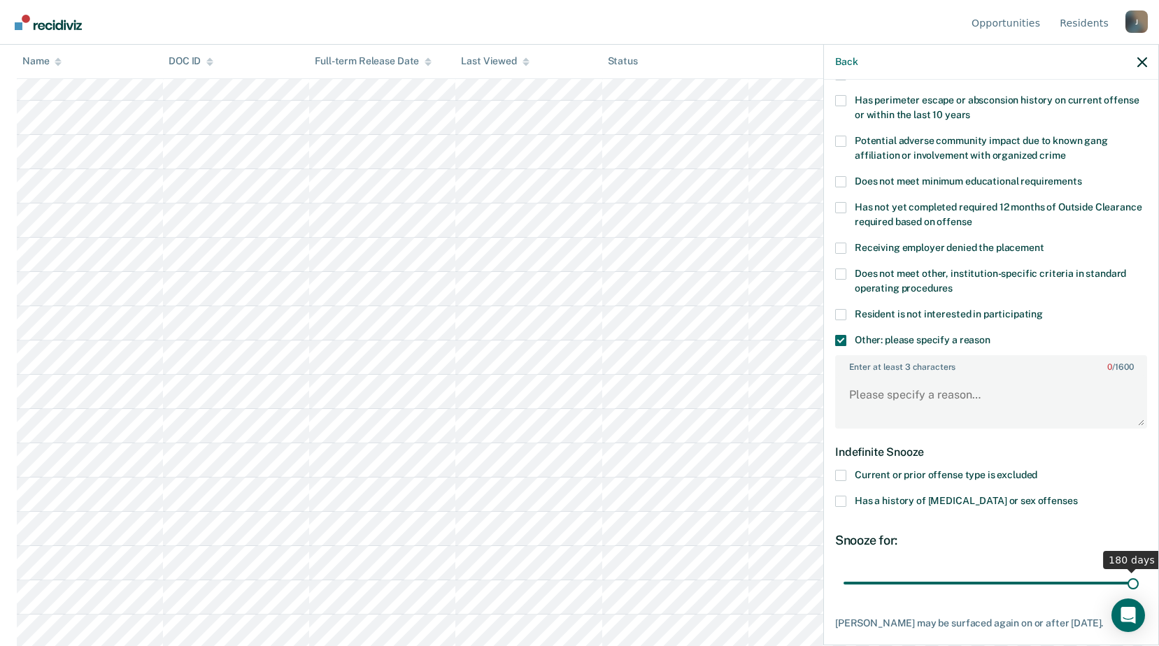
drag, startPoint x: 895, startPoint y: 581, endPoint x: 1148, endPoint y: 558, distance: 254.2
type input "180"
click at [1139, 571] on input "range" at bounding box center [990, 583] width 295 height 24
click at [918, 408] on textarea "Enter at least 3 characters 0 / 1600" at bounding box center [990, 402] width 309 height 52
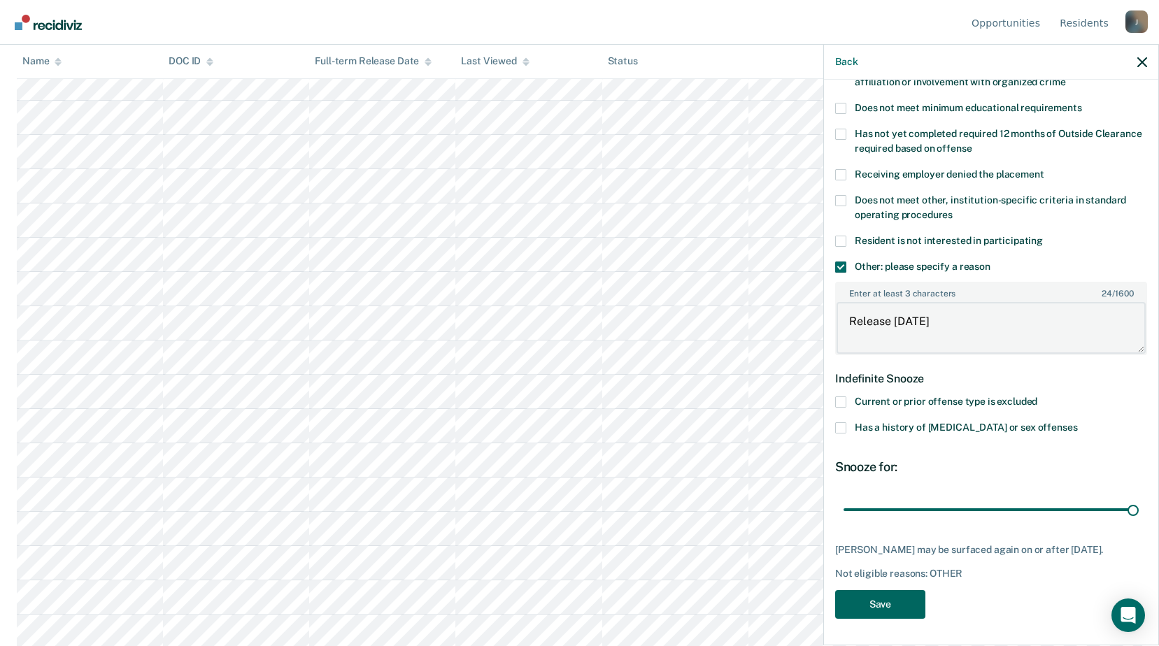
type textarea "Release [DATE]"
click at [892, 603] on button "Save" at bounding box center [880, 604] width 90 height 29
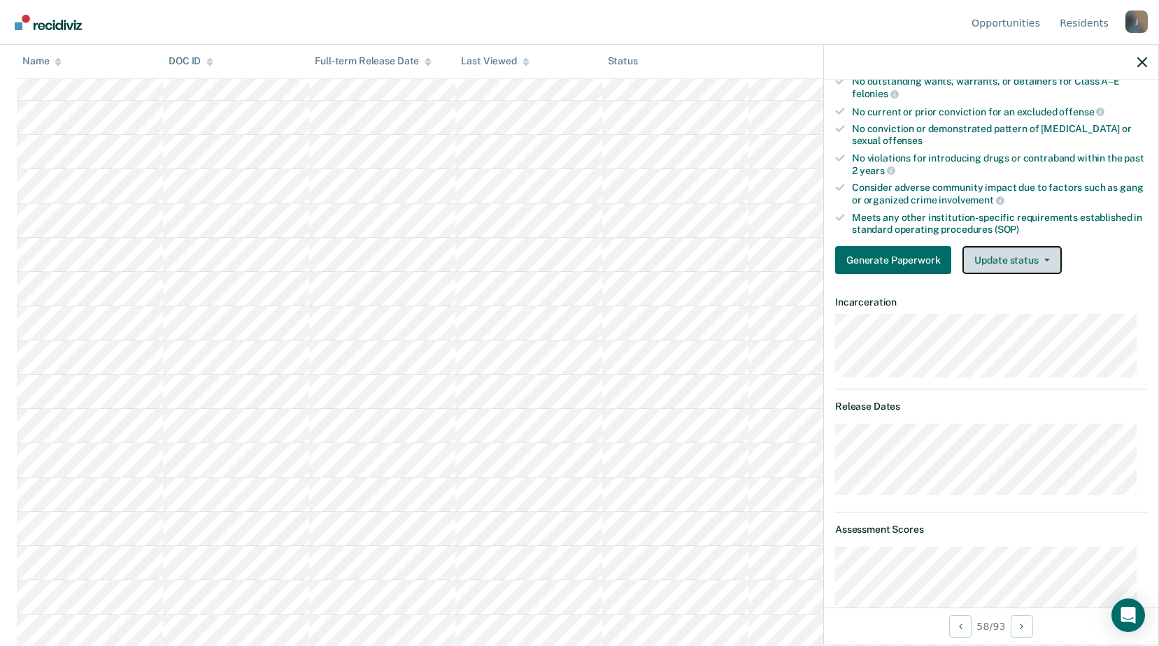
click at [983, 256] on button "Update status" at bounding box center [1011, 260] width 99 height 28
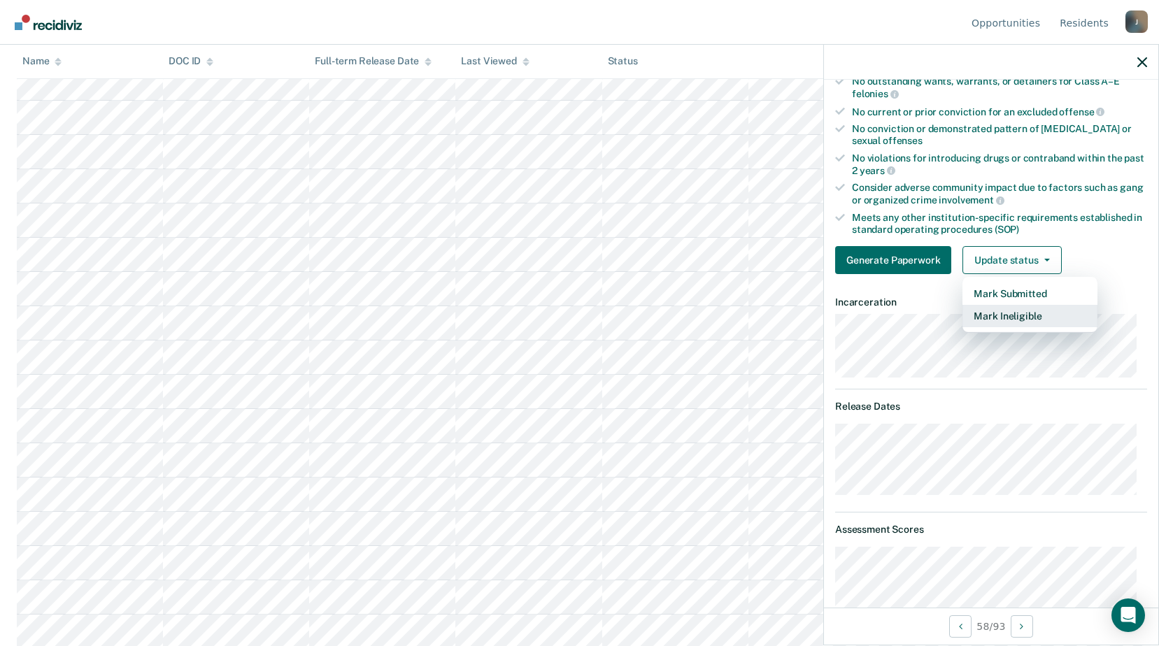
click at [991, 322] on button "Mark Ineligible" at bounding box center [1029, 316] width 135 height 22
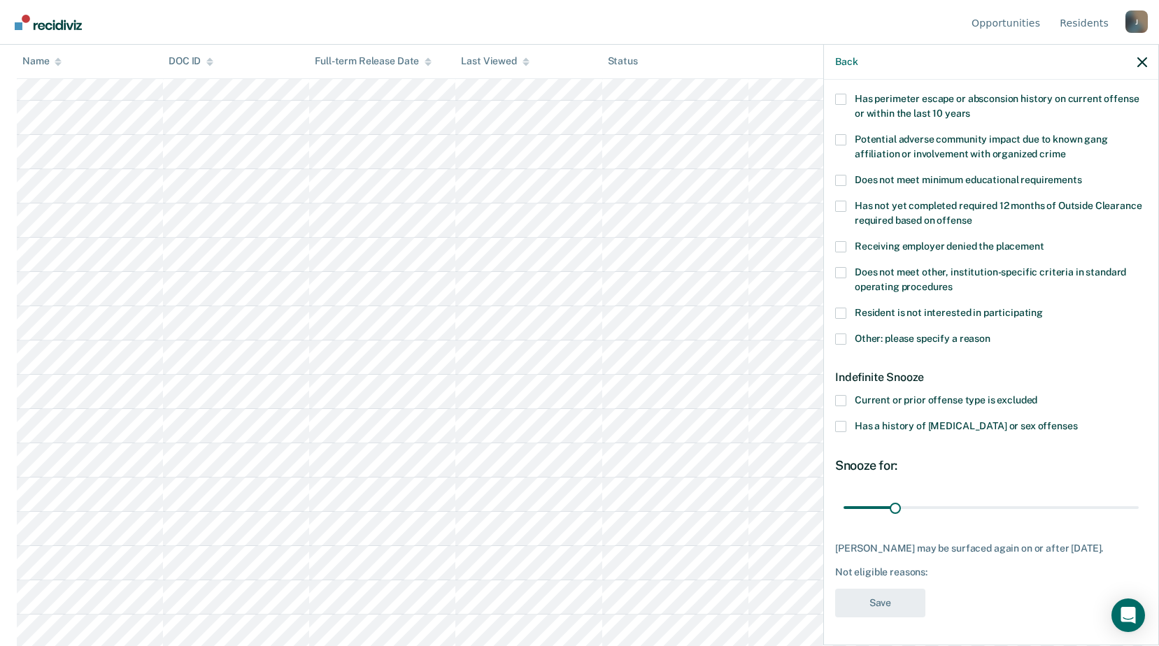
scroll to position [232, 0]
click at [850, 333] on label "Other: please specify a reason" at bounding box center [991, 340] width 312 height 15
click at [990, 333] on input "Other: please specify a reason" at bounding box center [990, 333] width 0 height 0
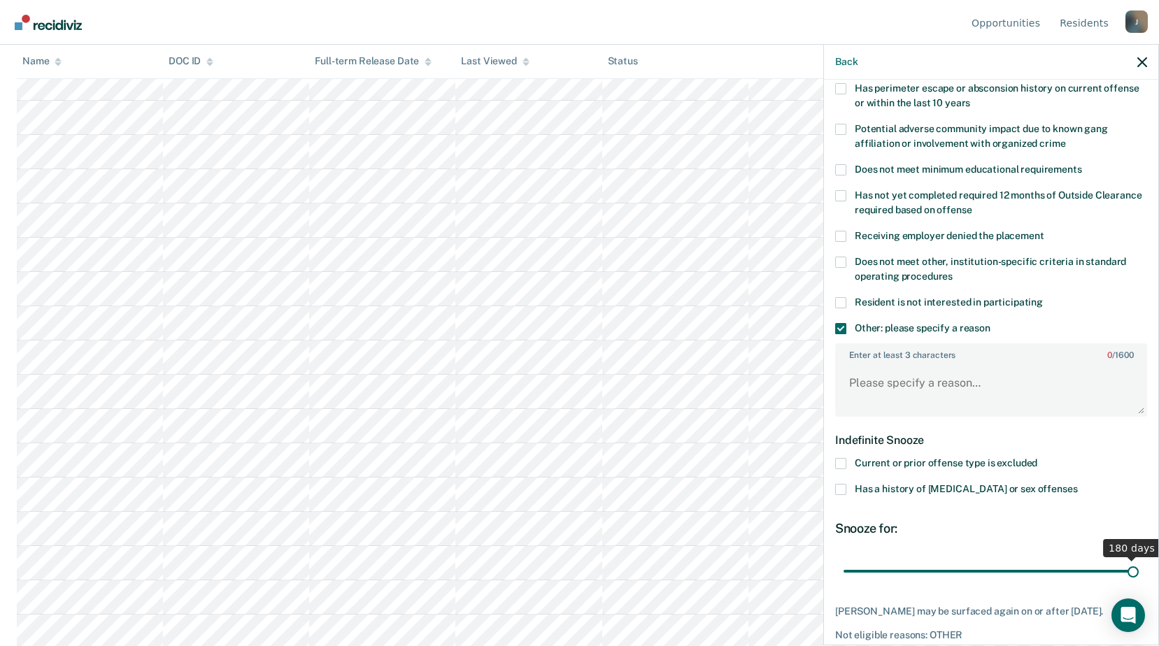
drag, startPoint x: 895, startPoint y: 570, endPoint x: 1127, endPoint y: 553, distance: 232.9
type input "180"
click at [1139, 568] on input "range" at bounding box center [990, 571] width 295 height 24
click at [913, 379] on textarea "Enter at least 3 characters 0 / 1600" at bounding box center [990, 390] width 309 height 52
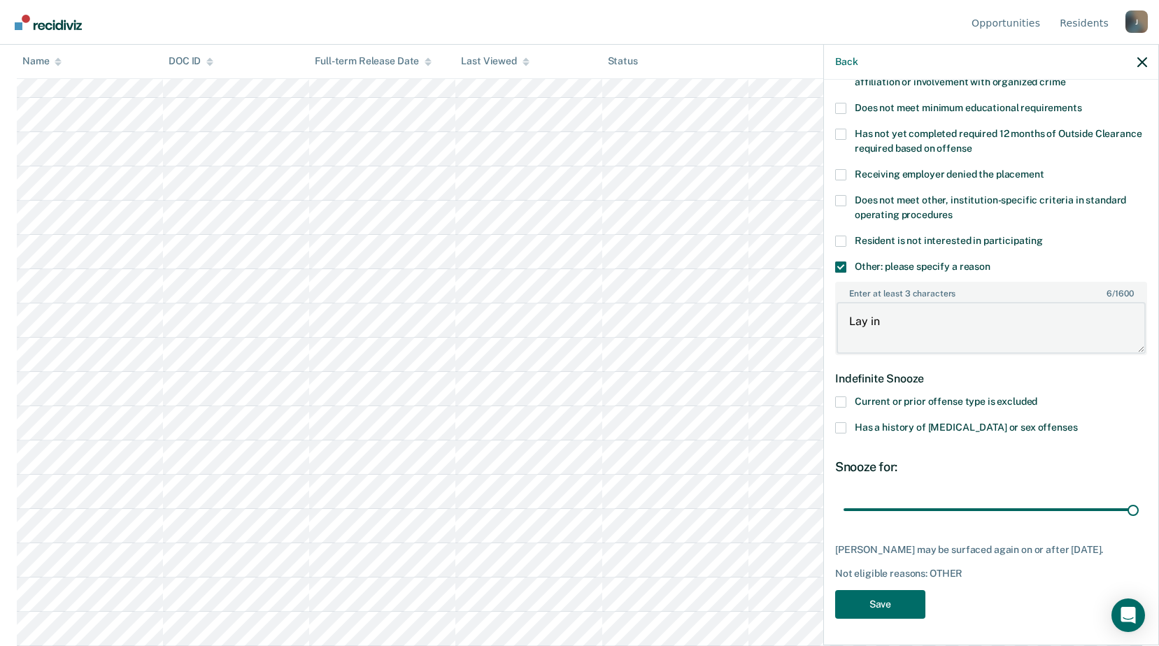
type textarea "Lay in"
click at [890, 587] on div "PP Which of the following requirements has Patricia Palmer not met? Was denied …" at bounding box center [991, 215] width 312 height 825
click at [890, 598] on button "Save" at bounding box center [880, 604] width 90 height 29
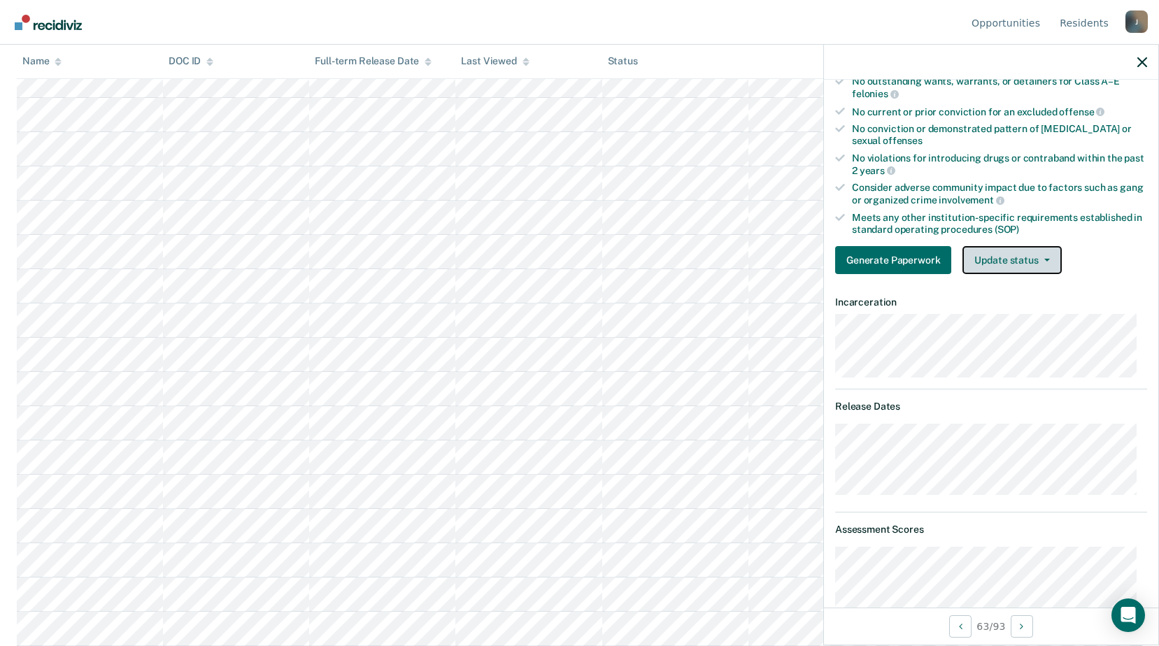
click at [988, 246] on button "Update status" at bounding box center [1011, 260] width 99 height 28
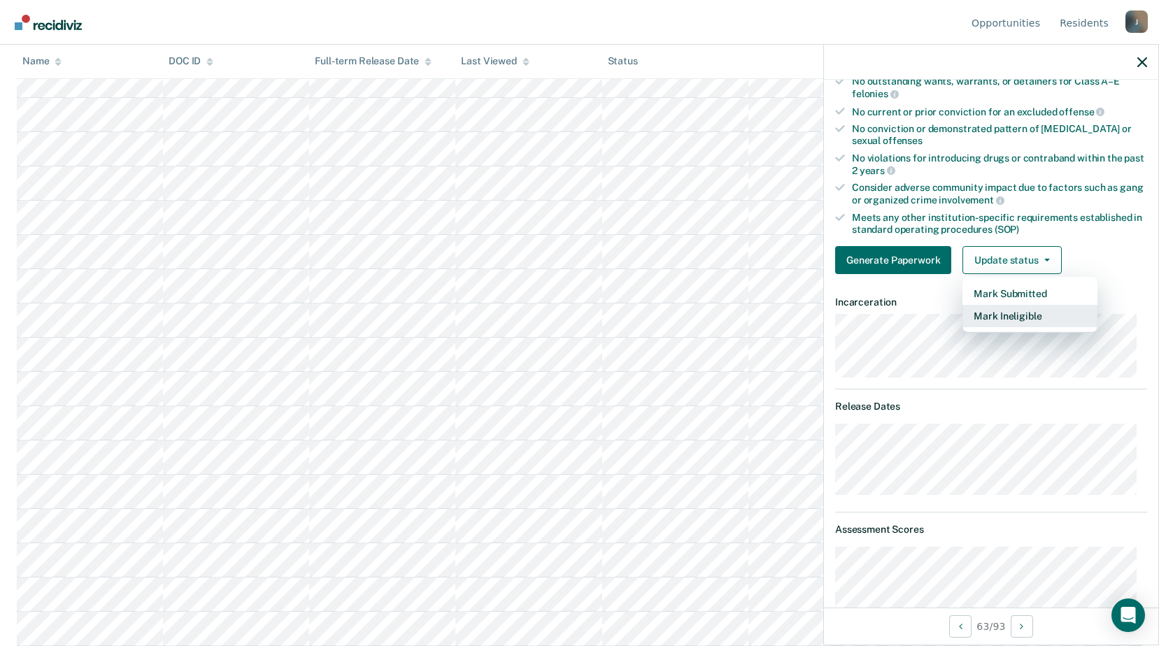
click at [995, 326] on button "Mark Ineligible" at bounding box center [1029, 316] width 135 height 22
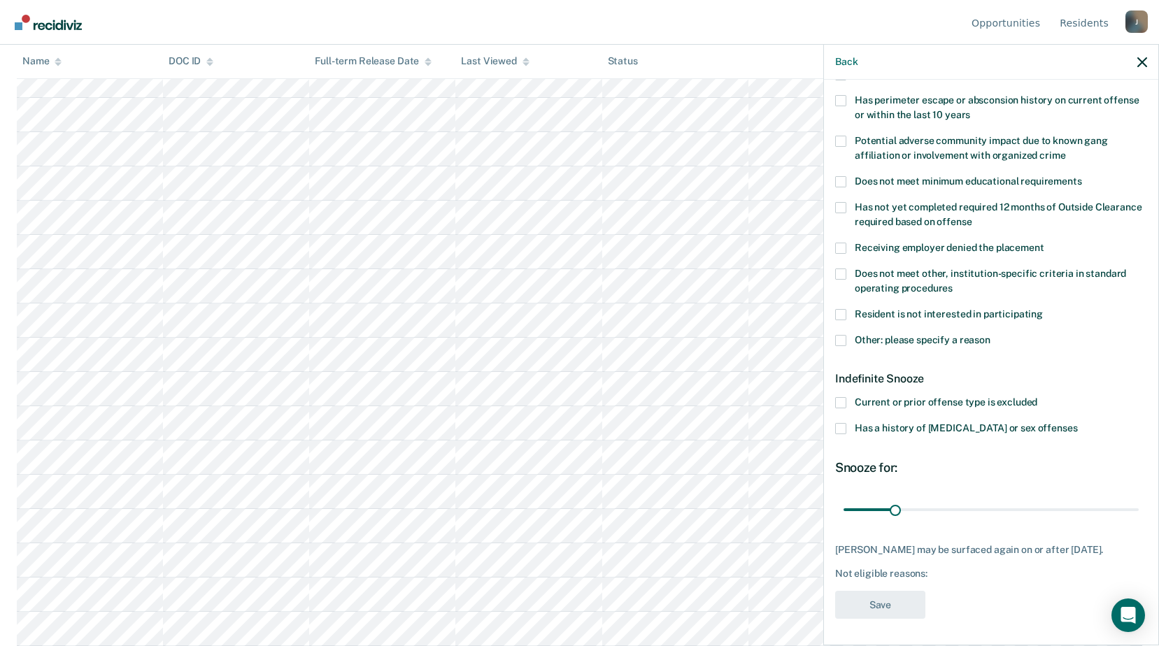
scroll to position [10, 0]
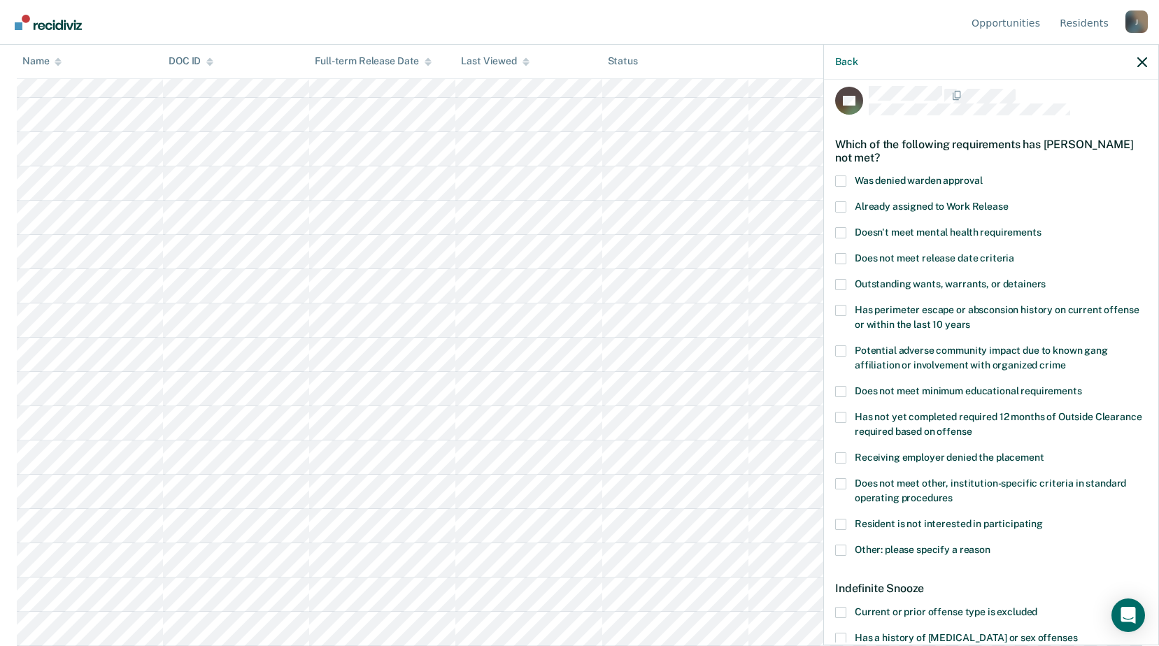
click at [841, 237] on span at bounding box center [840, 232] width 11 height 11
click at [1041, 227] on input "Doesn't meet mental health requirements" at bounding box center [1041, 227] width 0 height 0
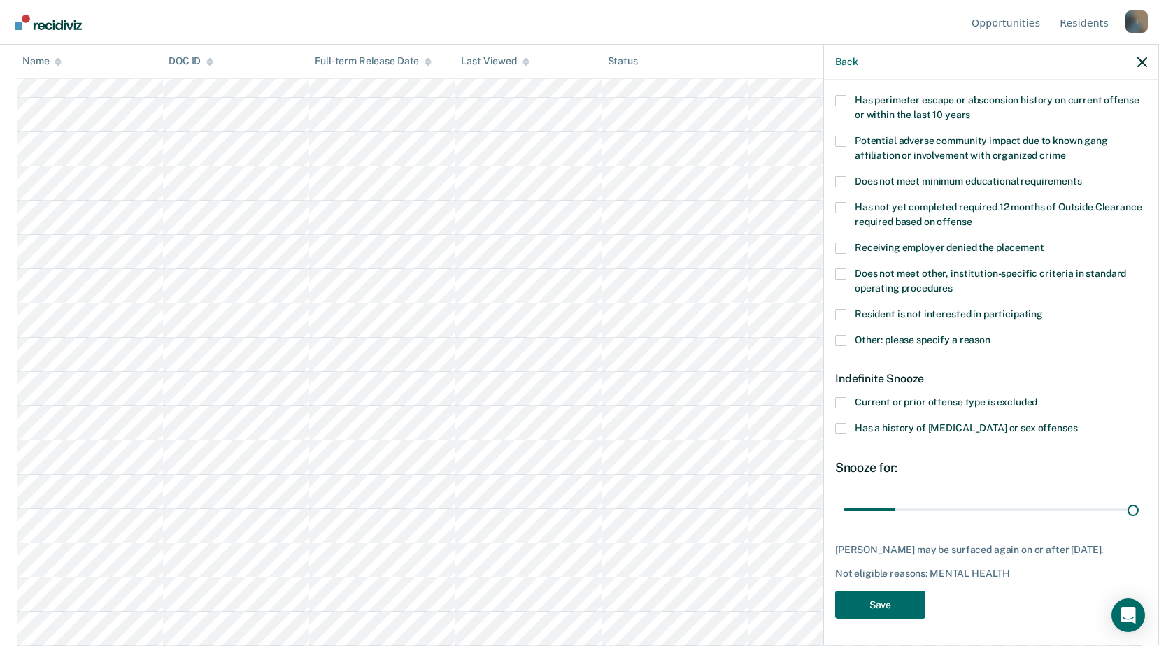
drag, startPoint x: 892, startPoint y: 512, endPoint x: 1165, endPoint y: 525, distance: 273.1
type input "180"
click at [1139, 517] on input "range" at bounding box center [990, 509] width 295 height 24
click at [892, 597] on button "Save" at bounding box center [880, 605] width 90 height 29
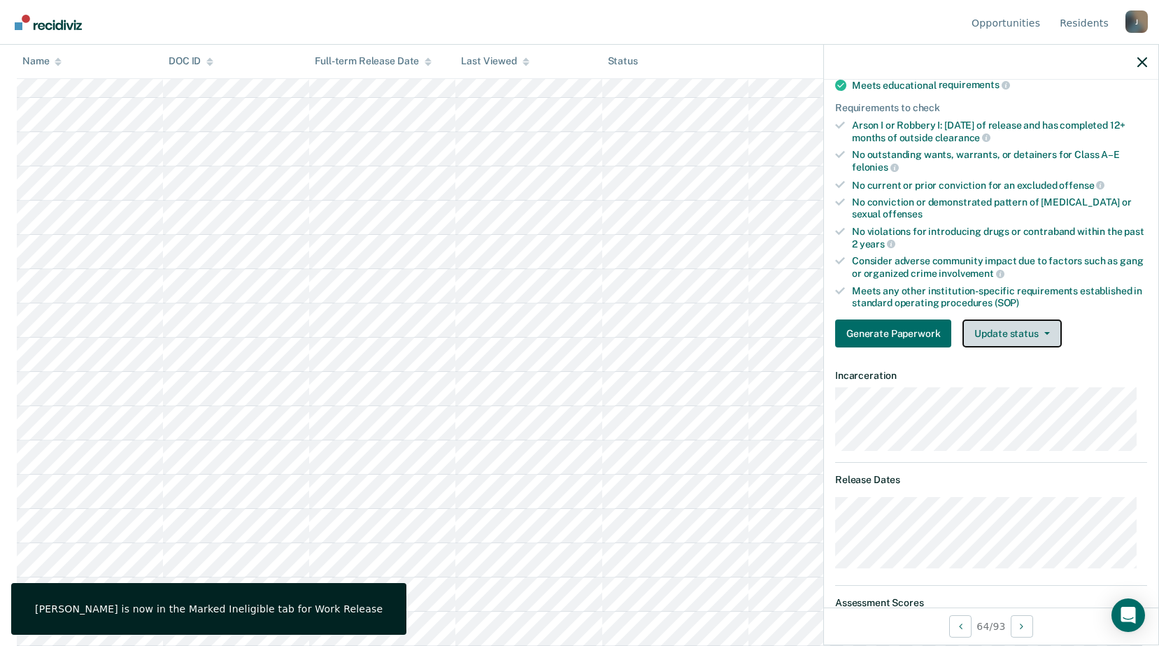
click at [983, 325] on button "Update status" at bounding box center [1011, 334] width 99 height 28
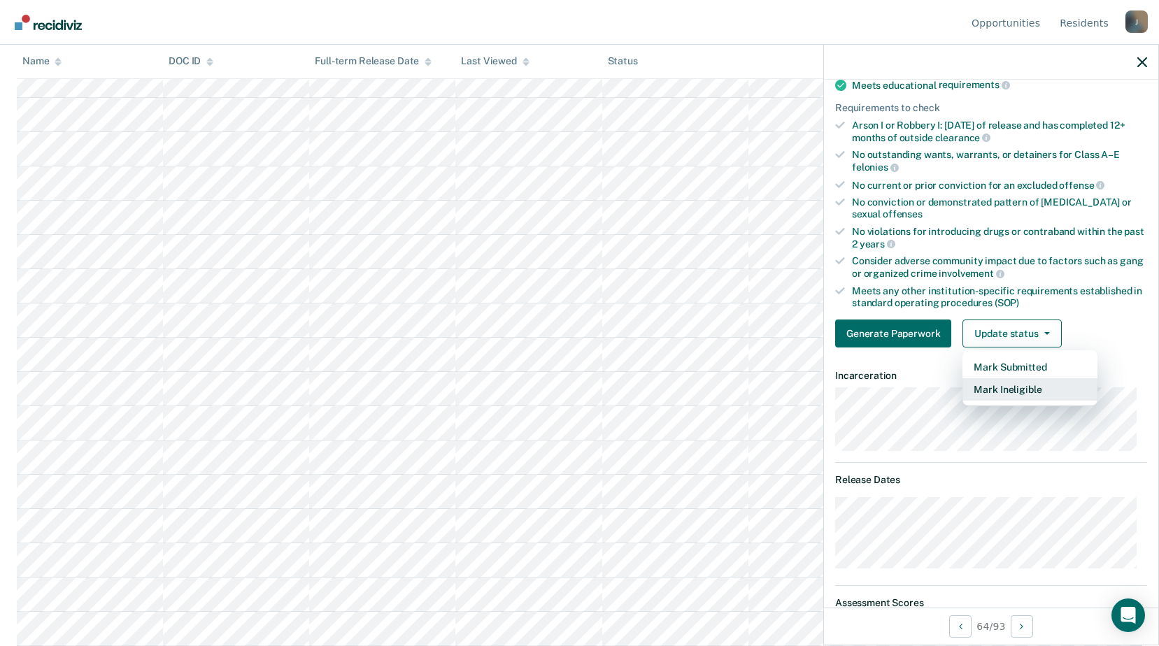
click at [999, 384] on button "Mark Ineligible" at bounding box center [1029, 389] width 135 height 22
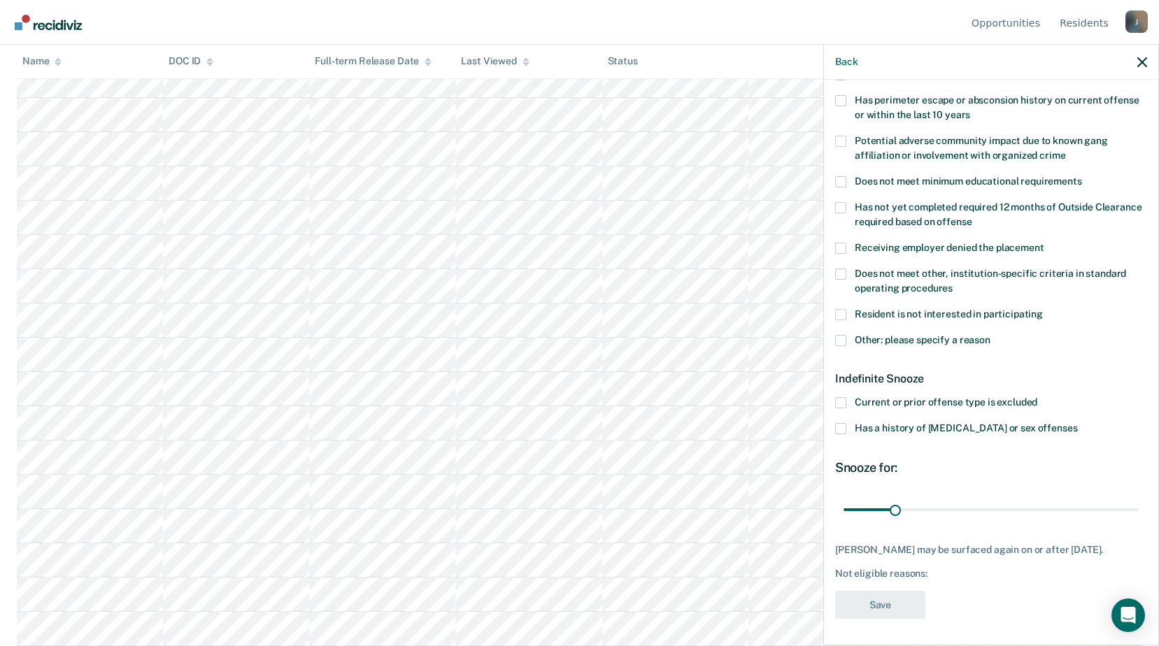
click at [836, 340] on span at bounding box center [840, 340] width 11 height 11
click at [990, 335] on input "Other: please specify a reason" at bounding box center [990, 335] width 0 height 0
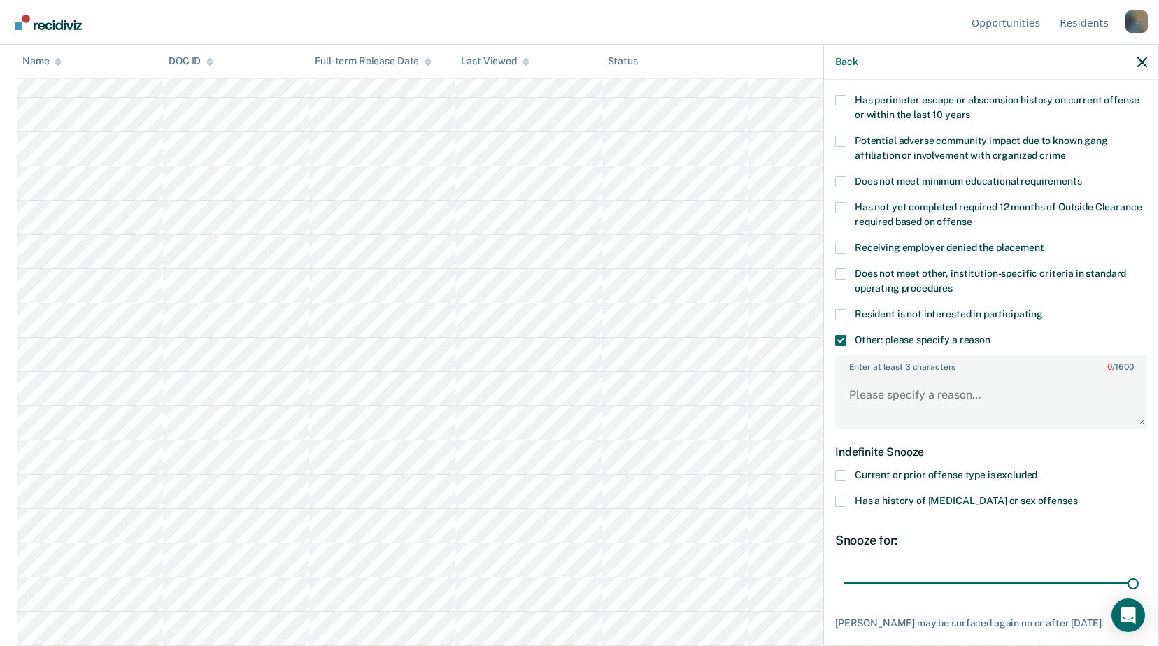
drag, startPoint x: 898, startPoint y: 581, endPoint x: 1160, endPoint y: 561, distance: 263.1
type input "180"
click at [1139, 571] on input "range" at bounding box center [990, 583] width 295 height 24
click at [897, 385] on textarea "Enter at least 3 characters 0 / 1600" at bounding box center [990, 402] width 309 height 52
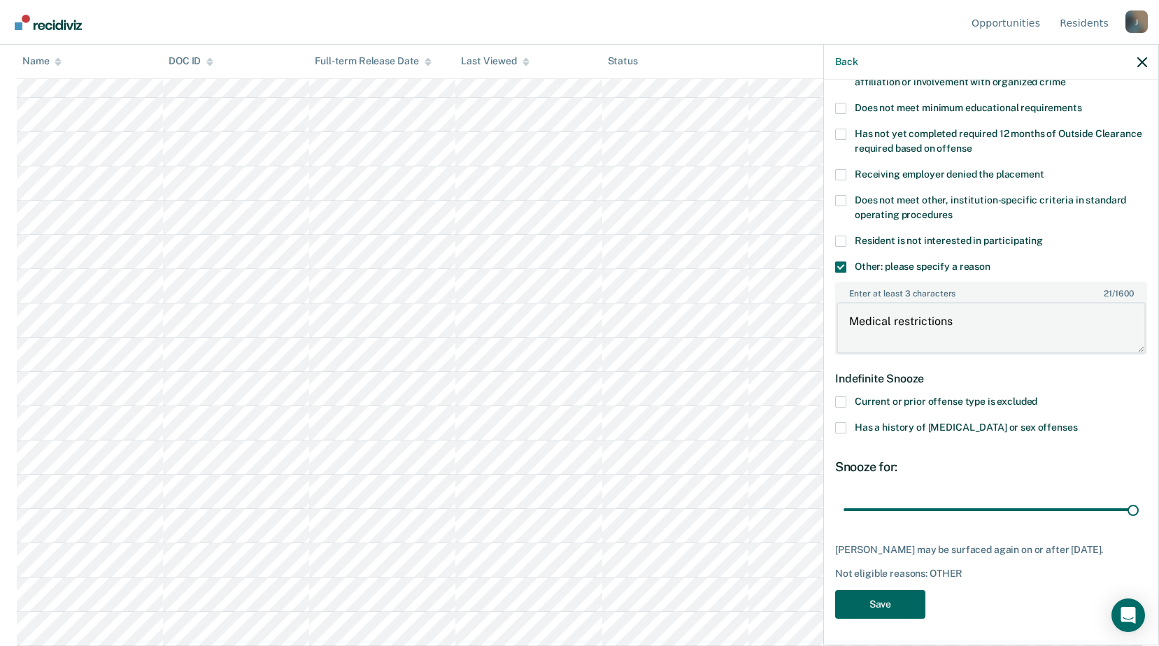
scroll to position [1189, 0]
type textarea "Medical restrictions"
click at [885, 597] on button "Save" at bounding box center [880, 604] width 90 height 29
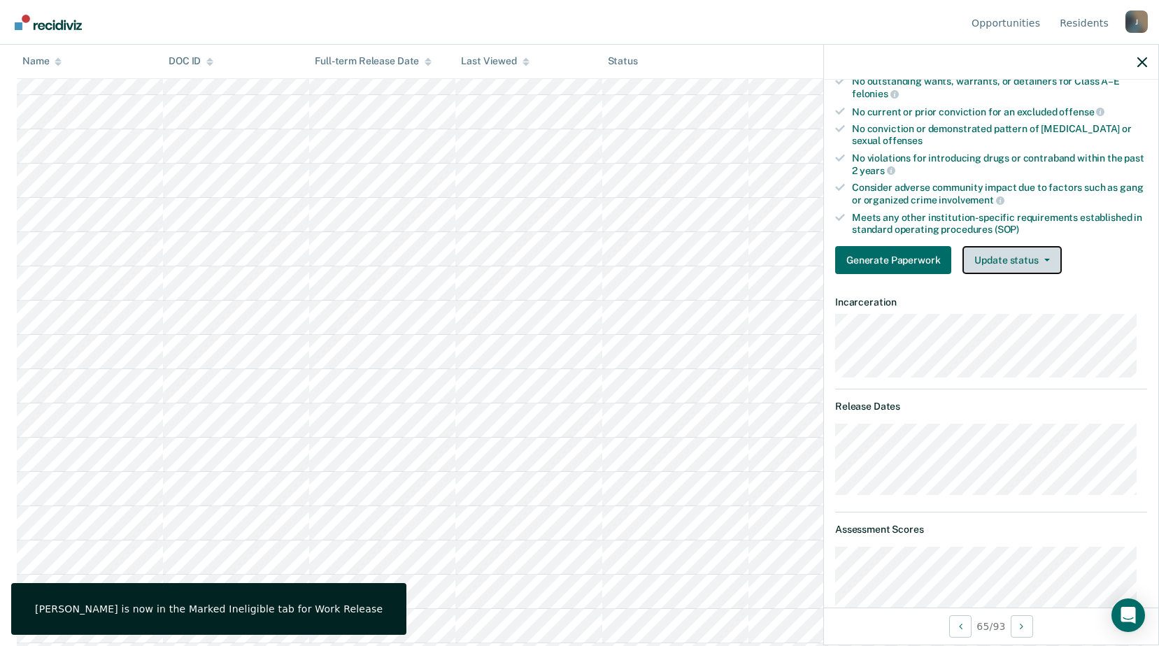
click at [1008, 260] on button "Update status" at bounding box center [1011, 260] width 99 height 28
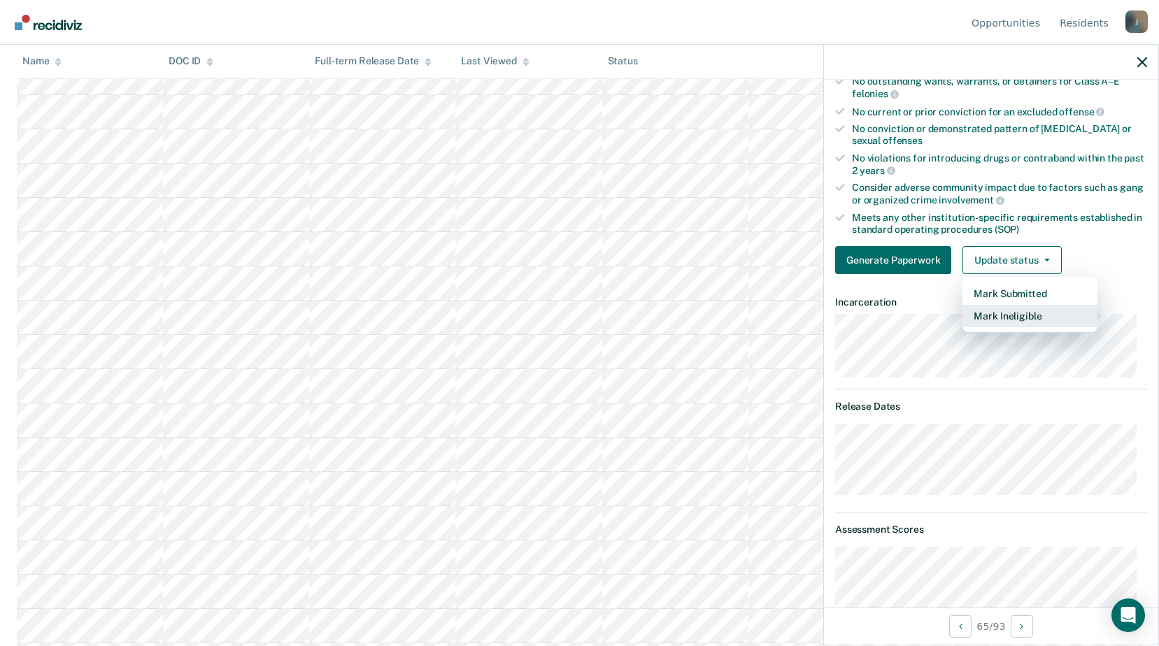
click at [1018, 311] on button "Mark Ineligible" at bounding box center [1029, 316] width 135 height 22
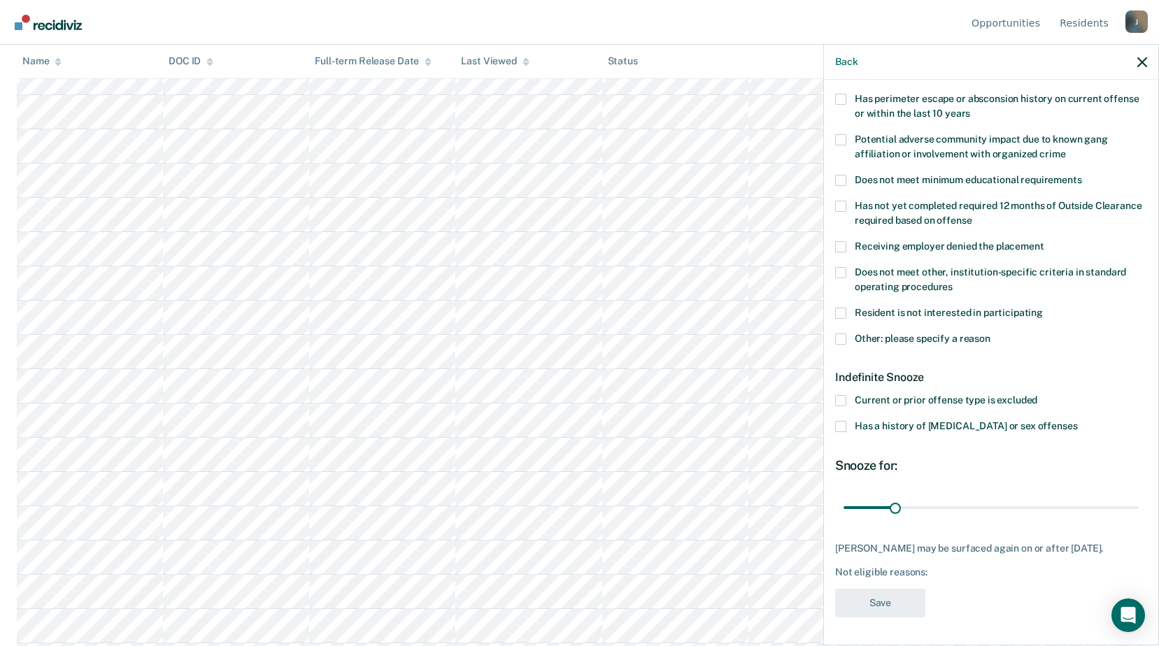
scroll to position [232, 0]
click at [848, 266] on label "Does not meet other, institution-specific criteria in standard operating proced…" at bounding box center [991, 280] width 312 height 29
click at [953, 281] on input "Does not meet other, institution-specific criteria in standard operating proced…" at bounding box center [953, 281] width 0 height 0
drag, startPoint x: 893, startPoint y: 487, endPoint x: 923, endPoint y: 496, distance: 30.6
click at [923, 496] on input "range" at bounding box center [990, 507] width 295 height 24
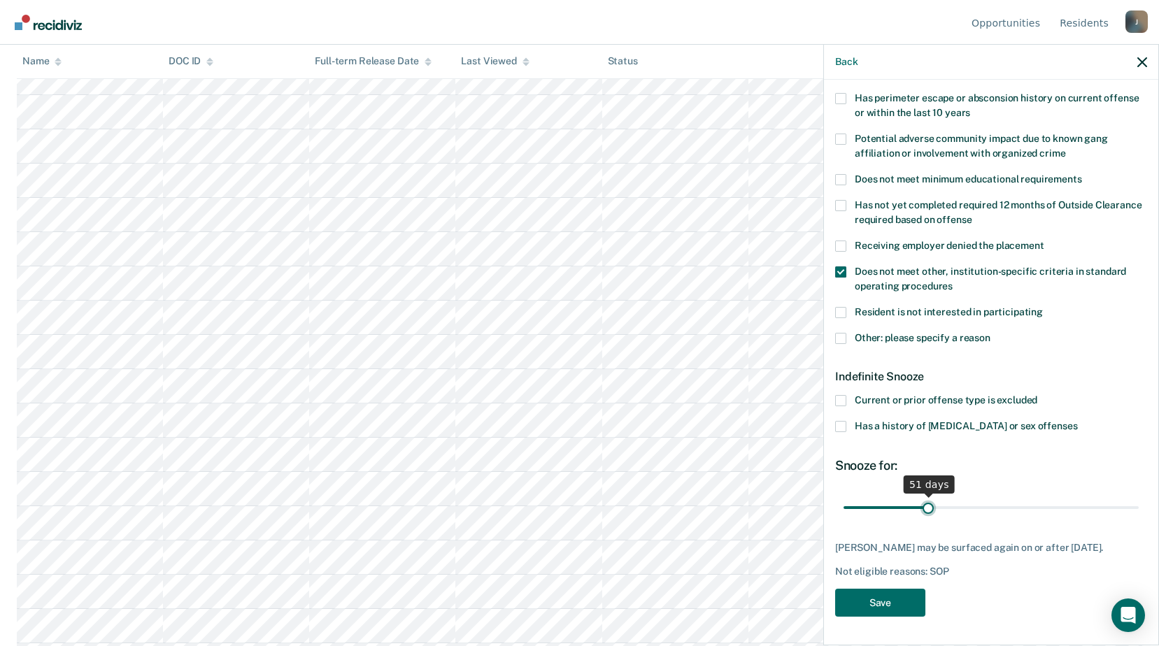
type input "51"
click at [926, 496] on input "range" at bounding box center [990, 507] width 295 height 24
click at [876, 597] on button "Save" at bounding box center [880, 603] width 90 height 29
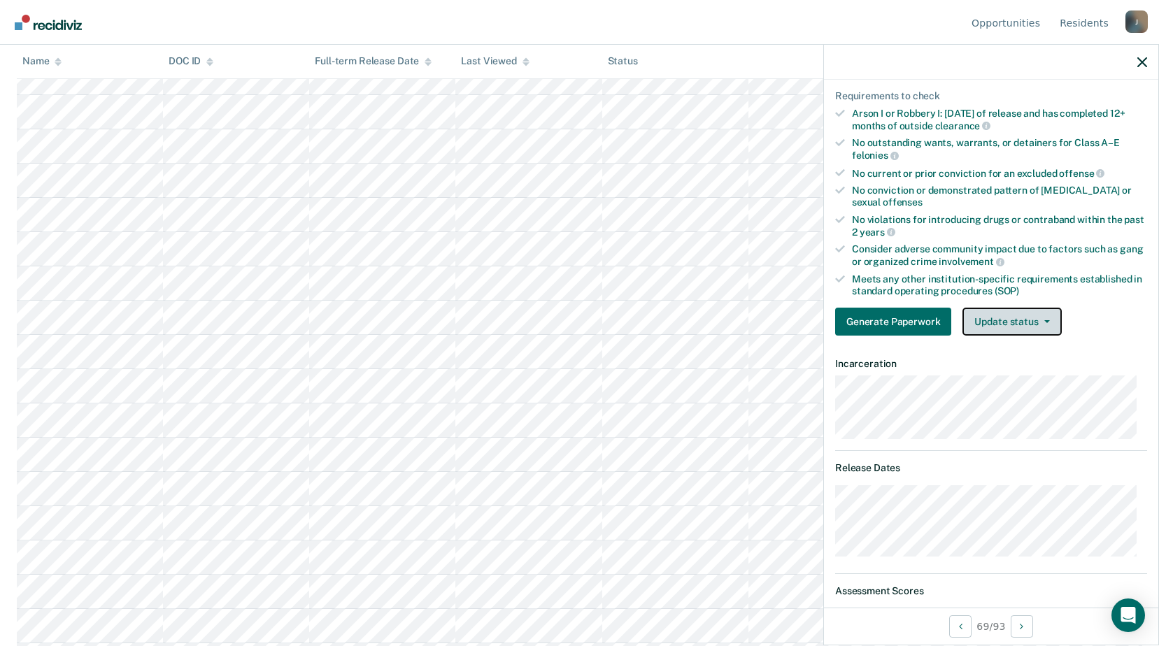
click at [990, 318] on button "Update status" at bounding box center [1011, 322] width 99 height 28
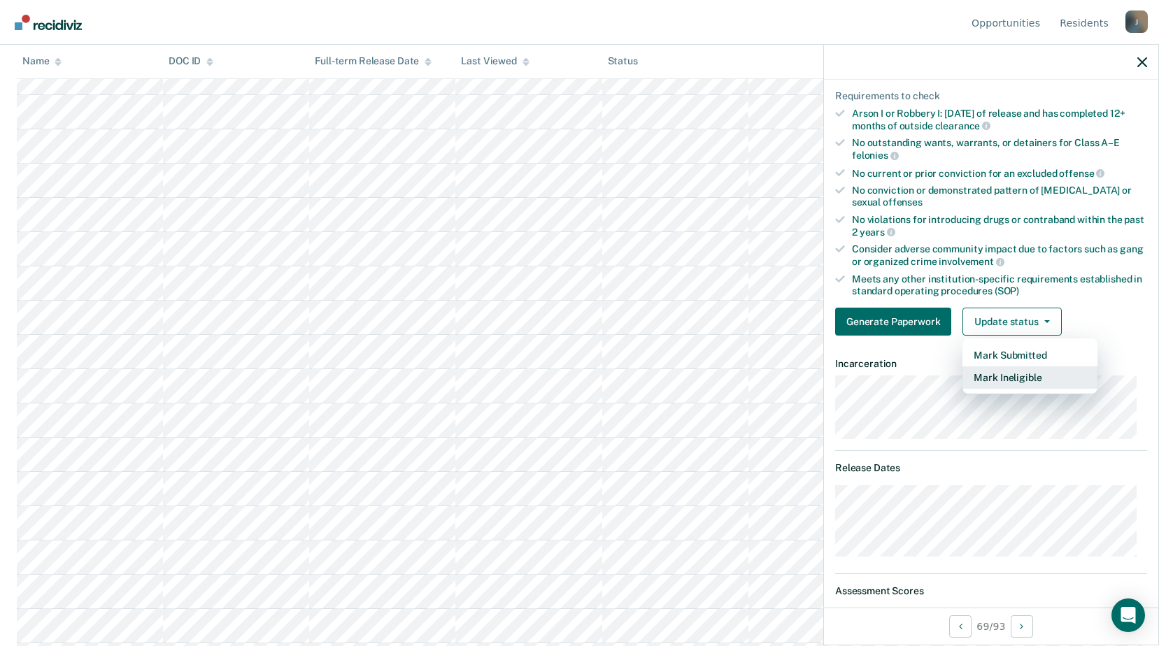
click at [997, 378] on button "Mark Ineligible" at bounding box center [1029, 377] width 135 height 22
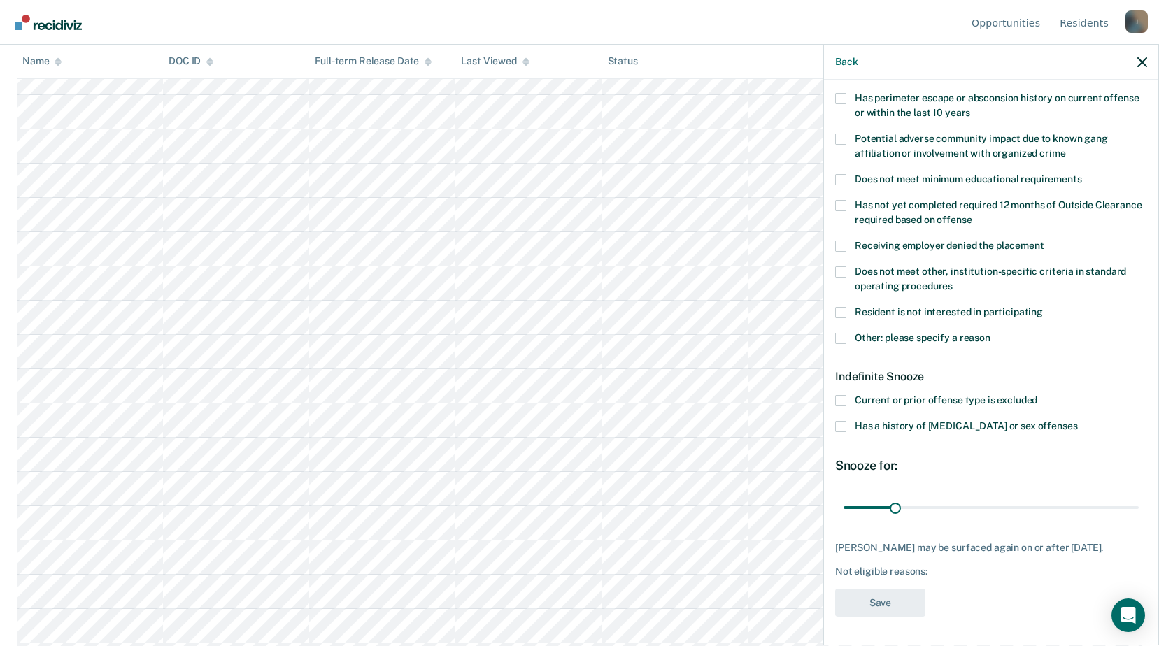
click at [843, 333] on span at bounding box center [840, 338] width 11 height 11
click at [990, 333] on input "Other: please specify a reason" at bounding box center [990, 333] width 0 height 0
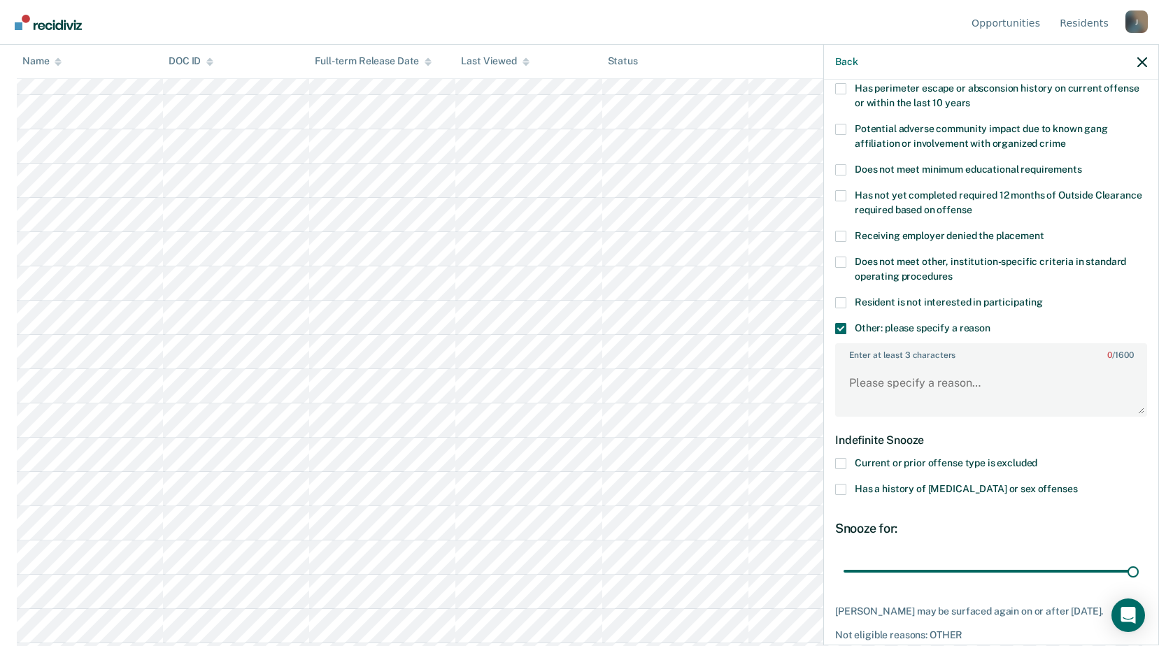
drag, startPoint x: 894, startPoint y: 566, endPoint x: 1089, endPoint y: 510, distance: 203.0
type input "180"
click at [1139, 559] on input "range" at bounding box center [990, 571] width 295 height 24
click at [853, 390] on textarea "Enter at least 3 characters 0 / 1600" at bounding box center [990, 390] width 309 height 52
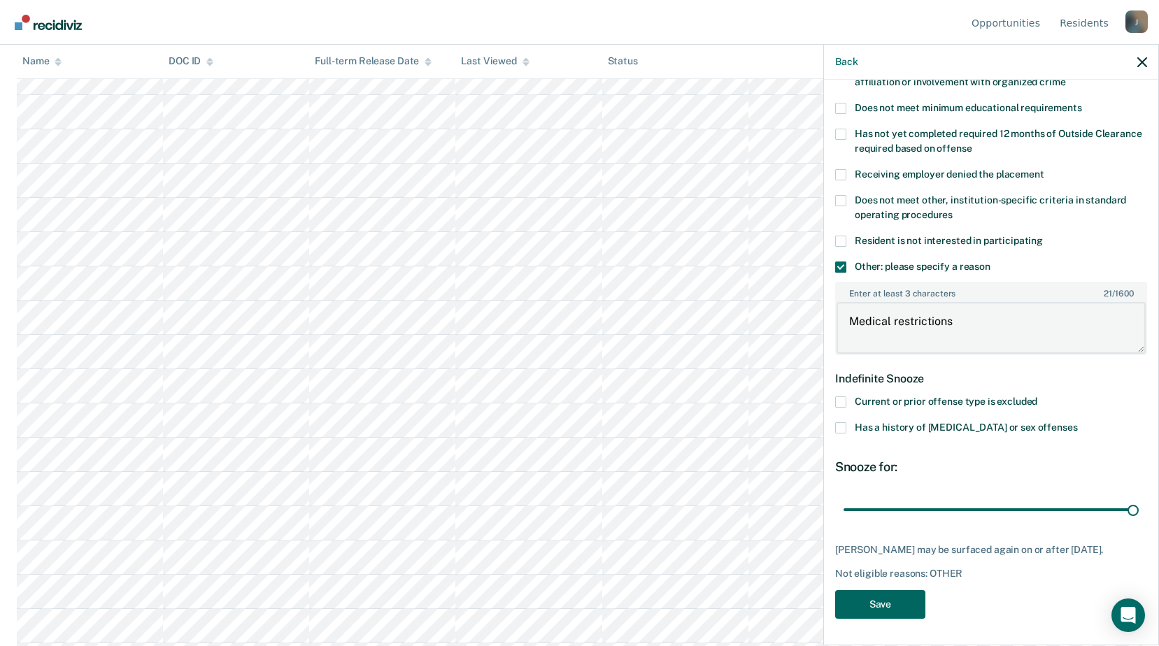
type textarea "Medical restrictions"
click at [871, 596] on button "Save" at bounding box center [880, 604] width 90 height 29
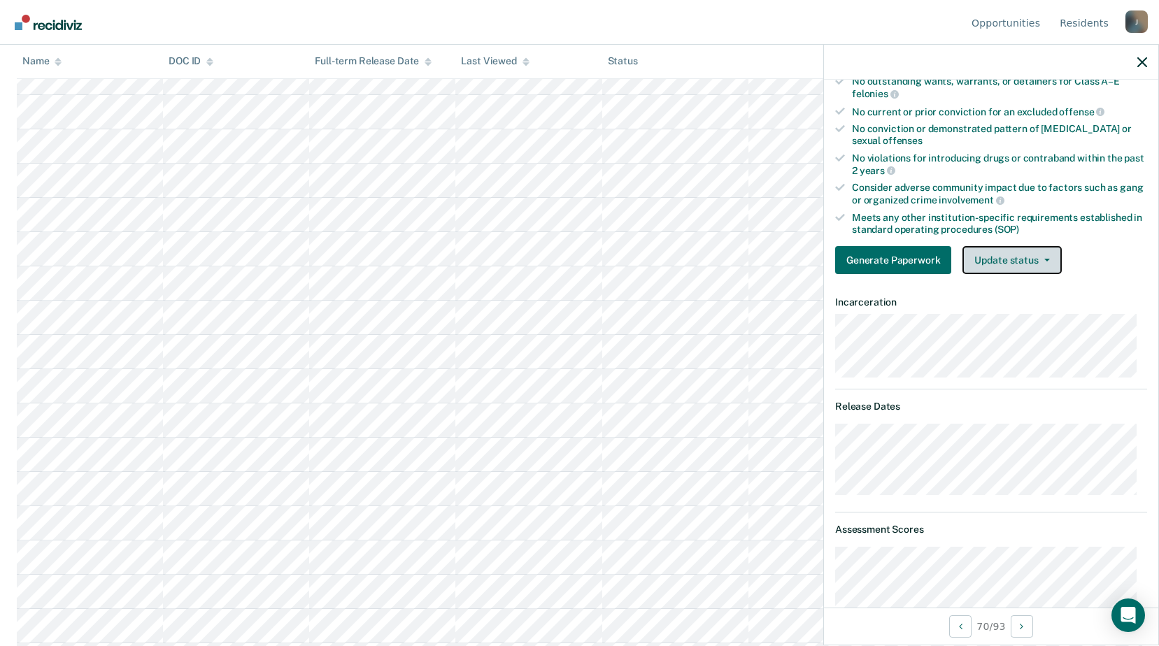
click at [1051, 264] on button "Update status" at bounding box center [1011, 260] width 99 height 28
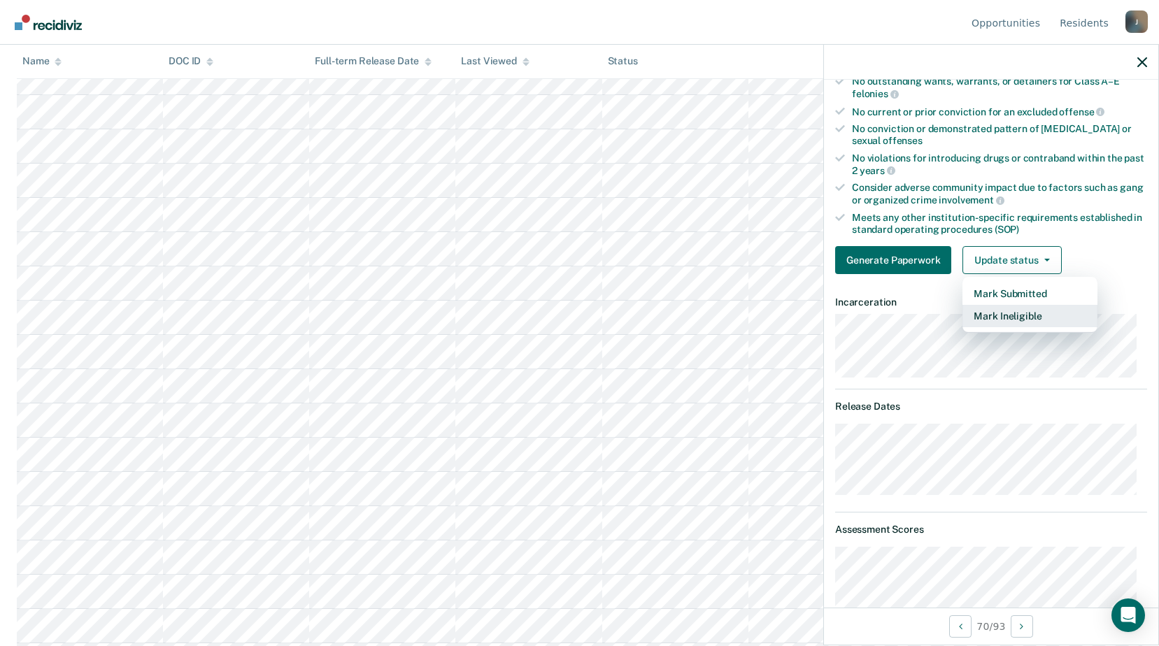
click at [1023, 320] on button "Mark Ineligible" at bounding box center [1029, 316] width 135 height 22
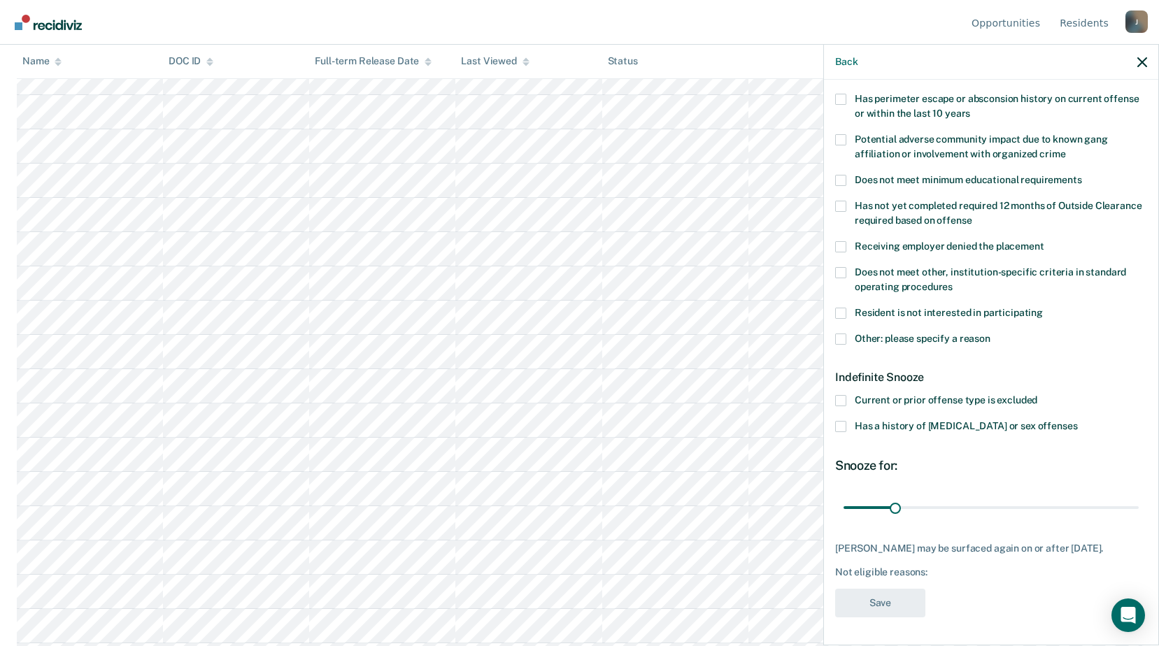
scroll to position [232, 0]
click at [843, 333] on span at bounding box center [840, 338] width 11 height 11
click at [990, 333] on input "Other: please specify a reason" at bounding box center [990, 333] width 0 height 0
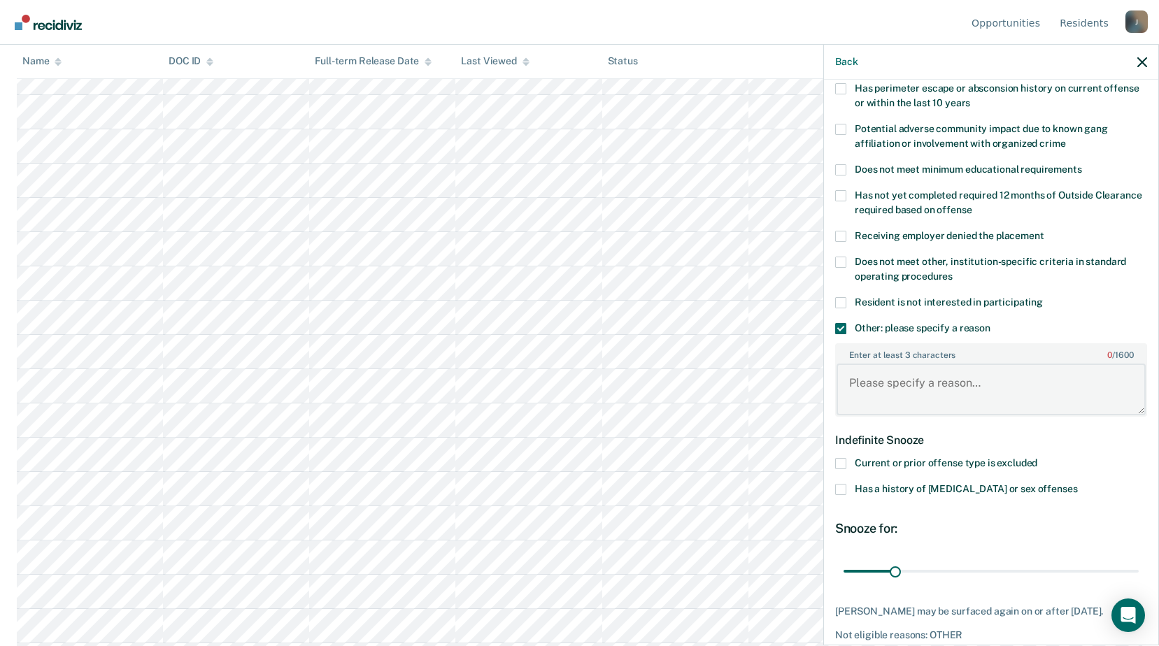
click at [886, 389] on textarea "Enter at least 3 characters 0 / 1600" at bounding box center [990, 390] width 309 height 52
type textarea "Upcoming release"
drag, startPoint x: 892, startPoint y: 574, endPoint x: 983, endPoint y: 567, distance: 90.5
click at [983, 567] on input "range" at bounding box center [990, 571] width 295 height 24
drag, startPoint x: 980, startPoint y: 565, endPoint x: 987, endPoint y: 567, distance: 7.1
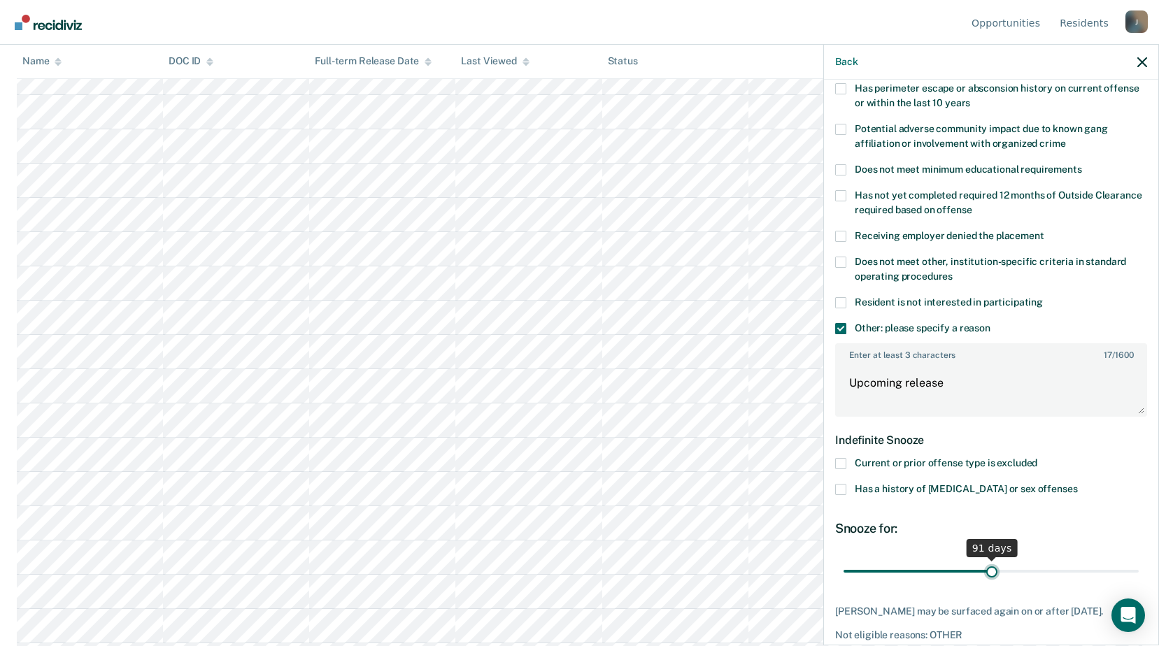
type input "91"
click at [987, 567] on input "range" at bounding box center [990, 571] width 295 height 24
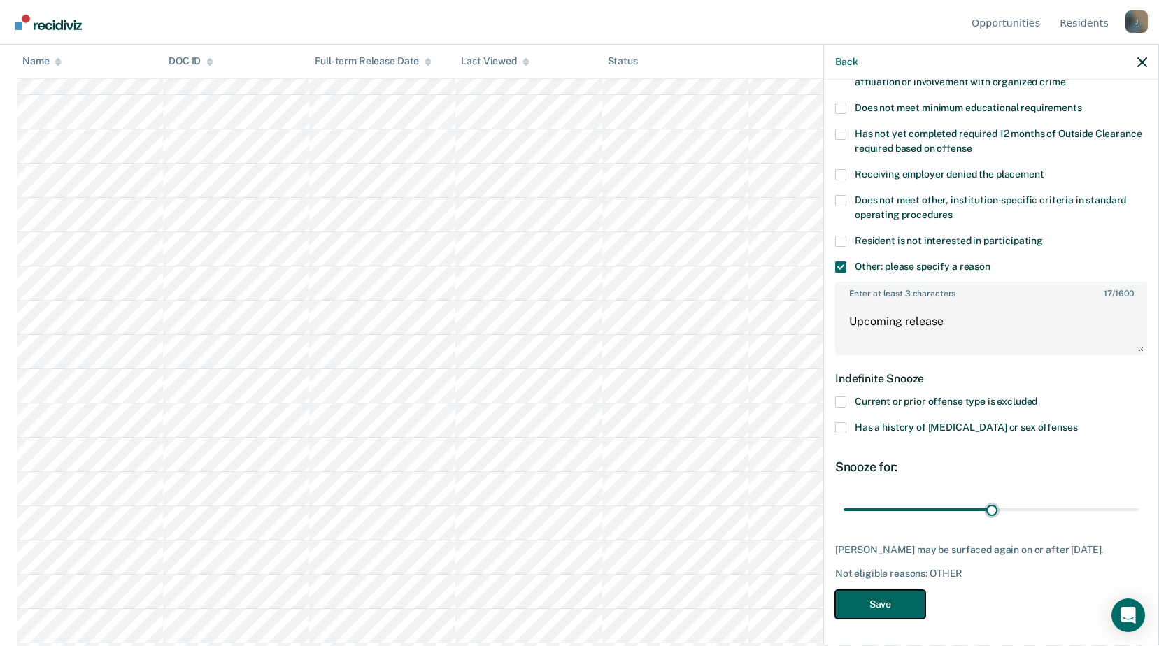
click at [879, 601] on button "Save" at bounding box center [880, 604] width 90 height 29
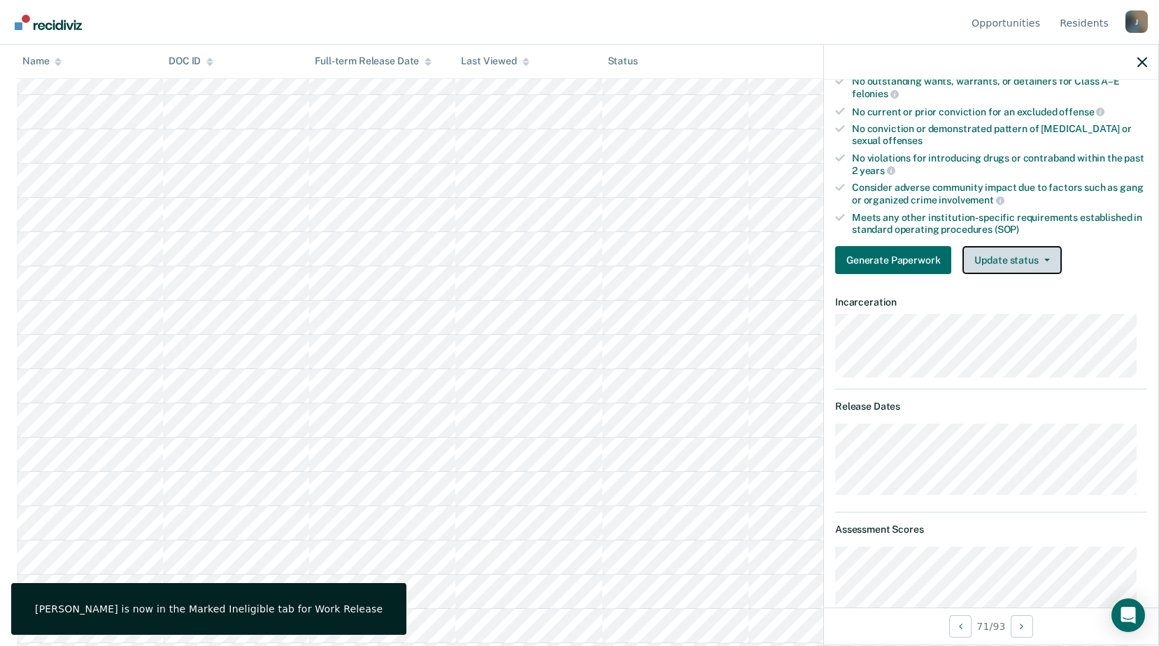
click at [995, 255] on button "Update status" at bounding box center [1011, 260] width 99 height 28
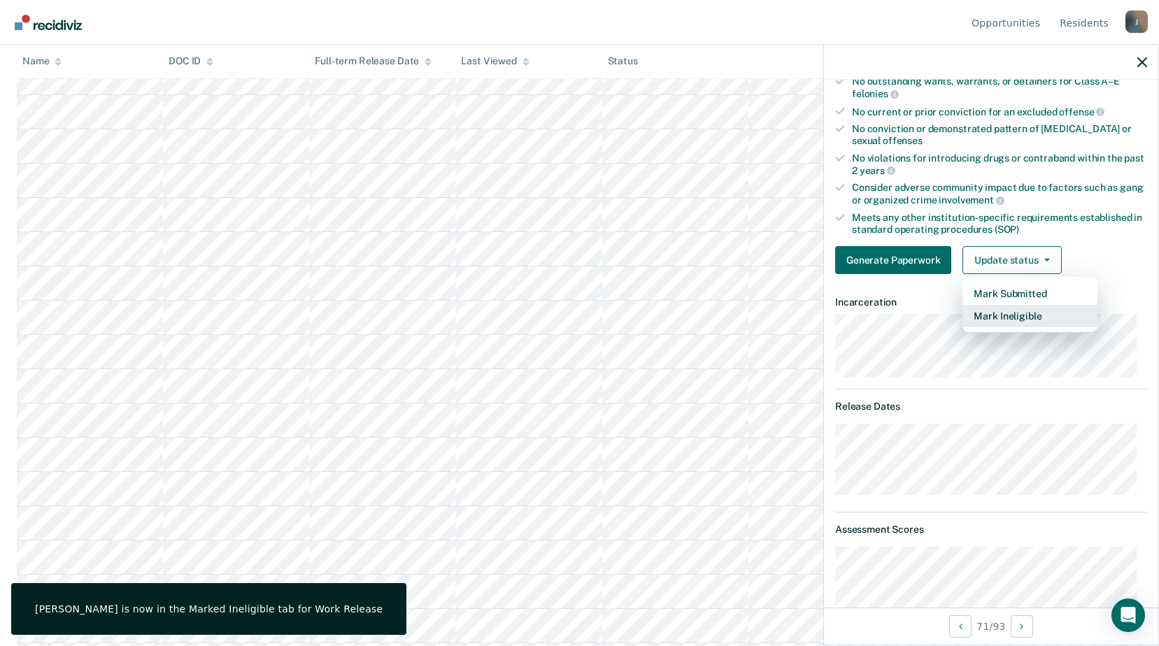
click at [988, 317] on button "Mark Ineligible" at bounding box center [1029, 316] width 135 height 22
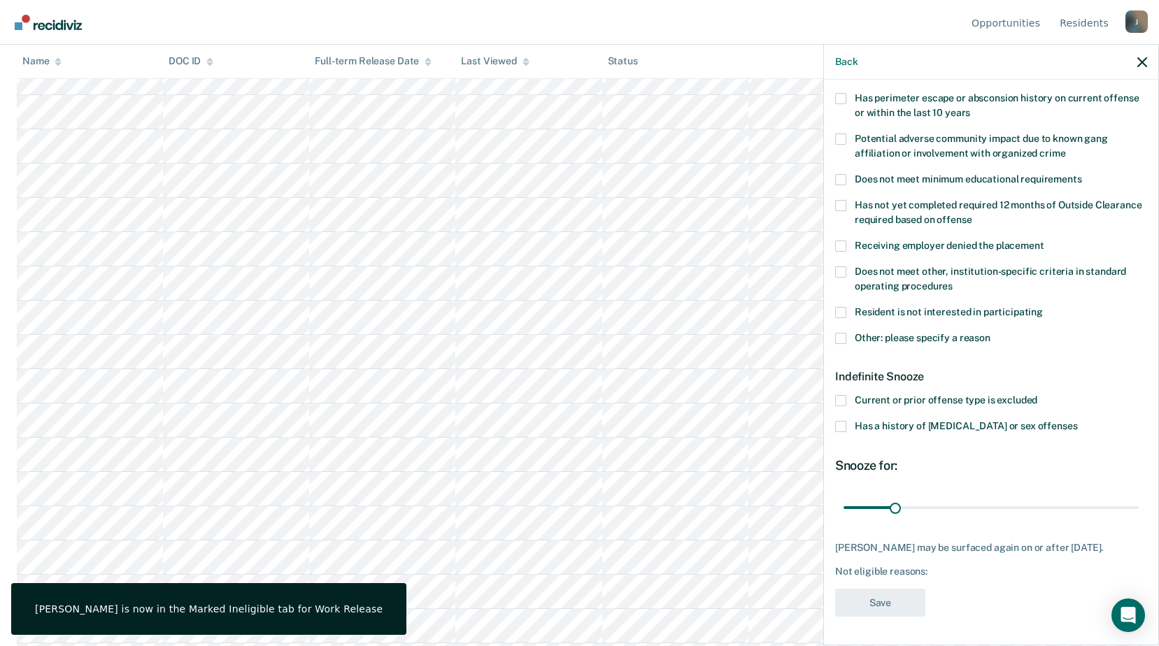
drag, startPoint x: 850, startPoint y: 325, endPoint x: 853, endPoint y: 334, distance: 10.4
click at [849, 333] on label "Other: please specify a reason" at bounding box center [991, 340] width 312 height 15
click at [990, 333] on input "Other: please specify a reason" at bounding box center [990, 333] width 0 height 0
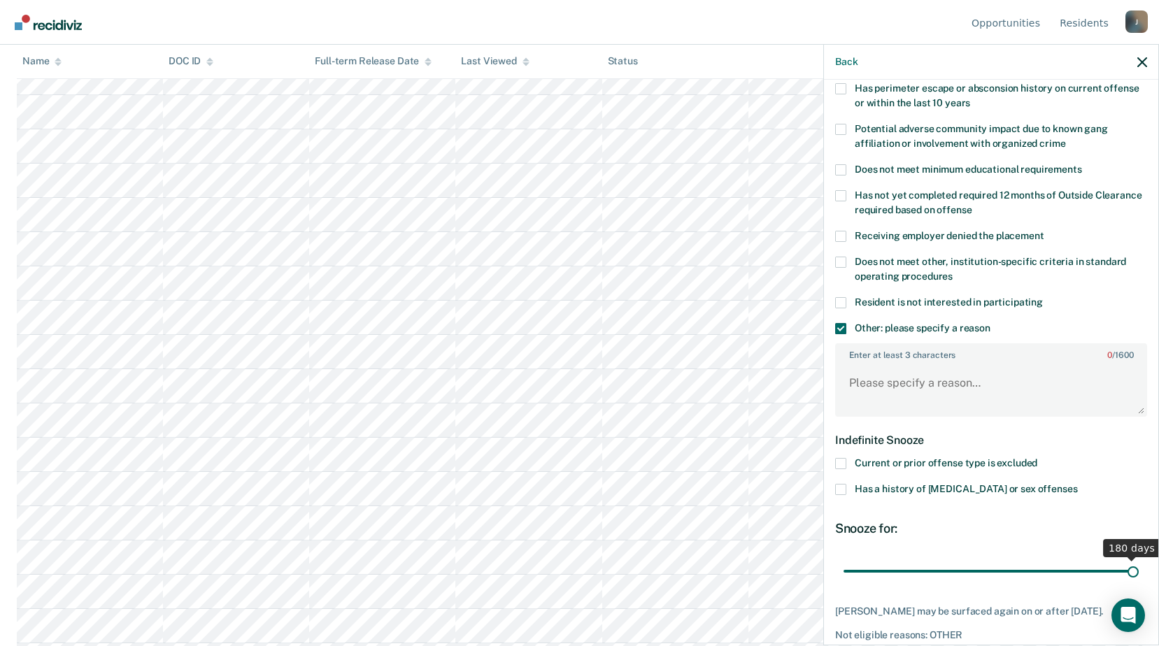
drag, startPoint x: 896, startPoint y: 568, endPoint x: 928, endPoint y: 367, distance: 203.3
type input "180"
click at [1139, 559] on input "range" at bounding box center [990, 571] width 295 height 24
click at [897, 376] on textarea "Enter at least 3 characters 0 / 1600" at bounding box center [990, 390] width 309 height 52
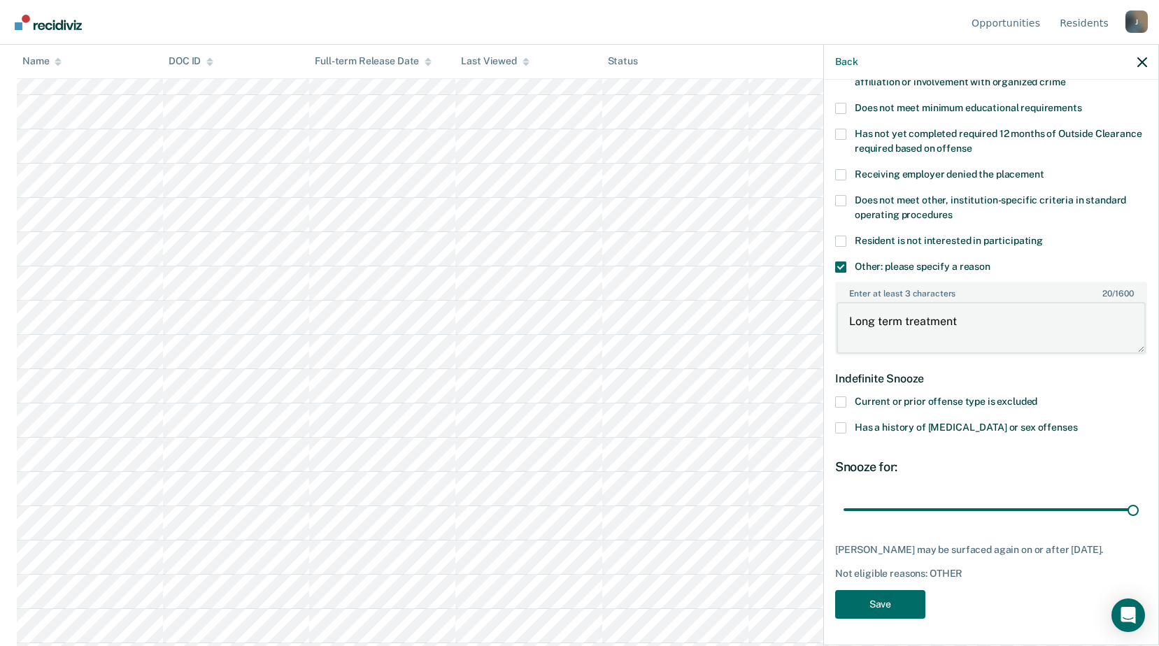
scroll to position [1329, 0]
type textarea "Long term treatment"
click at [892, 601] on button "Save" at bounding box center [880, 604] width 90 height 29
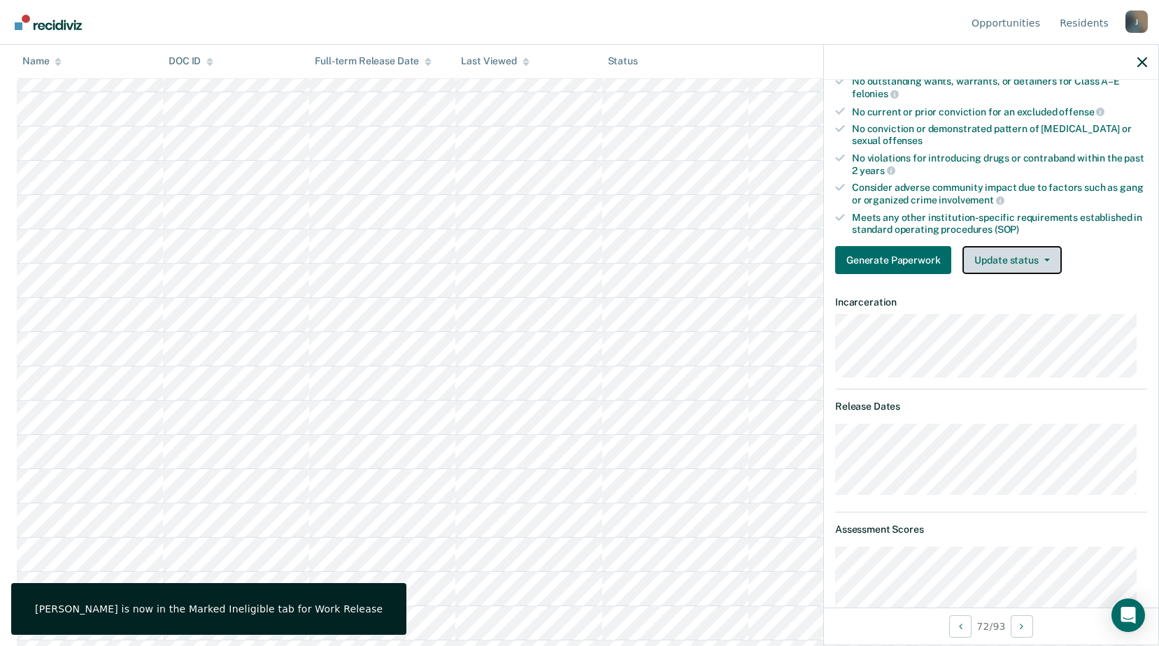
click at [1012, 255] on button "Update status" at bounding box center [1011, 260] width 99 height 28
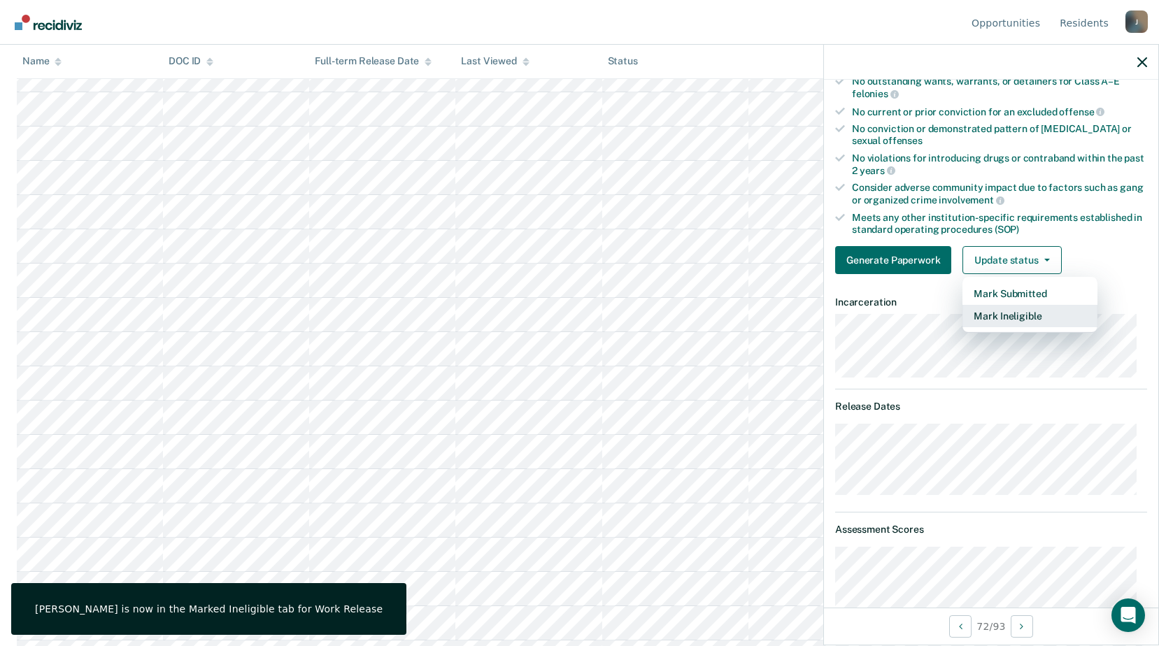
click at [1009, 317] on button "Mark Ineligible" at bounding box center [1029, 316] width 135 height 22
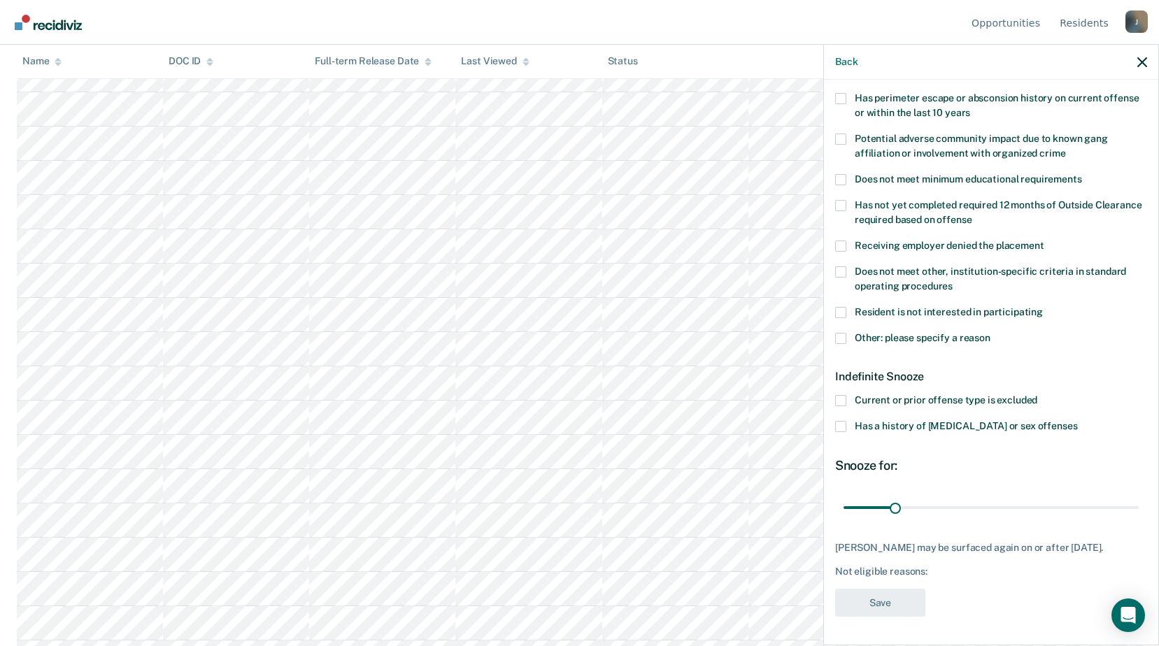
click at [844, 421] on span at bounding box center [840, 426] width 11 height 11
click at [1077, 421] on input "Has a history of child abuse or sex offenses" at bounding box center [1077, 421] width 0 height 0
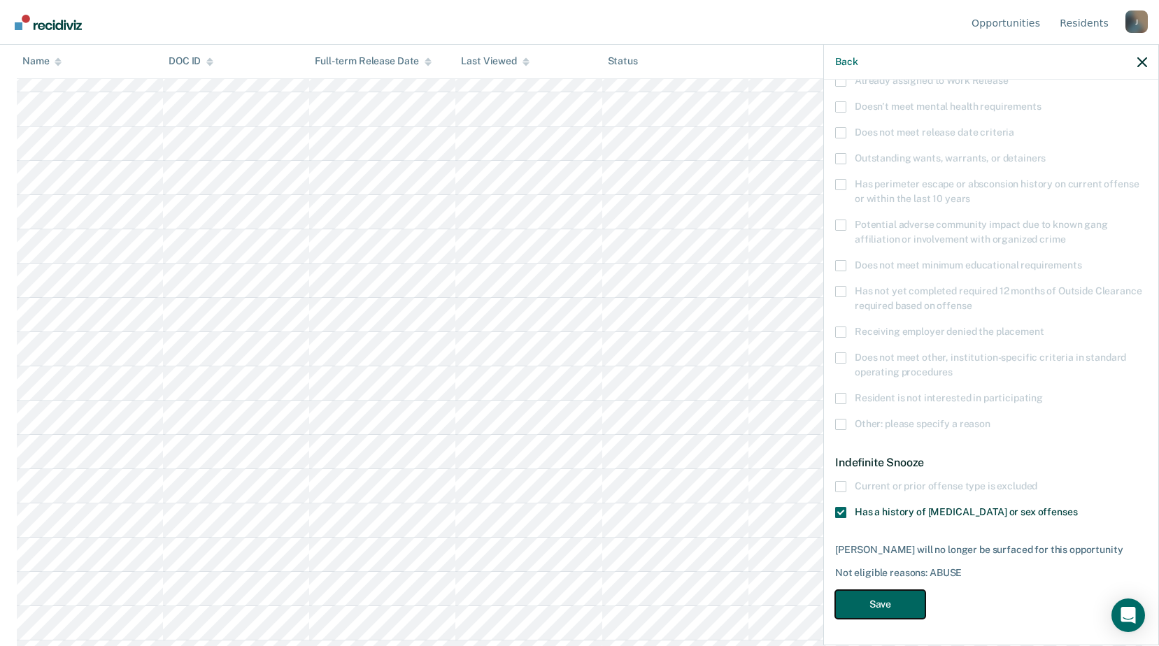
click at [892, 595] on button "Save" at bounding box center [880, 604] width 90 height 29
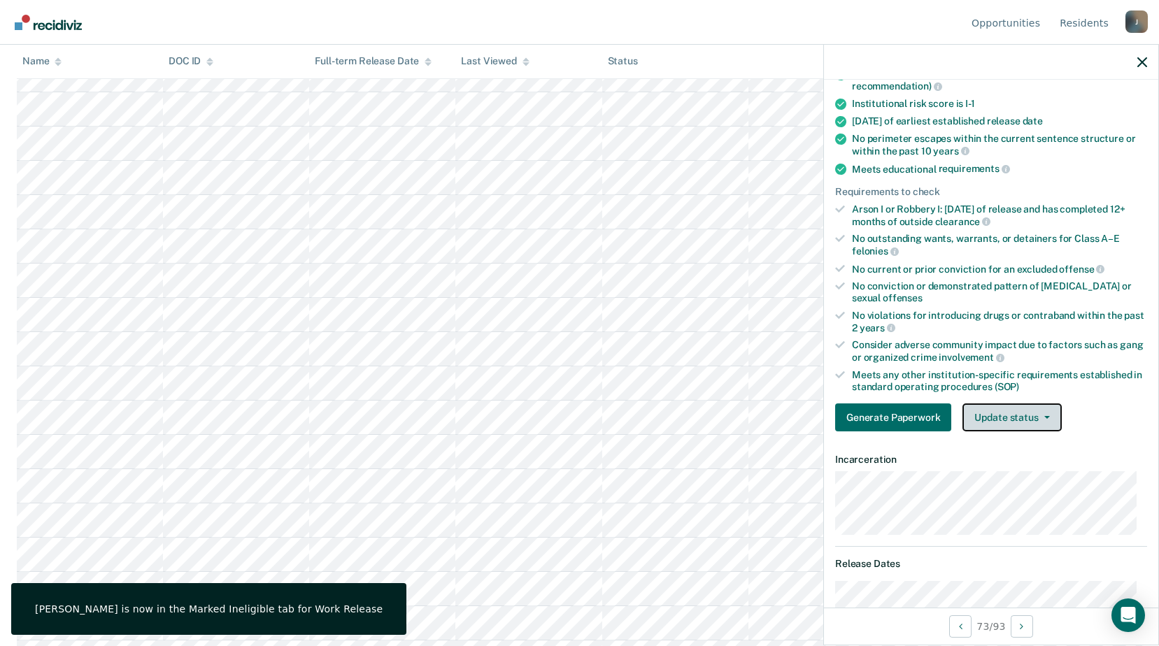
click at [997, 418] on button "Update status" at bounding box center [1011, 418] width 99 height 28
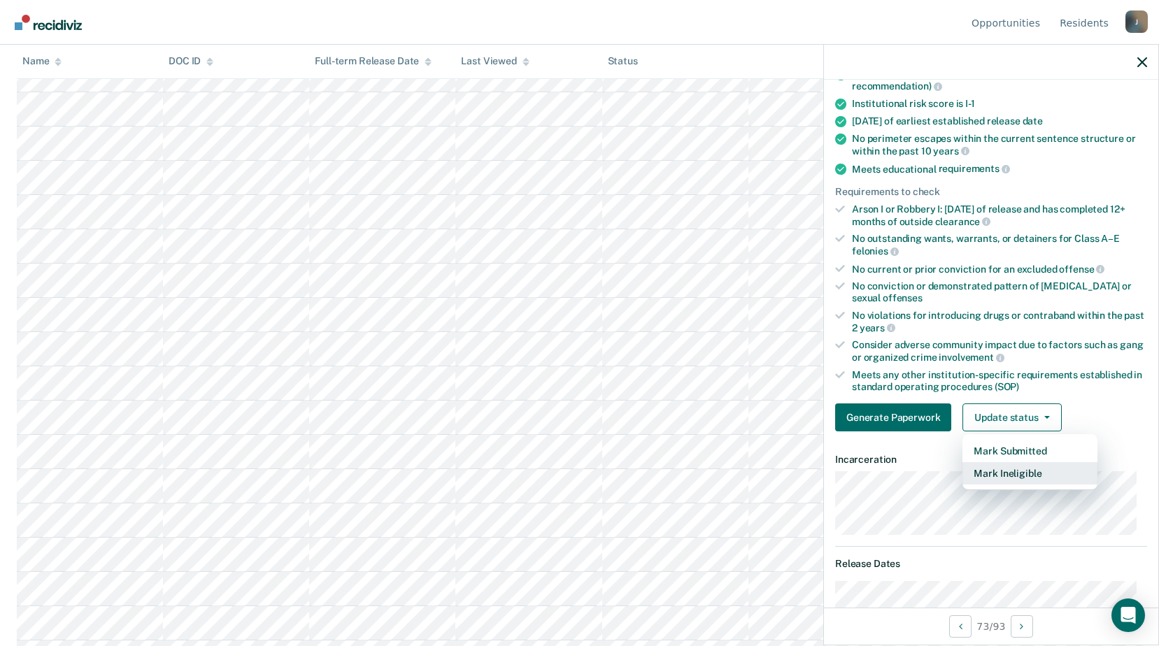
click at [996, 476] on button "Mark Ineligible" at bounding box center [1029, 473] width 135 height 22
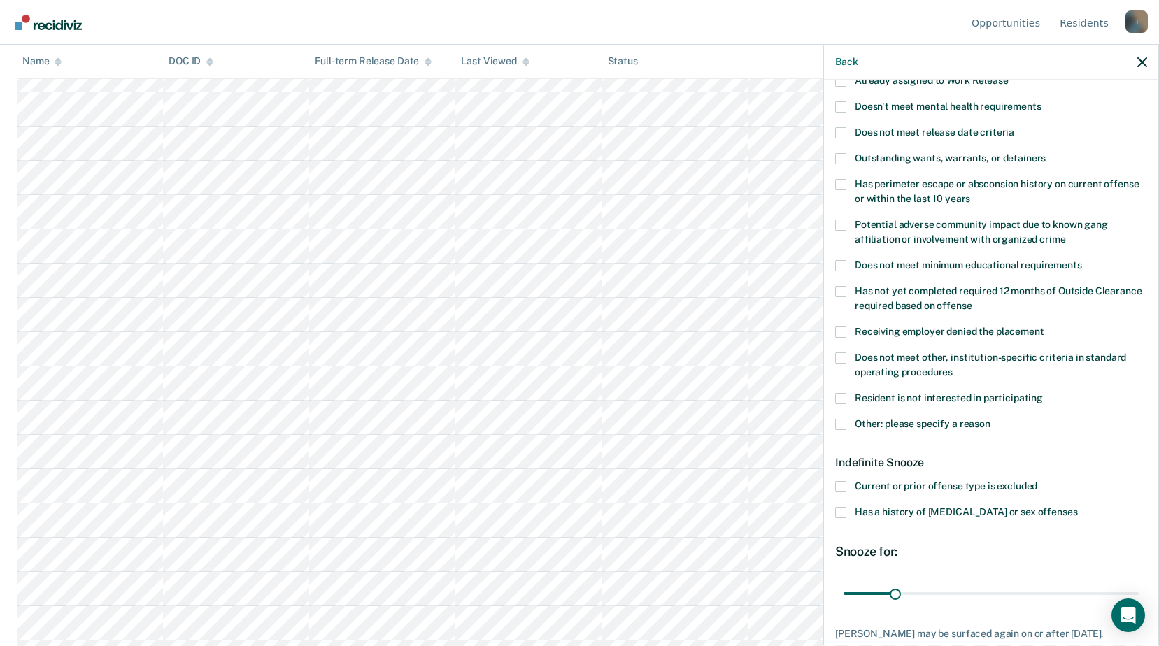
click at [841, 358] on span at bounding box center [840, 357] width 11 height 11
click at [953, 367] on input "Does not meet other, institution-specific criteria in standard operating proced…" at bounding box center [953, 367] width 0 height 0
drag, startPoint x: 893, startPoint y: 587, endPoint x: 1155, endPoint y: 574, distance: 262.0
type input "180"
click at [1139, 581] on input "range" at bounding box center [990, 593] width 295 height 24
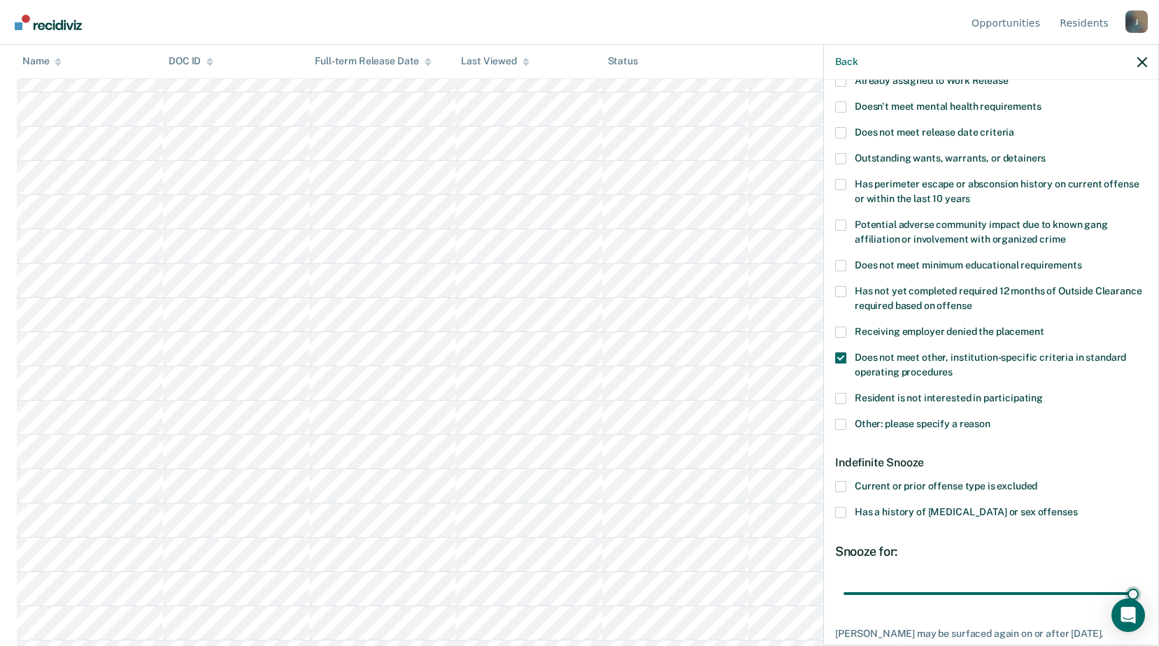
scroll to position [220, 0]
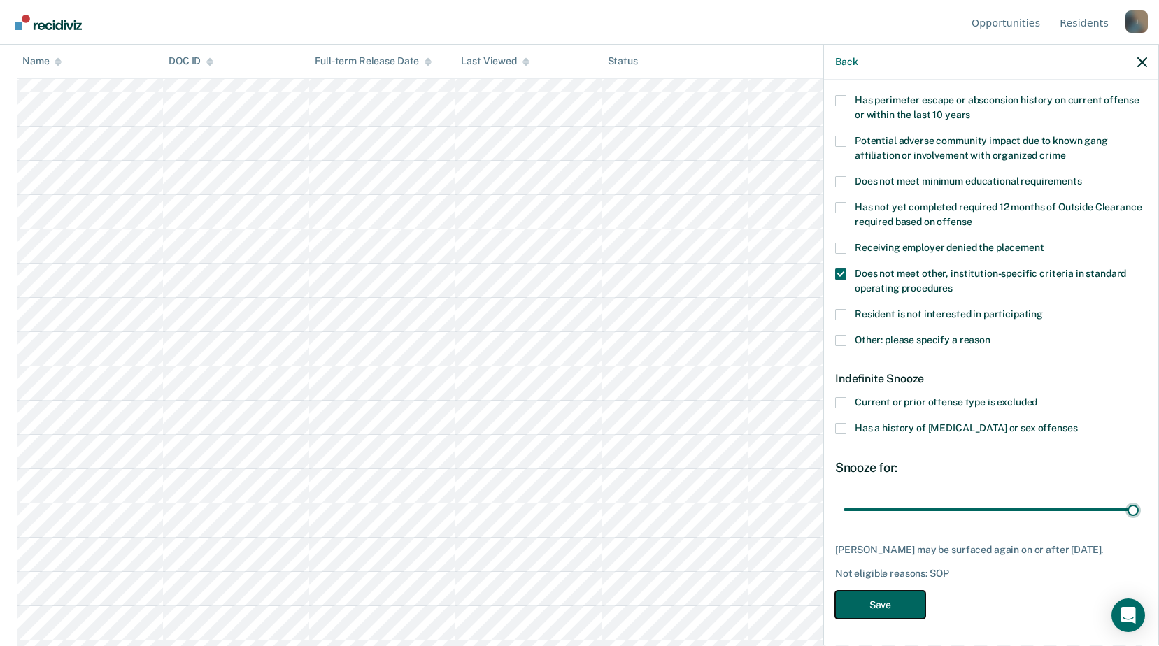
click at [879, 599] on button "Save" at bounding box center [880, 605] width 90 height 29
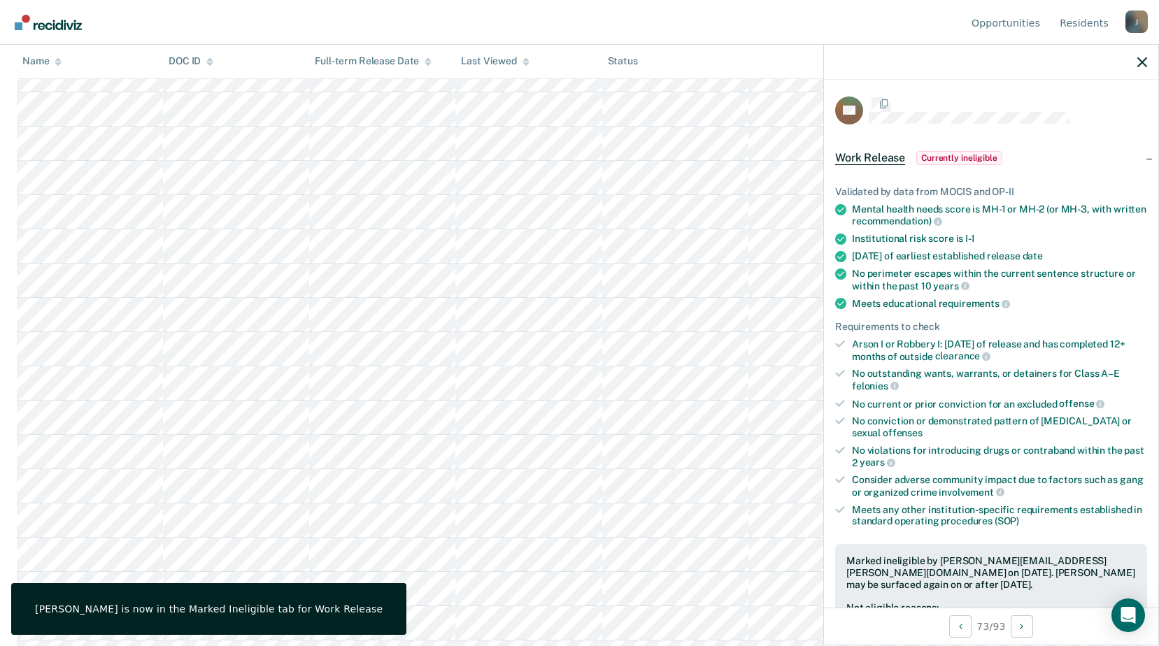
scroll to position [220, 0]
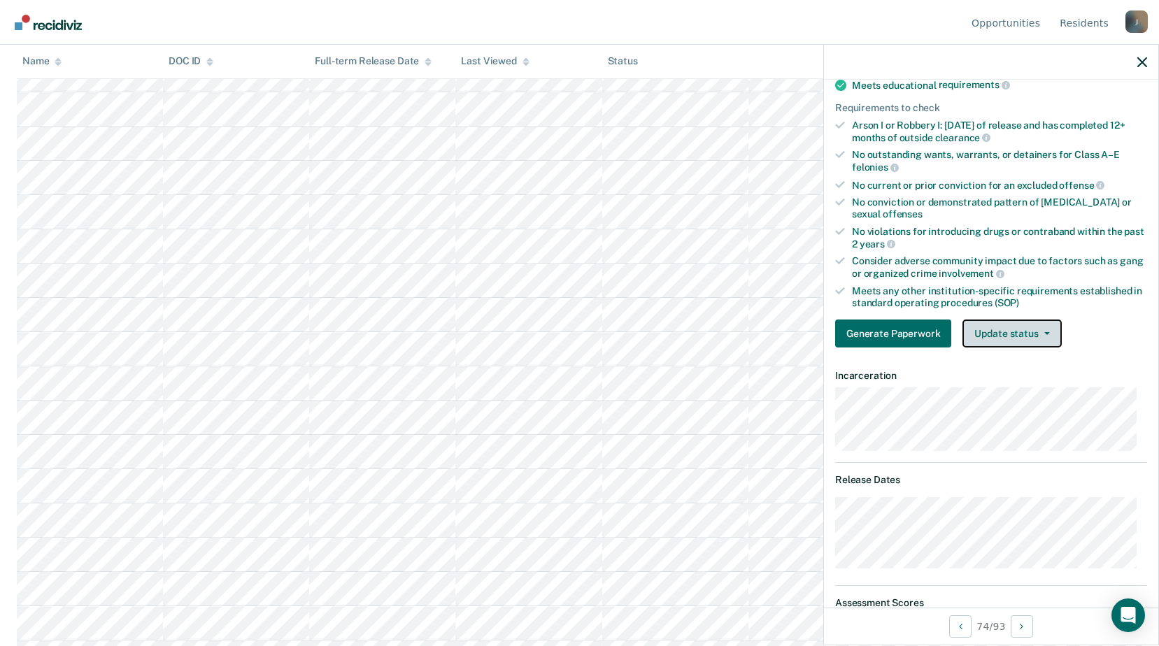
click at [1039, 334] on span "button" at bounding box center [1044, 333] width 11 height 3
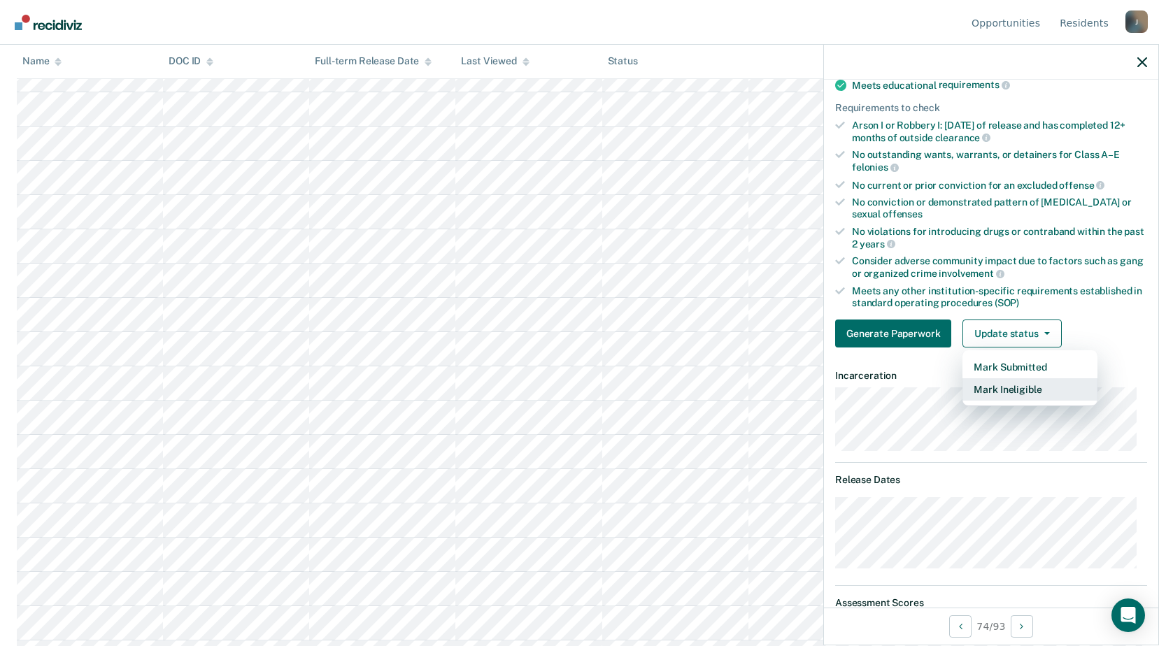
click at [1018, 387] on button "Mark Ineligible" at bounding box center [1029, 389] width 135 height 22
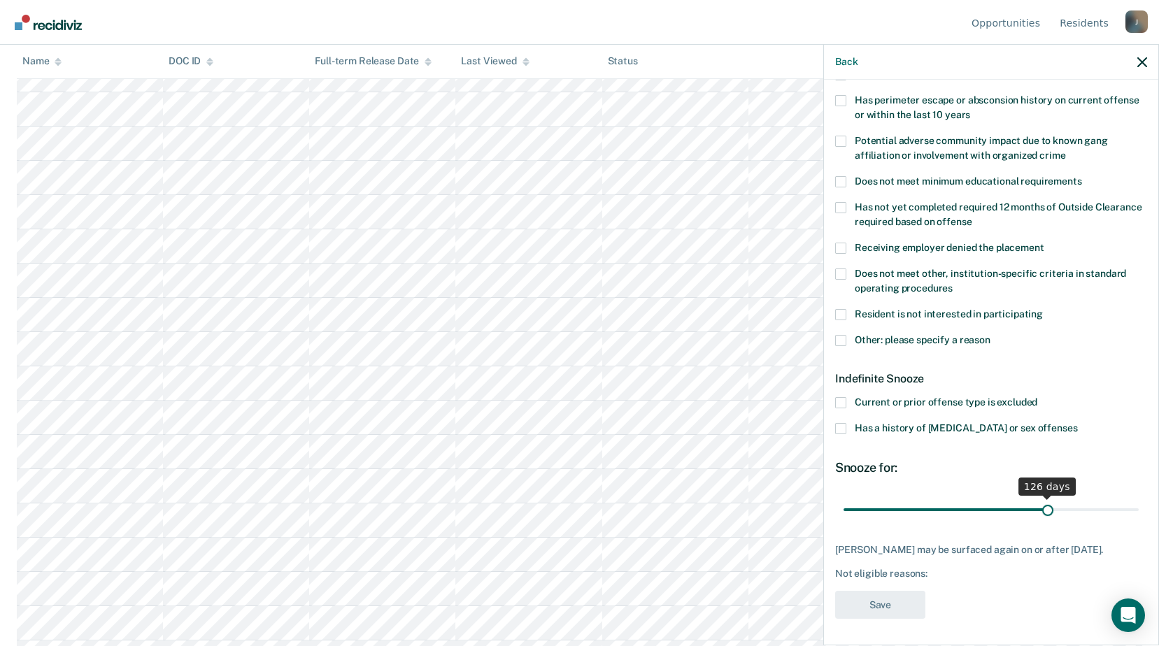
drag, startPoint x: 892, startPoint y: 508, endPoint x: 1040, endPoint y: 494, distance: 148.2
type input "126"
click at [1040, 497] on input "range" at bounding box center [990, 509] width 295 height 24
click at [850, 336] on label "Other: please specify a reason" at bounding box center [991, 342] width 312 height 15
click at [990, 335] on input "Other: please specify a reason" at bounding box center [990, 335] width 0 height 0
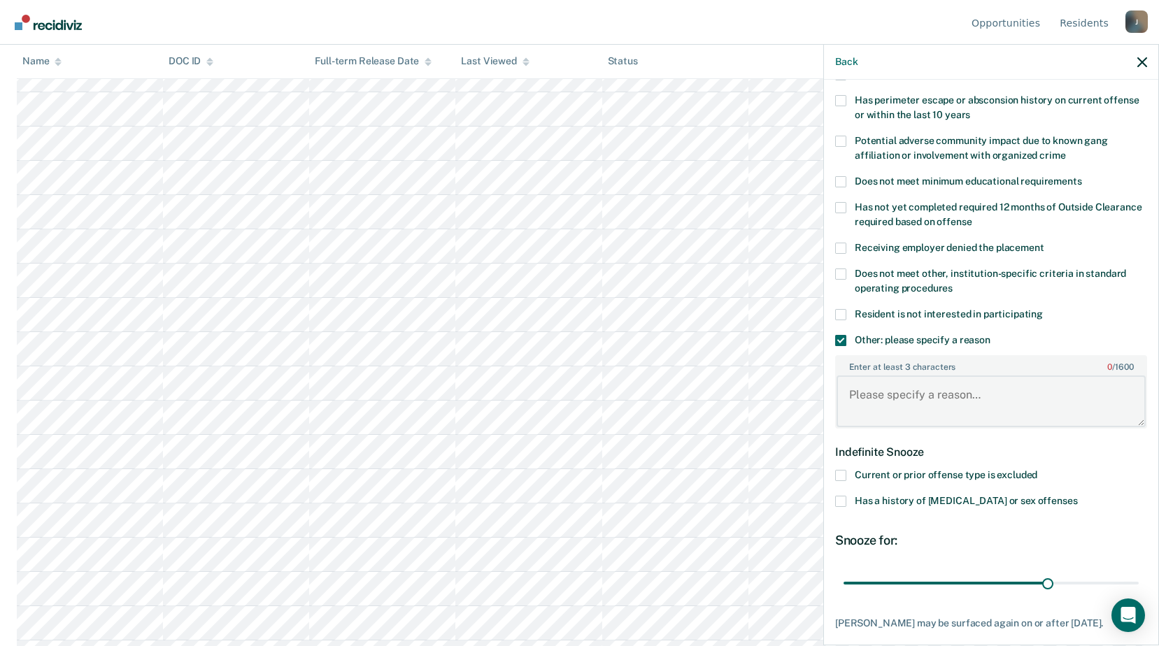
drag, startPoint x: 871, startPoint y: 387, endPoint x: 871, endPoint y: 395, distance: 7.7
click at [871, 394] on textarea "Enter at least 3 characters 0 / 1600" at bounding box center [990, 402] width 309 height 52
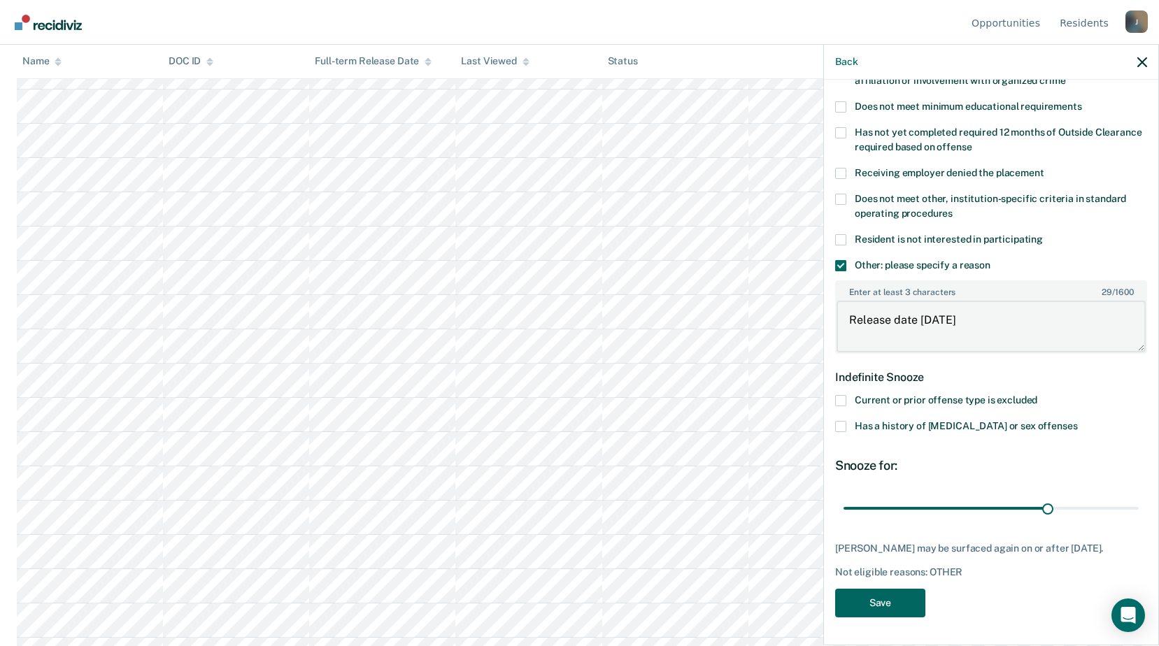
type textarea "Release date within 6 months"
click at [902, 596] on button "Save" at bounding box center [880, 603] width 90 height 29
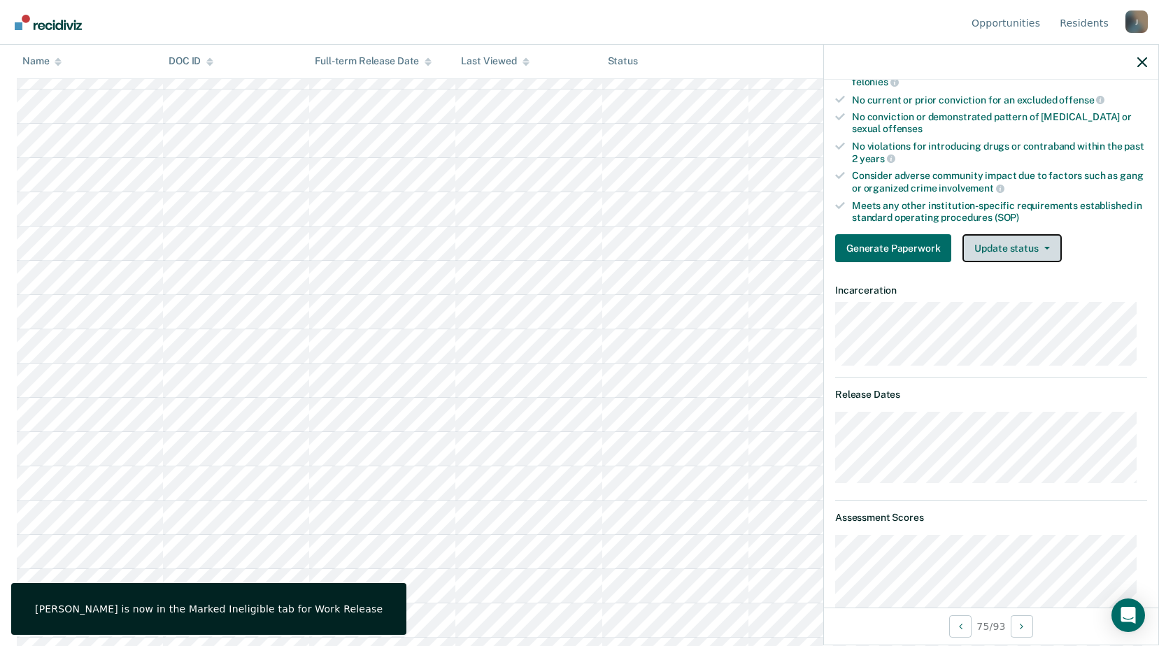
click at [994, 240] on button "Update status" at bounding box center [1011, 248] width 99 height 28
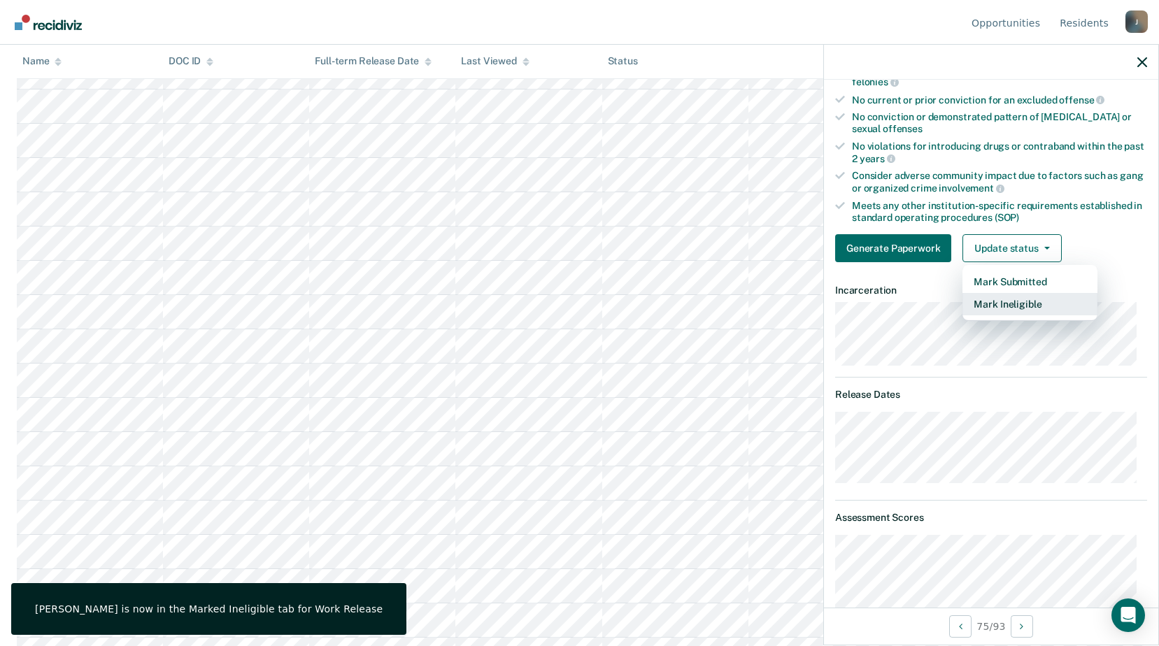
click at [999, 307] on button "Mark Ineligible" at bounding box center [1029, 304] width 135 height 22
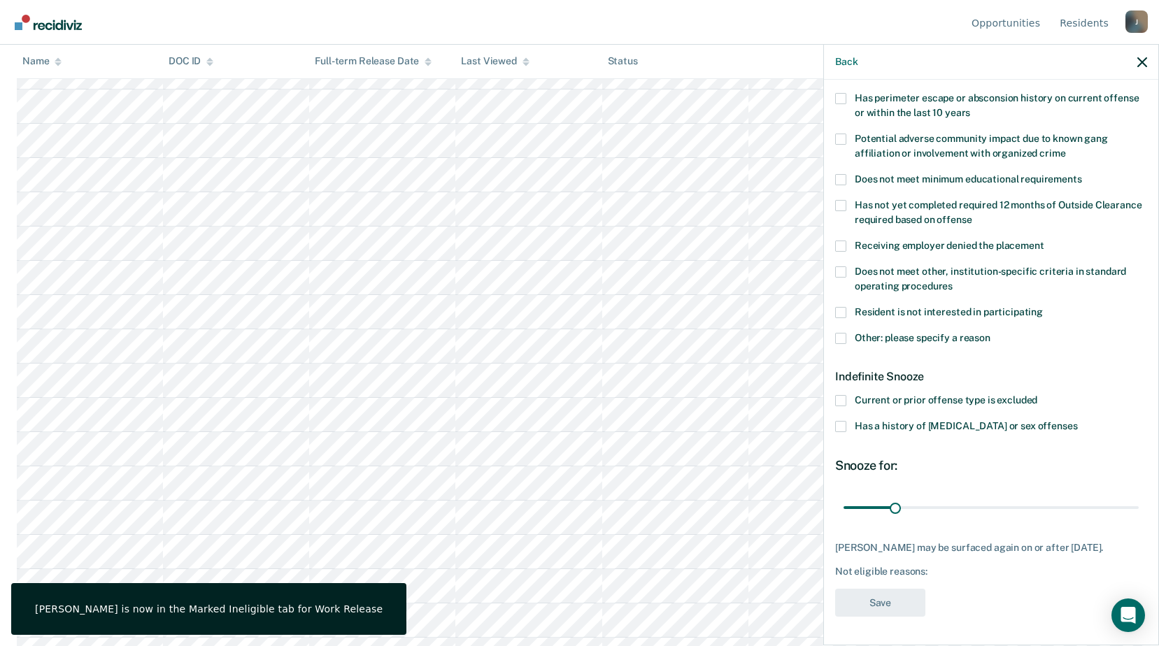
click at [841, 333] on span at bounding box center [840, 338] width 11 height 11
click at [990, 333] on input "Other: please specify a reason" at bounding box center [990, 333] width 0 height 0
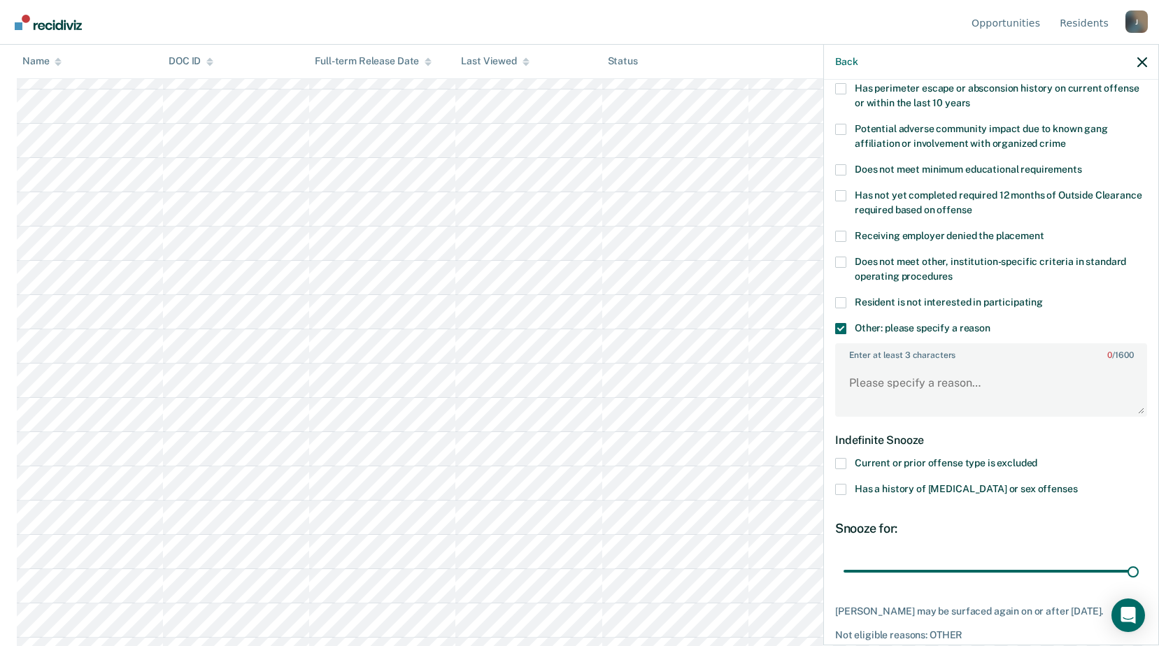
drag, startPoint x: 892, startPoint y: 569, endPoint x: 1073, endPoint y: 490, distance: 197.6
type input "180"
click at [1139, 559] on input "range" at bounding box center [990, 571] width 295 height 24
click at [876, 371] on textarea "Enter at least 3 characters 0 / 1600" at bounding box center [990, 390] width 309 height 52
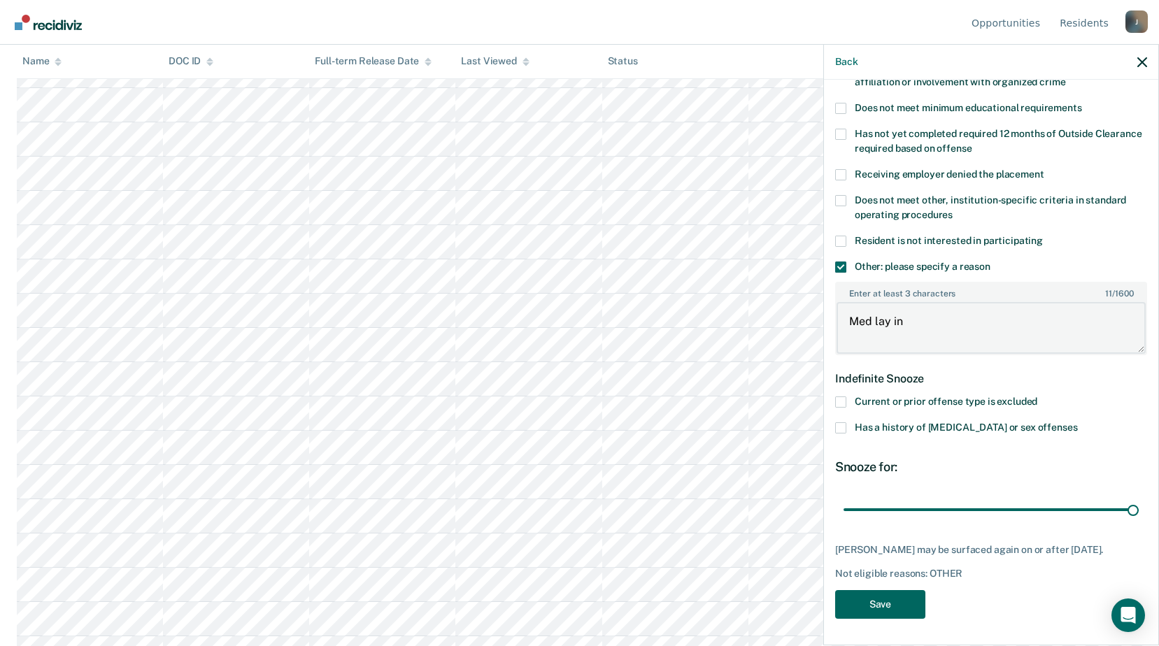
type textarea "Med lay in"
click at [880, 602] on button "Save" at bounding box center [880, 604] width 90 height 29
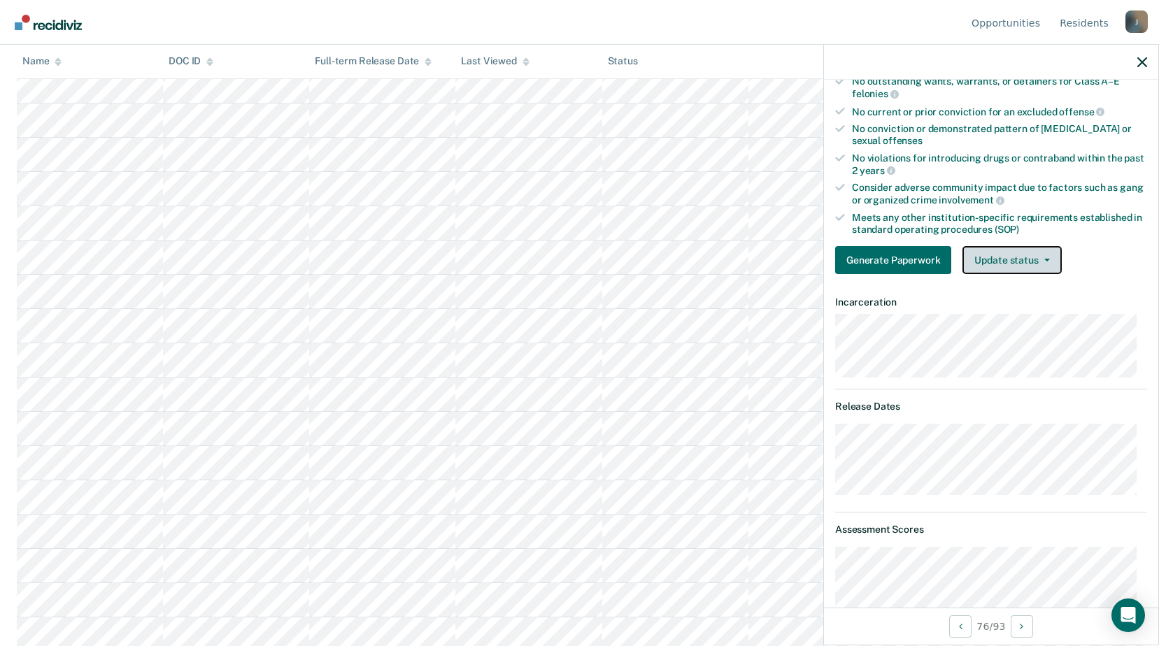
click at [1039, 263] on button "Update status" at bounding box center [1011, 260] width 99 height 28
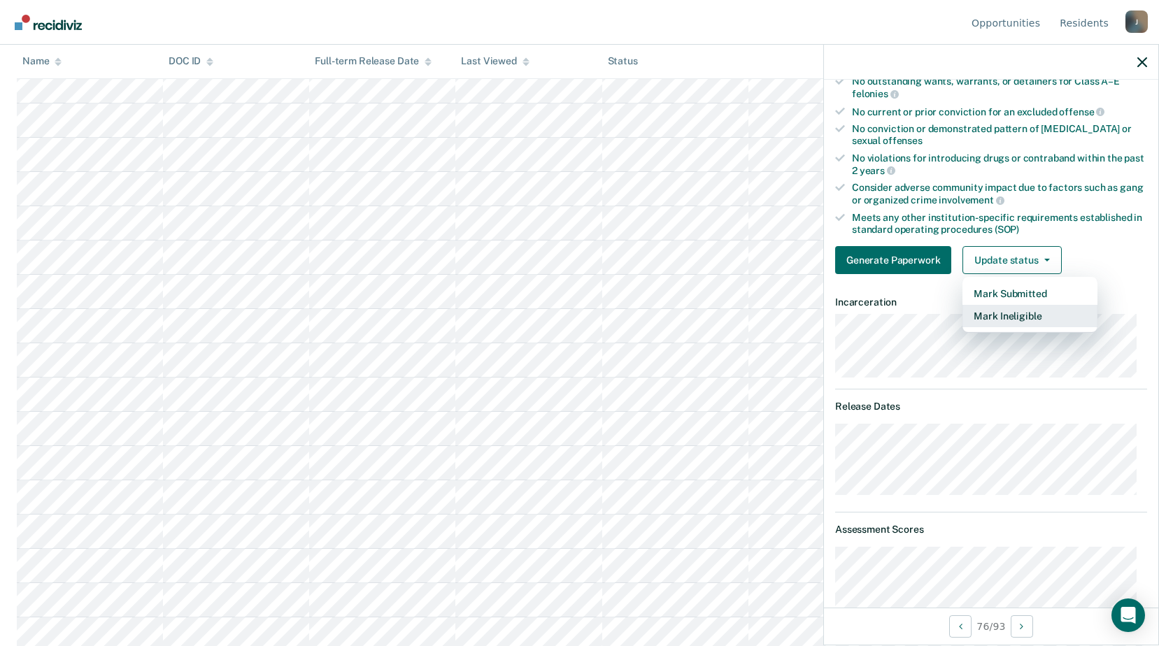
click at [1030, 322] on button "Mark Ineligible" at bounding box center [1029, 316] width 135 height 22
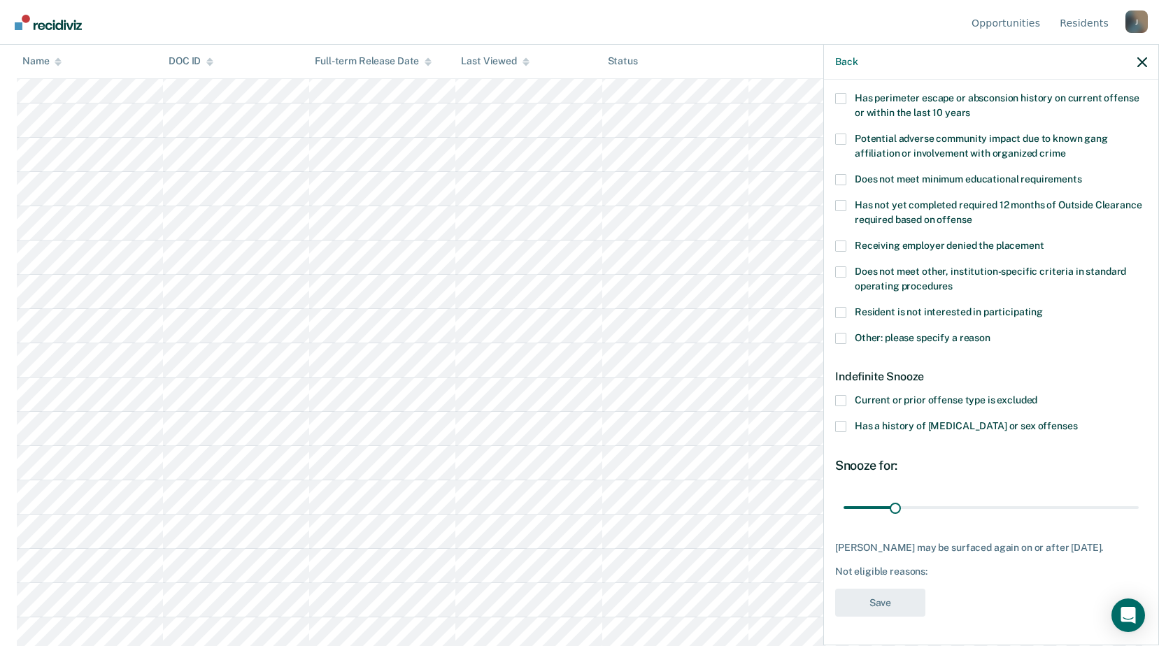
scroll to position [232, 0]
click at [841, 334] on label "Other: please specify a reason" at bounding box center [991, 340] width 312 height 15
click at [990, 333] on input "Other: please specify a reason" at bounding box center [990, 333] width 0 height 0
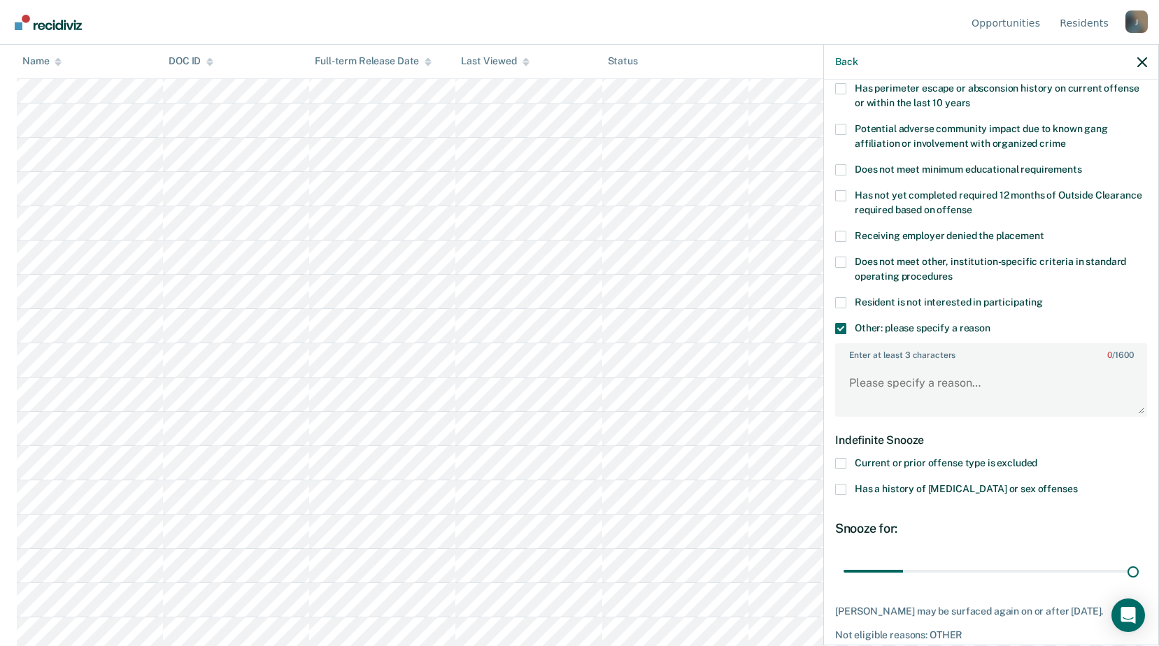
drag, startPoint x: 890, startPoint y: 570, endPoint x: 1113, endPoint y: 530, distance: 226.0
type input "180"
click at [1139, 561] on input "range" at bounding box center [990, 571] width 295 height 24
click at [863, 389] on textarea "Enter at least 3 characters 0 / 1600" at bounding box center [990, 390] width 309 height 52
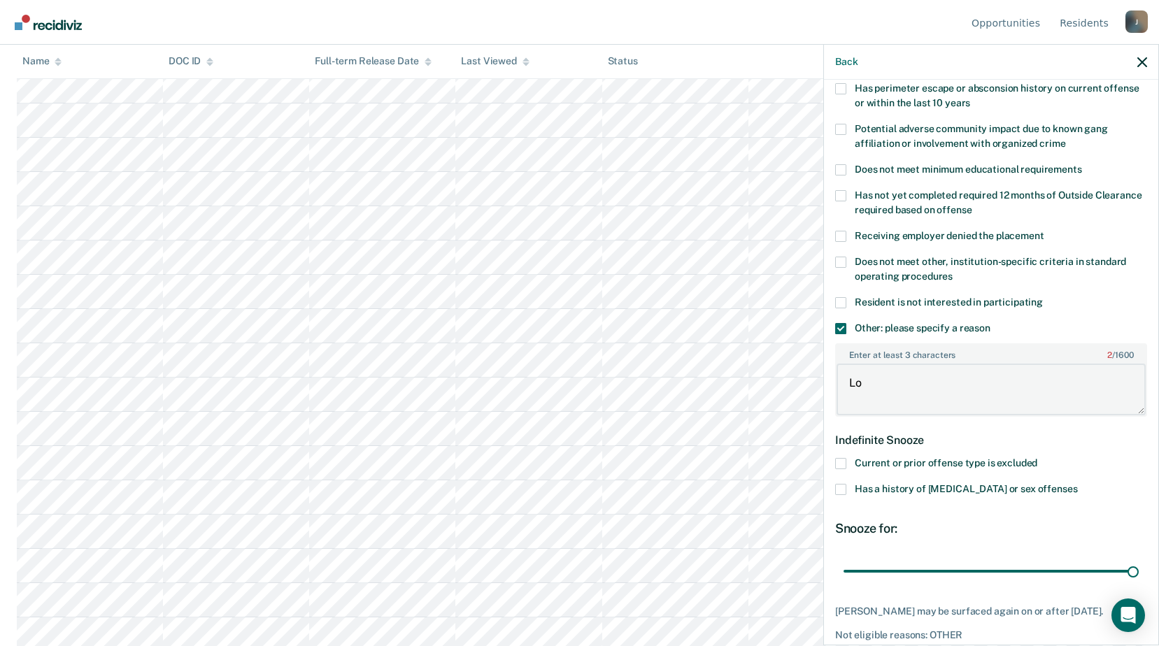
type textarea "L"
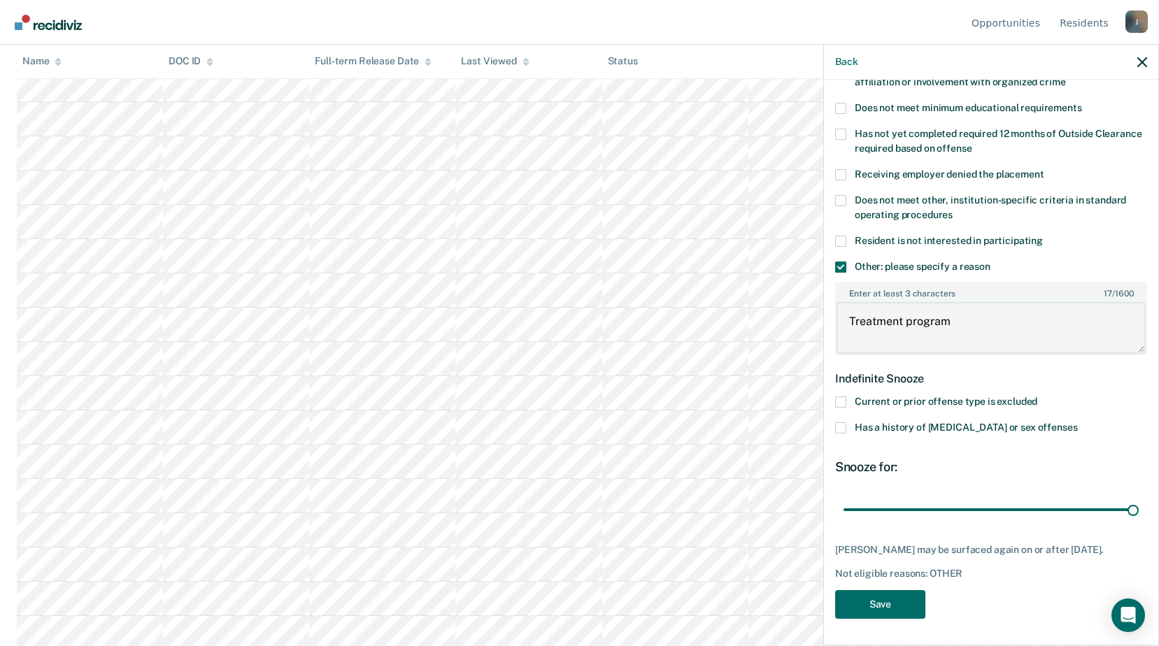
scroll to position [1389, 0]
type textarea "Treatment program"
click at [870, 611] on button "Save" at bounding box center [880, 604] width 90 height 29
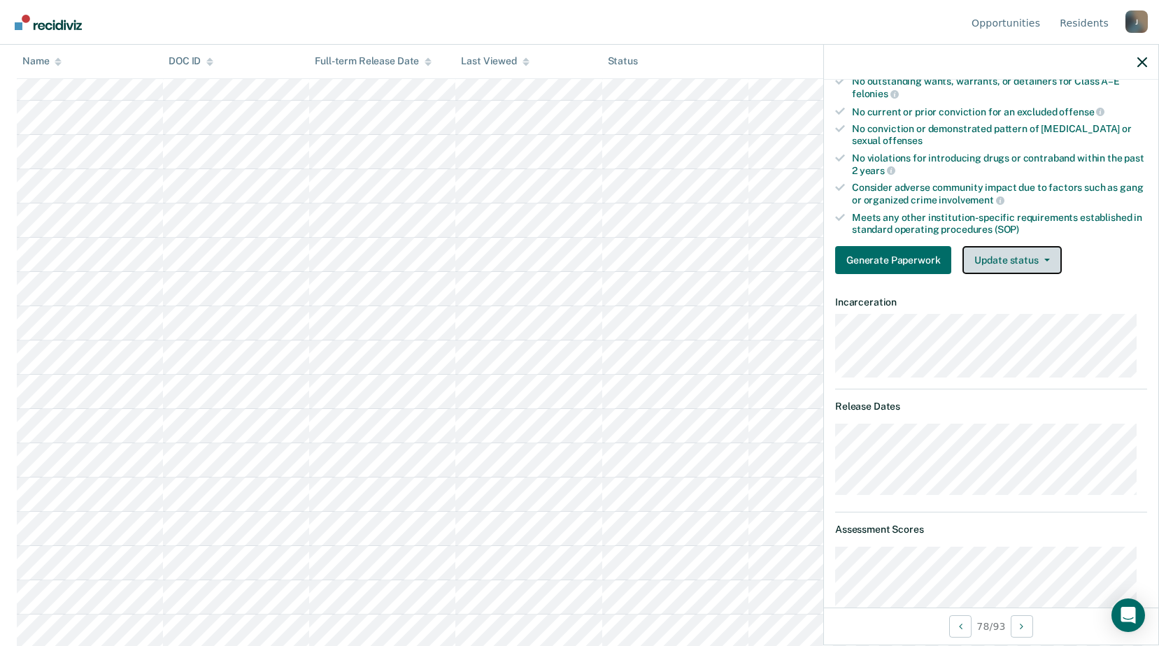
click at [978, 262] on button "Update status" at bounding box center [1011, 260] width 99 height 28
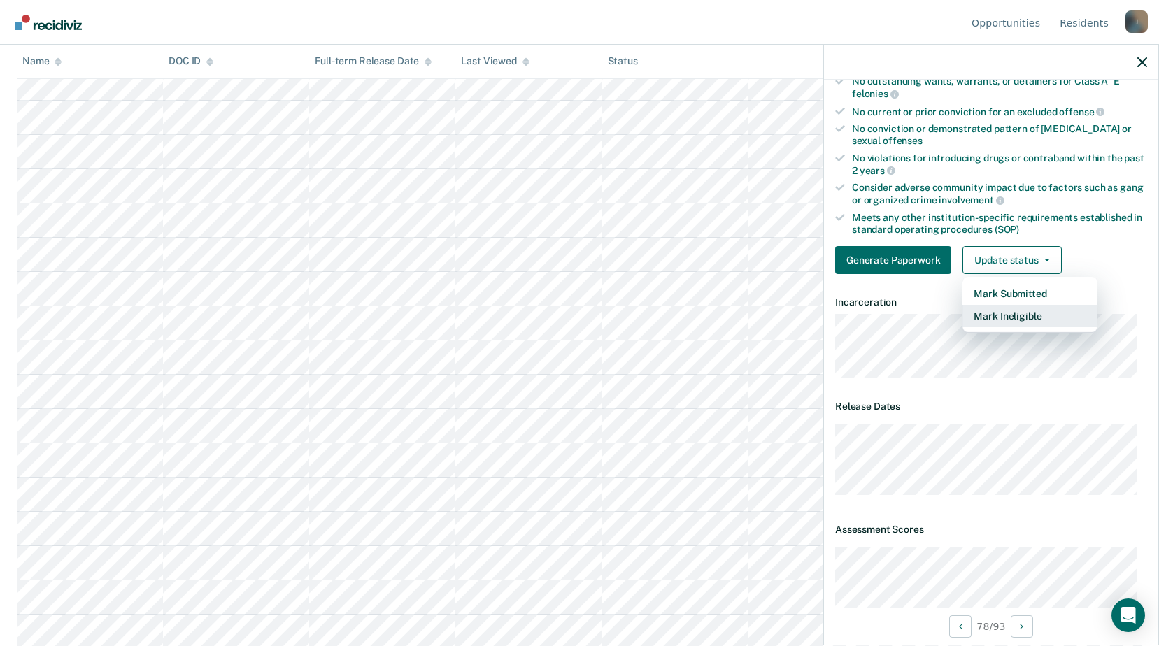
click at [1030, 311] on button "Mark Ineligible" at bounding box center [1029, 316] width 135 height 22
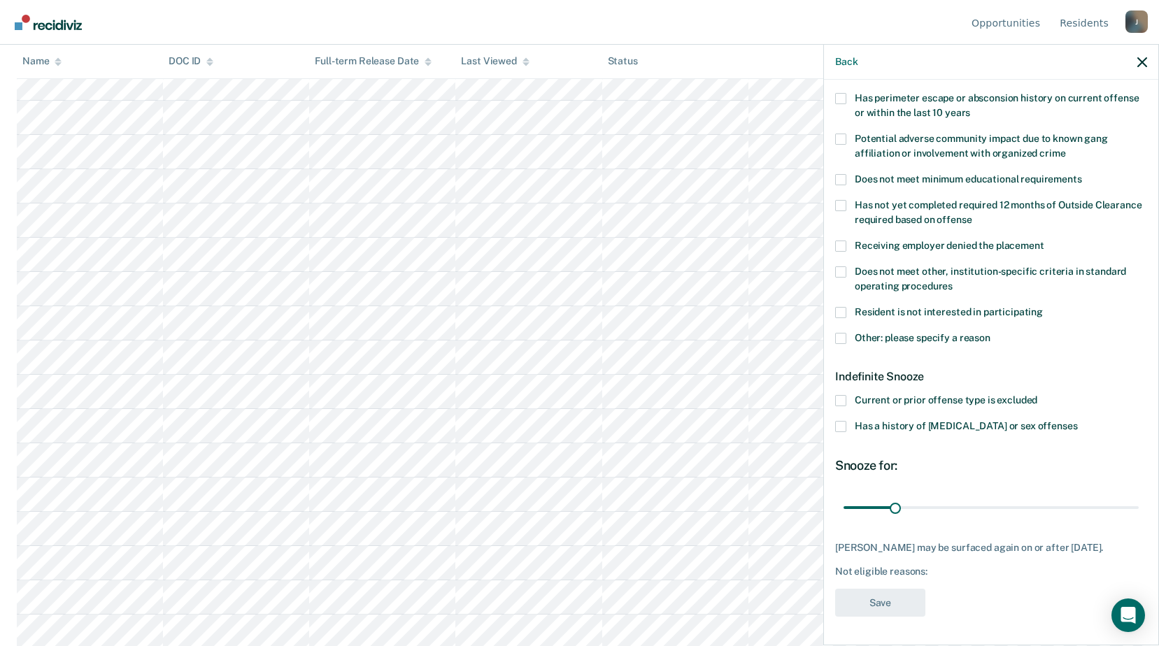
click at [848, 333] on label "Other: please specify a reason" at bounding box center [991, 340] width 312 height 15
click at [990, 333] on input "Other: please specify a reason" at bounding box center [990, 333] width 0 height 0
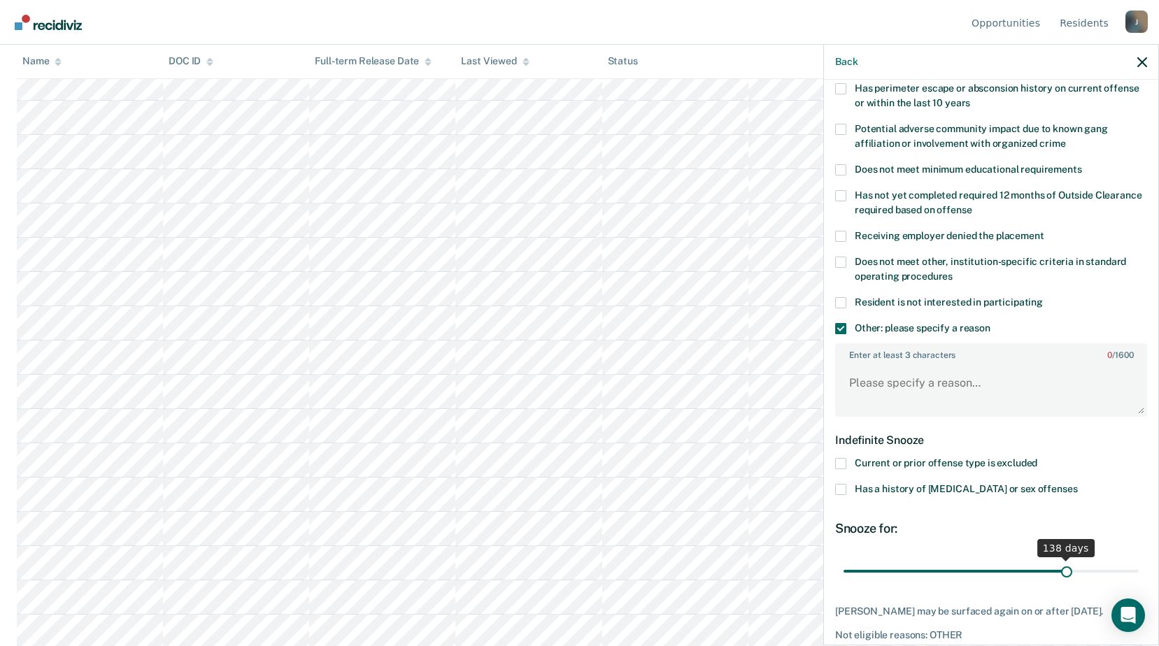
drag, startPoint x: 895, startPoint y: 571, endPoint x: 1059, endPoint y: 571, distance: 164.4
type input "138"
click at [1059, 571] on input "range" at bounding box center [990, 571] width 295 height 24
click at [864, 392] on textarea "Enter at least 3 characters 0 / 1600" at bounding box center [990, 390] width 309 height 52
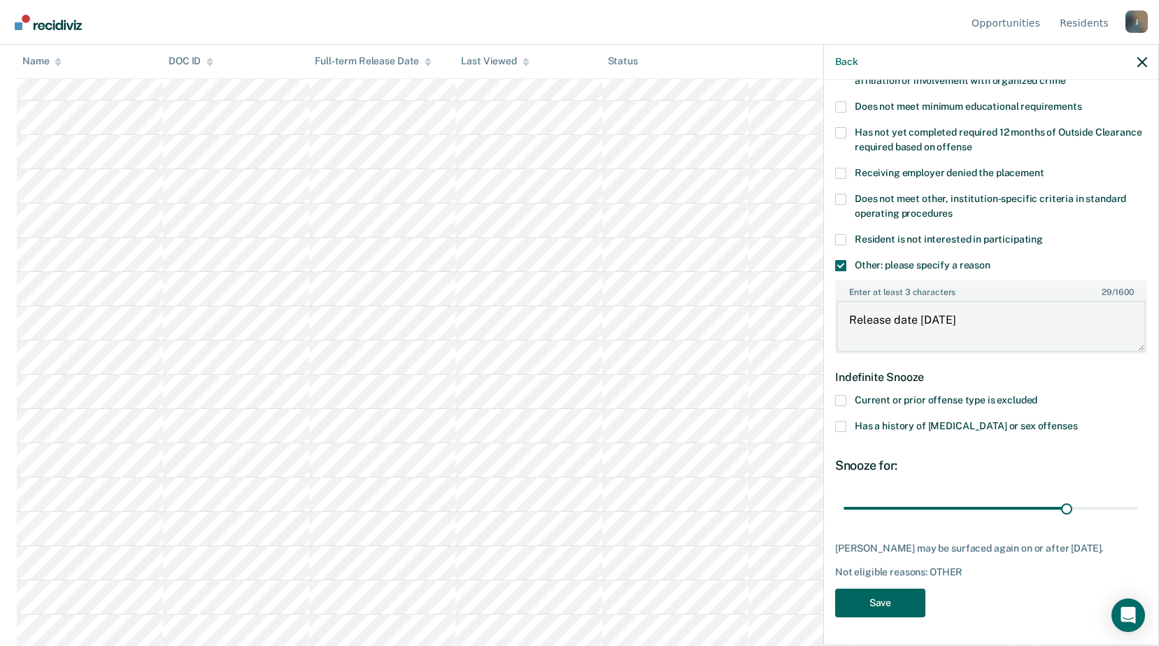
type textarea "Release date within 6 months"
click at [881, 608] on button "Save" at bounding box center [880, 603] width 90 height 29
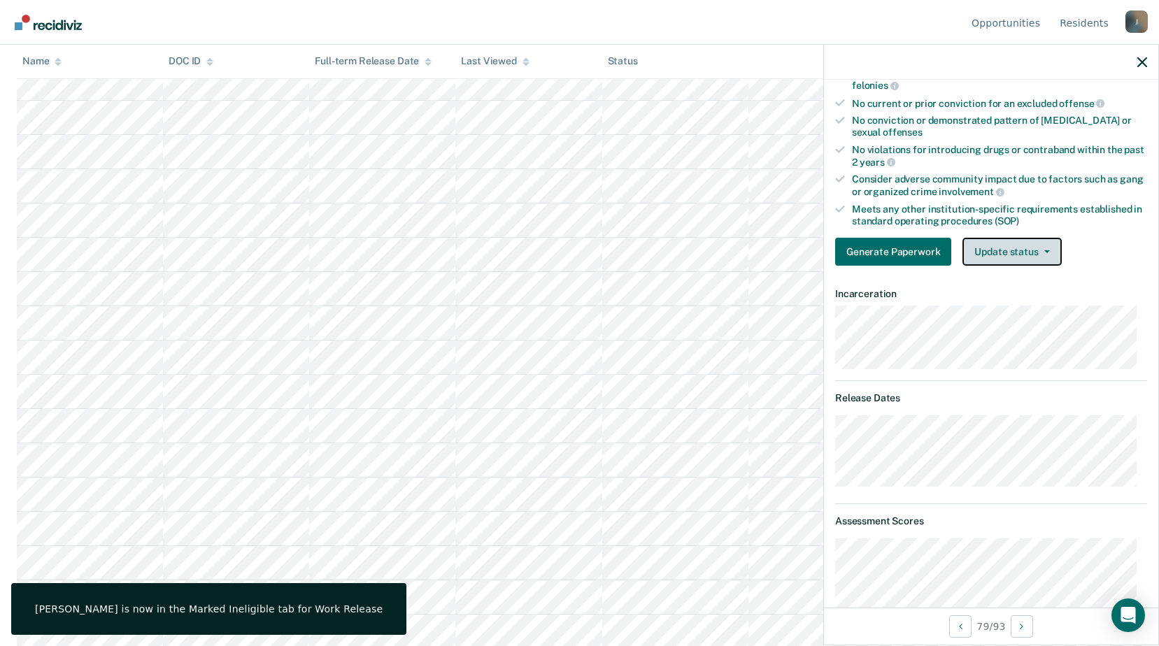
click at [997, 247] on button "Update status" at bounding box center [1011, 252] width 99 height 28
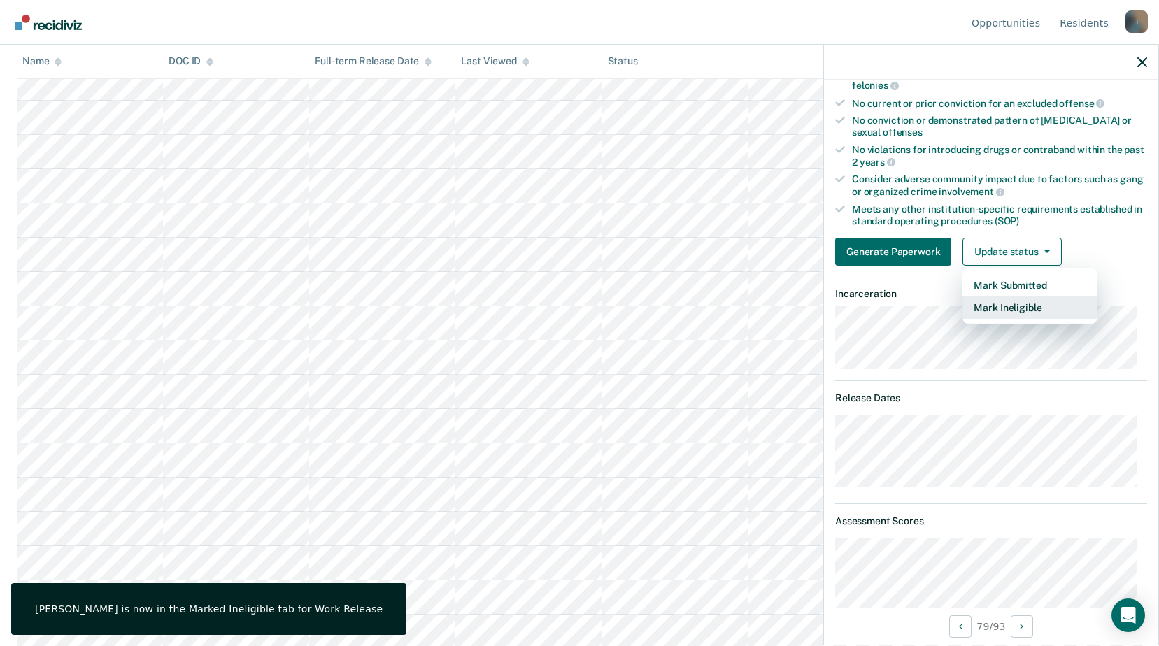
click at [998, 309] on button "Mark Ineligible" at bounding box center [1029, 308] width 135 height 22
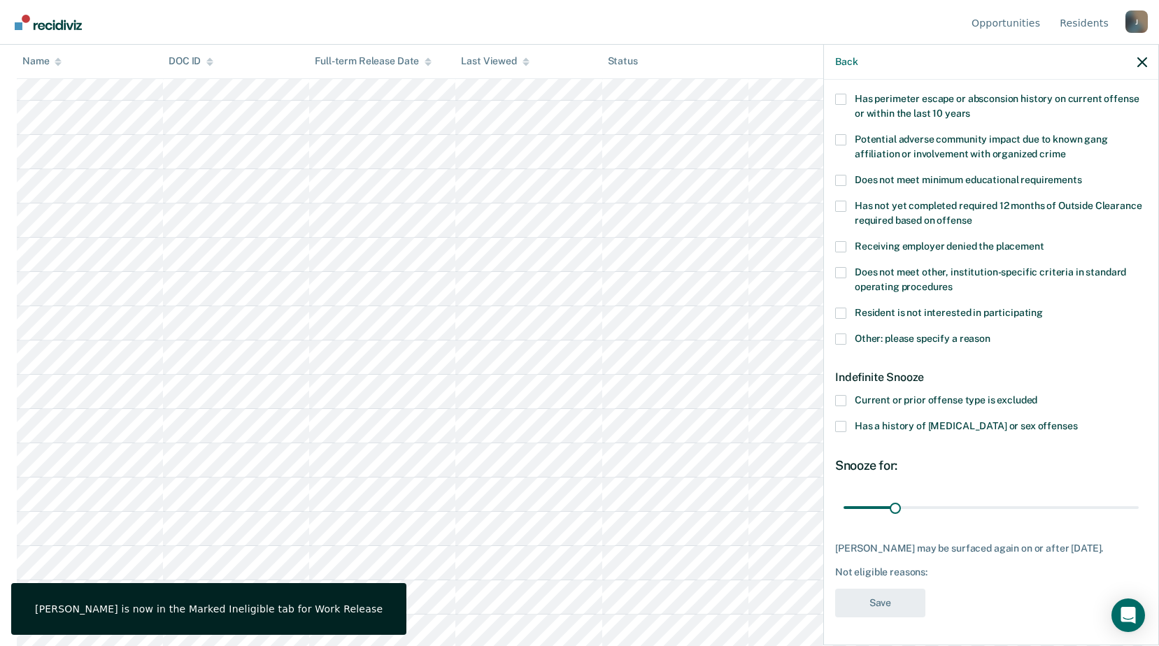
scroll to position [220, 0]
click at [843, 337] on span at bounding box center [840, 340] width 11 height 11
click at [990, 335] on input "Other: please specify a reason" at bounding box center [990, 335] width 0 height 0
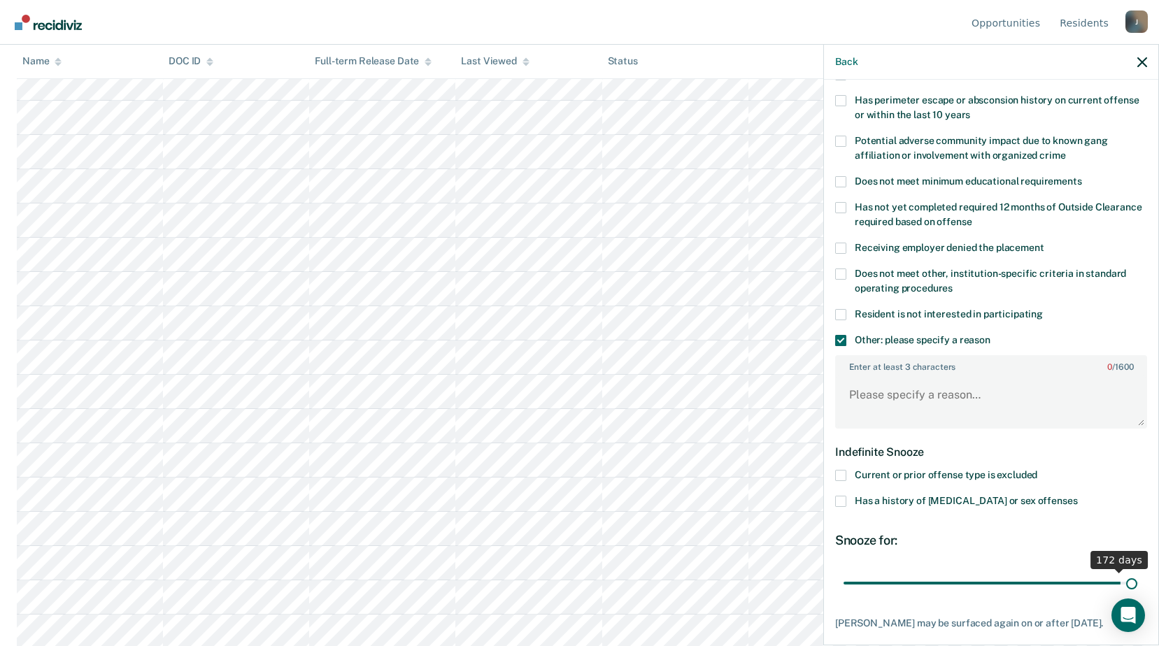
drag, startPoint x: 892, startPoint y: 582, endPoint x: 1111, endPoint y: 550, distance: 221.2
type input "179"
click at [1121, 572] on input "range" at bounding box center [990, 583] width 295 height 24
click at [904, 404] on textarea "Enter at least 3 characters 0 / 1600" at bounding box center [990, 402] width 309 height 52
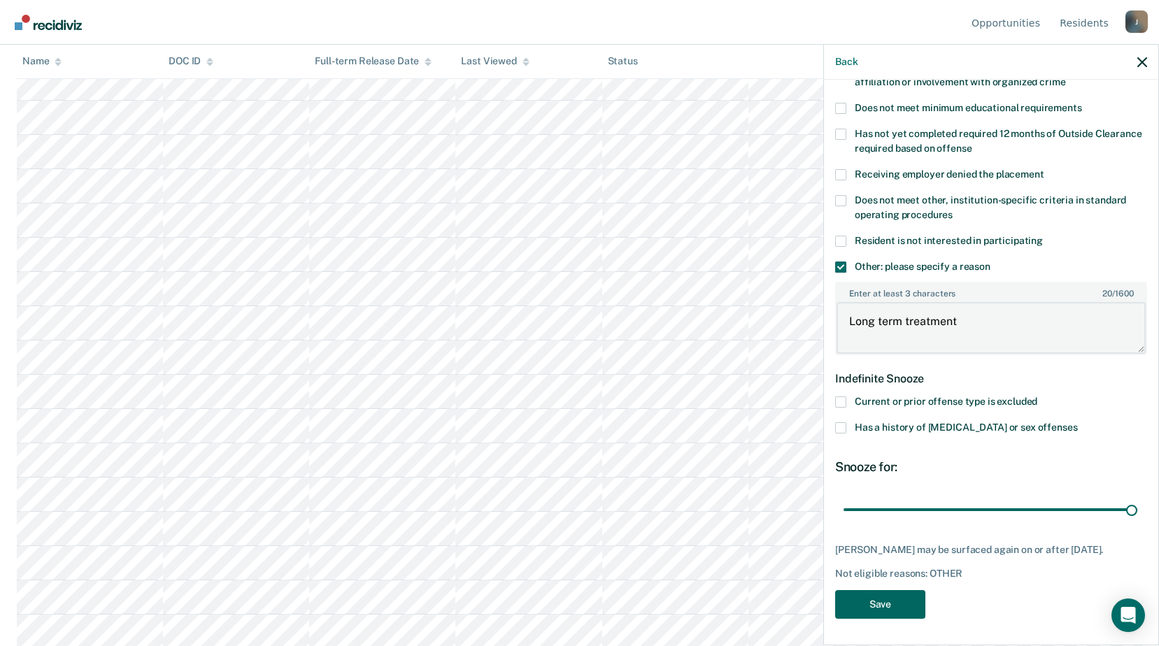
type textarea "Long term treatment"
click at [902, 599] on button "Save" at bounding box center [880, 604] width 90 height 29
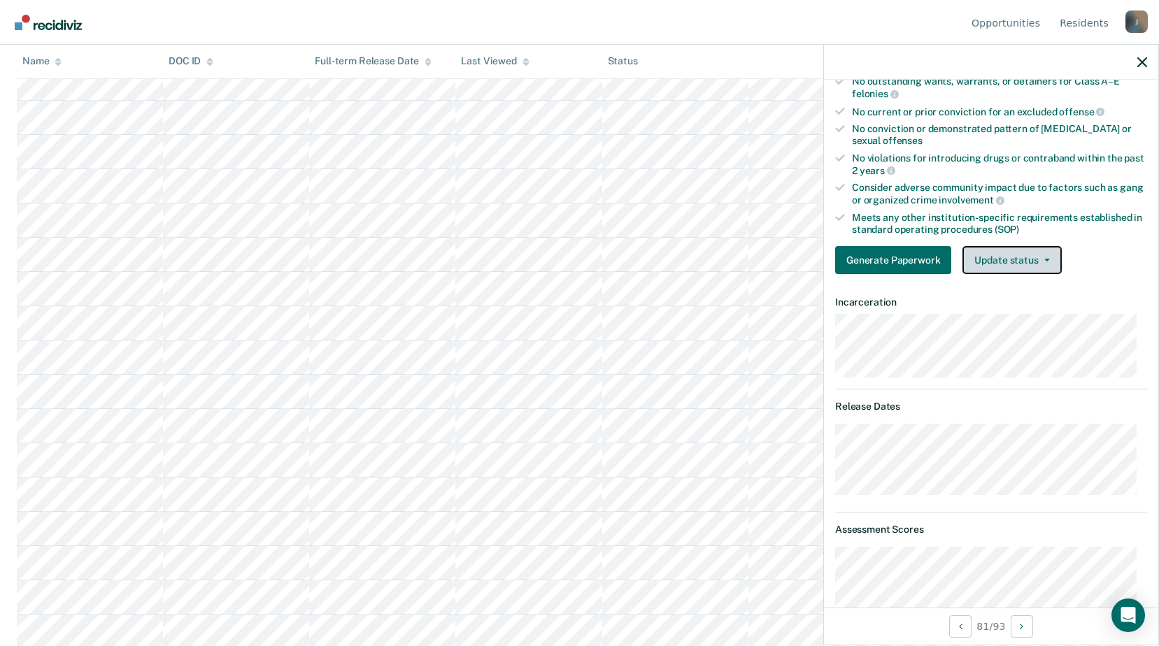
drag, startPoint x: 995, startPoint y: 264, endPoint x: 996, endPoint y: 289, distance: 24.5
click at [995, 262] on button "Update status" at bounding box center [1011, 260] width 99 height 28
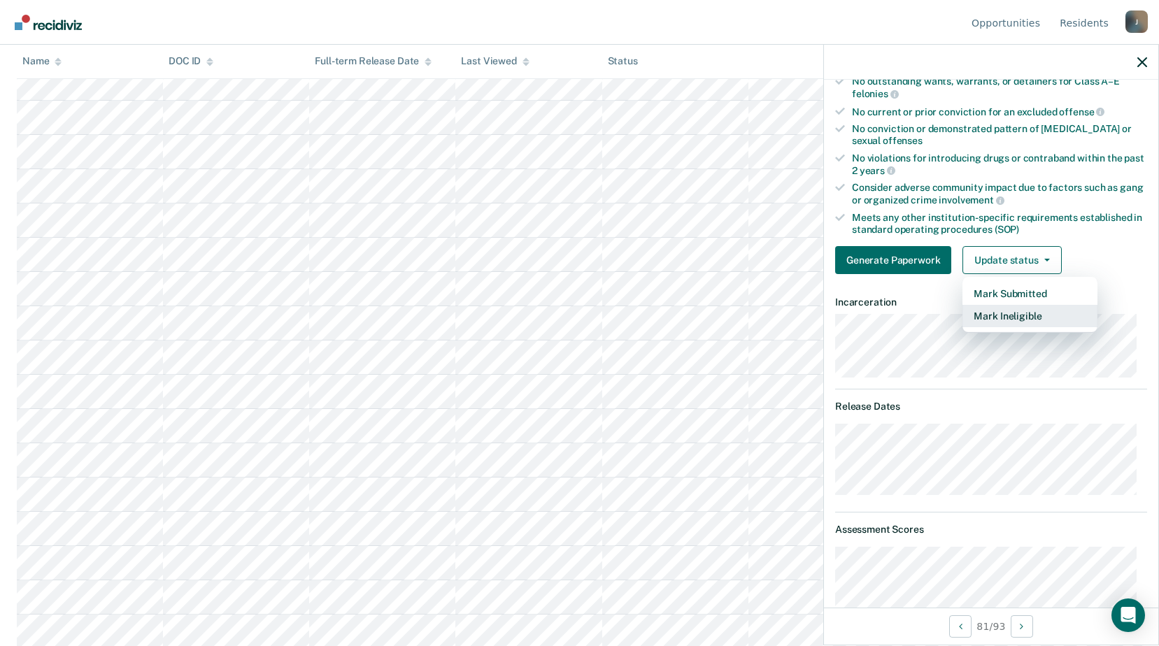
click at [992, 319] on button "Mark Ineligible" at bounding box center [1029, 316] width 135 height 22
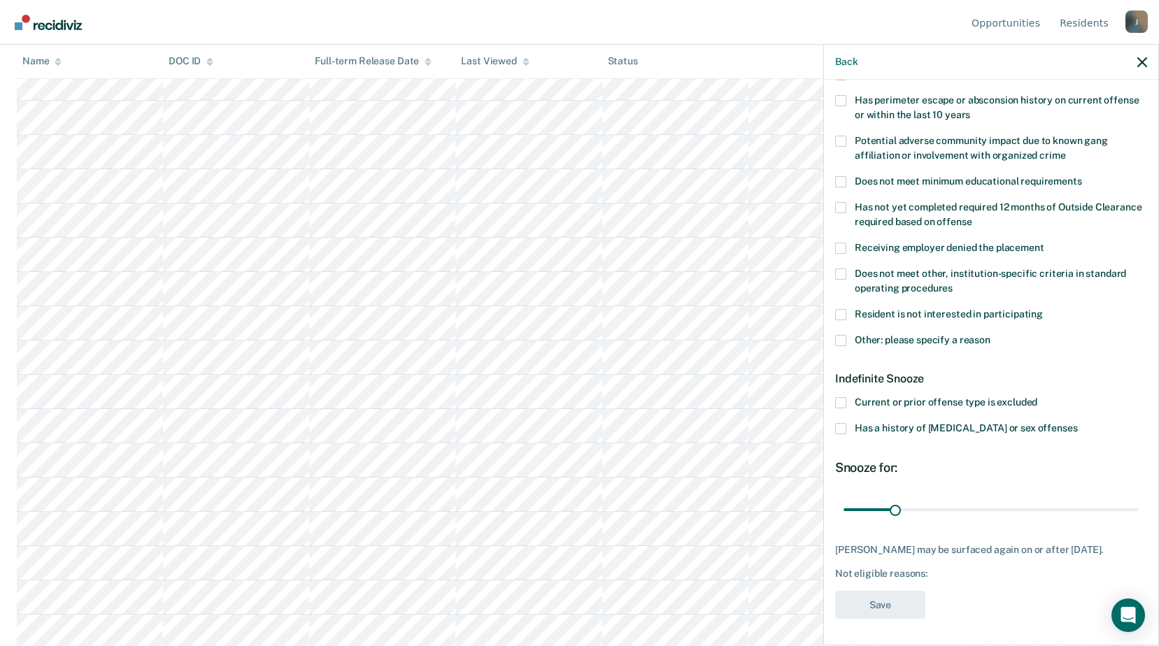
scroll to position [10, 0]
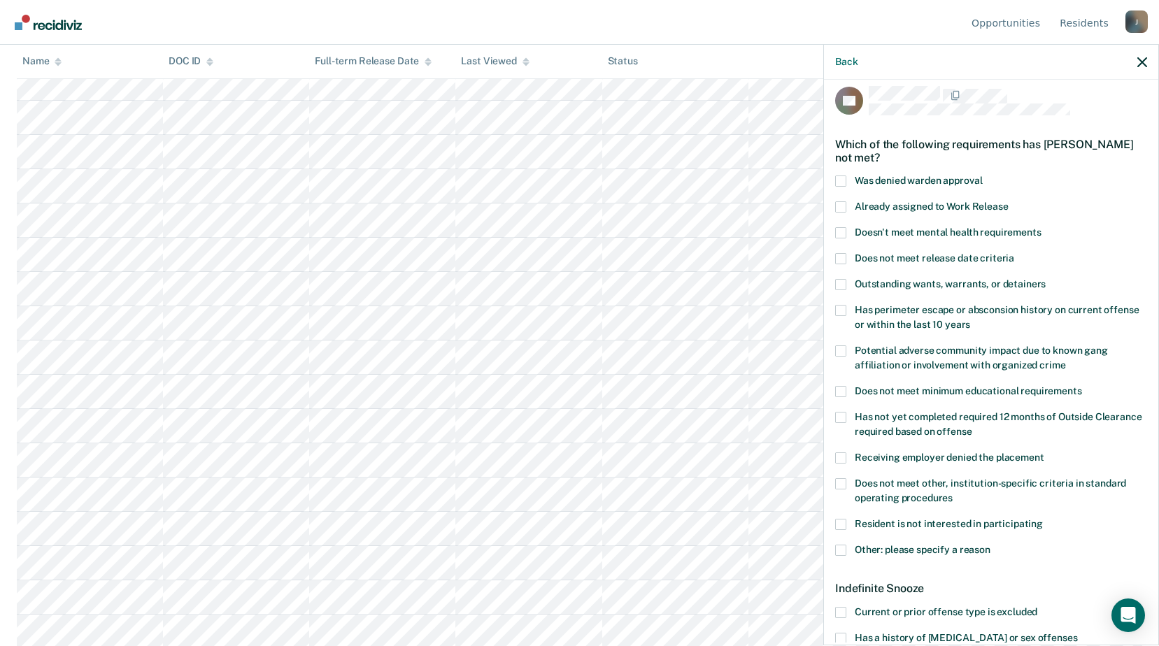
click at [843, 182] on span at bounding box center [840, 181] width 11 height 11
click at [982, 176] on input "Was denied warden approval" at bounding box center [982, 176] width 0 height 0
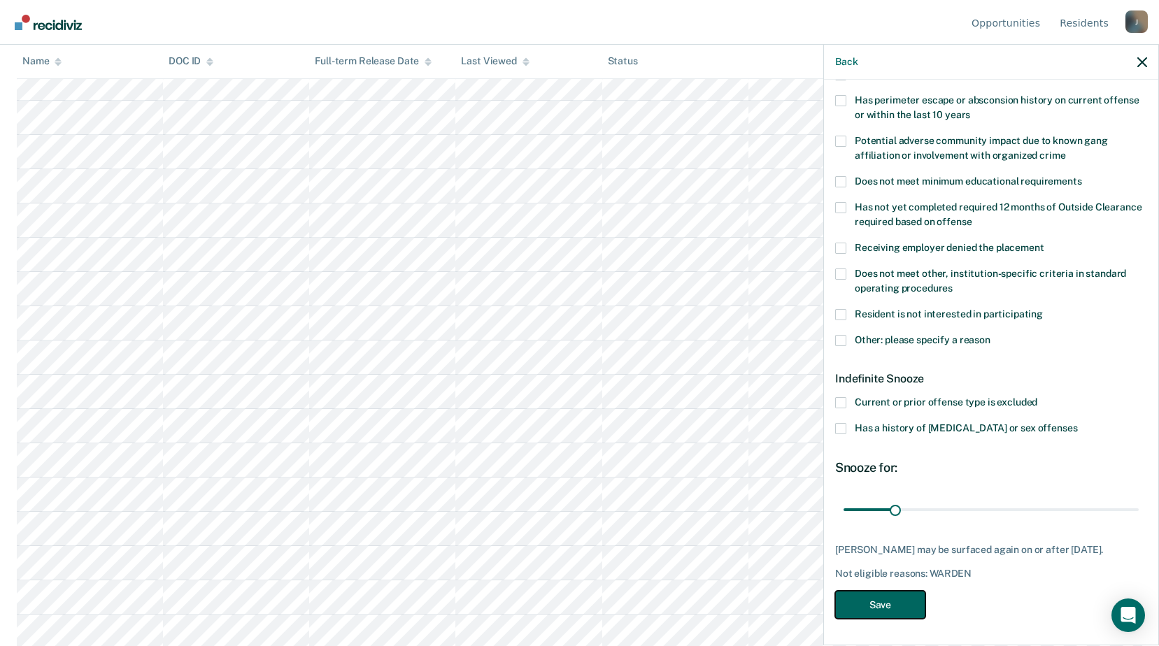
click at [892, 599] on button "Save" at bounding box center [880, 605] width 90 height 29
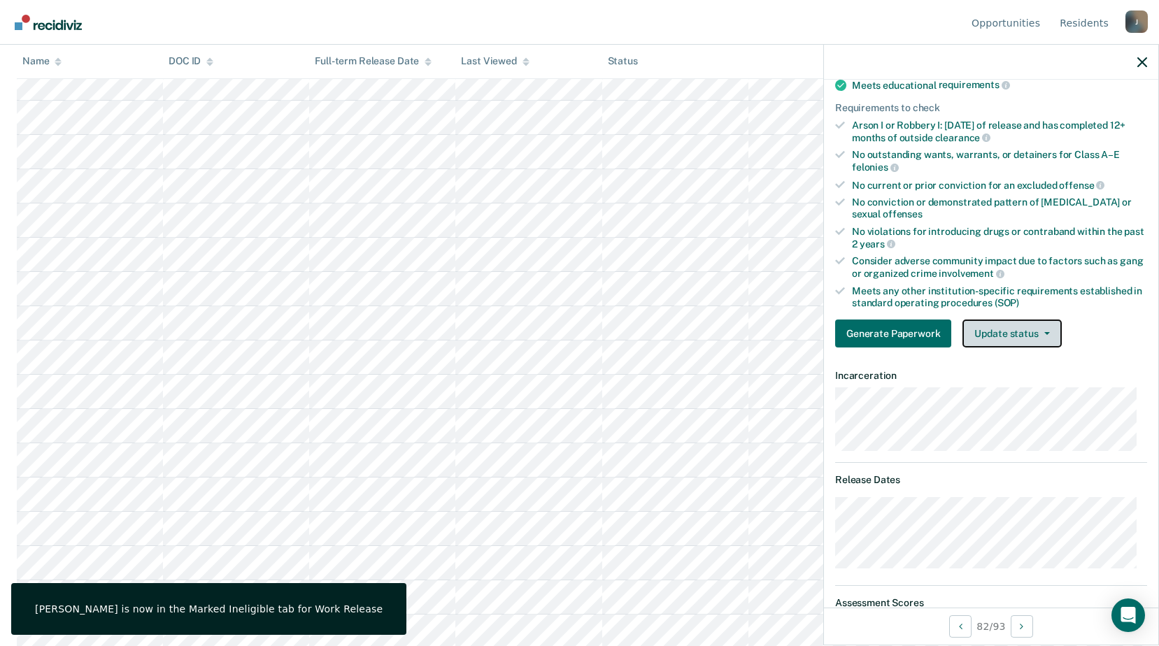
click at [1020, 324] on button "Update status" at bounding box center [1011, 334] width 99 height 28
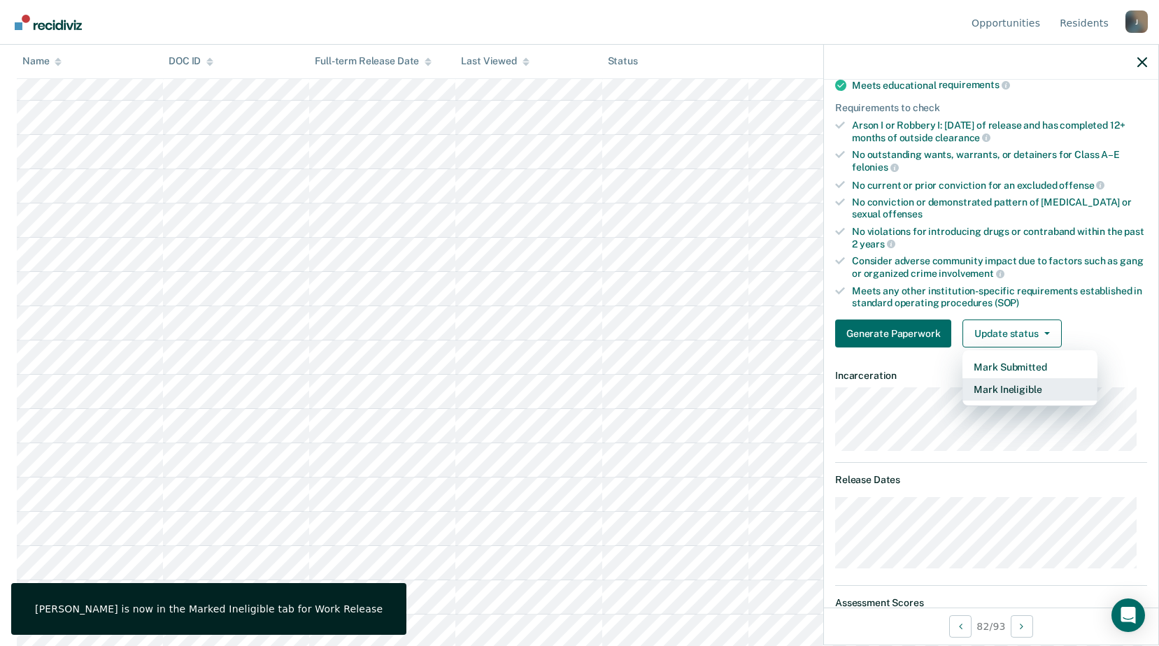
click at [1009, 397] on button "Mark Ineligible" at bounding box center [1029, 389] width 135 height 22
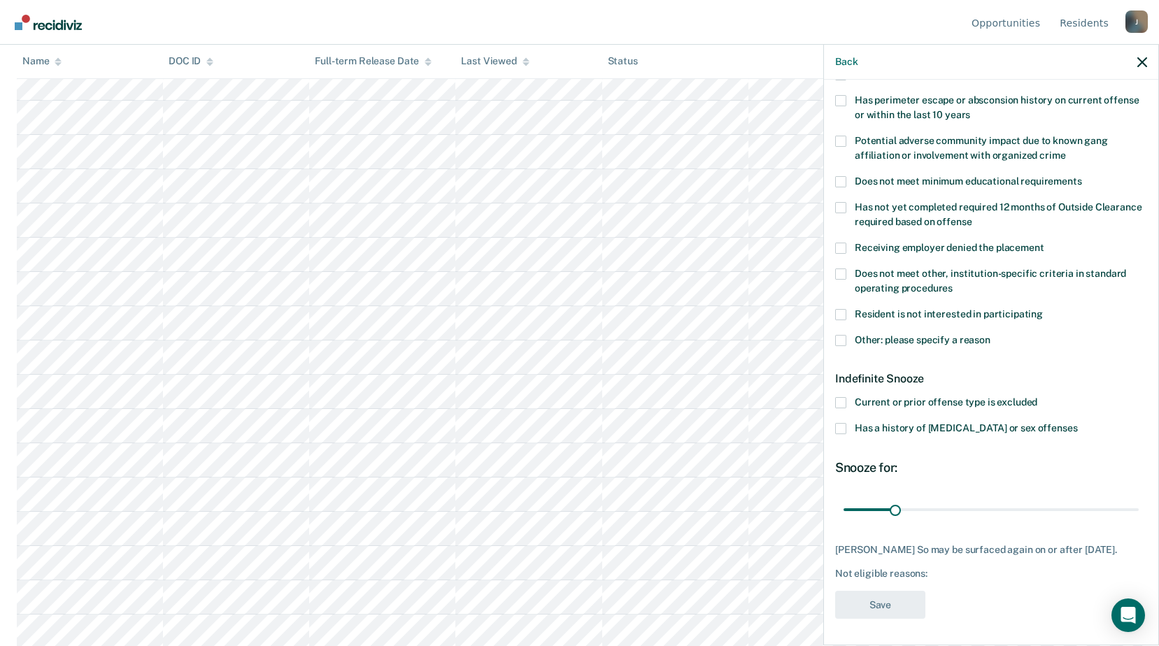
click at [838, 338] on span at bounding box center [840, 340] width 11 height 11
click at [990, 335] on input "Other: please specify a reason" at bounding box center [990, 335] width 0 height 0
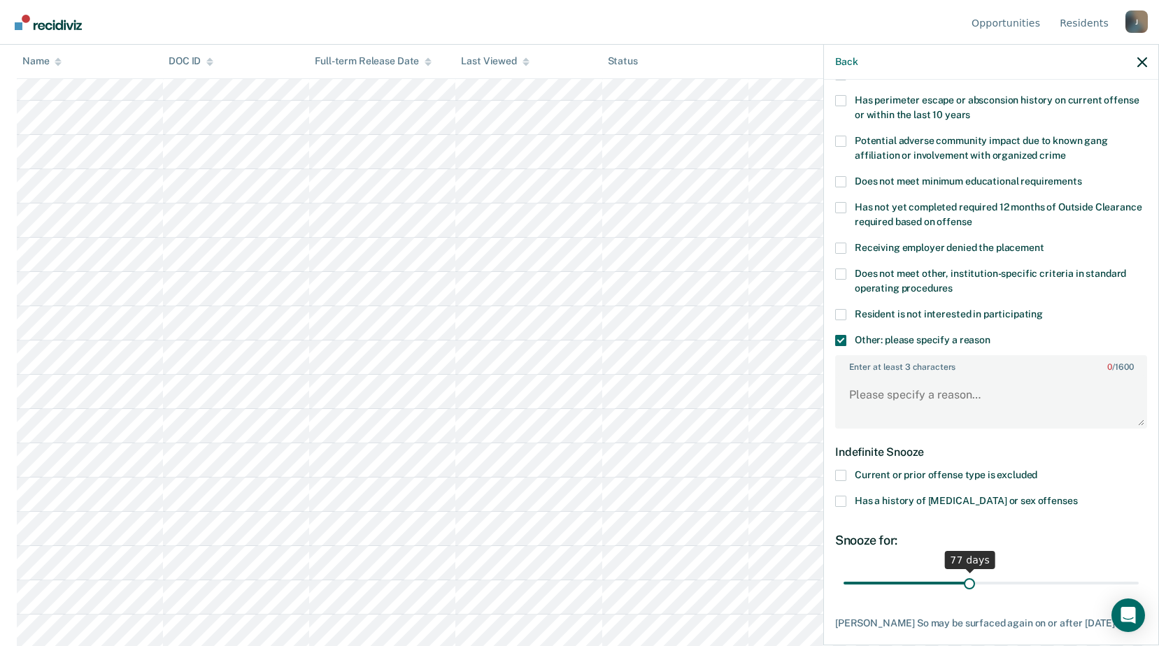
drag, startPoint x: 893, startPoint y: 578, endPoint x: 964, endPoint y: 581, distance: 71.4
type input "77"
click at [964, 581] on input "range" at bounding box center [990, 583] width 295 height 24
click at [882, 396] on textarea "Enter at least 3 characters 0 / 1600" at bounding box center [990, 402] width 309 height 52
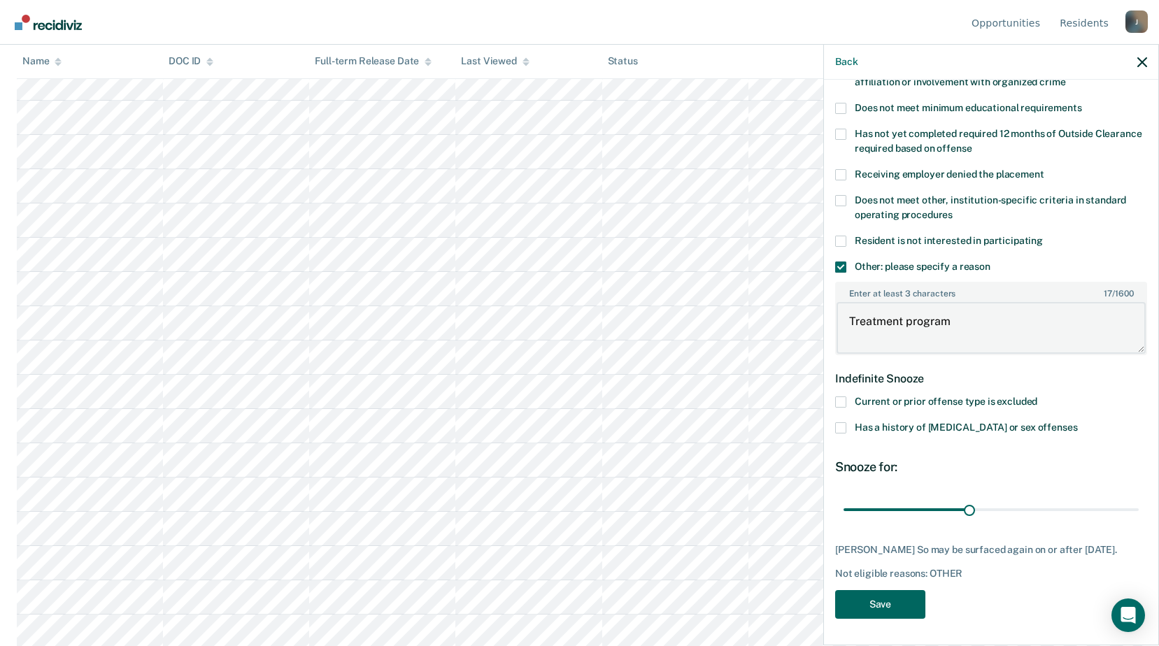
type textarea "Treatment program"
click at [896, 601] on button "Save" at bounding box center [880, 604] width 90 height 29
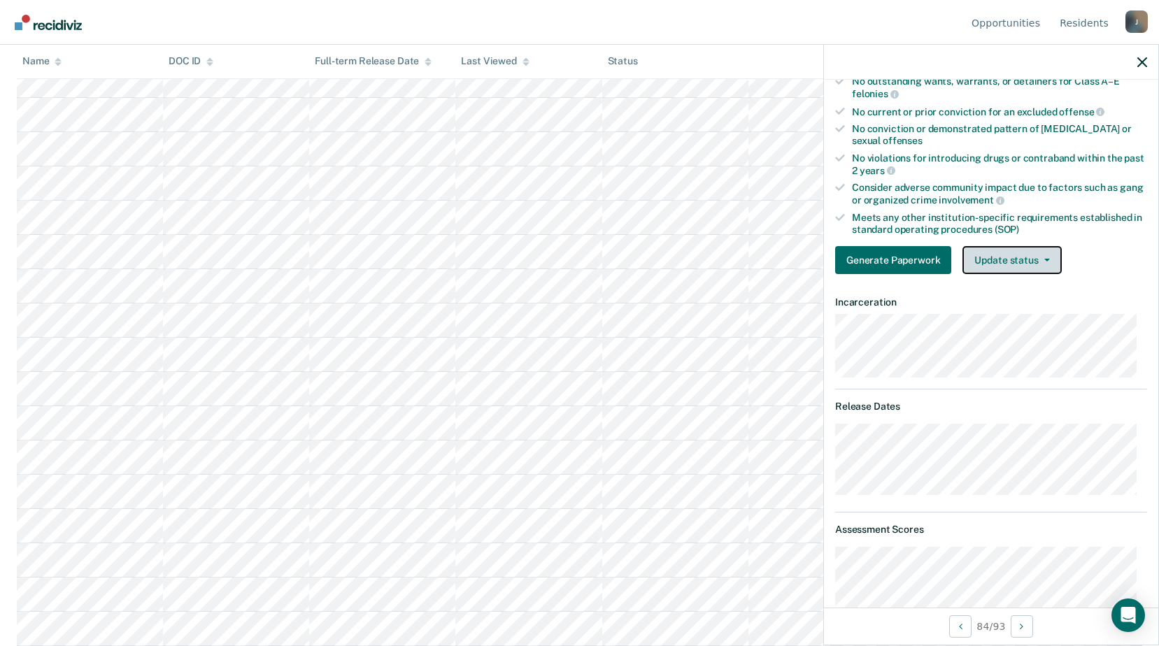
click at [1033, 255] on button "Update status" at bounding box center [1011, 260] width 99 height 28
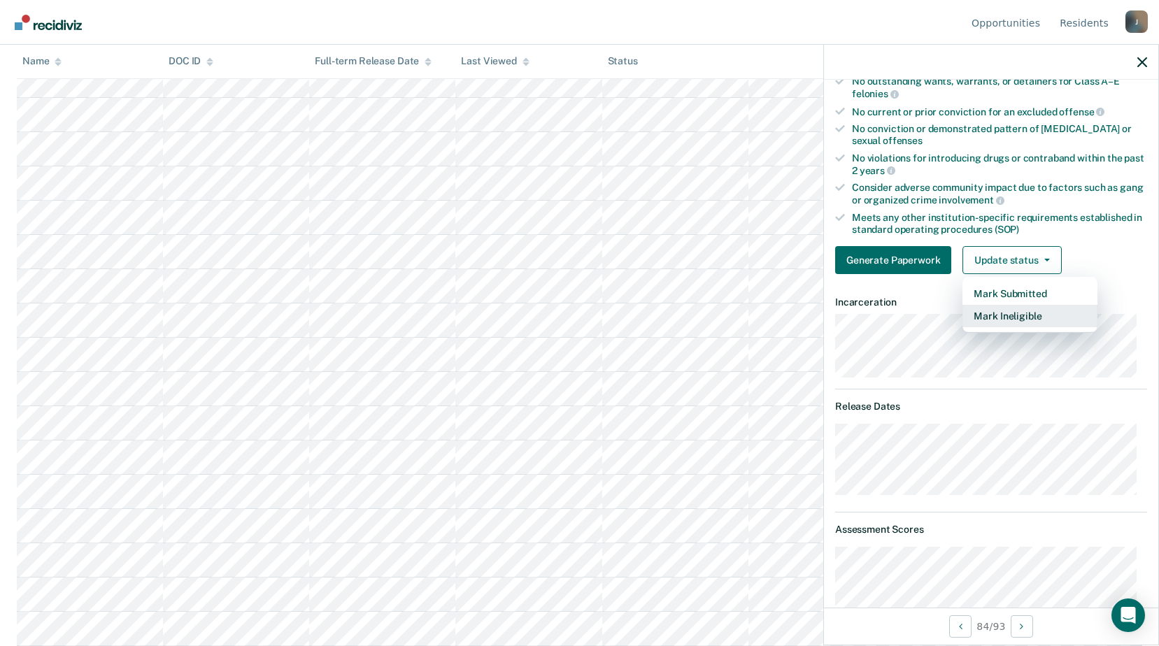
click at [1016, 318] on button "Mark Ineligible" at bounding box center [1029, 316] width 135 height 22
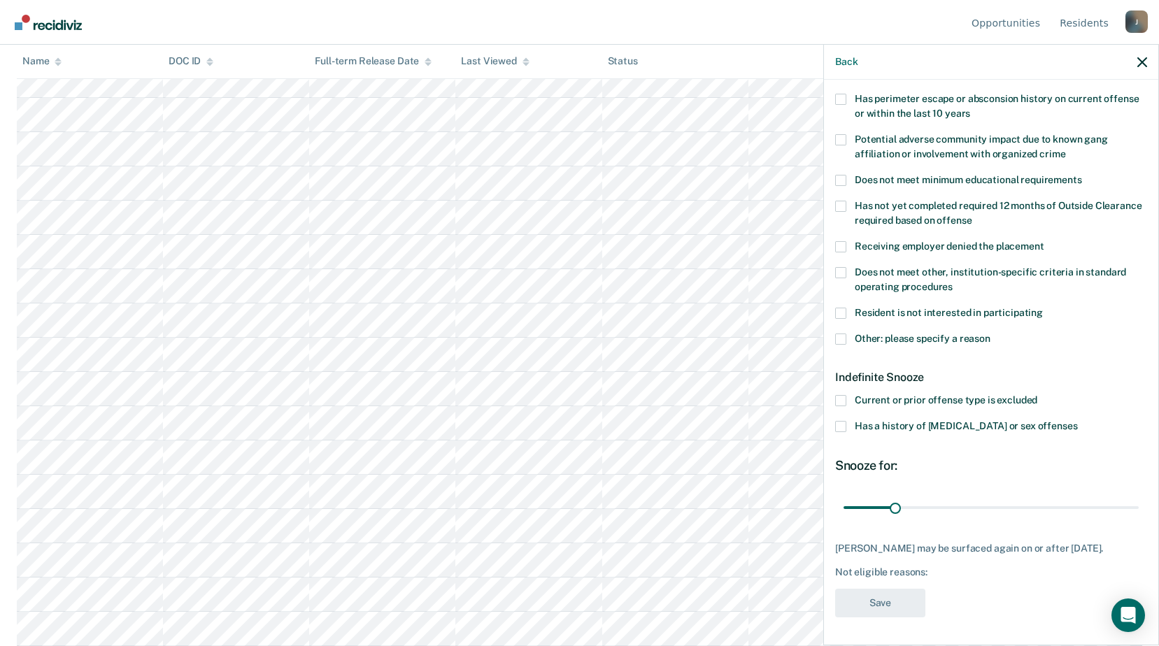
scroll to position [232, 0]
click at [845, 333] on span at bounding box center [840, 338] width 11 height 11
click at [990, 333] on input "Other: please specify a reason" at bounding box center [990, 333] width 0 height 0
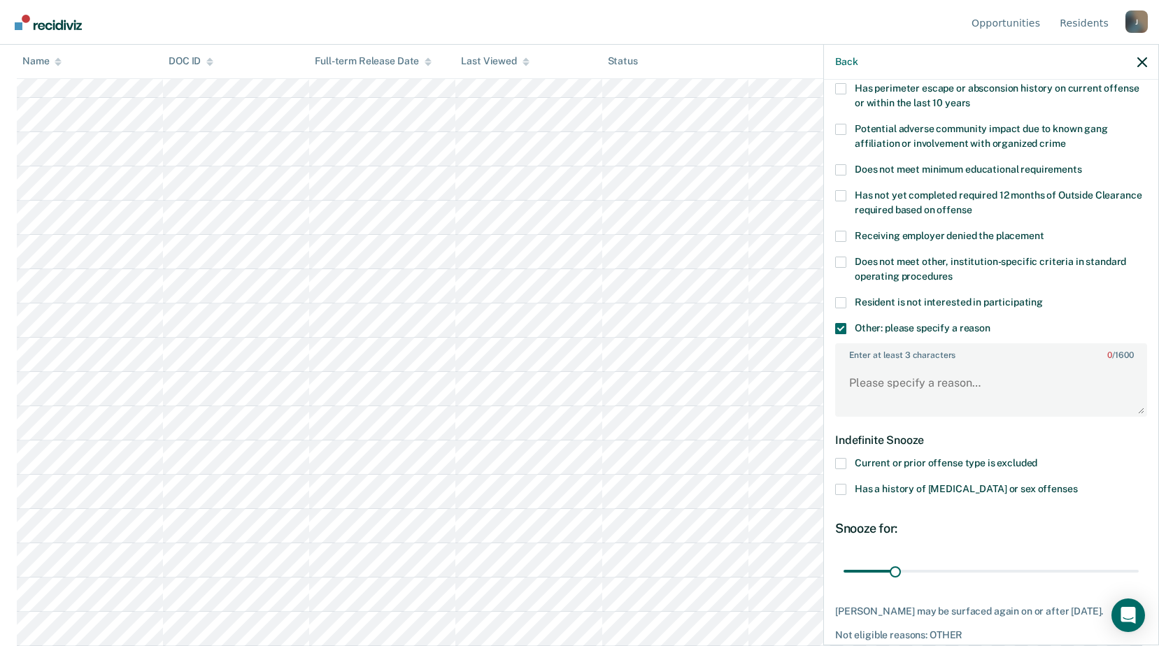
click at [843, 326] on span at bounding box center [840, 328] width 11 height 11
click at [990, 323] on input "Other: please specify a reason" at bounding box center [990, 323] width 0 height 0
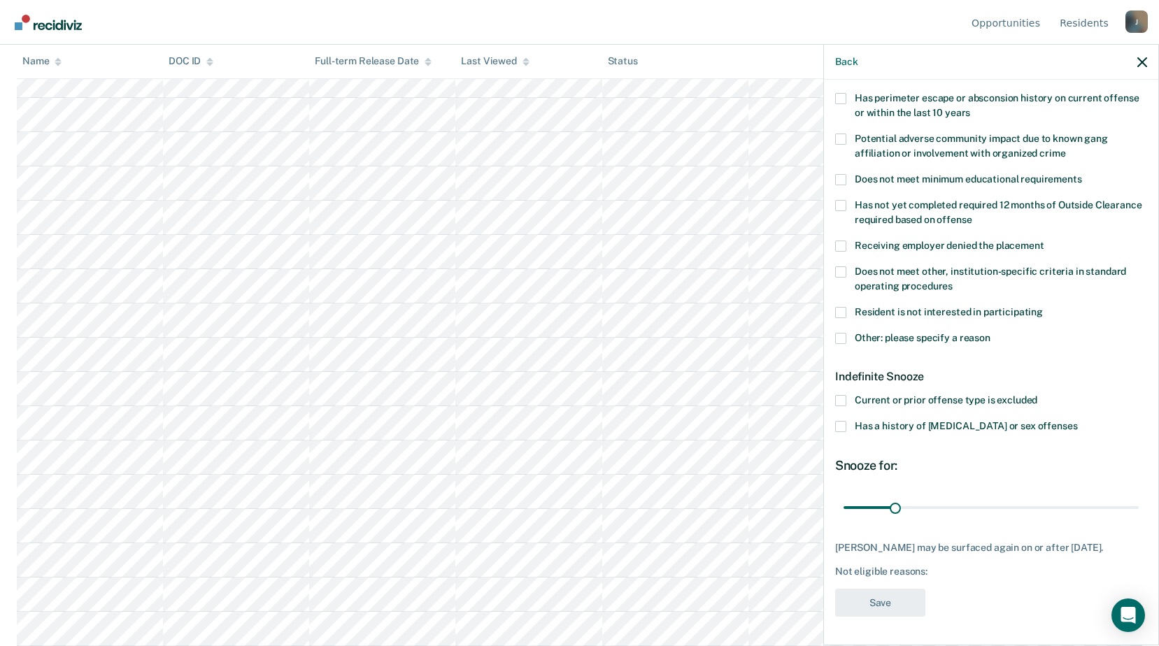
click at [839, 266] on span at bounding box center [840, 271] width 11 height 11
click at [953, 281] on input "Does not meet other, institution-specific criteria in standard operating proced…" at bounding box center [953, 281] width 0 height 0
click at [885, 603] on button "Save" at bounding box center [880, 603] width 90 height 29
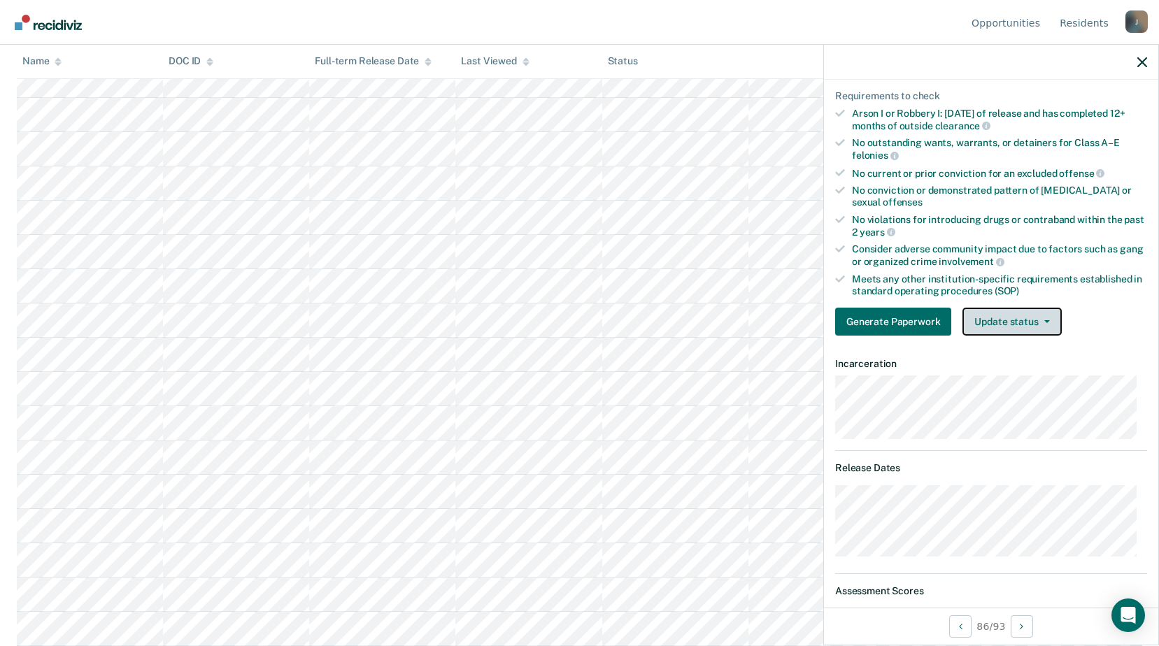
click at [1038, 319] on button "Update status" at bounding box center [1011, 322] width 99 height 28
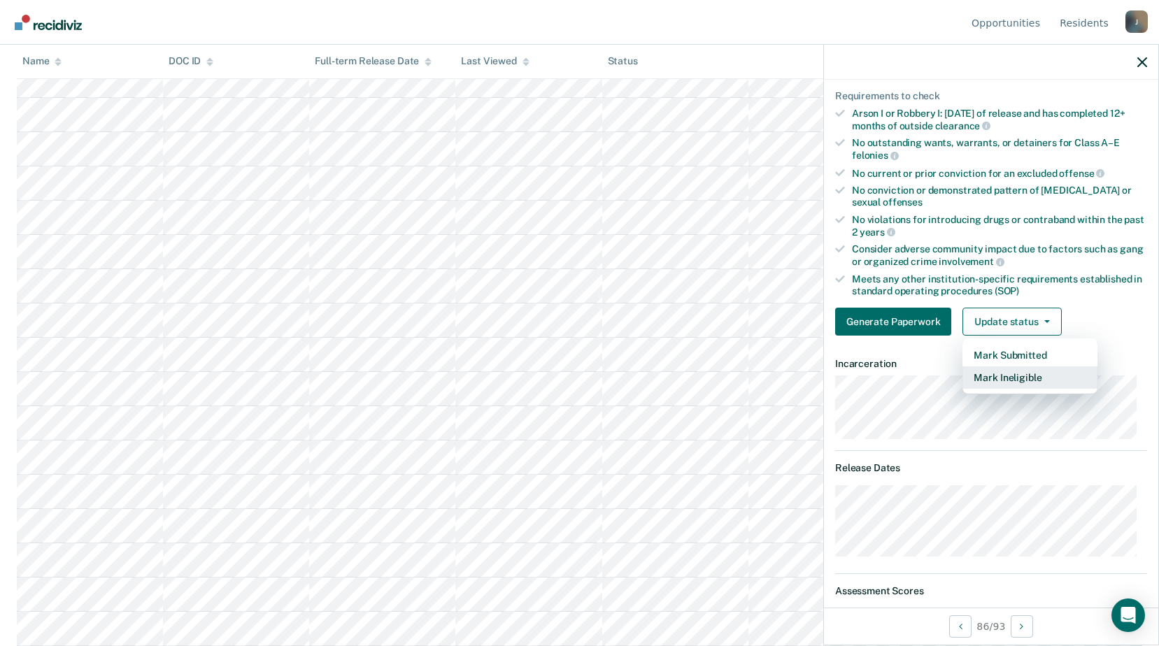
click at [1015, 377] on button "Mark Ineligible" at bounding box center [1029, 377] width 135 height 22
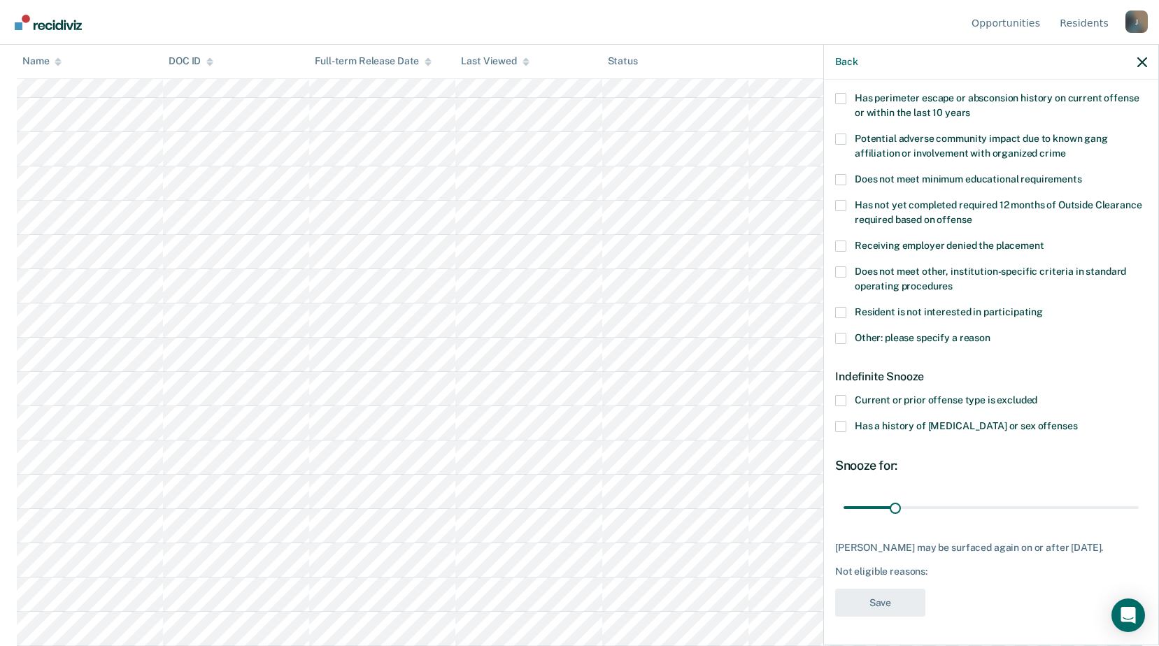
click at [847, 395] on label "Current or prior offense type is excluded" at bounding box center [991, 402] width 312 height 15
click at [1037, 395] on input "Current or prior offense type is excluded" at bounding box center [1037, 395] width 0 height 0
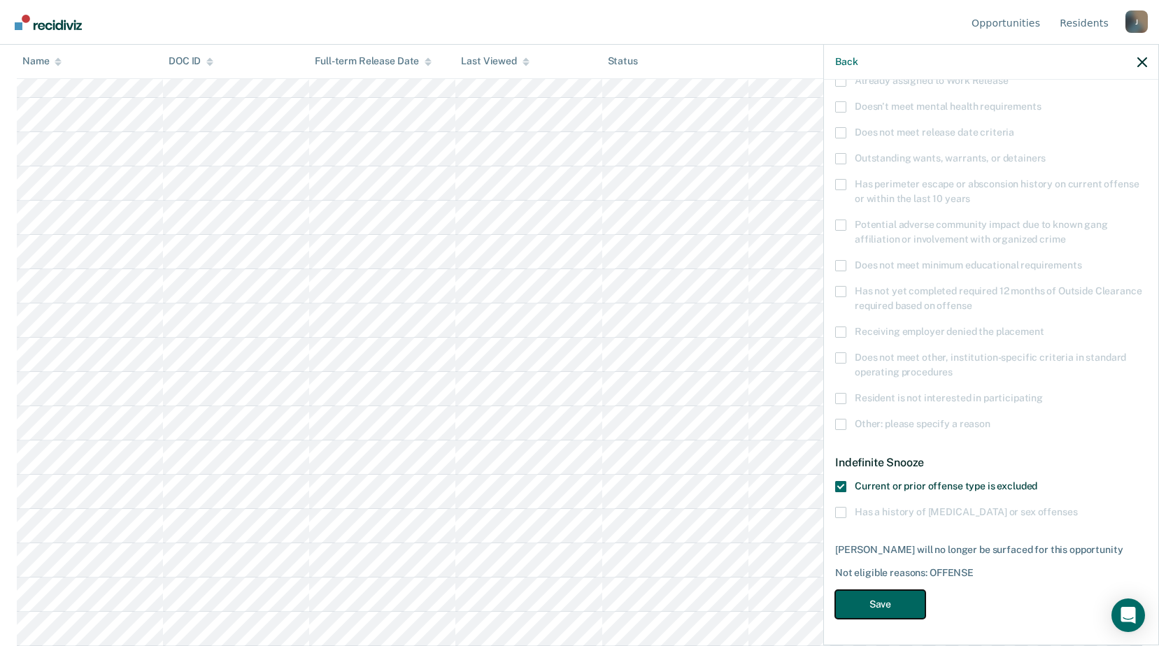
click at [874, 594] on button "Save" at bounding box center [880, 604] width 90 height 29
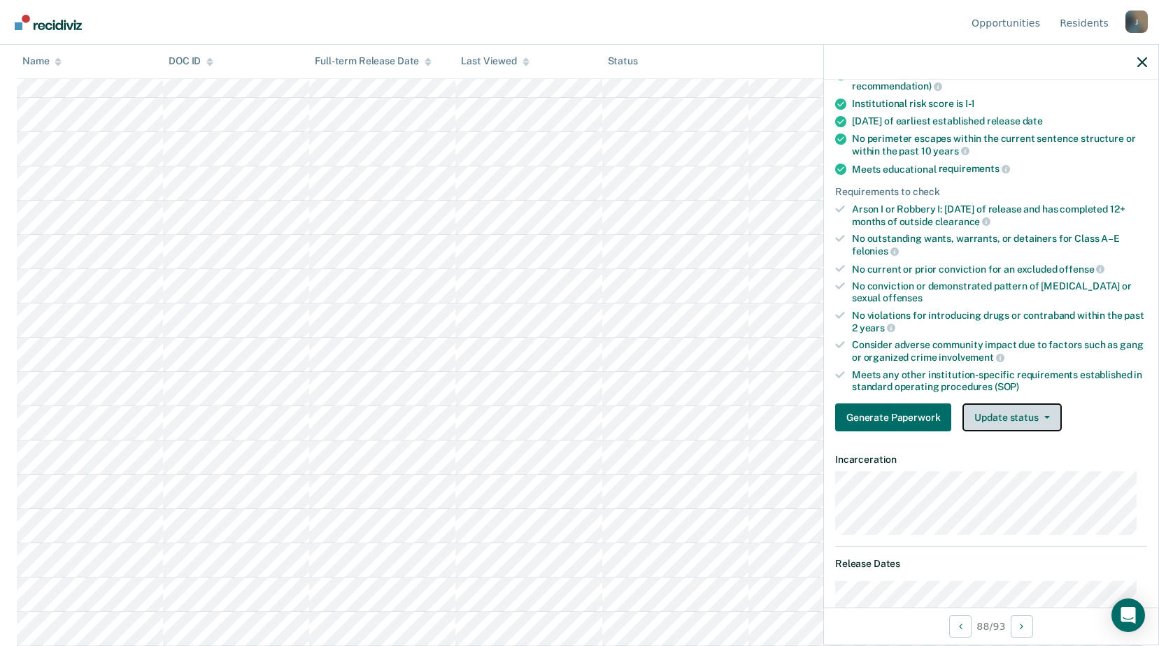
click at [1021, 425] on button "Update status" at bounding box center [1011, 418] width 99 height 28
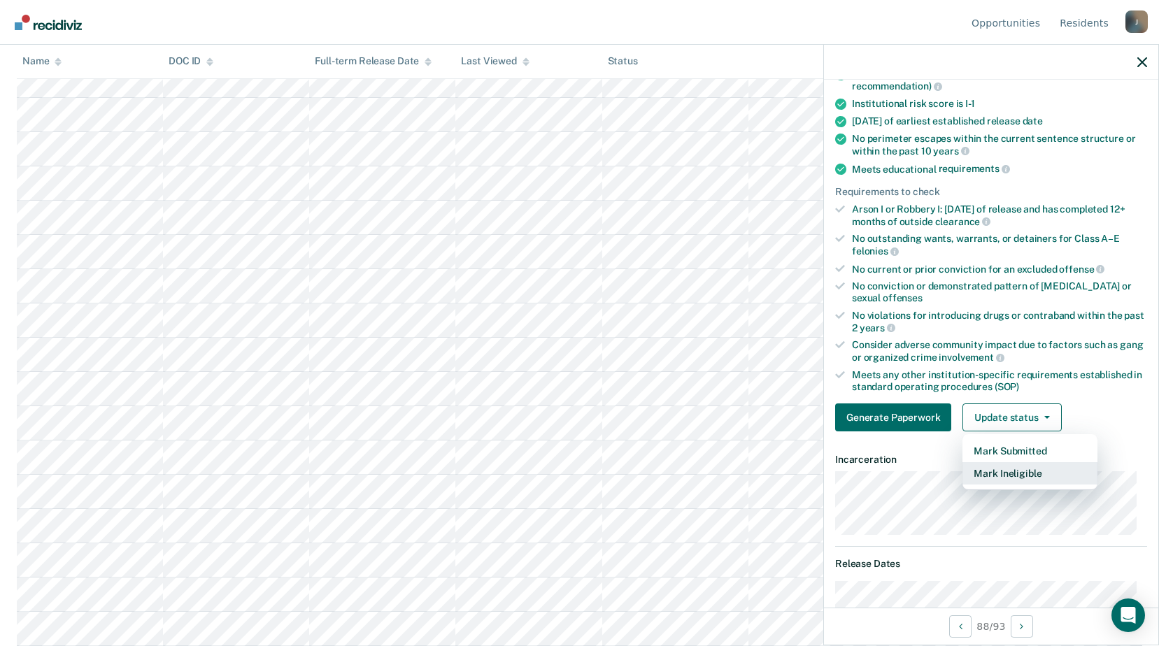
click at [1018, 467] on button "Mark Ineligible" at bounding box center [1029, 473] width 135 height 22
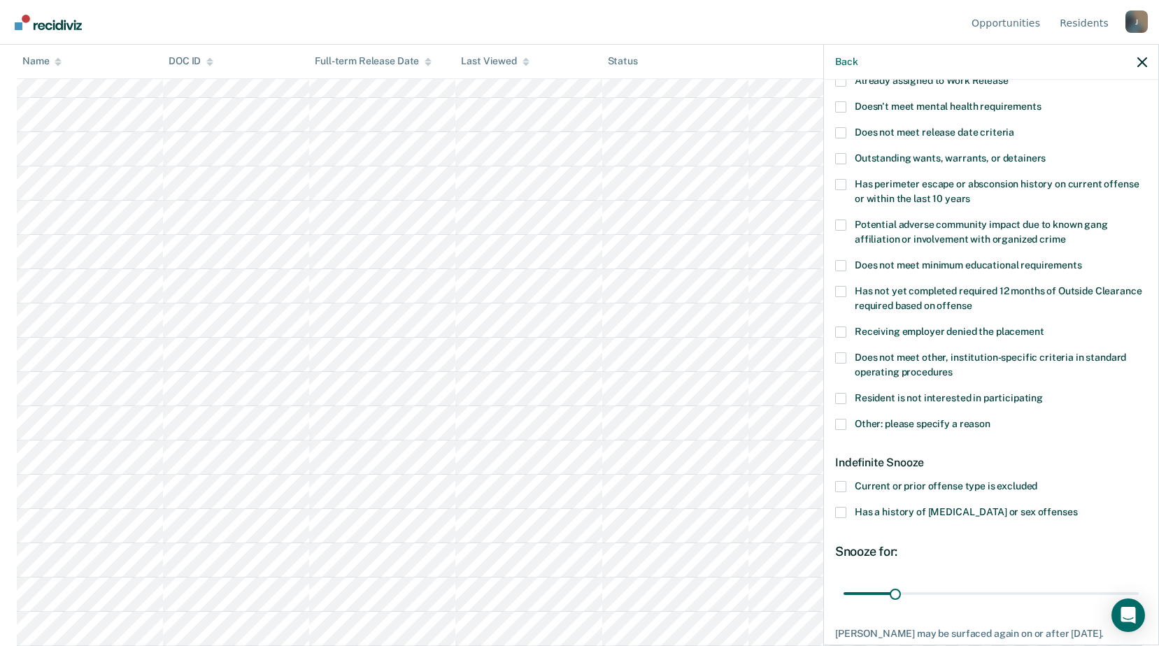
click at [843, 419] on span at bounding box center [840, 424] width 11 height 11
click at [990, 419] on input "Other: please specify a reason" at bounding box center [990, 419] width 0 height 0
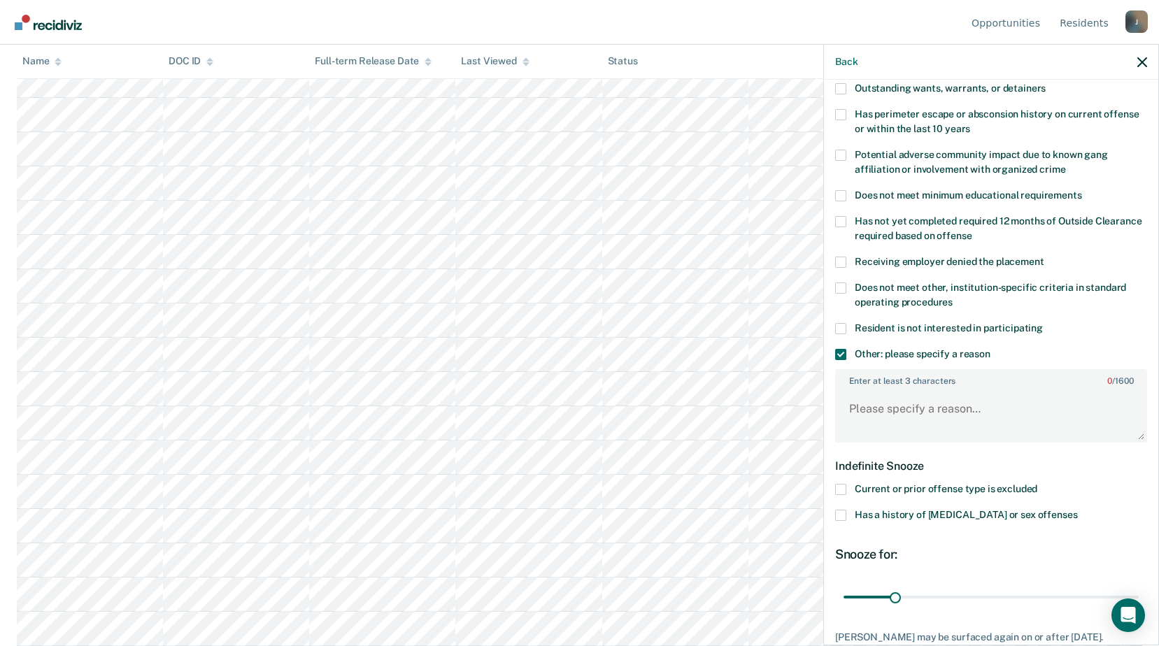
scroll to position [276, 0]
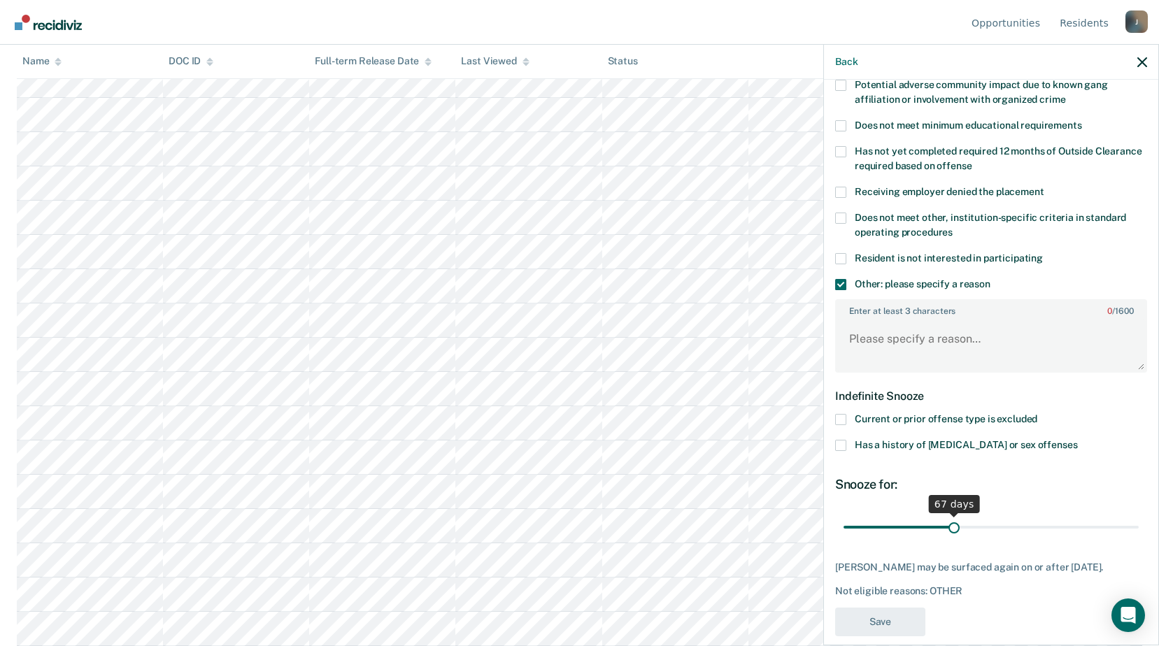
drag, startPoint x: 892, startPoint y: 527, endPoint x: 950, endPoint y: 533, distance: 58.3
type input "67"
click at [950, 533] on input "range" at bounding box center [990, 527] width 295 height 24
click at [859, 339] on textarea "Enter at least 3 characters 0 / 1600" at bounding box center [990, 346] width 309 height 52
type textarea "z"
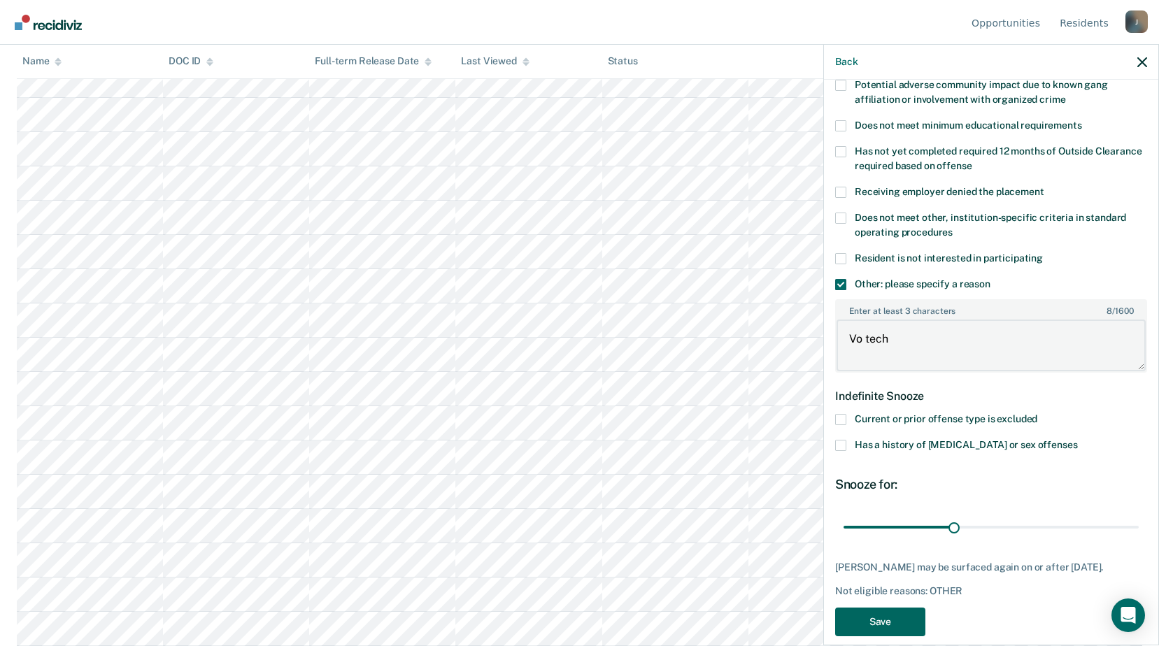
type textarea "Vo tech"
click at [878, 620] on button "Save" at bounding box center [880, 622] width 90 height 29
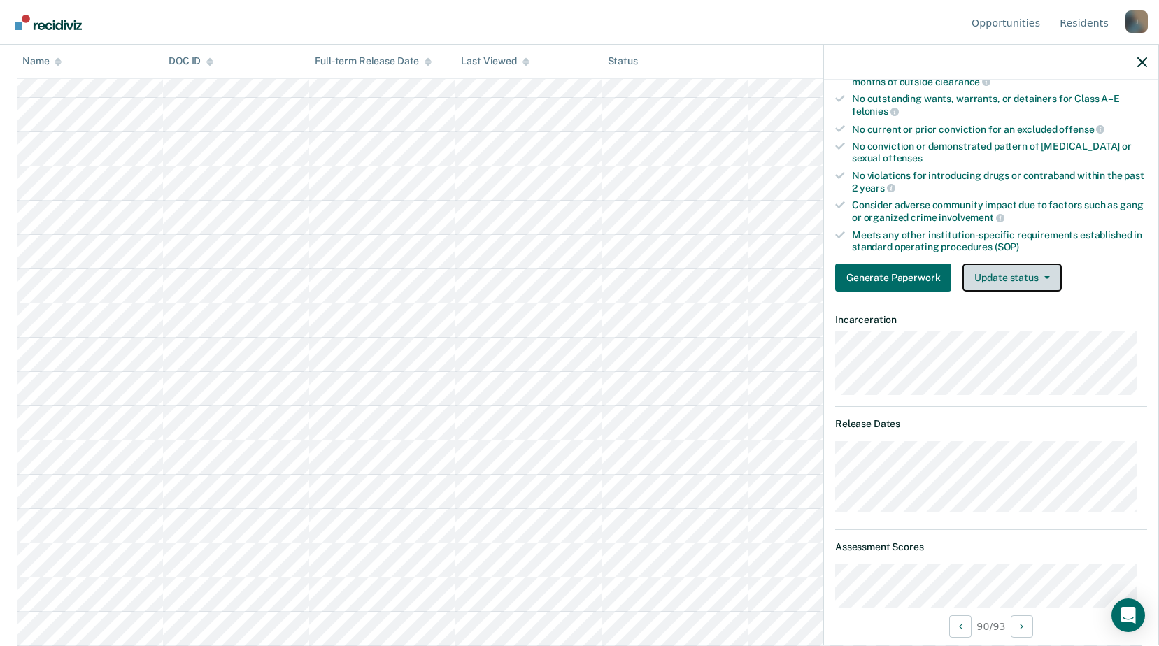
click at [1020, 273] on button "Update status" at bounding box center [1011, 278] width 99 height 28
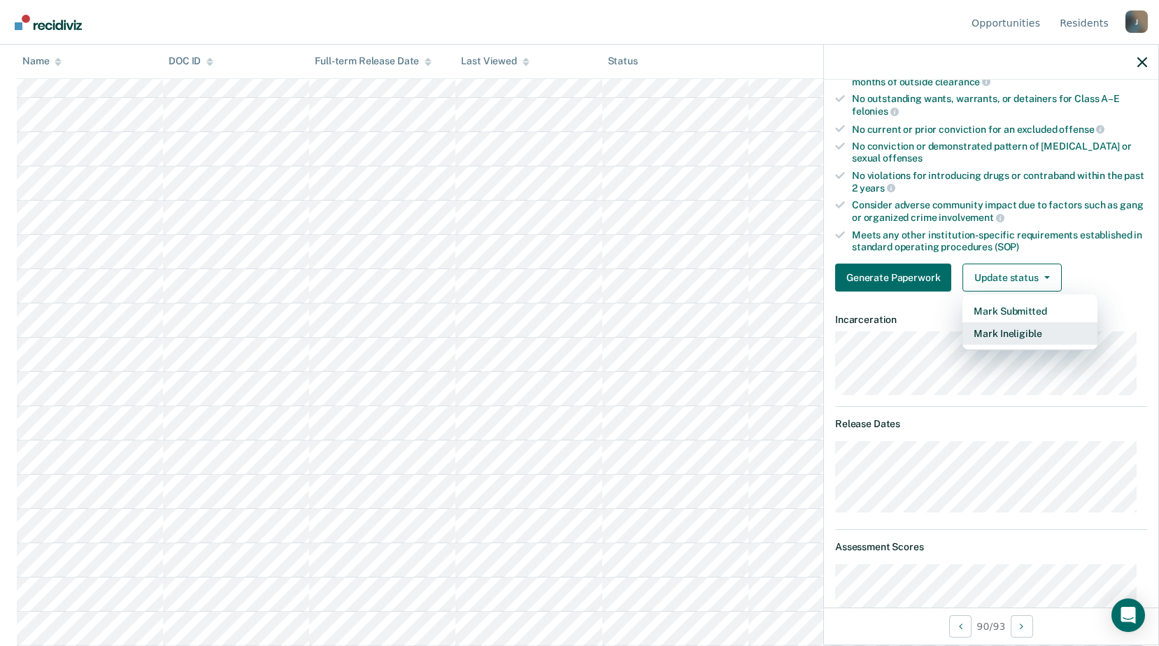
click at [1002, 323] on button "Mark Ineligible" at bounding box center [1029, 333] width 135 height 22
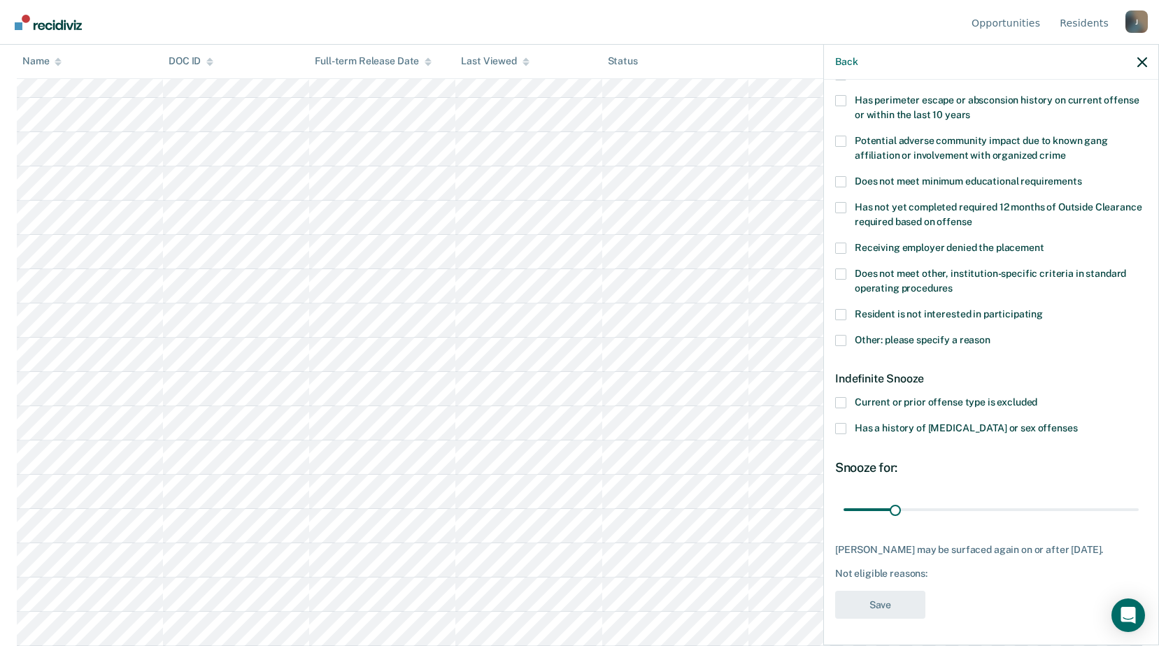
click at [848, 276] on label "Does not meet other, institution-specific criteria in standard operating proced…" at bounding box center [991, 283] width 312 height 29
click at [953, 283] on input "Does not meet other, institution-specific criteria in standard operating proced…" at bounding box center [953, 283] width 0 height 0
drag, startPoint x: 896, startPoint y: 505, endPoint x: 976, endPoint y: 508, distance: 80.5
type input "84"
click at [976, 508] on input "range" at bounding box center [990, 509] width 295 height 24
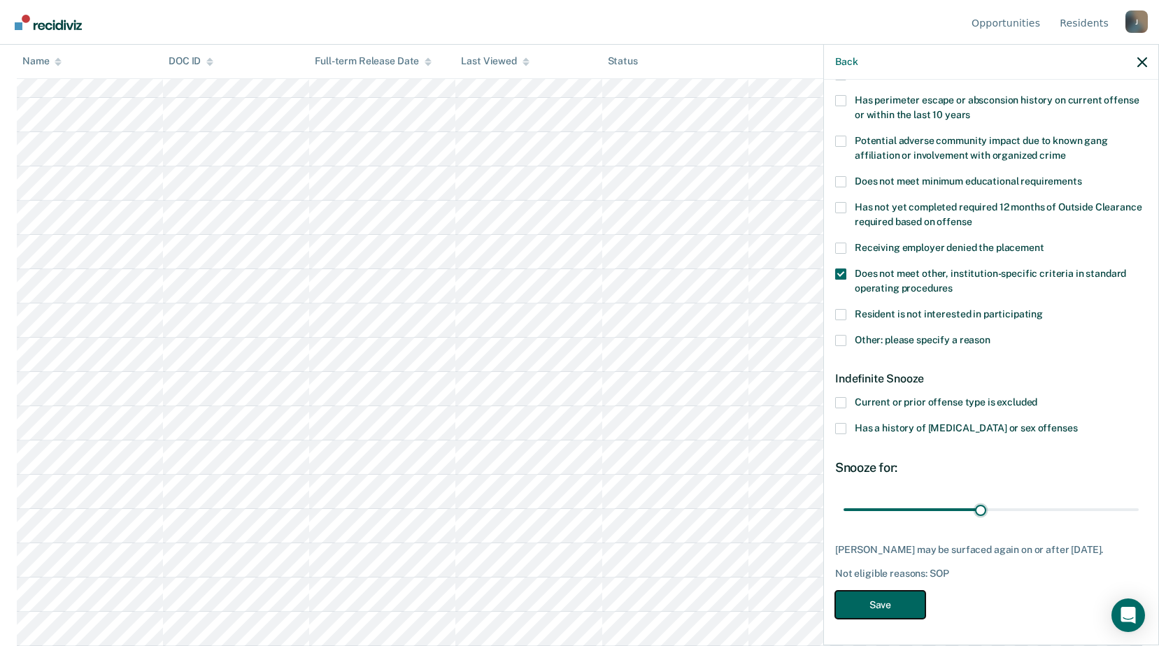
click at [904, 604] on button "Save" at bounding box center [880, 605] width 90 height 29
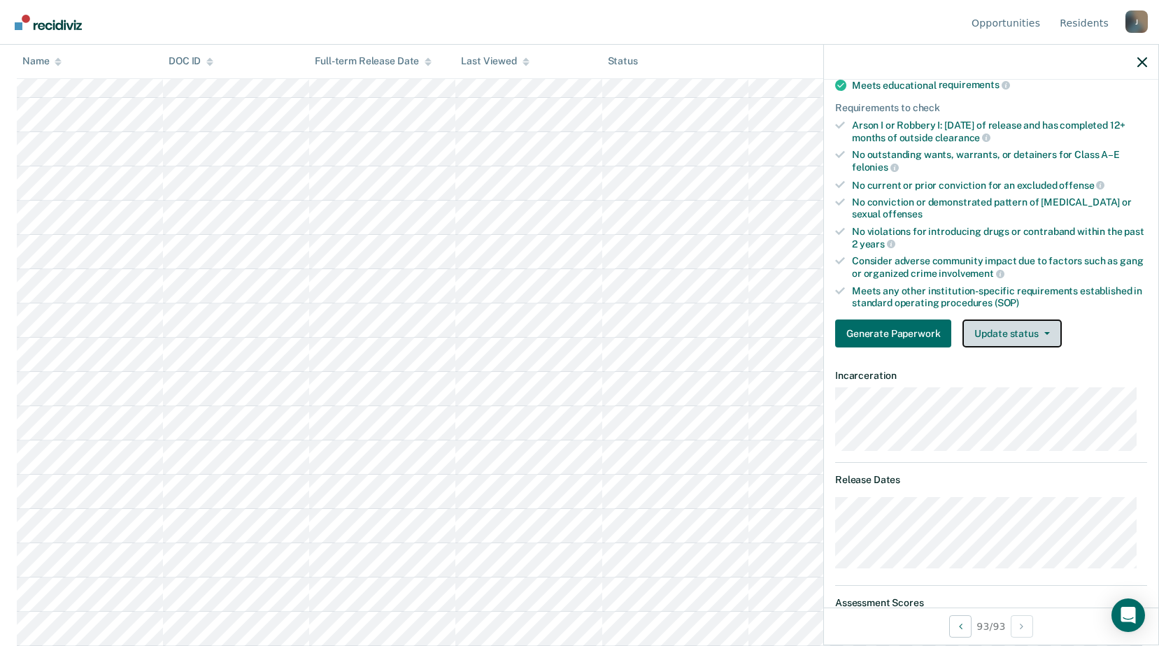
click at [1017, 331] on button "Update status" at bounding box center [1011, 334] width 99 height 28
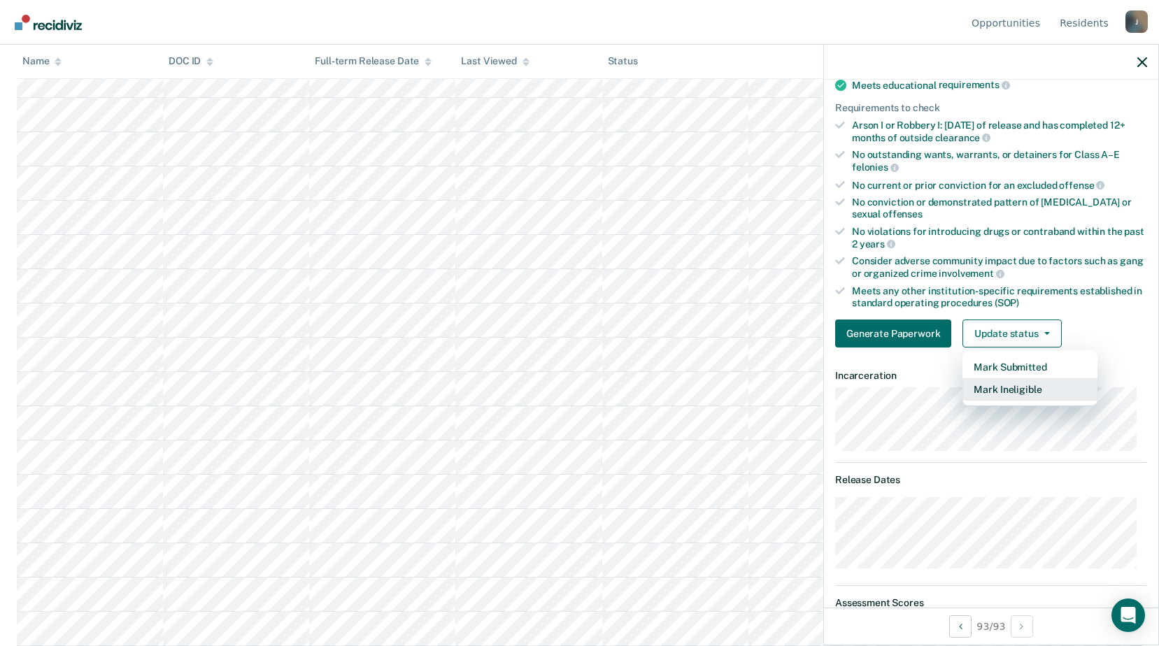
click at [1018, 381] on button "Mark Ineligible" at bounding box center [1029, 389] width 135 height 22
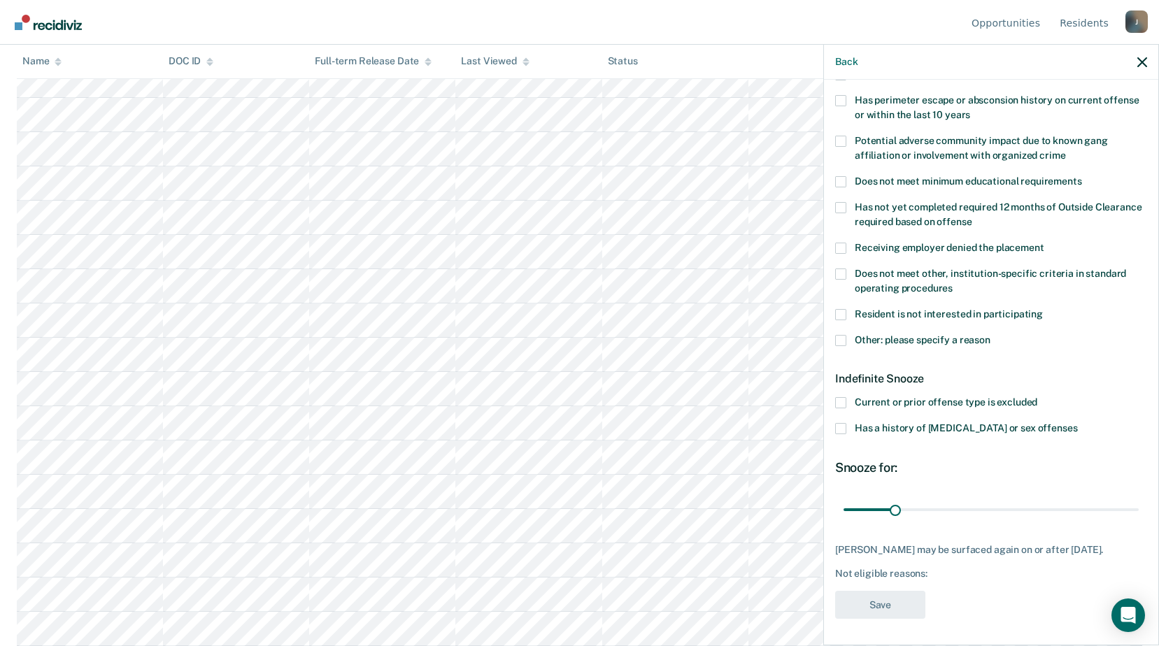
scroll to position [150, 0]
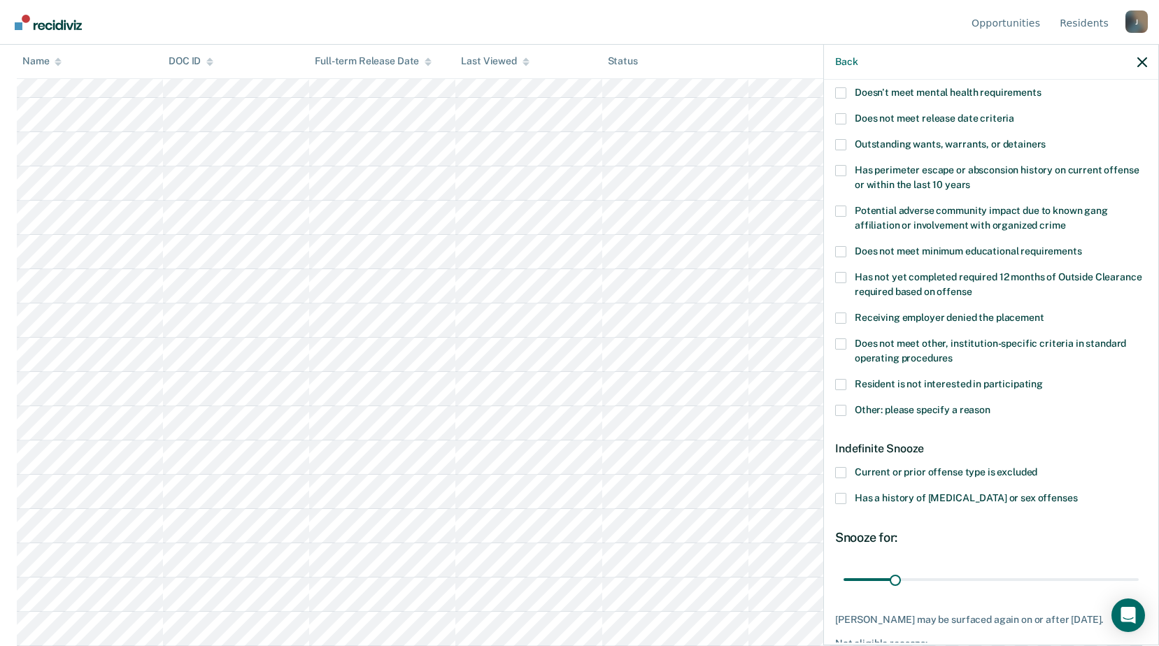
click at [849, 413] on label "Other: please specify a reason" at bounding box center [991, 412] width 312 height 15
click at [990, 405] on input "Other: please specify a reason" at bounding box center [990, 405] width 0 height 0
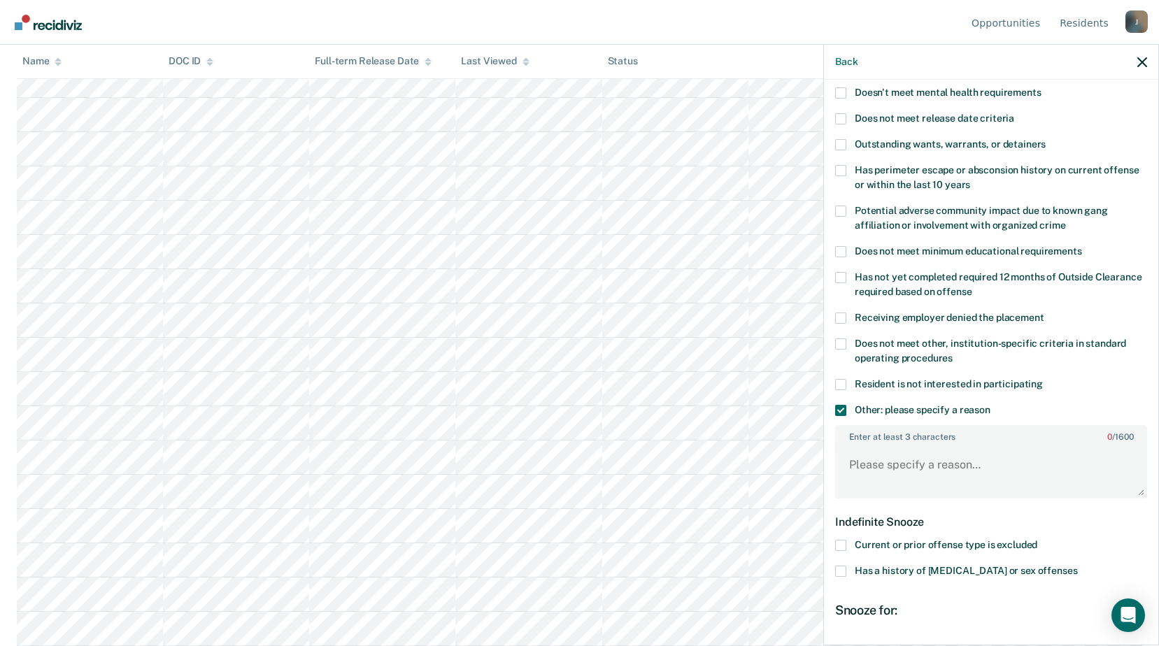
scroll to position [294, 0]
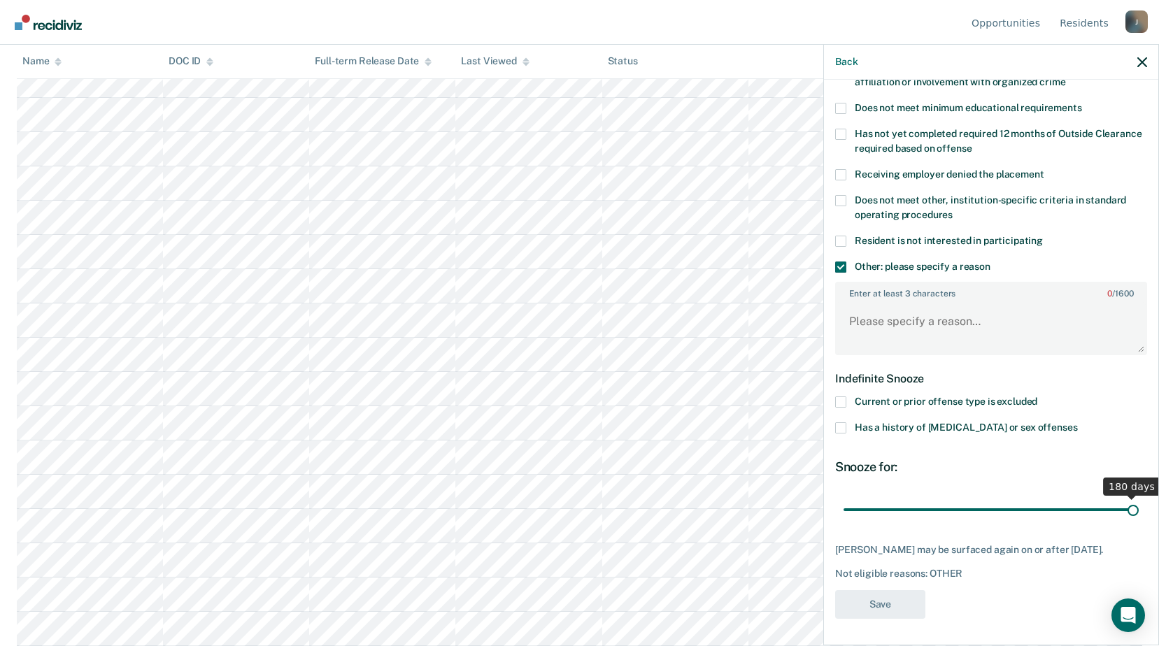
drag, startPoint x: 889, startPoint y: 506, endPoint x: 1172, endPoint y: 476, distance: 284.2
type input "180"
click at [1139, 497] on input "range" at bounding box center [990, 509] width 295 height 24
click at [888, 336] on textarea "Enter at least 3 characters 0 / 1600" at bounding box center [990, 328] width 309 height 52
type textarea "A"
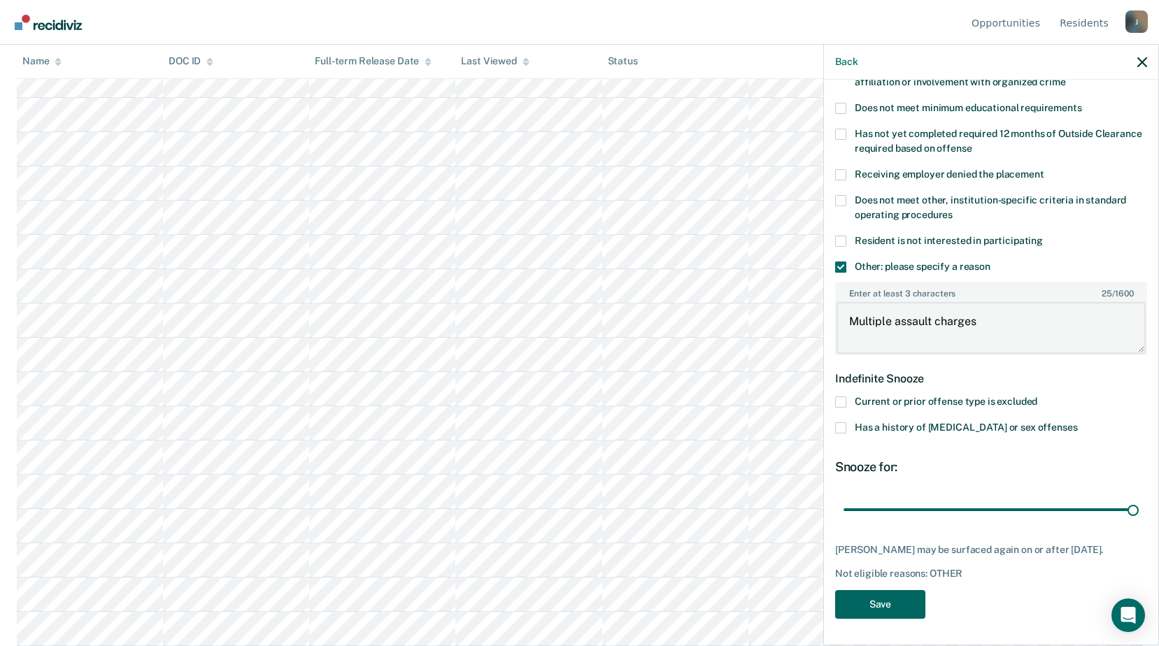
type textarea "Multiple assault charges"
click at [902, 590] on button "Save" at bounding box center [880, 604] width 90 height 29
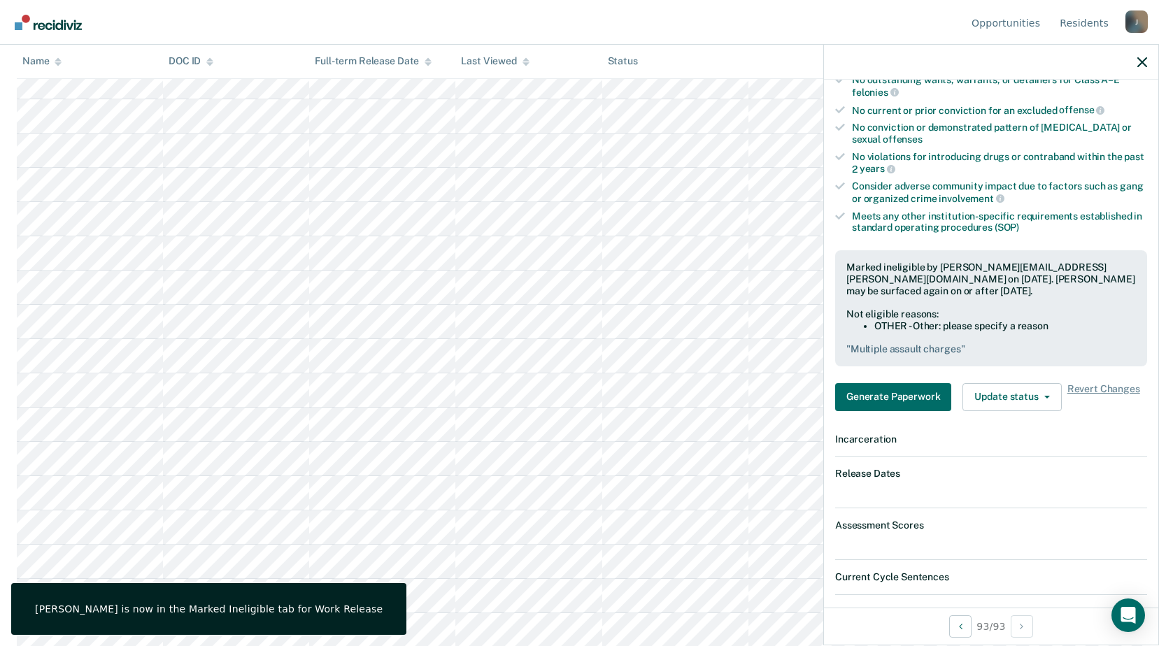
scroll to position [0, 0]
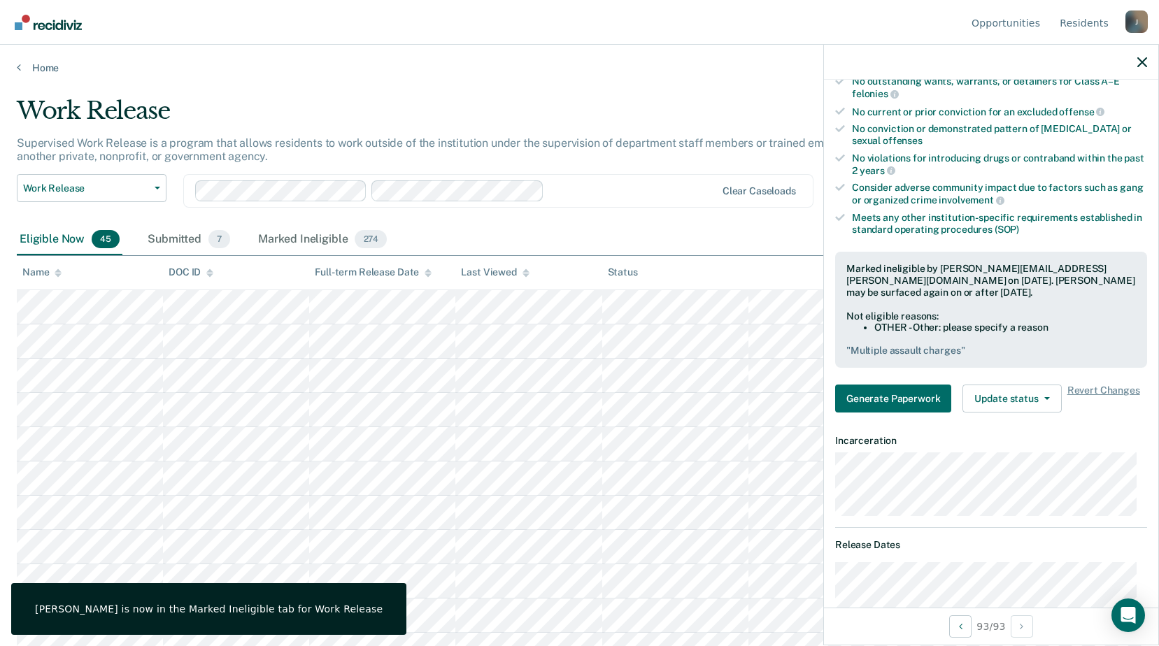
click at [1148, 56] on div at bounding box center [991, 62] width 334 height 35
click at [1144, 59] on icon "button" at bounding box center [1142, 62] width 10 height 10
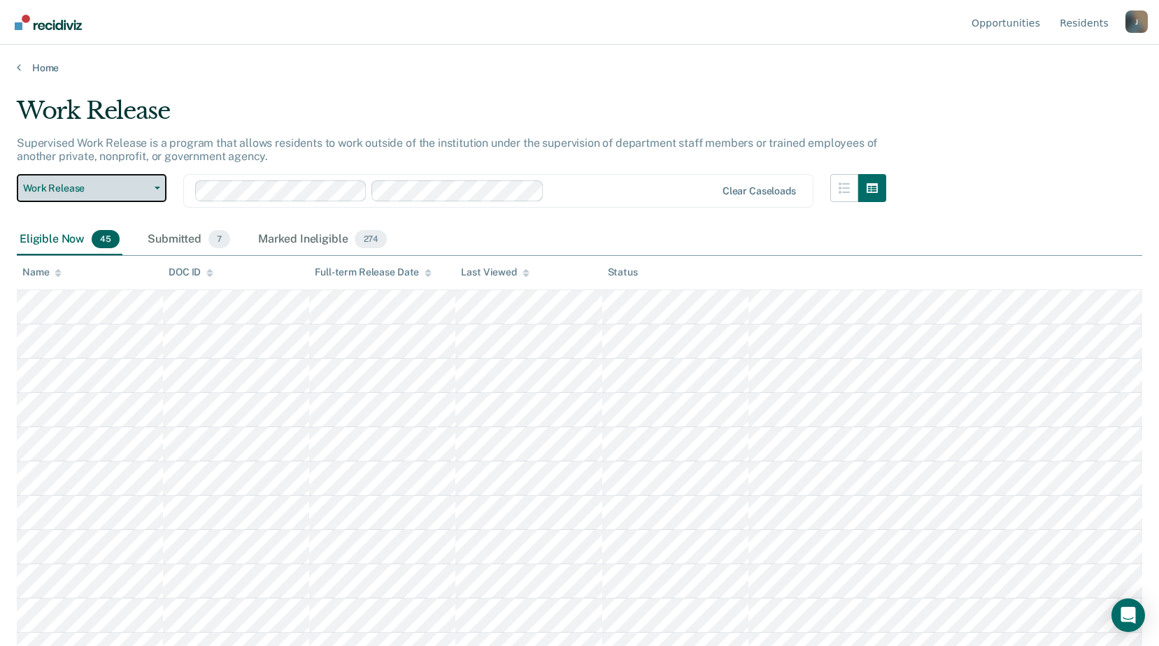
drag, startPoint x: 111, startPoint y: 185, endPoint x: 101, endPoint y: 206, distance: 23.2
click at [111, 186] on span "Work Release" at bounding box center [86, 189] width 126 height 12
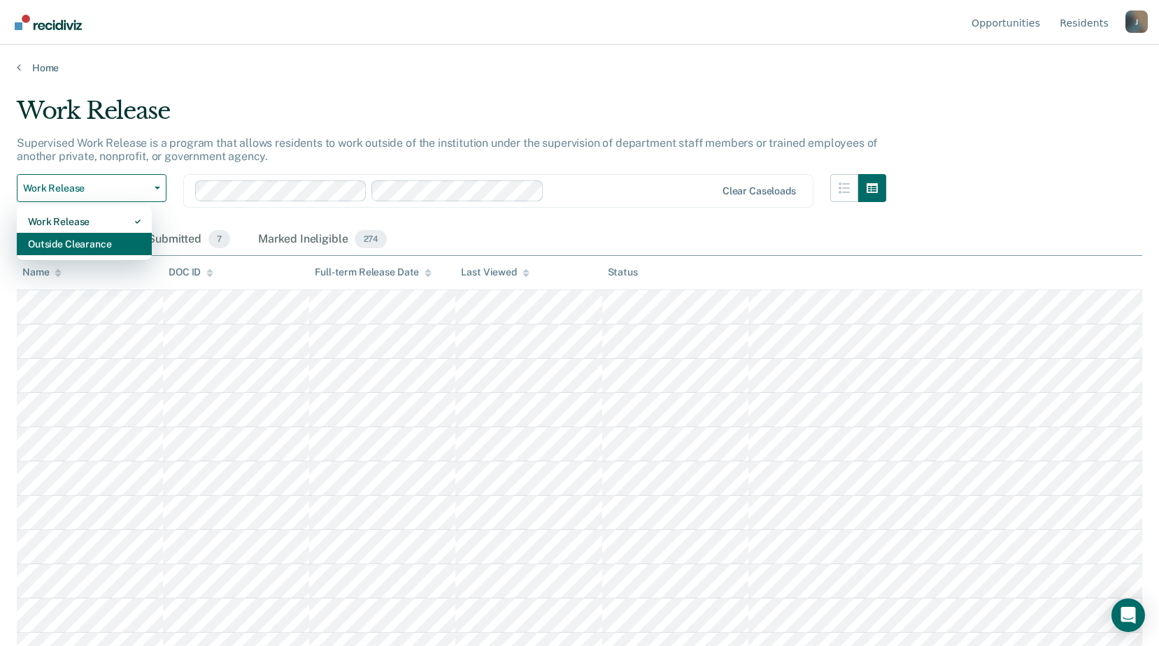
click at [93, 238] on div "Outside Clearance" at bounding box center [84, 244] width 113 height 22
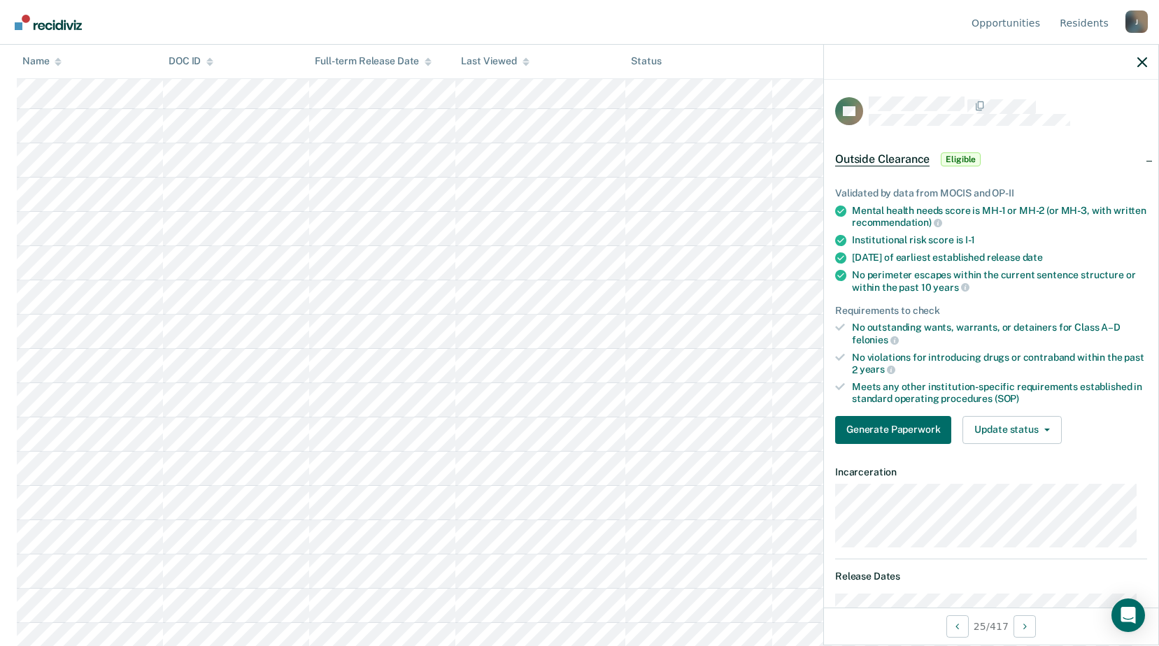
scroll to position [210, 0]
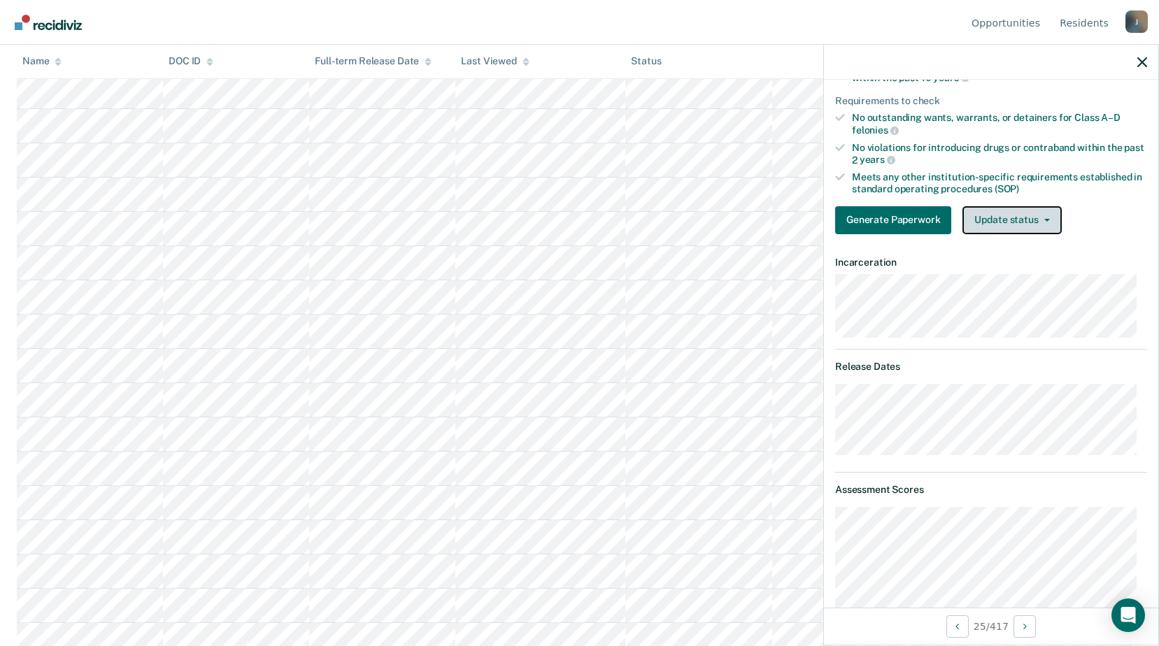
drag, startPoint x: 985, startPoint y: 224, endPoint x: 985, endPoint y: 234, distance: 10.5
click at [986, 224] on button "Update status" at bounding box center [1011, 220] width 99 height 28
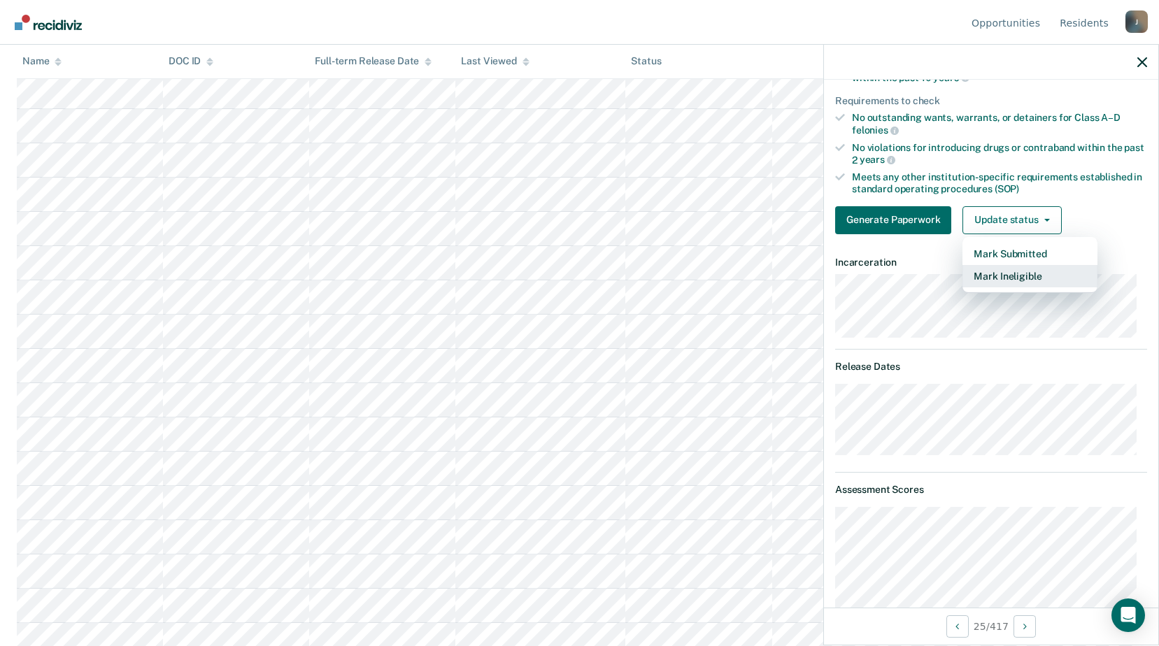
click at [984, 281] on button "Mark Ineligible" at bounding box center [1029, 276] width 135 height 22
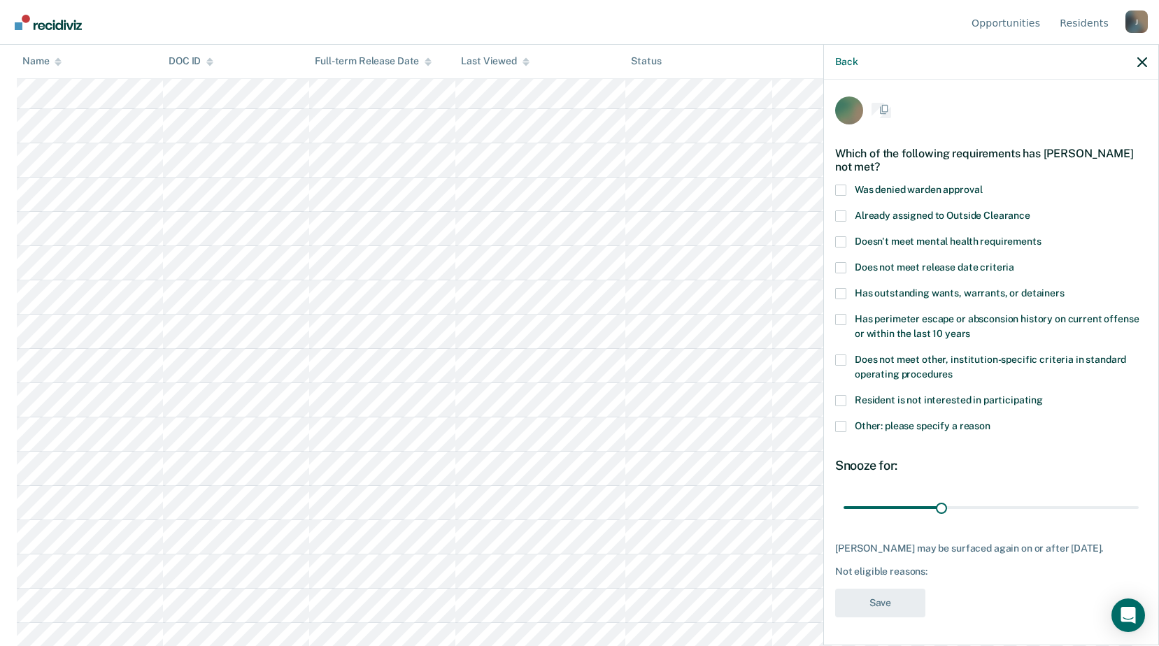
scroll to position [12, 0]
click at [846, 421] on span at bounding box center [840, 426] width 11 height 11
click at [990, 421] on input "Other: please specify a reason" at bounding box center [990, 421] width 0 height 0
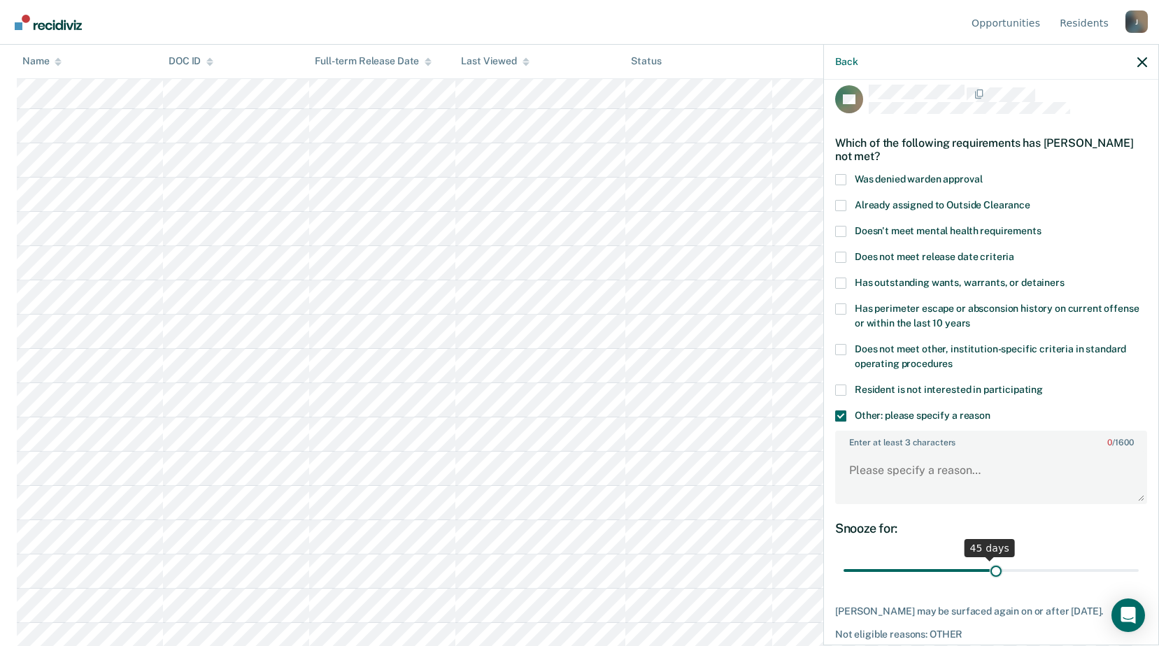
drag, startPoint x: 949, startPoint y: 571, endPoint x: 939, endPoint y: 532, distance: 41.2
type input "47"
click at [989, 570] on input "range" at bounding box center [990, 571] width 295 height 24
click at [868, 483] on textarea "Enter at least 3 characters 0 / 1600" at bounding box center [990, 477] width 309 height 52
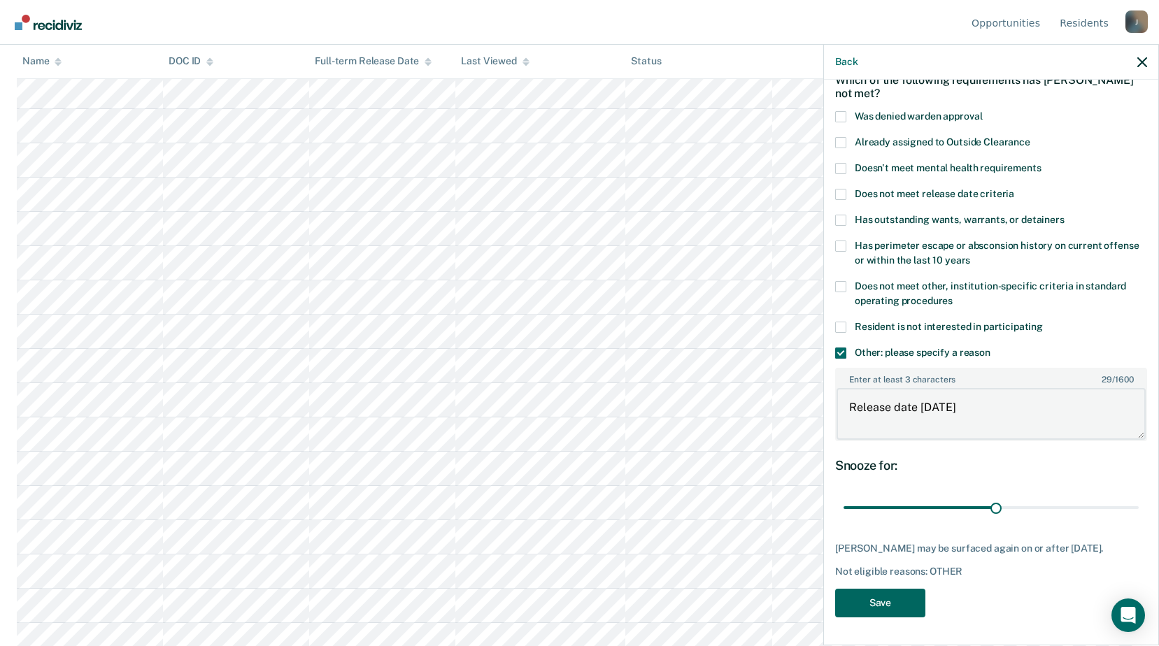
type textarea "Release date [DATE]"
click at [882, 607] on button "Save" at bounding box center [880, 603] width 90 height 29
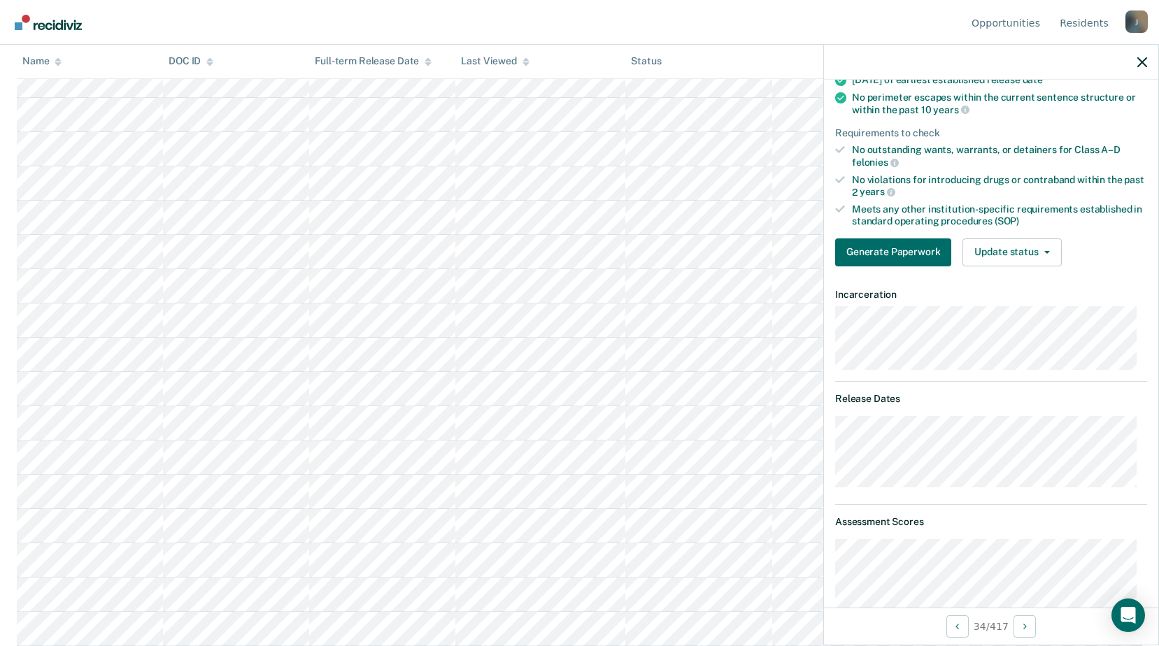
scroll to position [108, 0]
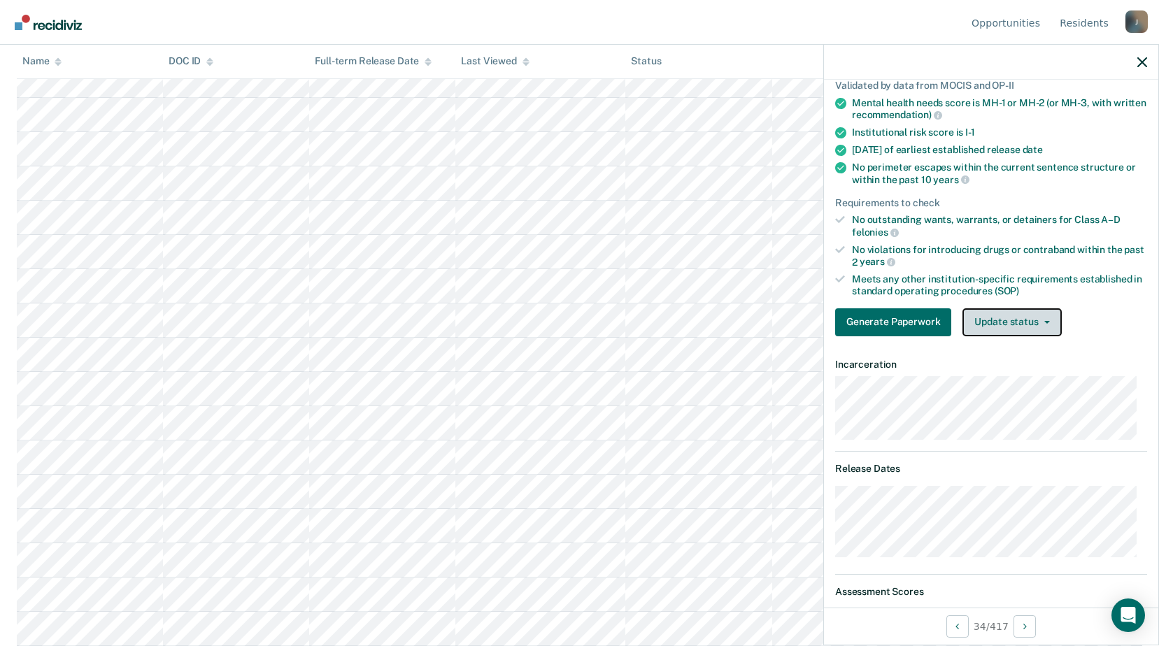
click at [1030, 325] on button "Update status" at bounding box center [1011, 322] width 99 height 28
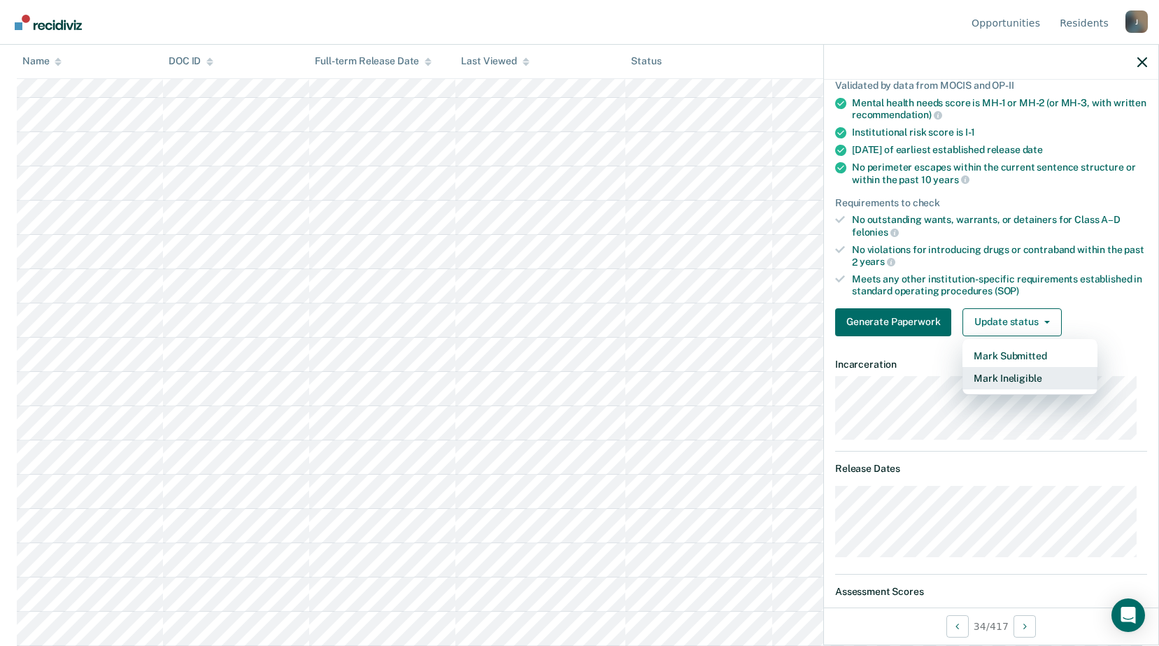
click at [1004, 378] on button "Mark Ineligible" at bounding box center [1029, 378] width 135 height 22
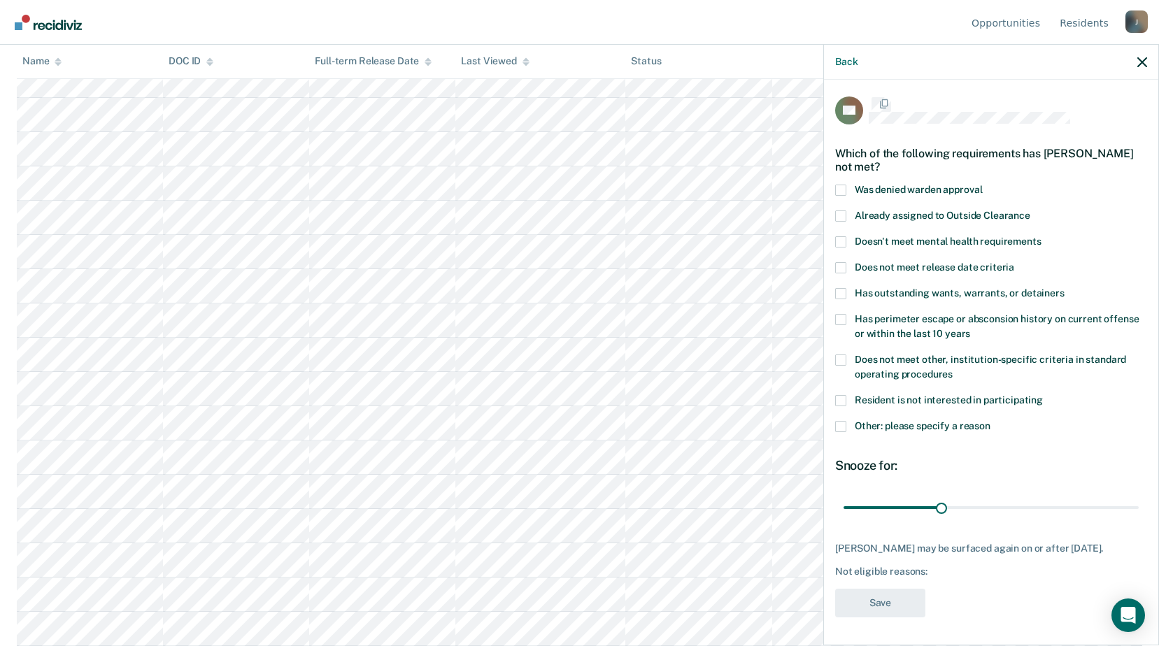
scroll to position [12, 0]
click at [841, 421] on span at bounding box center [840, 426] width 11 height 11
click at [990, 421] on input "Other: please specify a reason" at bounding box center [990, 421] width 0 height 0
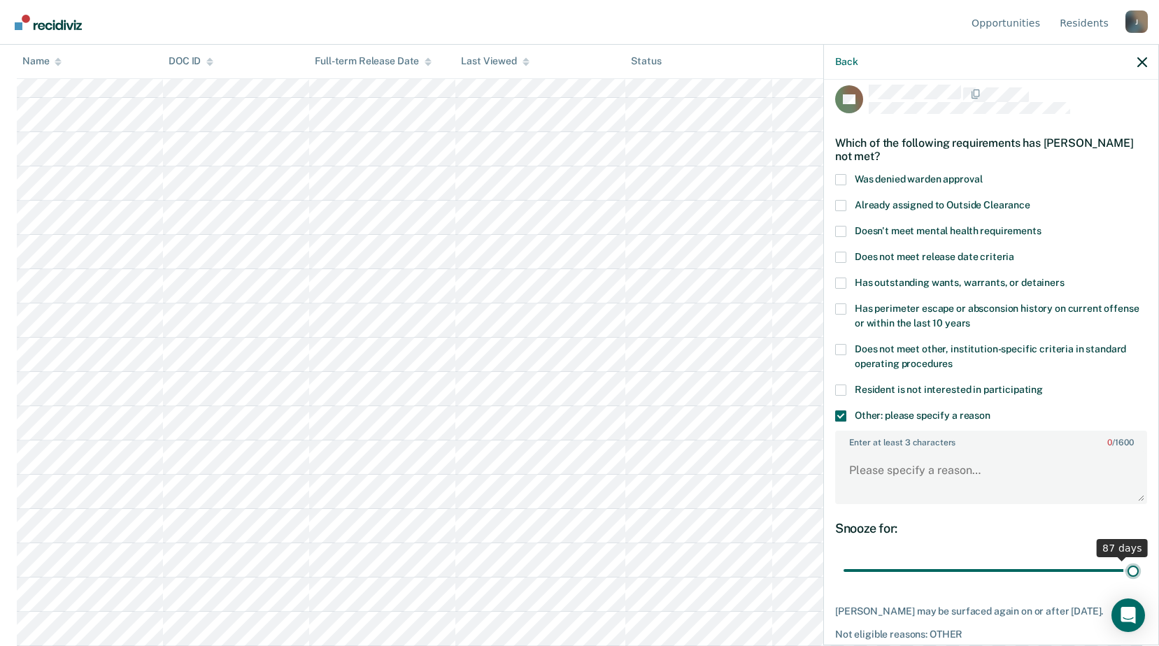
drag, startPoint x: 939, startPoint y: 571, endPoint x: 1005, endPoint y: 529, distance: 78.0
type input "90"
click at [1139, 568] on input "range" at bounding box center [990, 571] width 295 height 24
click at [880, 476] on textarea "Enter at least 3 characters 0 / 1600" at bounding box center [990, 477] width 309 height 52
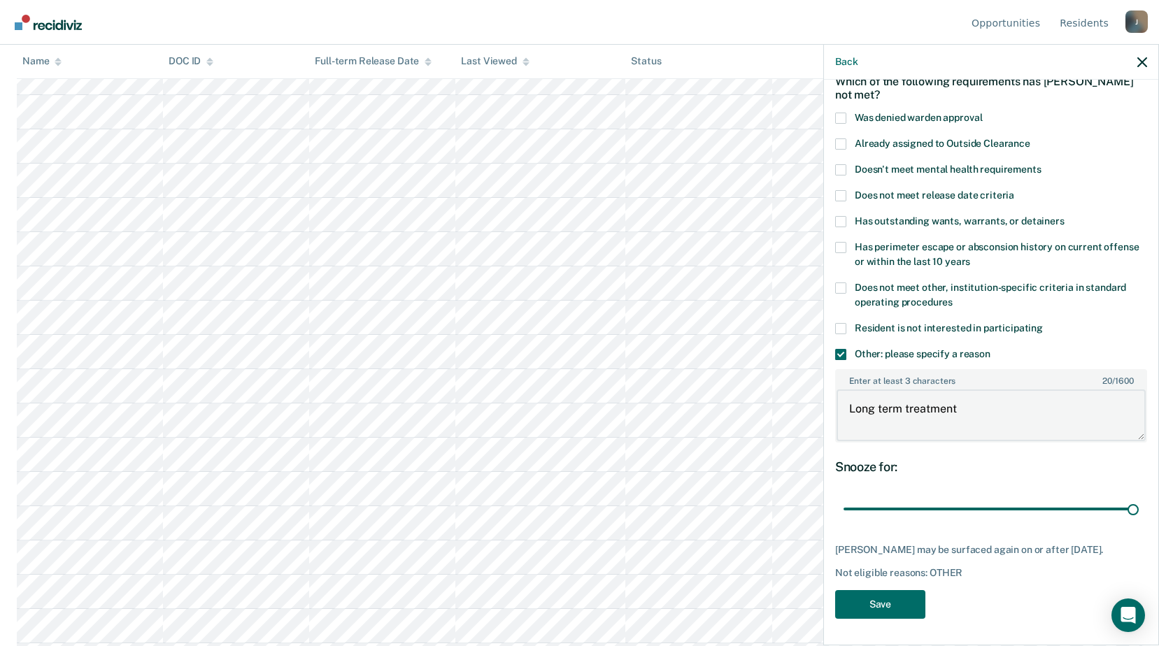
scroll to position [1259, 0]
type textarea "Long term treatment"
click at [883, 602] on button "Save" at bounding box center [880, 604] width 90 height 29
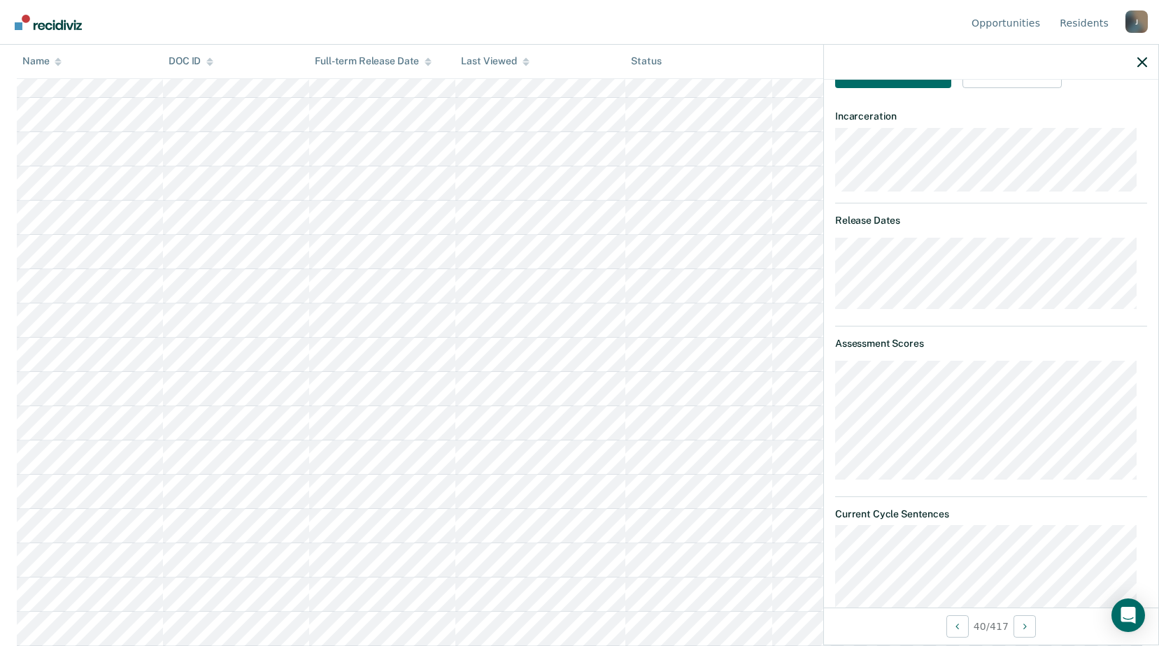
scroll to position [286, 0]
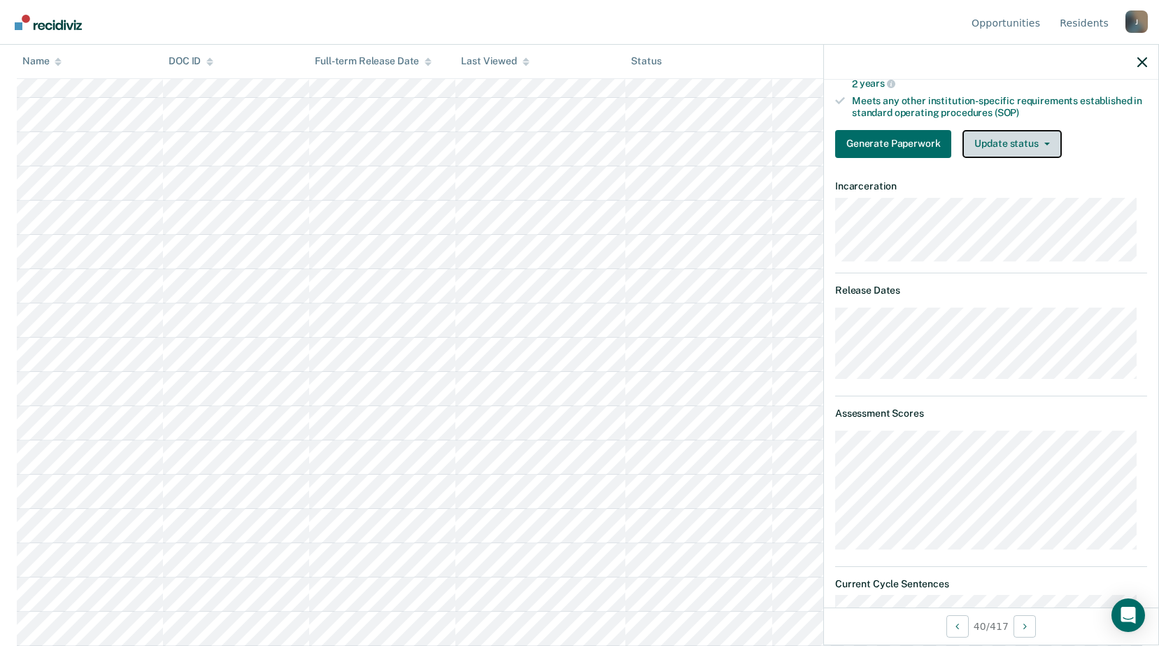
click at [1016, 150] on button "Update status" at bounding box center [1011, 144] width 99 height 28
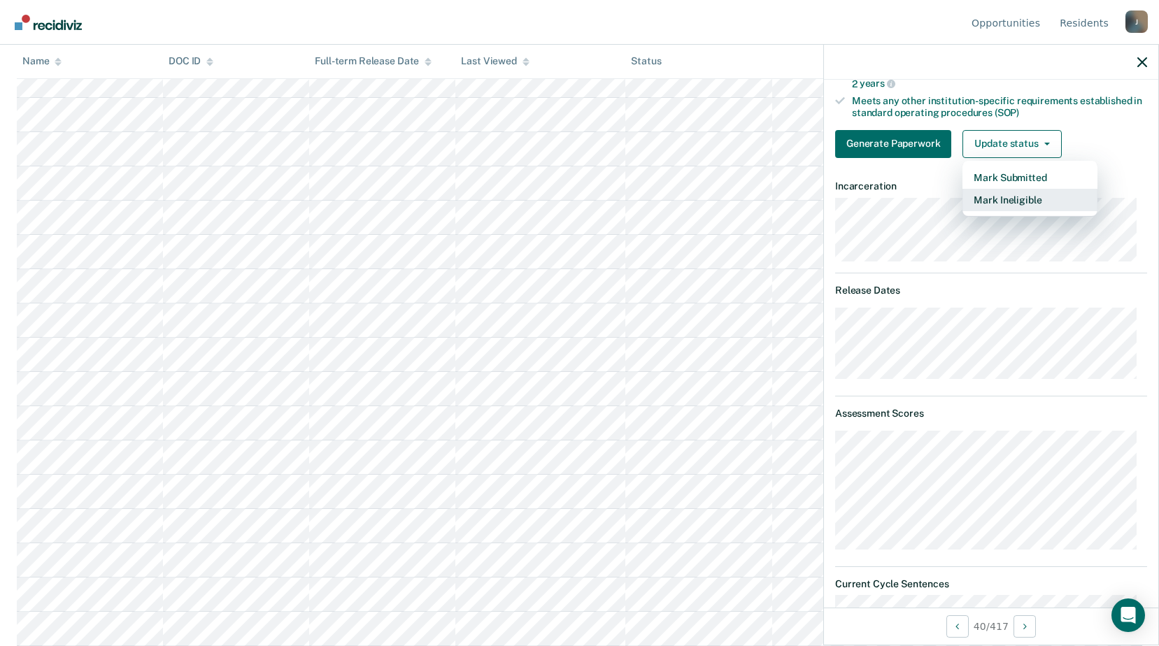
click at [997, 204] on button "Mark Ineligible" at bounding box center [1029, 200] width 135 height 22
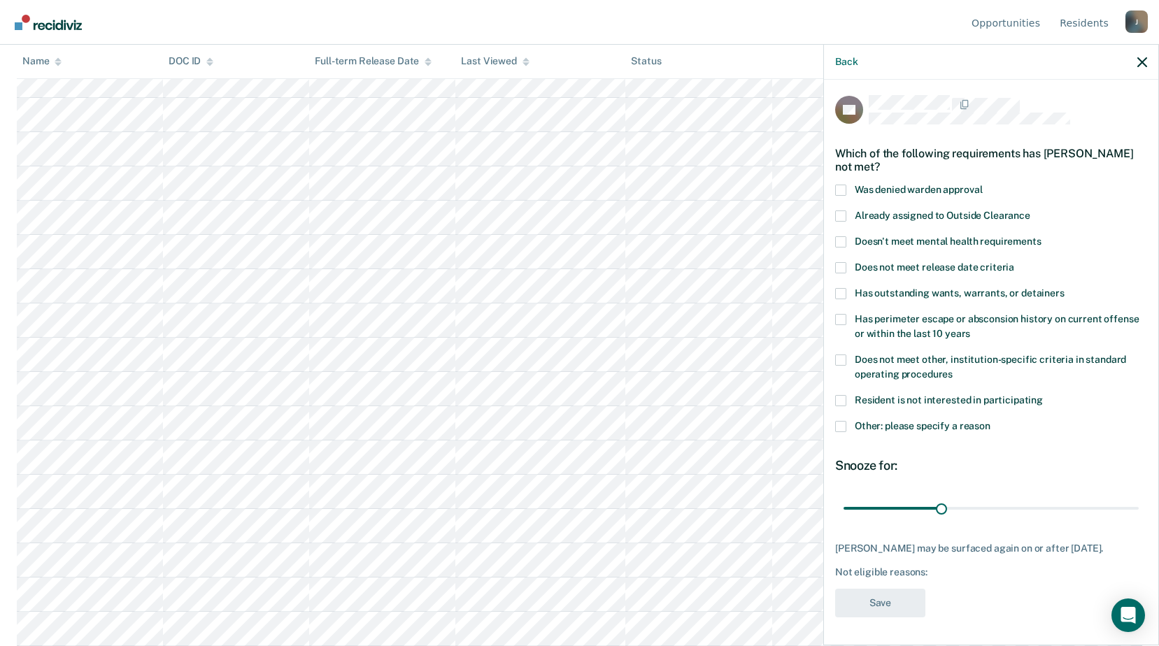
click at [843, 288] on span at bounding box center [840, 293] width 11 height 11
click at [1064, 288] on input "Has outstanding wants, warrants, or detainers" at bounding box center [1064, 288] width 0 height 0
drag, startPoint x: 938, startPoint y: 499, endPoint x: 1011, endPoint y: 501, distance: 72.8
type input "54"
click at [1011, 501] on input "range" at bounding box center [990, 508] width 295 height 24
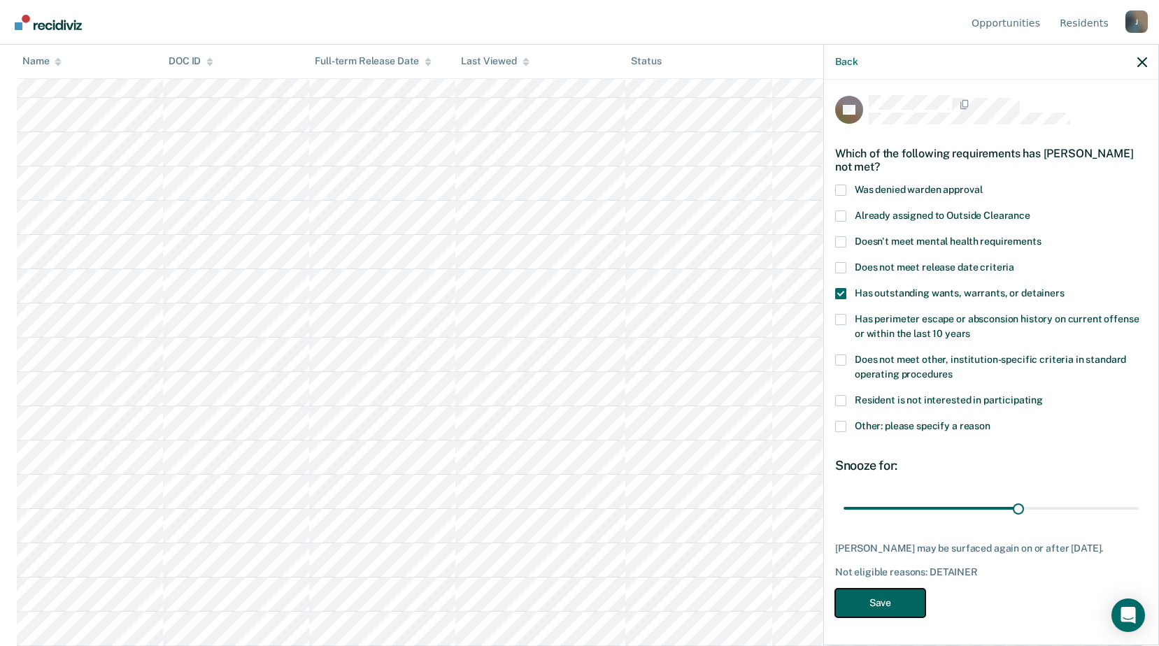
click at [878, 595] on button "Save" at bounding box center [880, 603] width 90 height 29
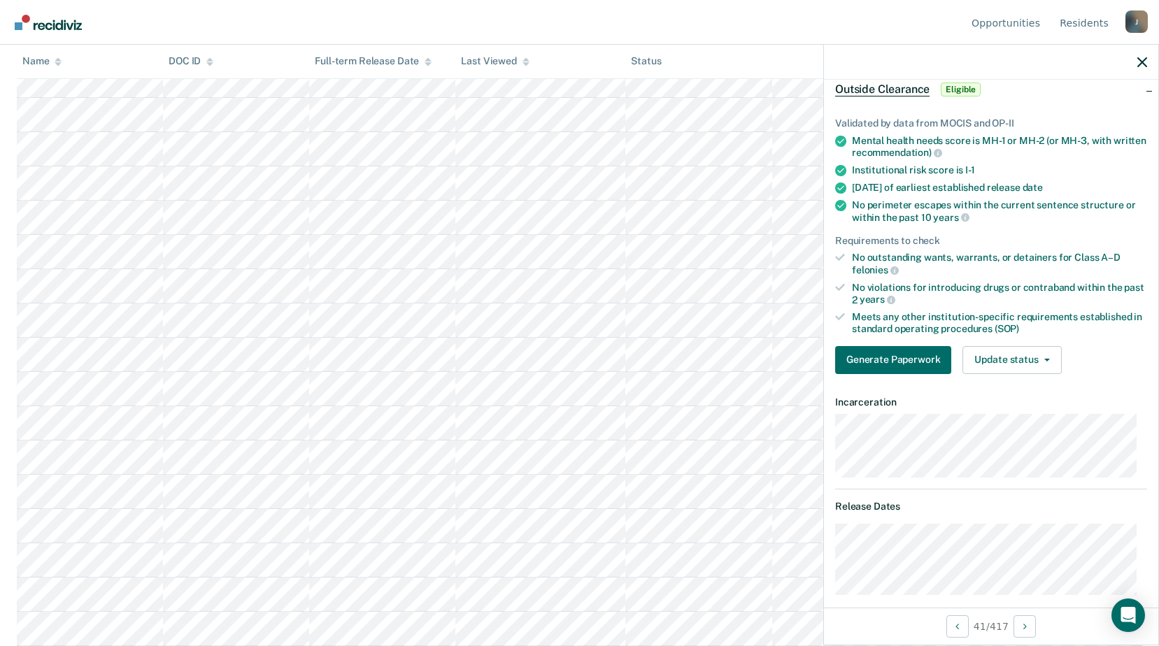
scroll to position [0, 0]
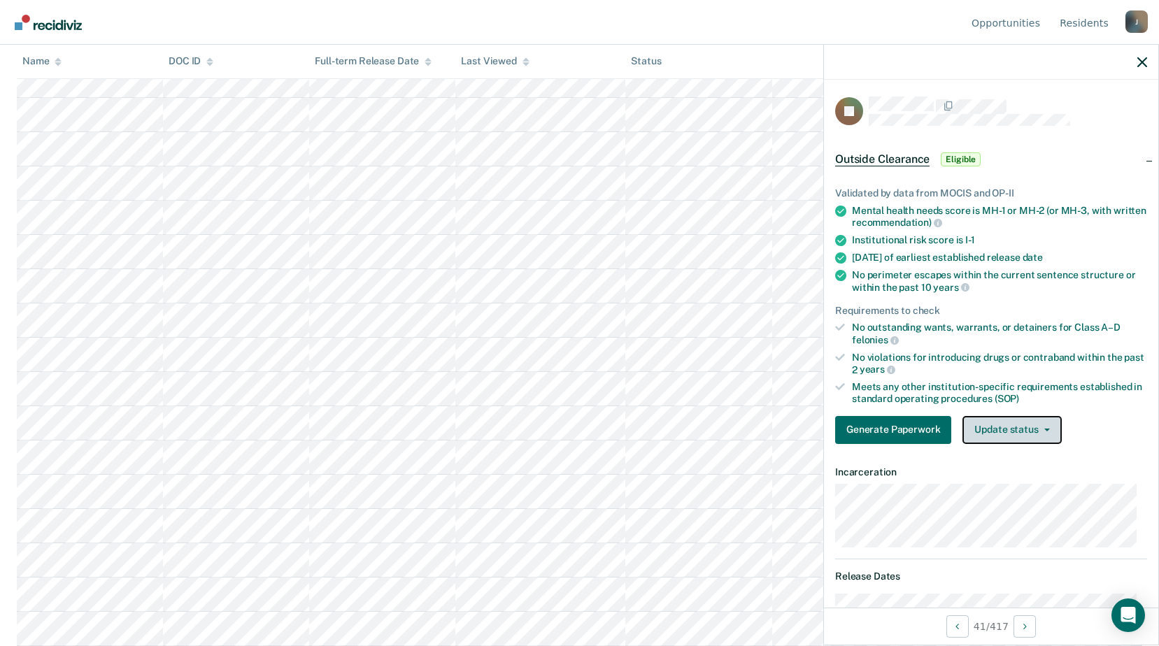
click at [1032, 435] on button "Update status" at bounding box center [1011, 430] width 99 height 28
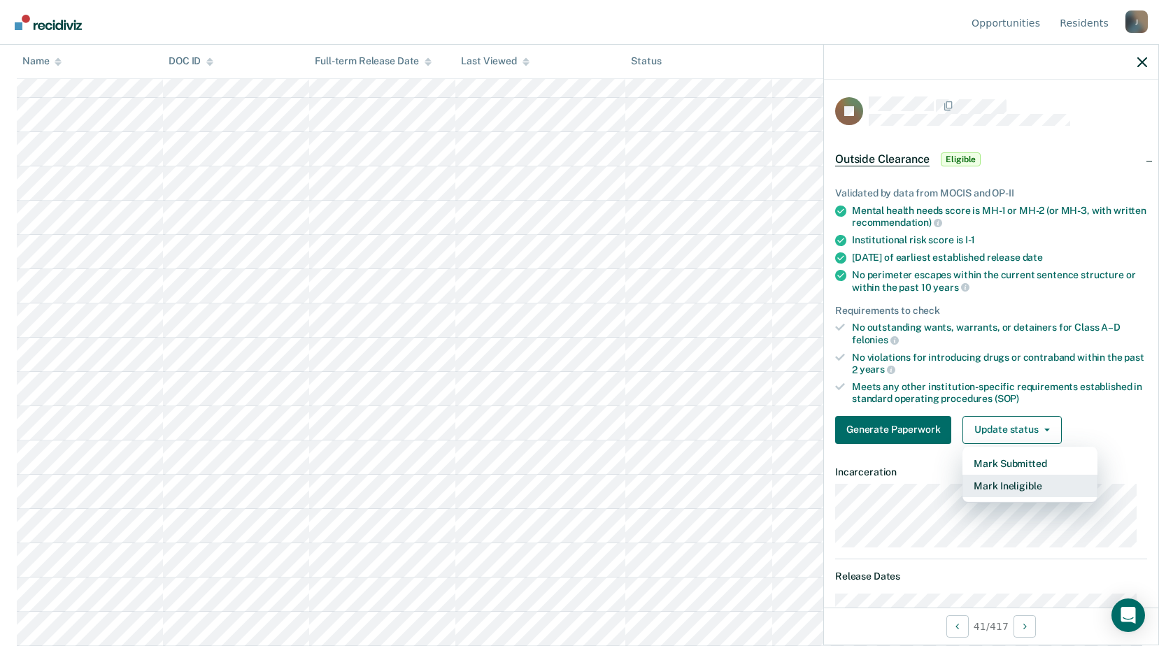
click at [1025, 487] on button "Mark Ineligible" at bounding box center [1029, 486] width 135 height 22
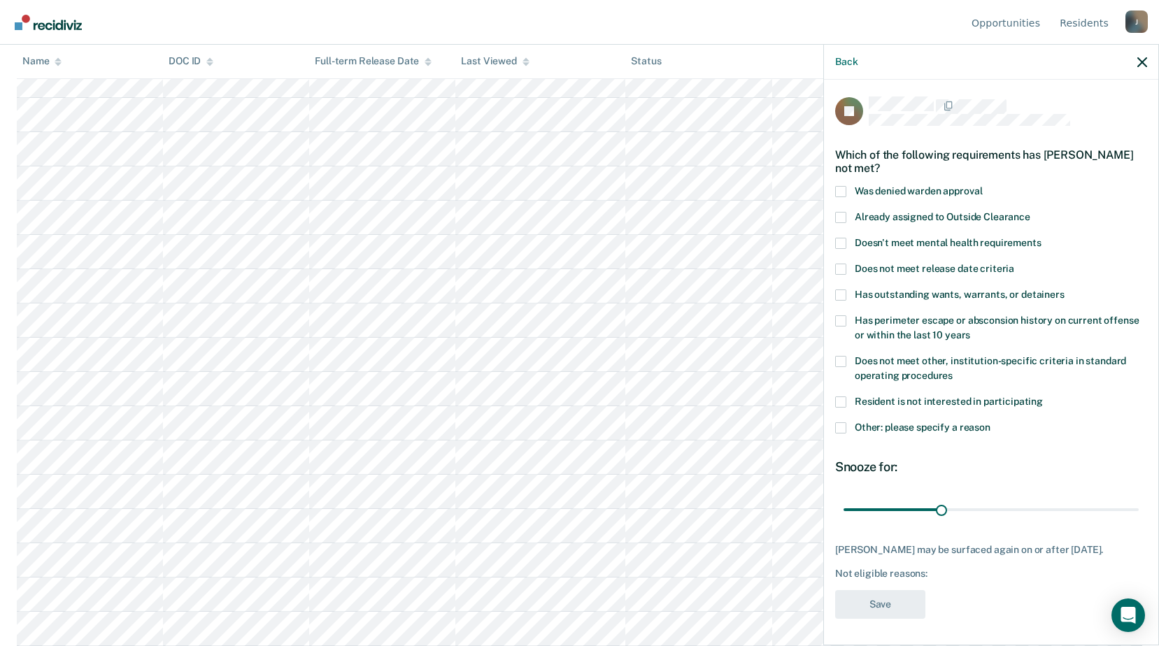
click at [848, 428] on label "Other: please specify a reason" at bounding box center [991, 429] width 312 height 15
click at [990, 422] on input "Other: please specify a reason" at bounding box center [990, 422] width 0 height 0
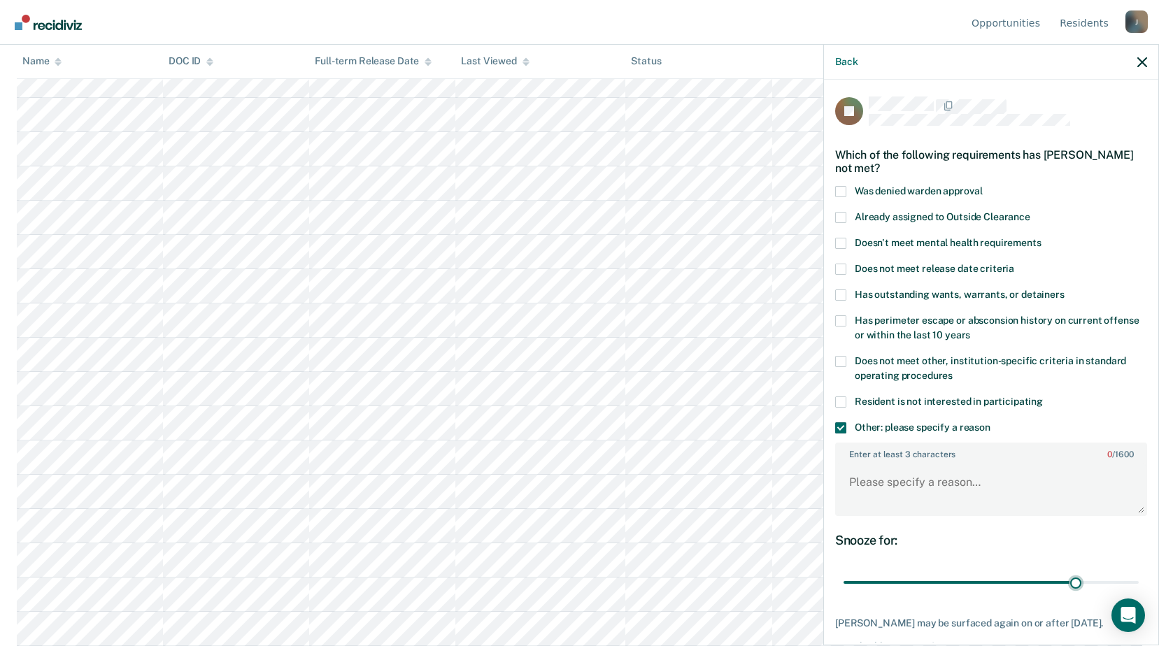
drag, startPoint x: 937, startPoint y: 581, endPoint x: 1042, endPoint y: 563, distance: 106.5
type input "72"
click at [1067, 580] on input "range" at bounding box center [990, 583] width 295 height 24
click at [911, 474] on textarea "Enter at least 3 characters 0 / 1600" at bounding box center [990, 489] width 309 height 52
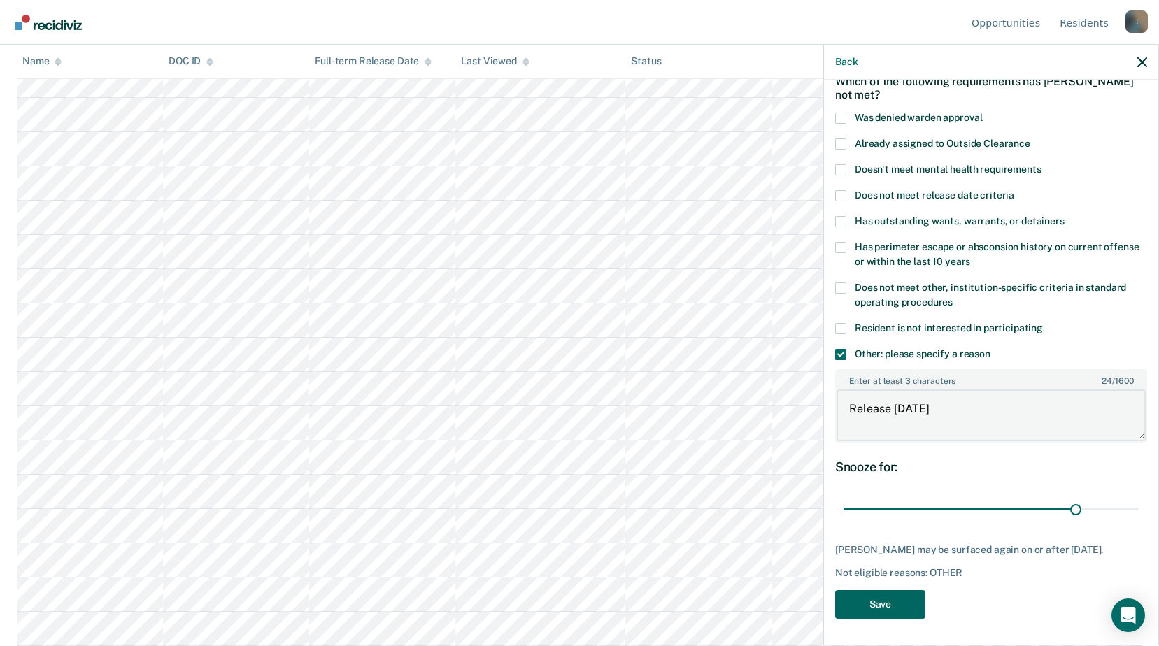
type textarea "Release [DATE]"
click at [878, 608] on button "Save" at bounding box center [880, 604] width 90 height 29
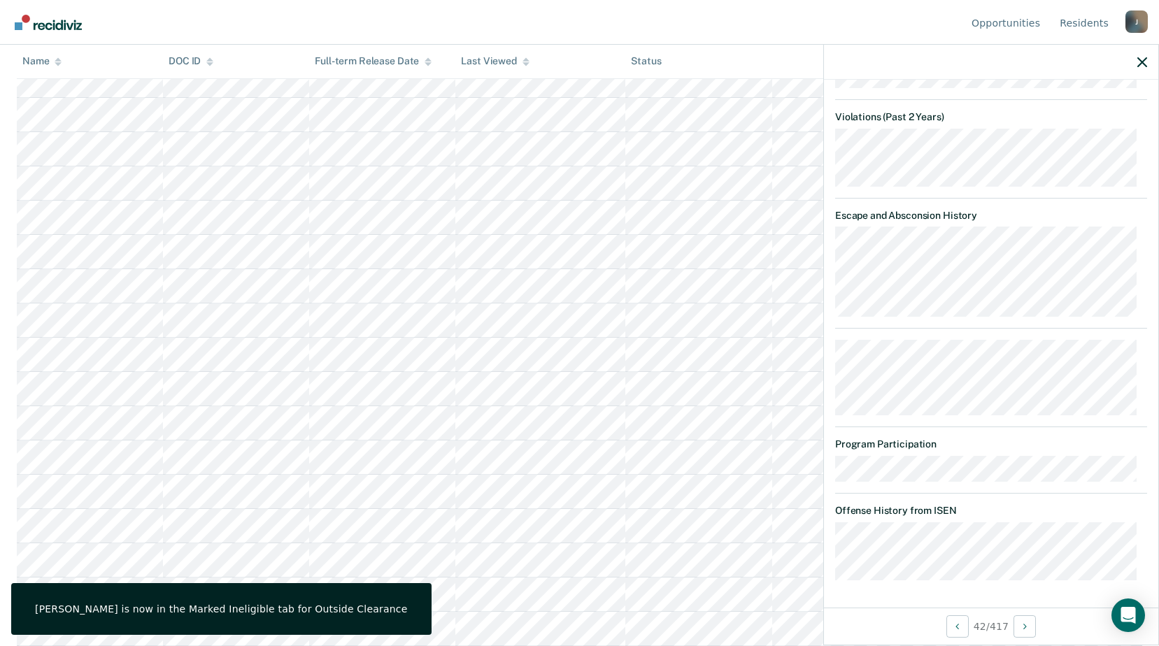
scroll to position [755, 0]
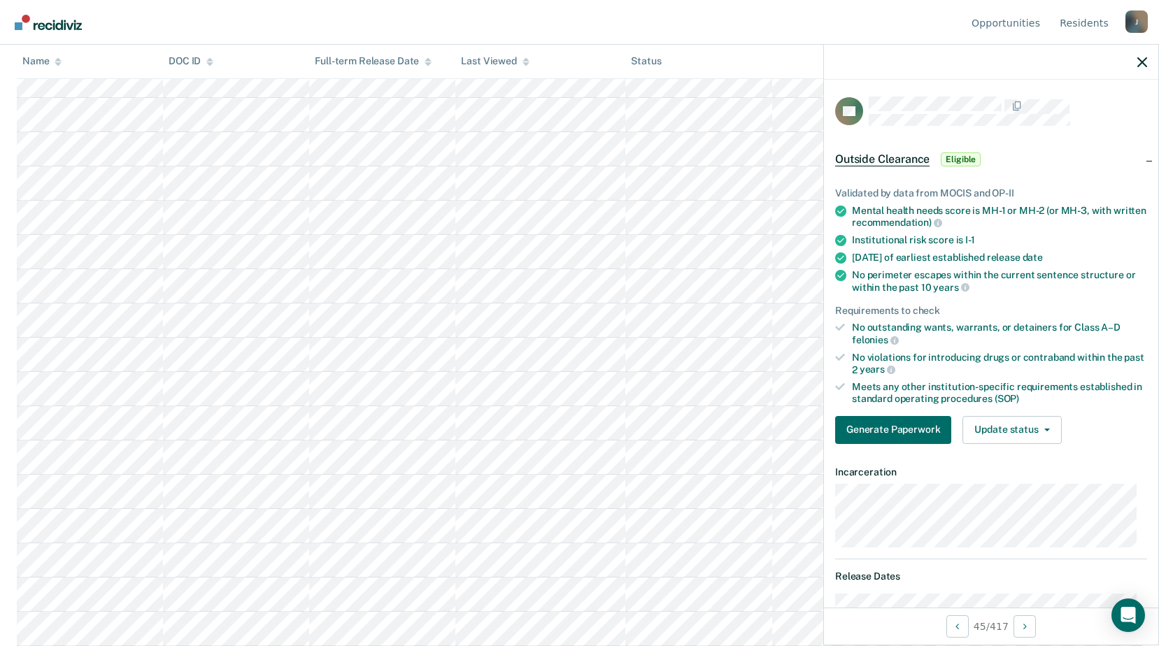
scroll to position [979, 0]
click at [1013, 430] on button "Update status" at bounding box center [1011, 430] width 99 height 28
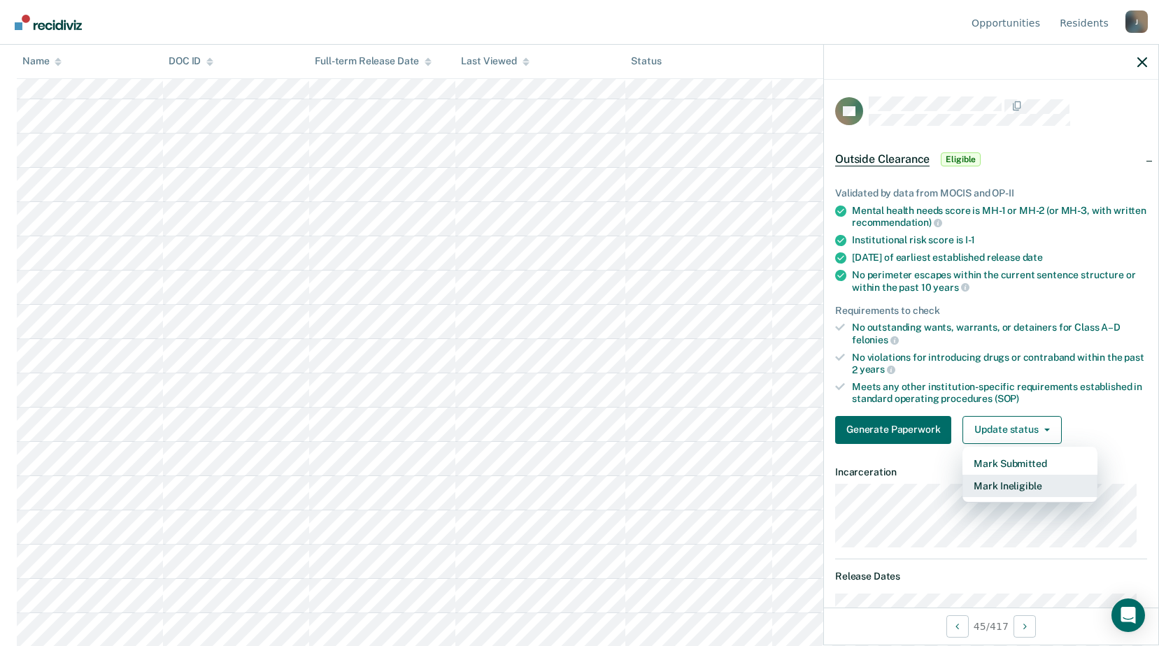
click at [1011, 490] on button "Mark Ineligible" at bounding box center [1029, 486] width 135 height 22
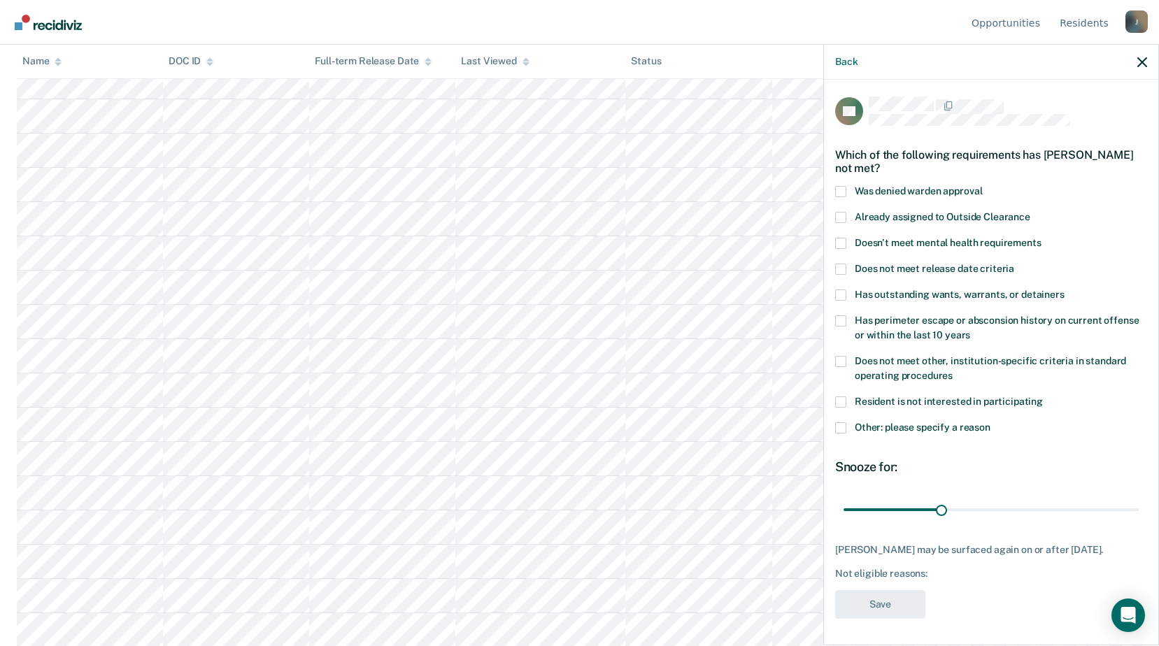
click at [841, 427] on span at bounding box center [840, 427] width 11 height 11
click at [990, 422] on input "Other: please specify a reason" at bounding box center [990, 422] width 0 height 0
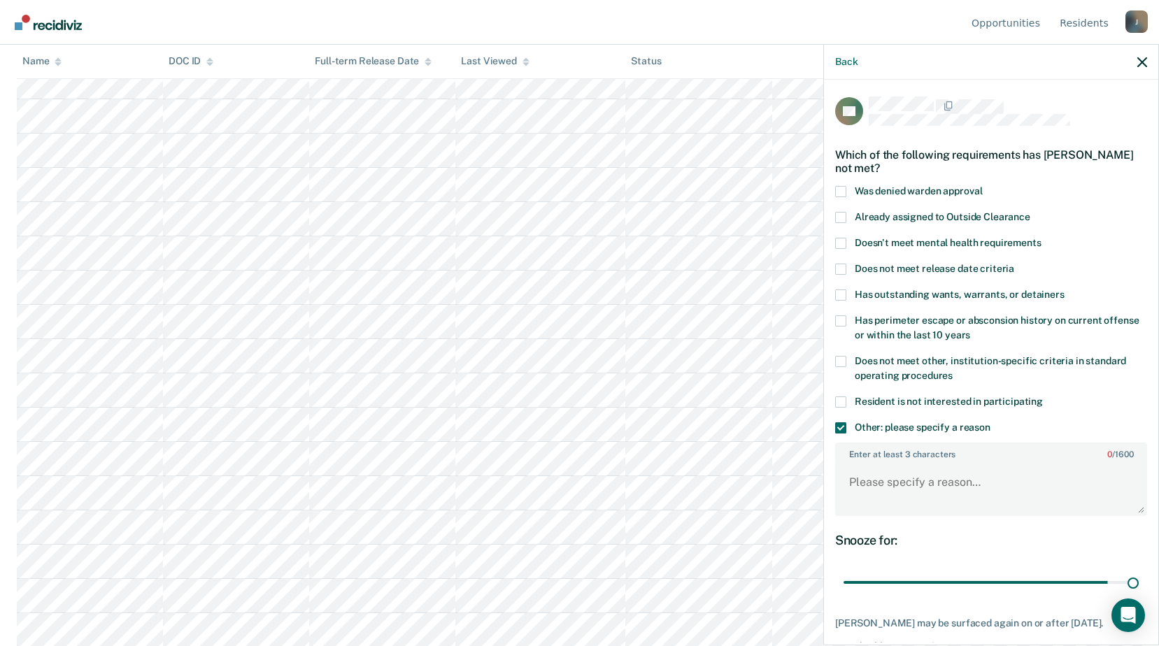
drag, startPoint x: 932, startPoint y: 575, endPoint x: 1105, endPoint y: 517, distance: 182.9
type input "90"
click at [1137, 571] on input "range" at bounding box center [990, 583] width 295 height 24
click at [946, 485] on textarea "Enter at least 3 characters 0 / 1600" at bounding box center [990, 489] width 309 height 52
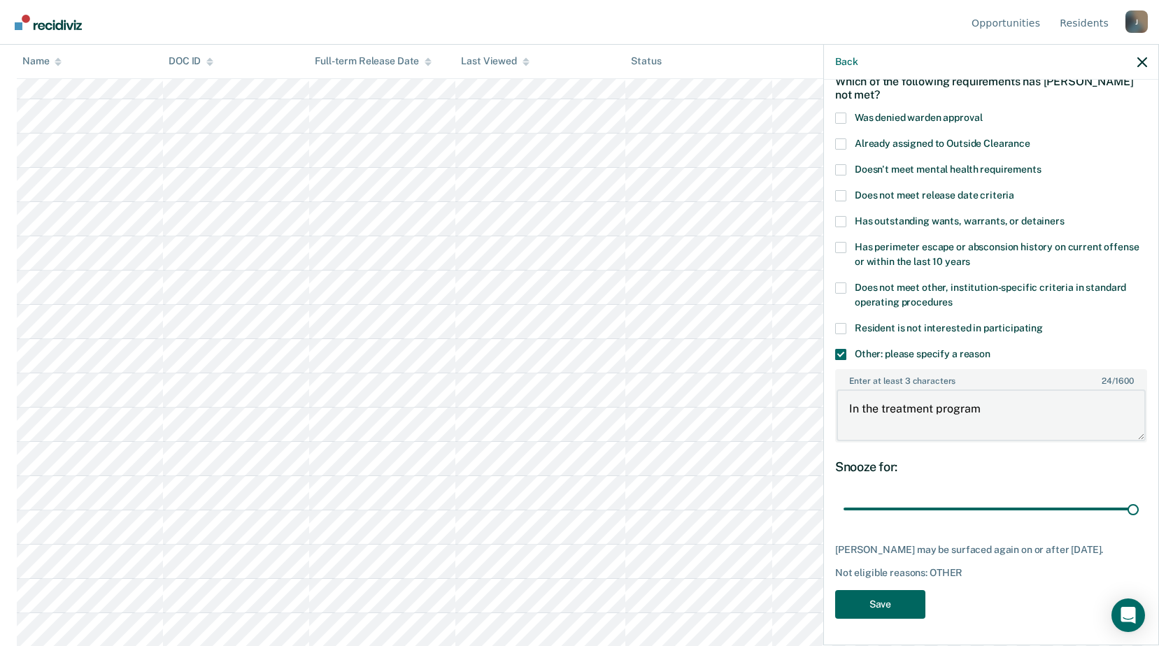
type textarea "In the treatment program"
click at [862, 609] on button "Save" at bounding box center [880, 604] width 90 height 29
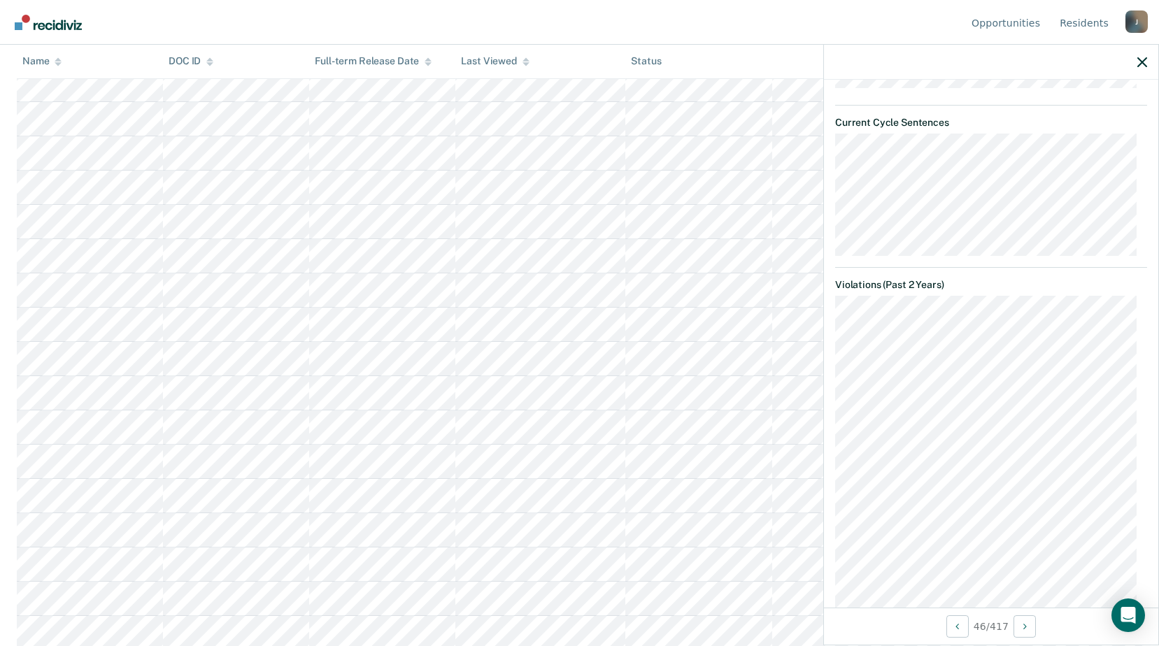
scroll to position [328, 0]
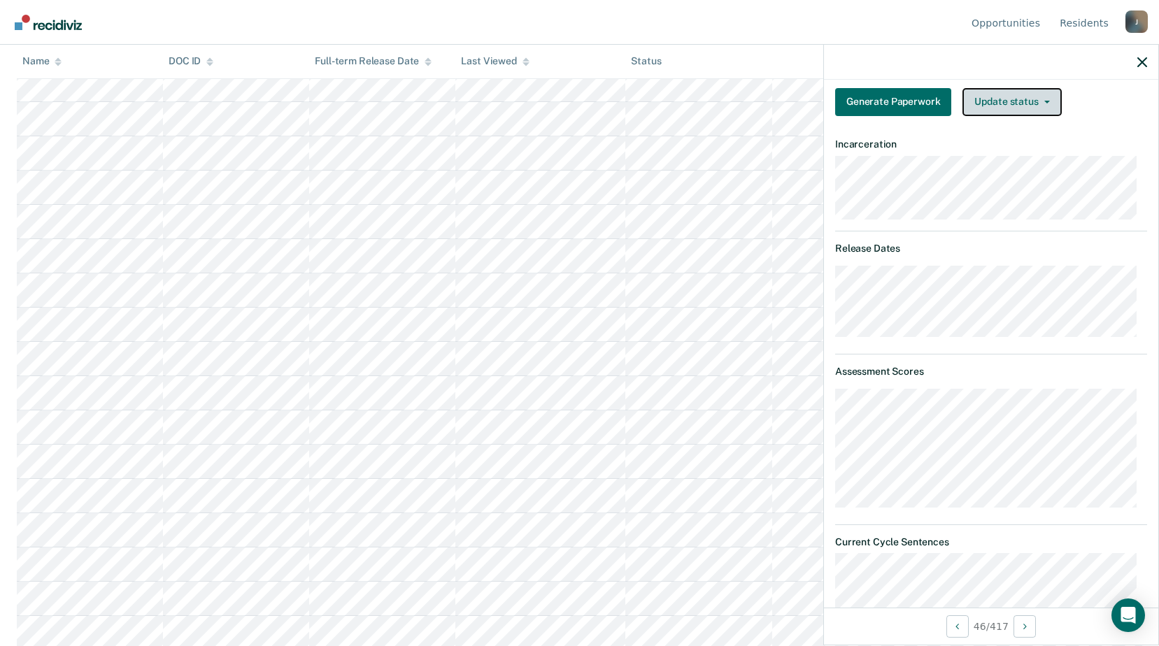
click at [1019, 111] on button "Update status" at bounding box center [1011, 102] width 99 height 28
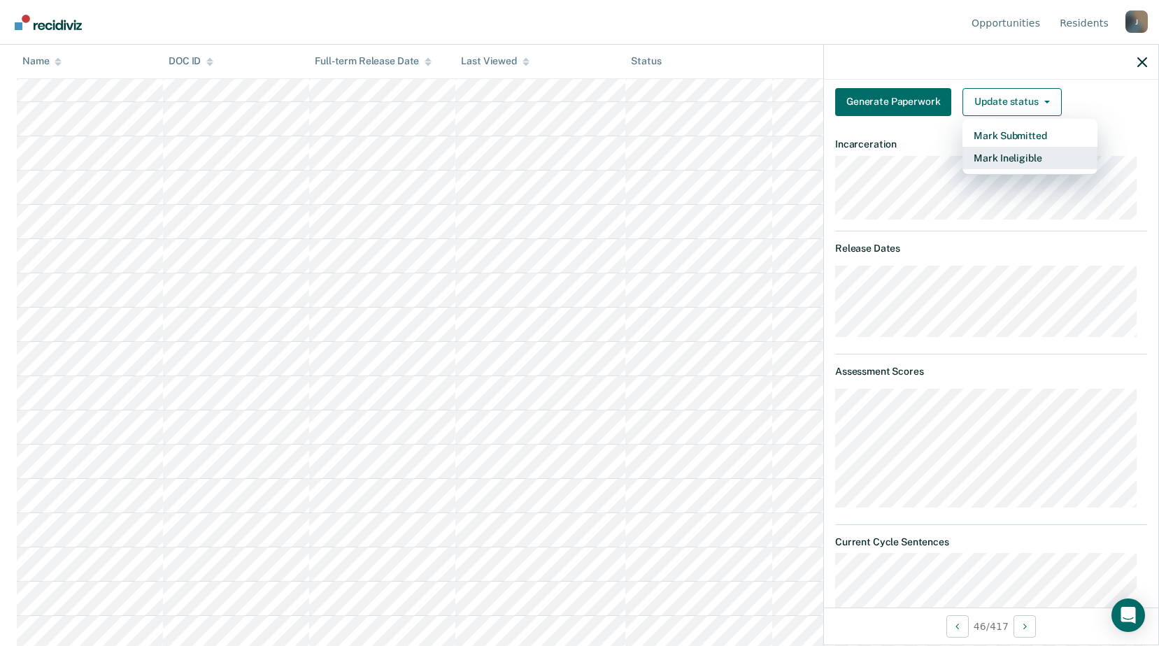
click at [1016, 161] on button "Mark Ineligible" at bounding box center [1029, 158] width 135 height 22
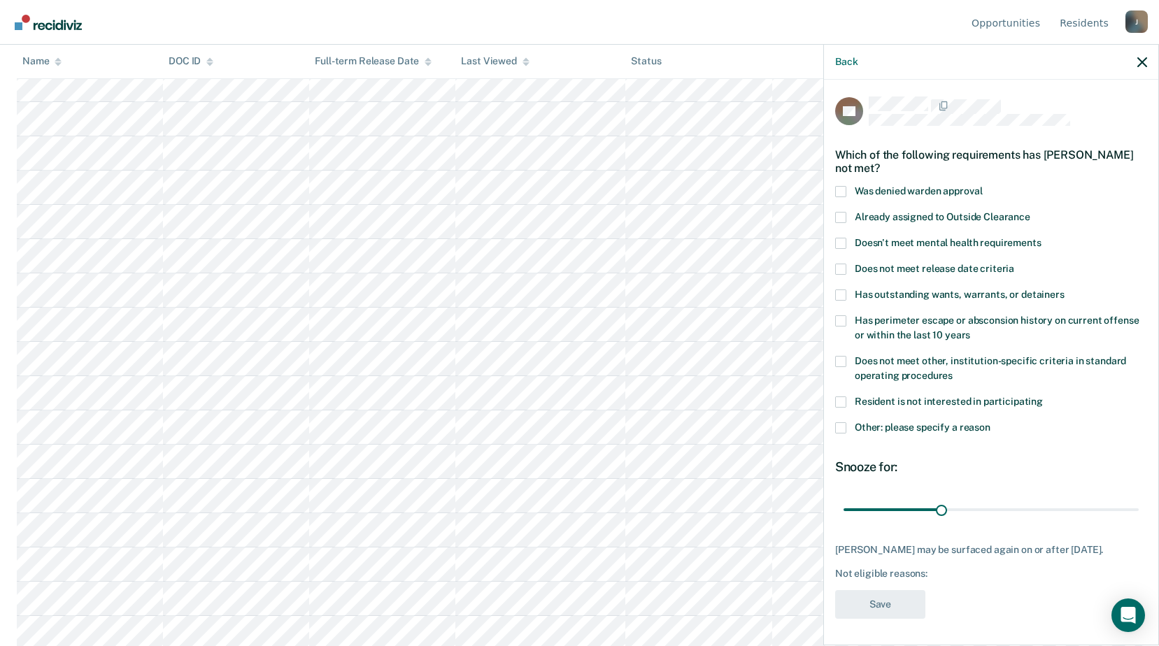
click at [836, 422] on span at bounding box center [840, 427] width 11 height 11
click at [990, 422] on input "Other: please specify a reason" at bounding box center [990, 422] width 0 height 0
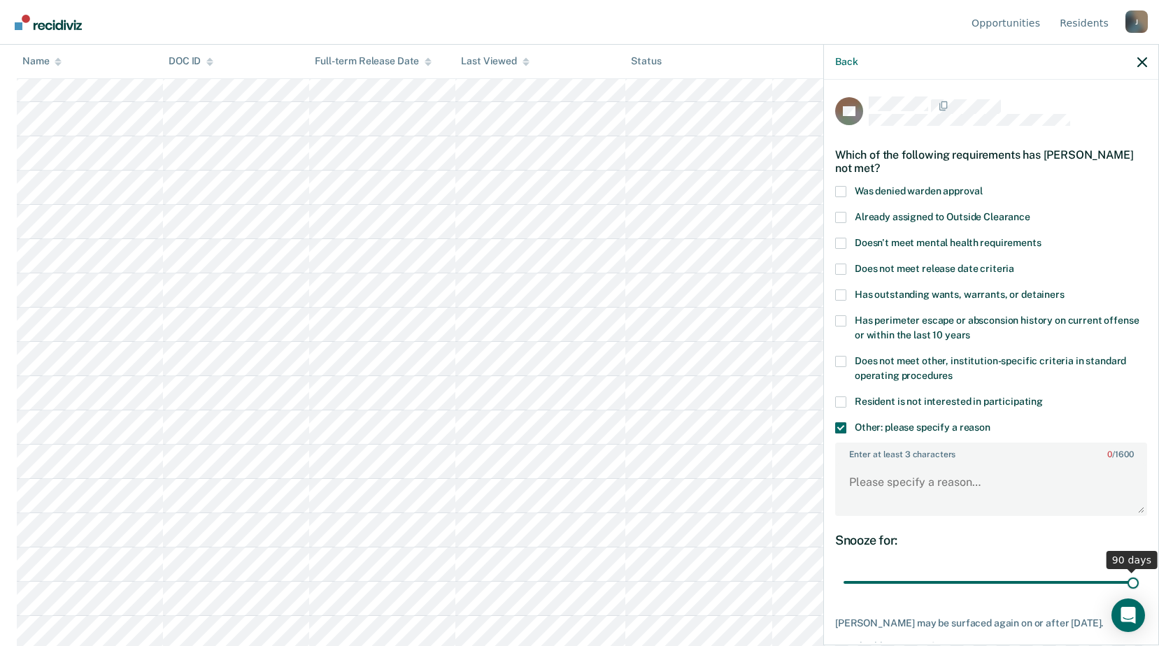
drag, startPoint x: 937, startPoint y: 583, endPoint x: 1163, endPoint y: 601, distance: 226.6
type input "90"
click at [1139, 595] on input "range" at bounding box center [990, 583] width 295 height 24
click at [933, 505] on textarea "Enter at least 3 characters 0 / 1600" at bounding box center [990, 489] width 309 height 52
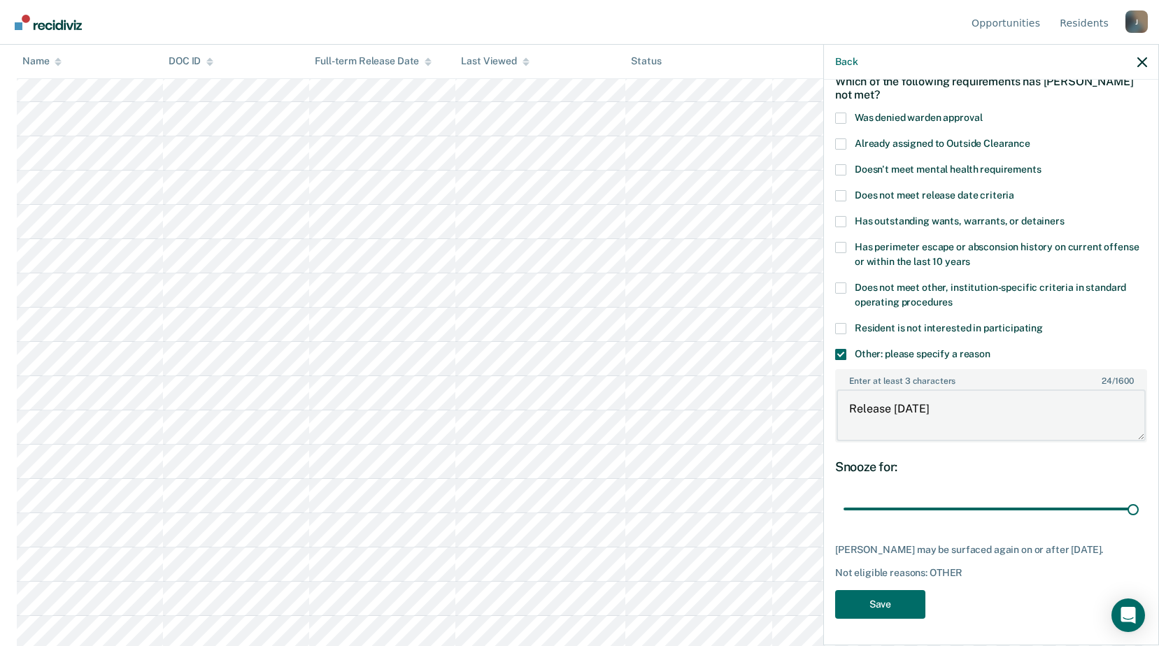
scroll to position [909, 0]
type textarea "Release [DATE]"
click at [884, 618] on div "KC Which of the following requirements has Kia Collins not met? Was denied ward…" at bounding box center [991, 325] width 312 height 604
click at [899, 610] on button "Save" at bounding box center [880, 604] width 90 height 29
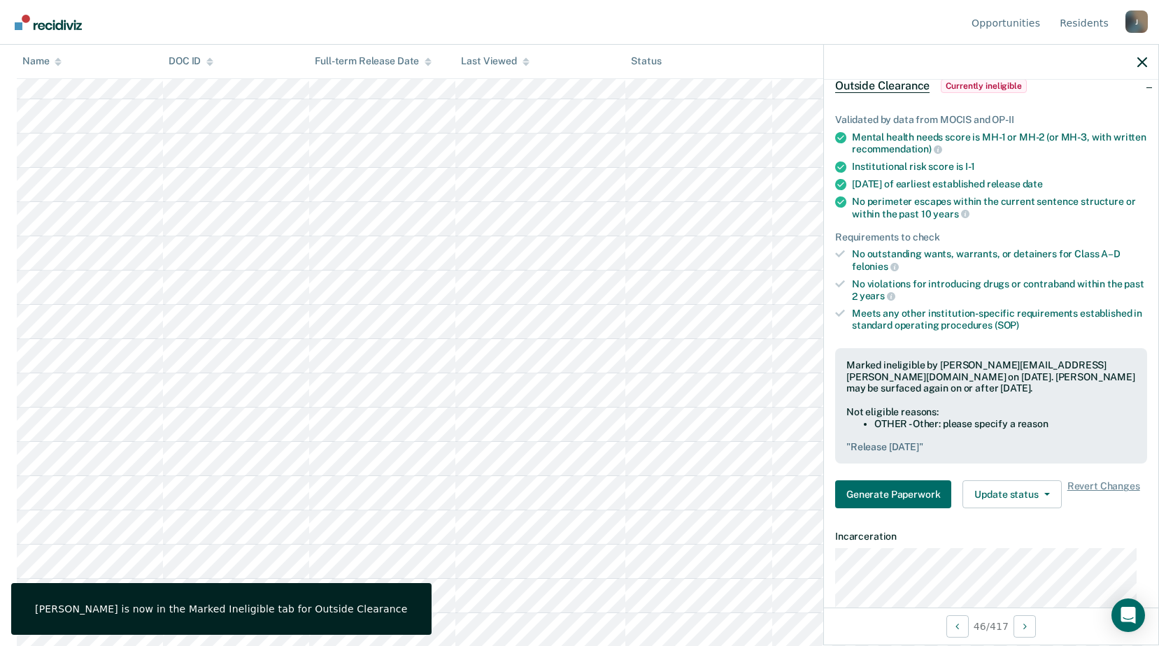
scroll to position [1119, 0]
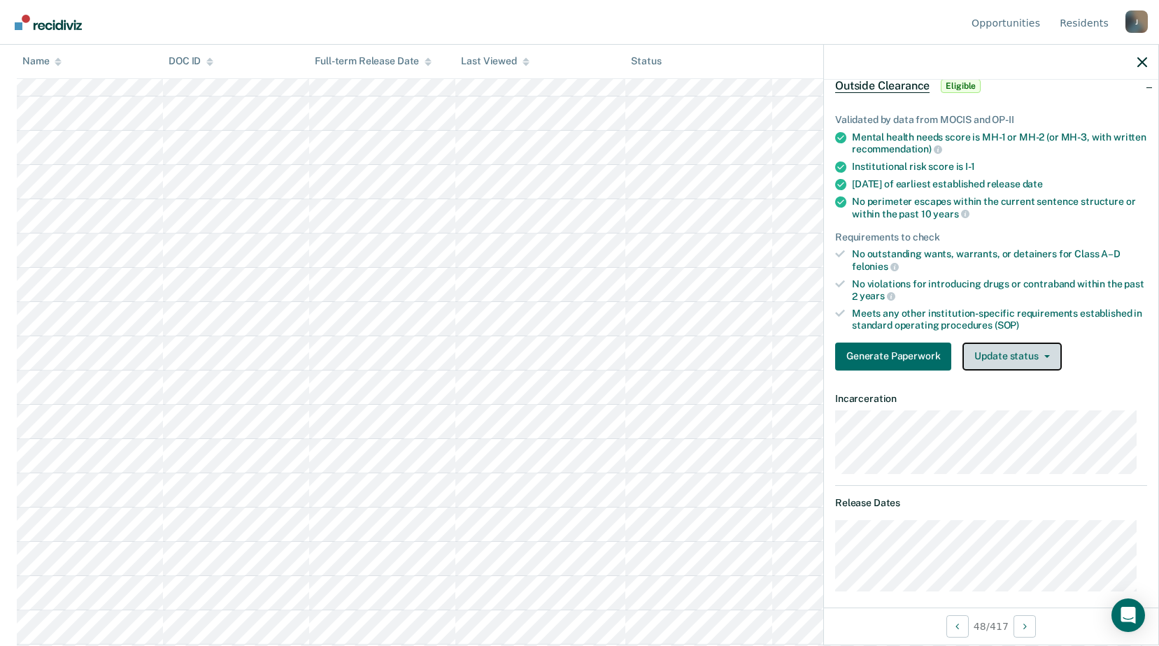
click at [1031, 356] on button "Update status" at bounding box center [1011, 357] width 99 height 28
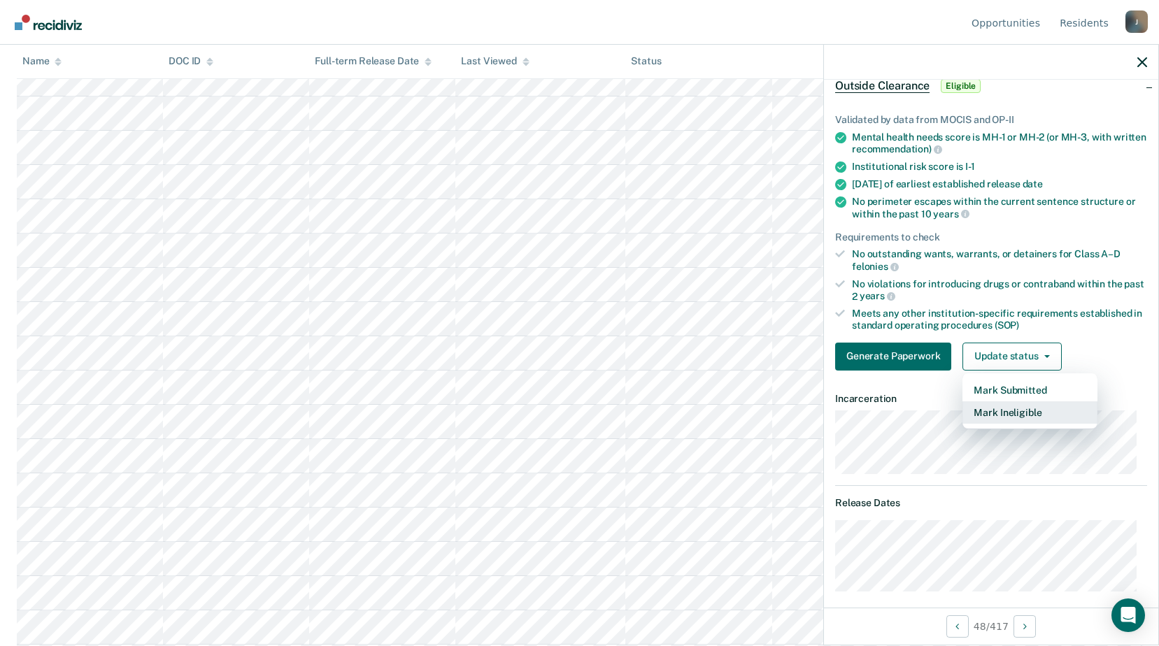
click at [986, 409] on button "Mark Ineligible" at bounding box center [1029, 412] width 135 height 22
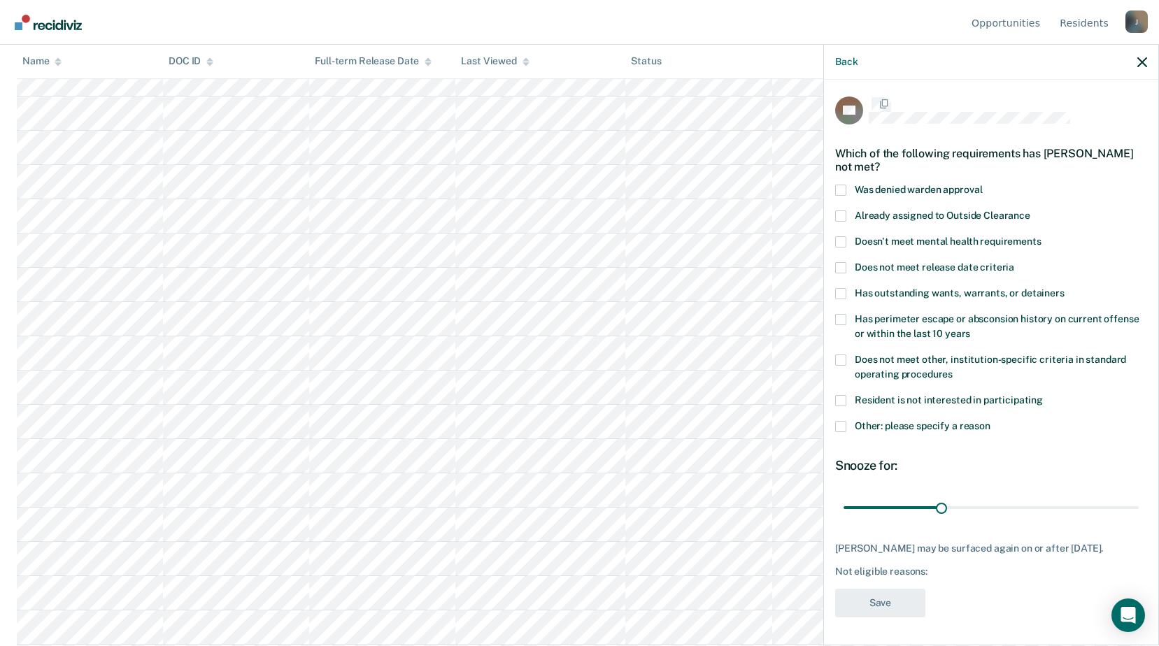
scroll to position [12, 0]
click at [846, 423] on label "Other: please specify a reason" at bounding box center [991, 428] width 312 height 15
click at [990, 421] on input "Other: please specify a reason" at bounding box center [990, 421] width 0 height 0
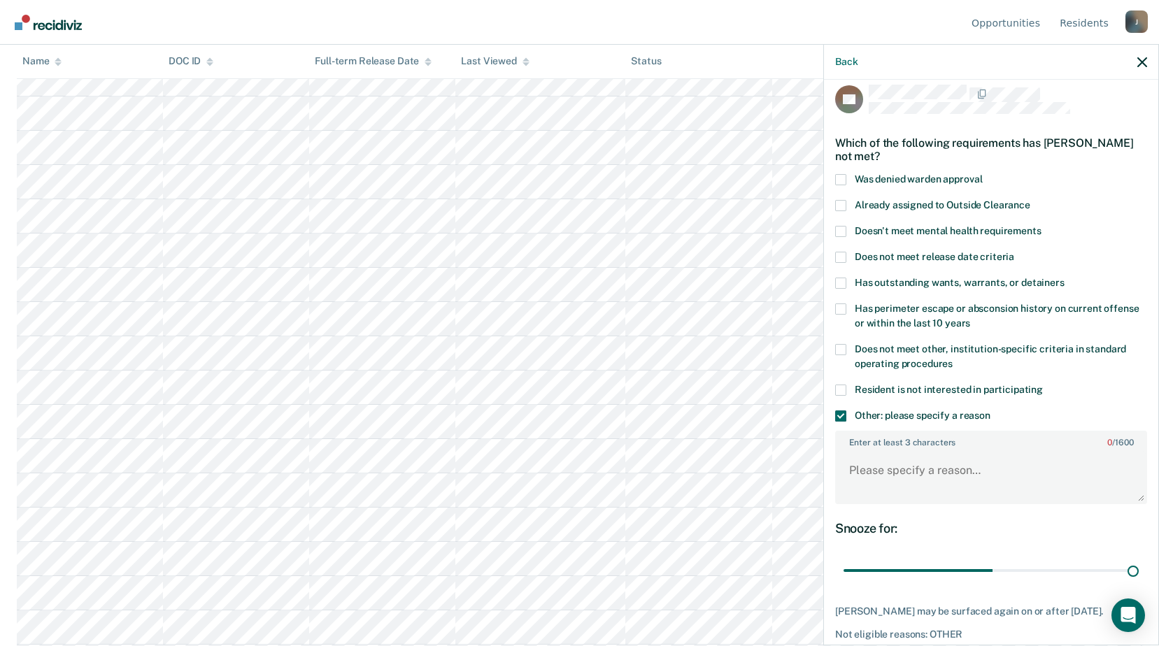
drag, startPoint x: 940, startPoint y: 573, endPoint x: 1165, endPoint y: 542, distance: 226.6
type input "90"
click at [1139, 559] on input "range" at bounding box center [990, 571] width 295 height 24
click at [932, 450] on div "Enter at least 3 characters 0 / 1600" at bounding box center [991, 467] width 312 height 73
click at [916, 467] on textarea "Enter at least 3 characters 0 / 1600" at bounding box center [990, 477] width 309 height 52
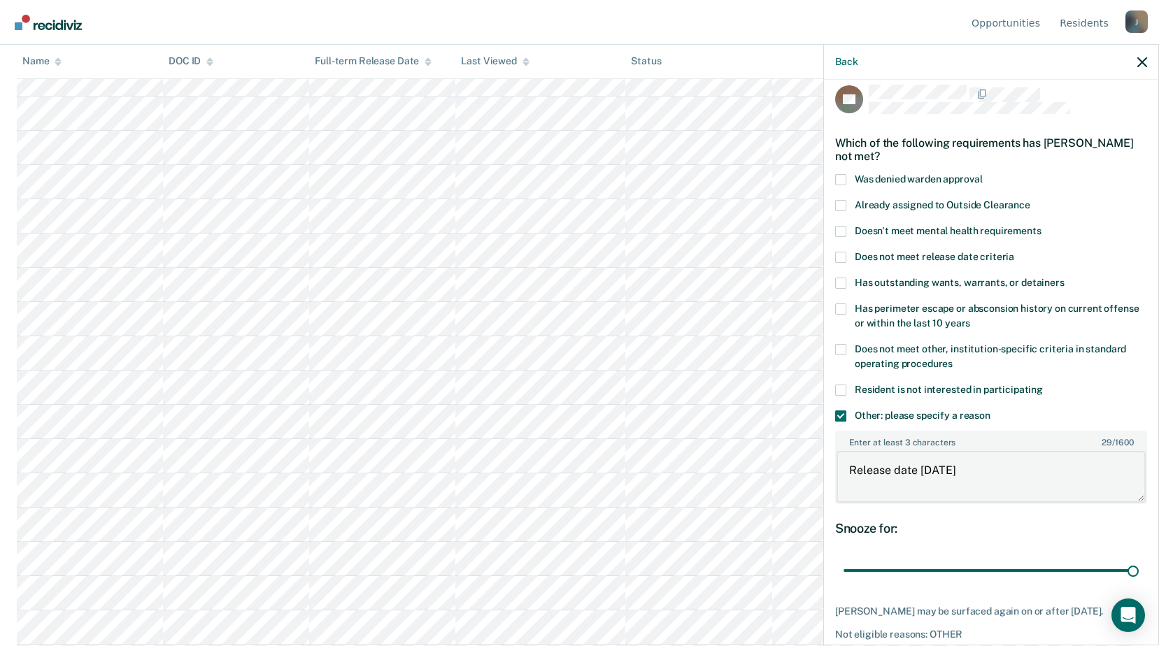
scroll to position [85, 0]
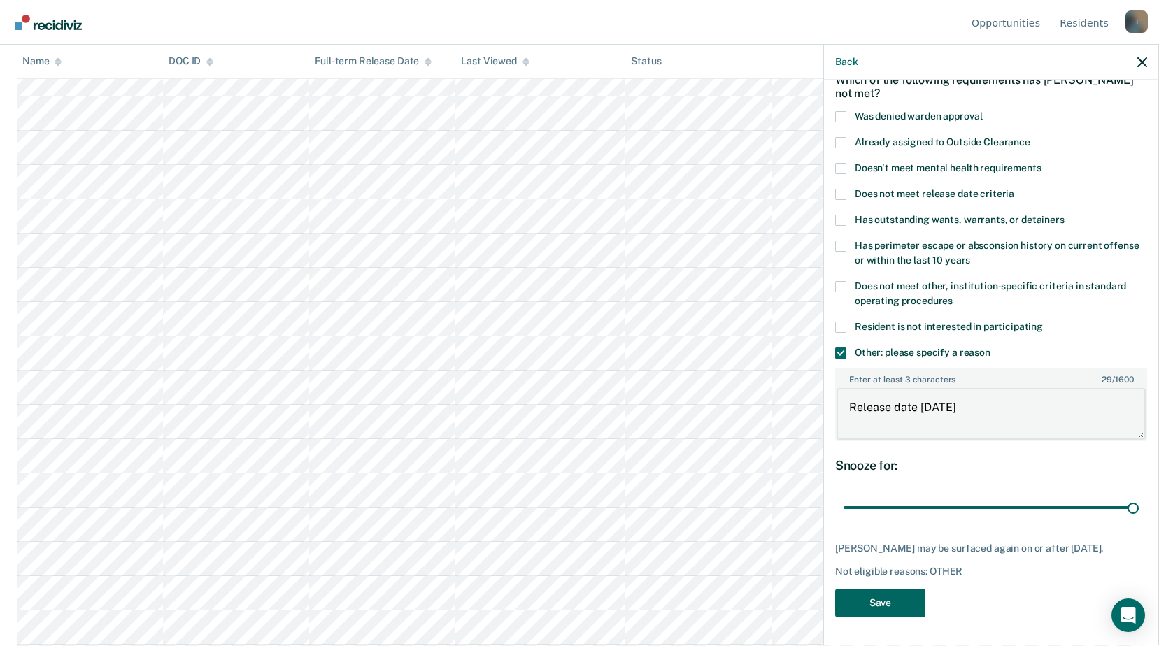
type textarea "Release date [DATE]"
click at [888, 614] on button "Save" at bounding box center [880, 603] width 90 height 29
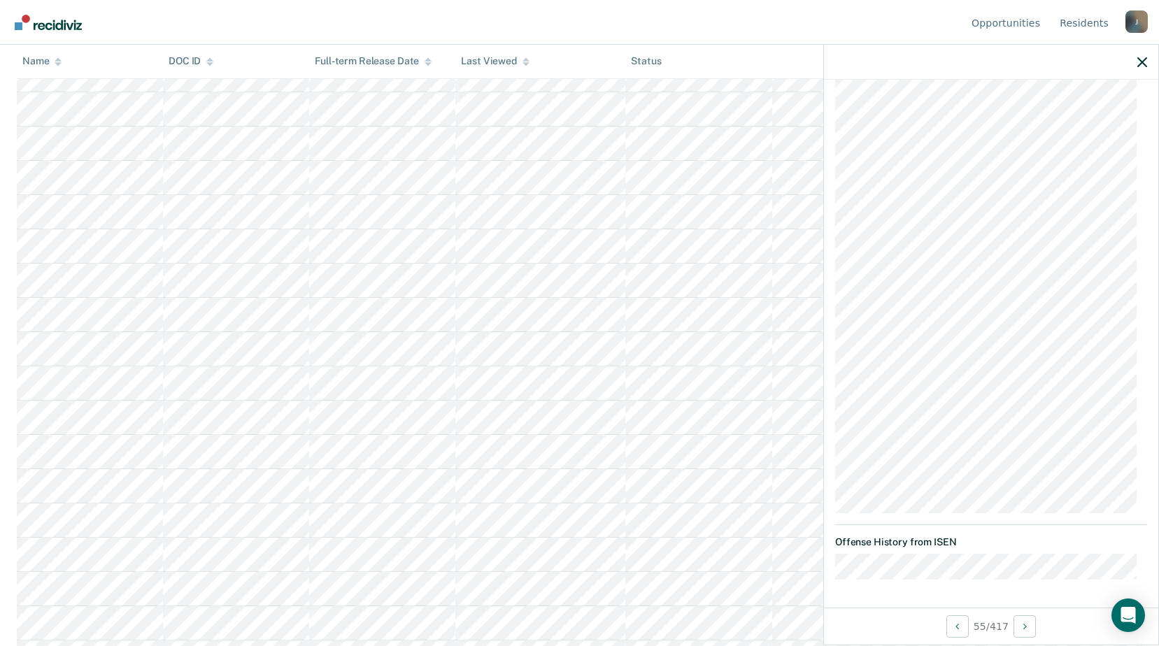
scroll to position [1760, 0]
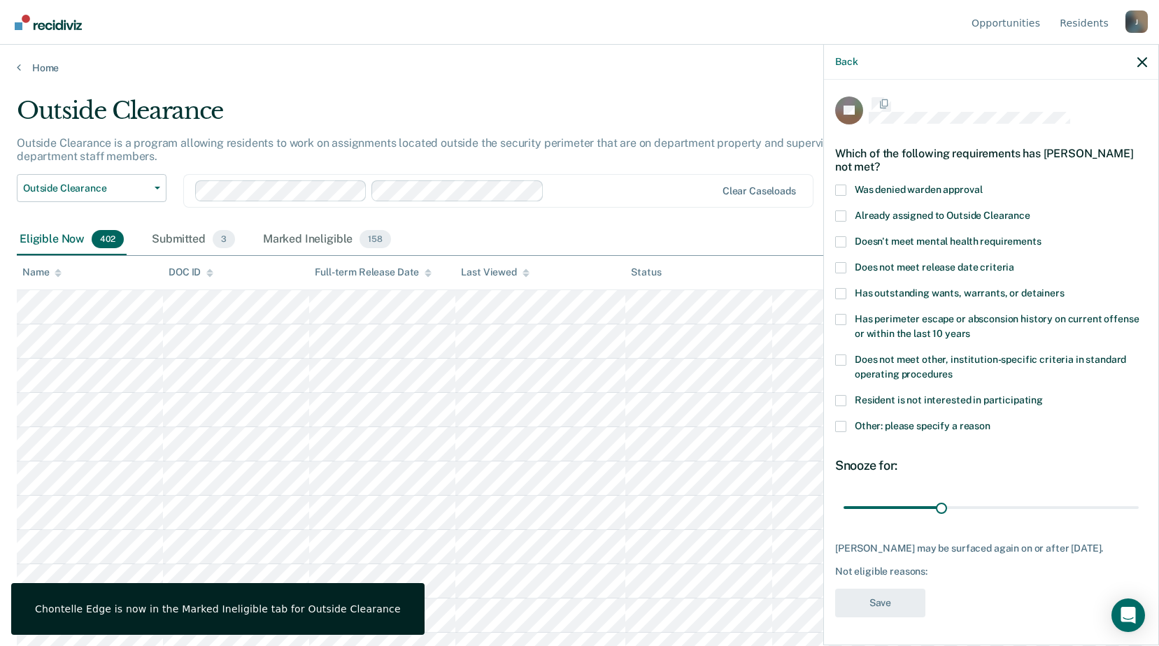
scroll to position [1818, 0]
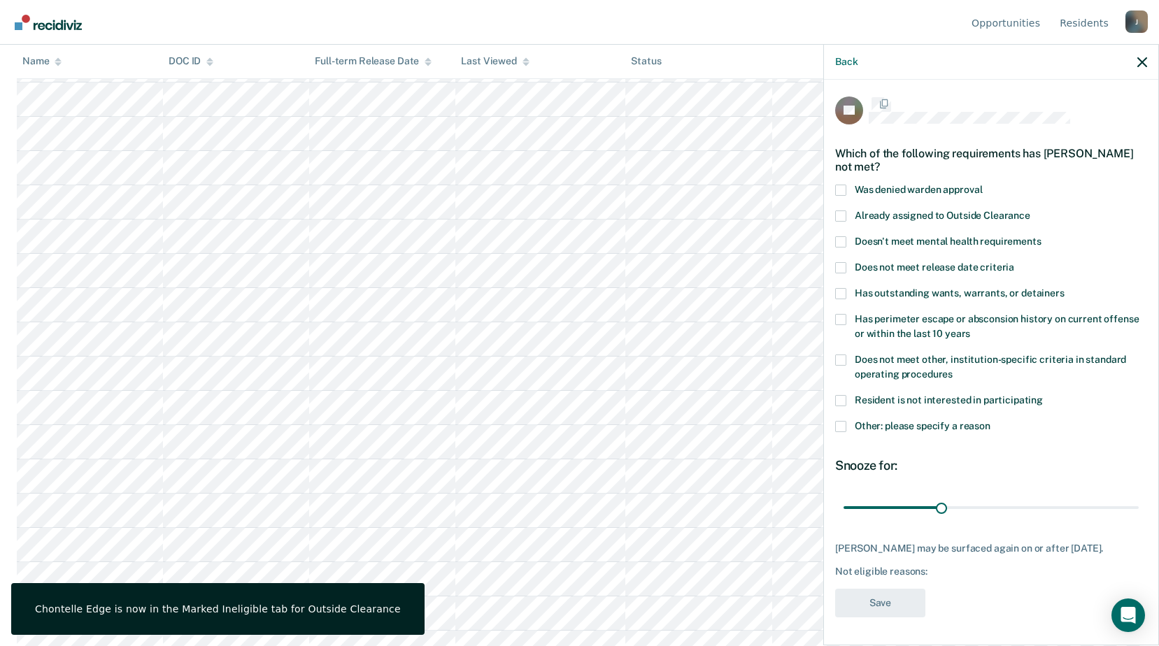
click at [841, 421] on span at bounding box center [840, 426] width 11 height 11
click at [990, 421] on input "Other: please specify a reason" at bounding box center [990, 421] width 0 height 0
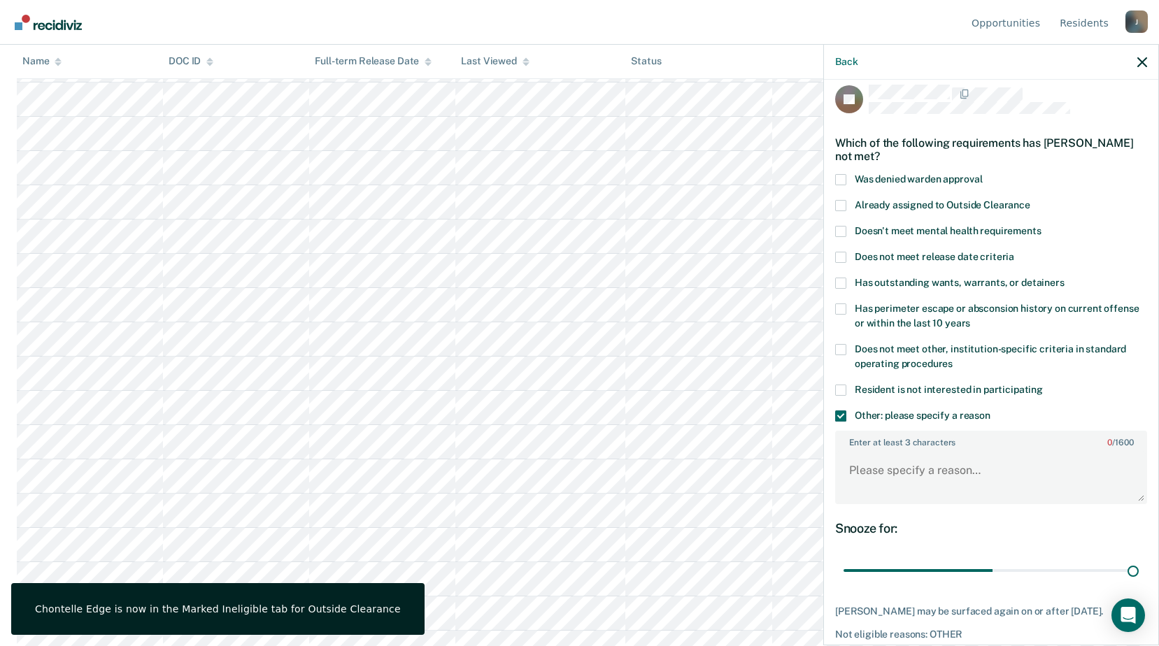
drag, startPoint x: 935, startPoint y: 572, endPoint x: 1167, endPoint y: 533, distance: 234.8
type input "90"
click at [1139, 559] on input "range" at bounding box center [990, 571] width 295 height 24
click at [918, 476] on textarea "Enter at least 3 characters 0 / 1600" at bounding box center [990, 477] width 309 height 52
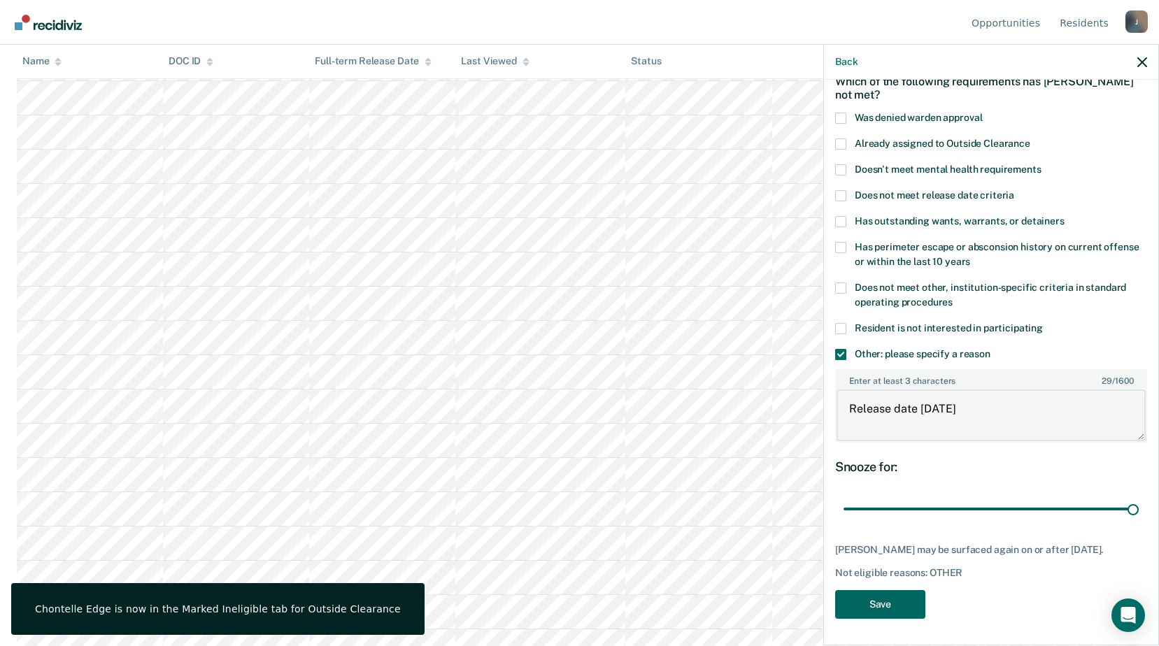
type textarea "Release date [DATE]"
click at [891, 608] on button "Save" at bounding box center [880, 604] width 90 height 29
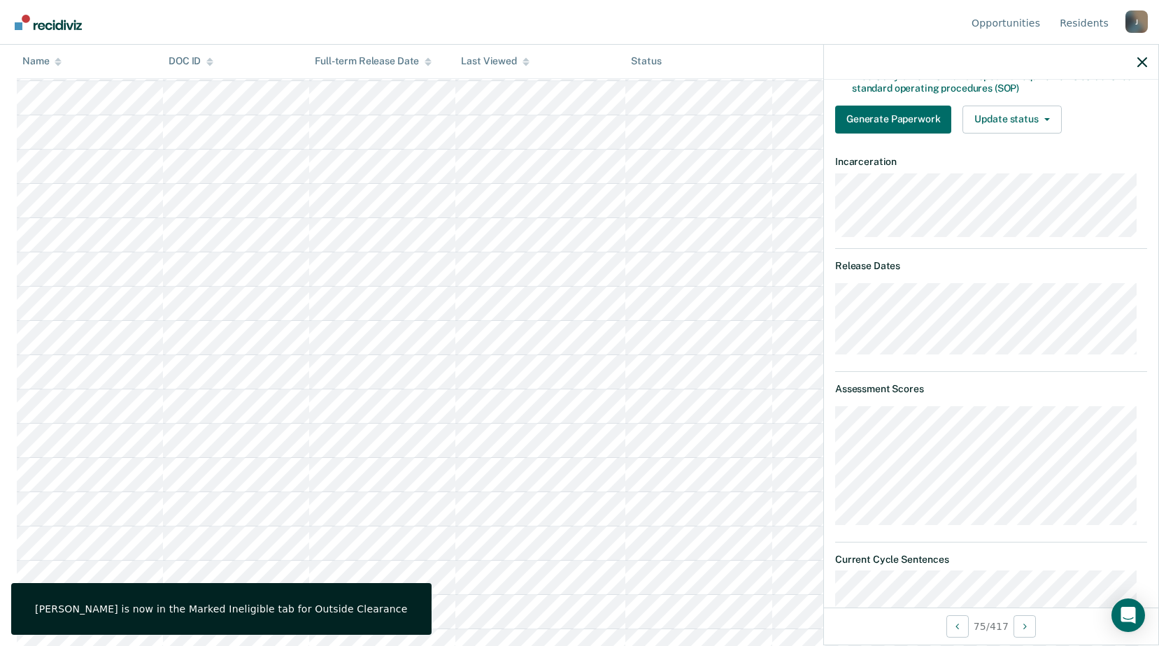
scroll to position [241, 0]
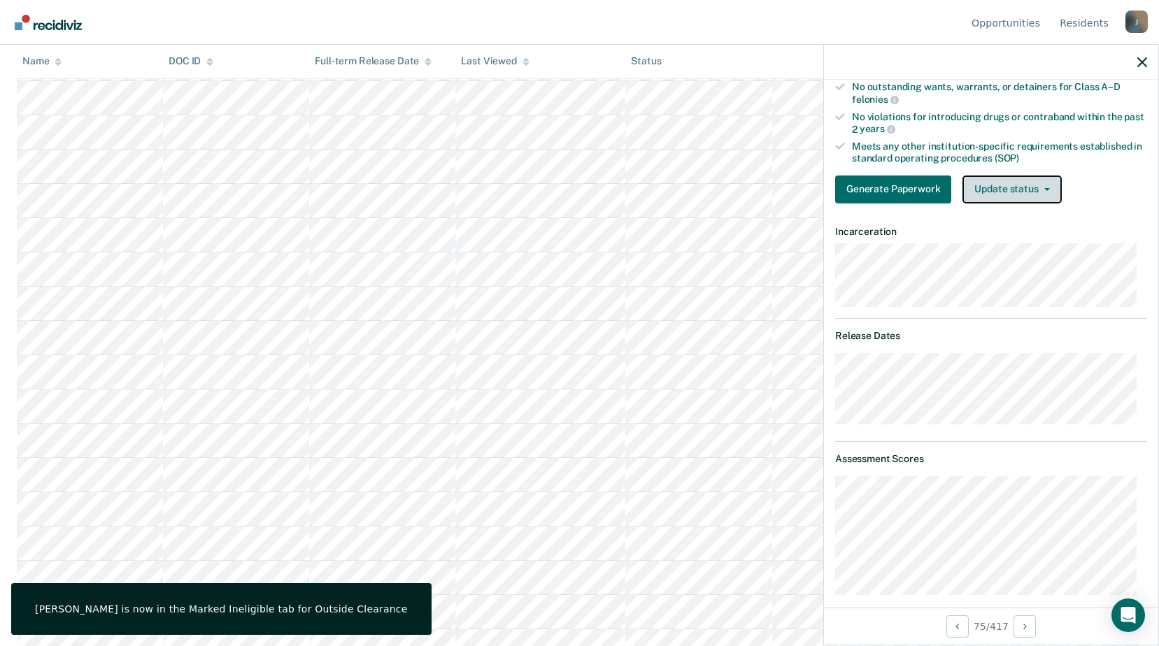
click at [1010, 192] on button "Update status" at bounding box center [1011, 190] width 99 height 28
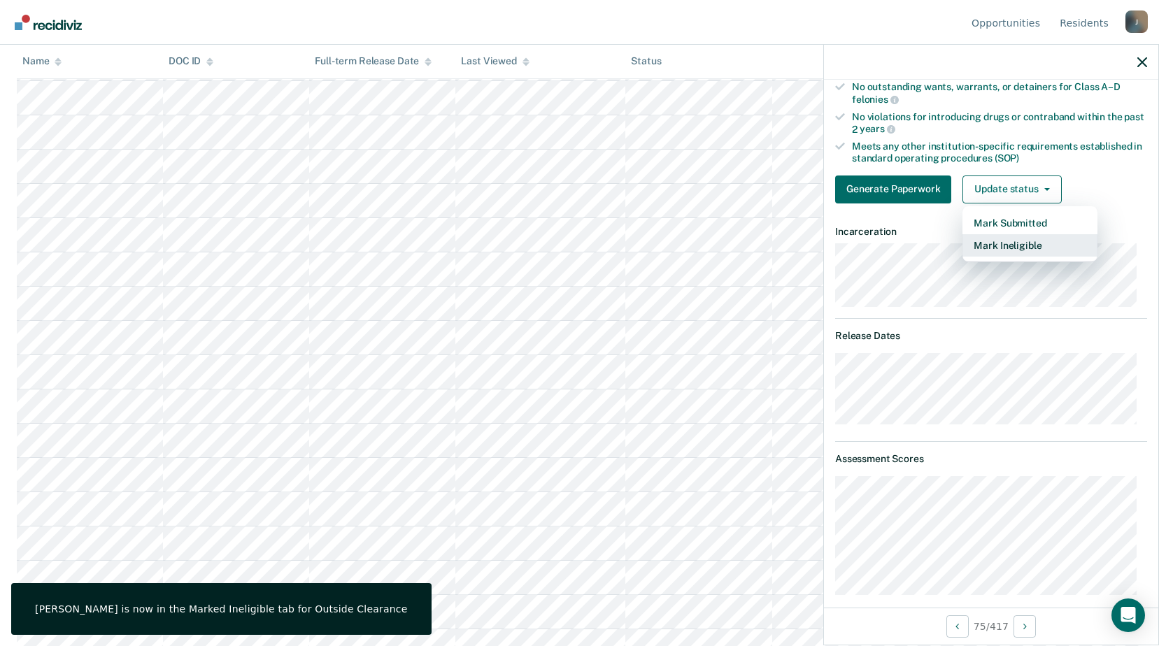
click at [995, 242] on button "Mark Ineligible" at bounding box center [1029, 245] width 135 height 22
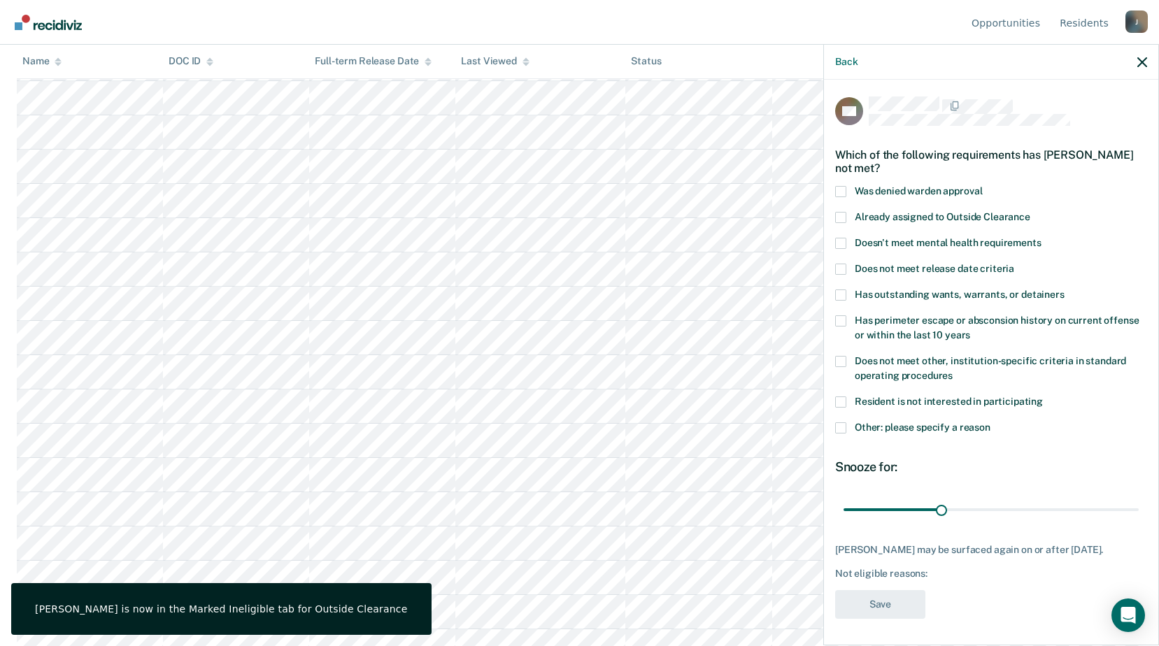
click at [841, 427] on span at bounding box center [840, 427] width 11 height 11
click at [990, 422] on input "Other: please specify a reason" at bounding box center [990, 422] width 0 height 0
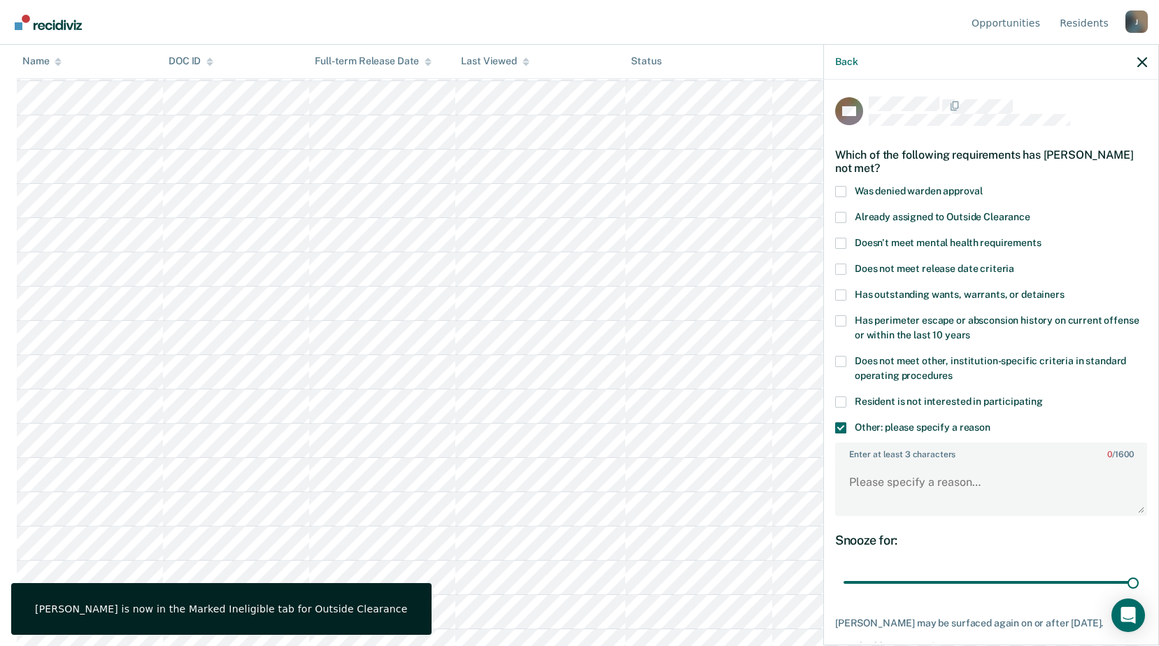
drag, startPoint x: 933, startPoint y: 580, endPoint x: 1091, endPoint y: 518, distance: 169.9
type input "90"
click at [1139, 571] on input "range" at bounding box center [990, 583] width 295 height 24
click at [925, 463] on textarea "Enter at least 3 characters 0 / 1600" at bounding box center [990, 489] width 309 height 52
type textarea "[MEDICAL_DATA]"
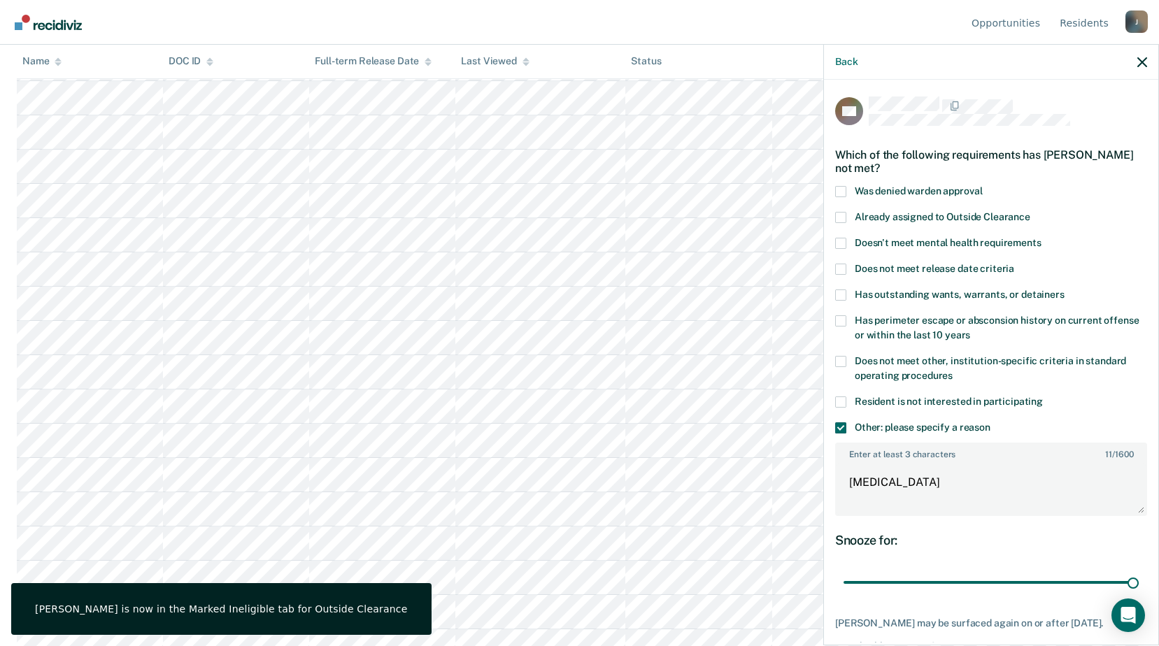
click at [848, 362] on label "Does not meet other, institution-specific criteria in standard operating proced…" at bounding box center [991, 370] width 312 height 29
click at [953, 371] on input "Does not meet other, institution-specific criteria in standard operating proced…" at bounding box center [953, 371] width 0 height 0
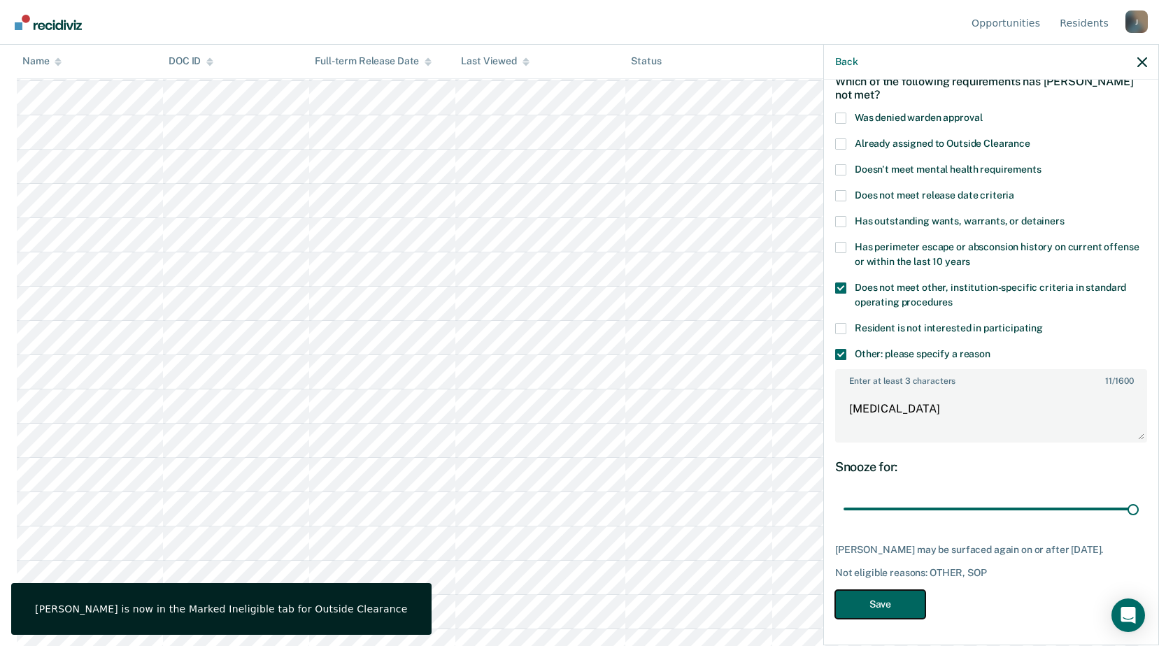
click at [906, 590] on button "Save" at bounding box center [880, 604] width 90 height 29
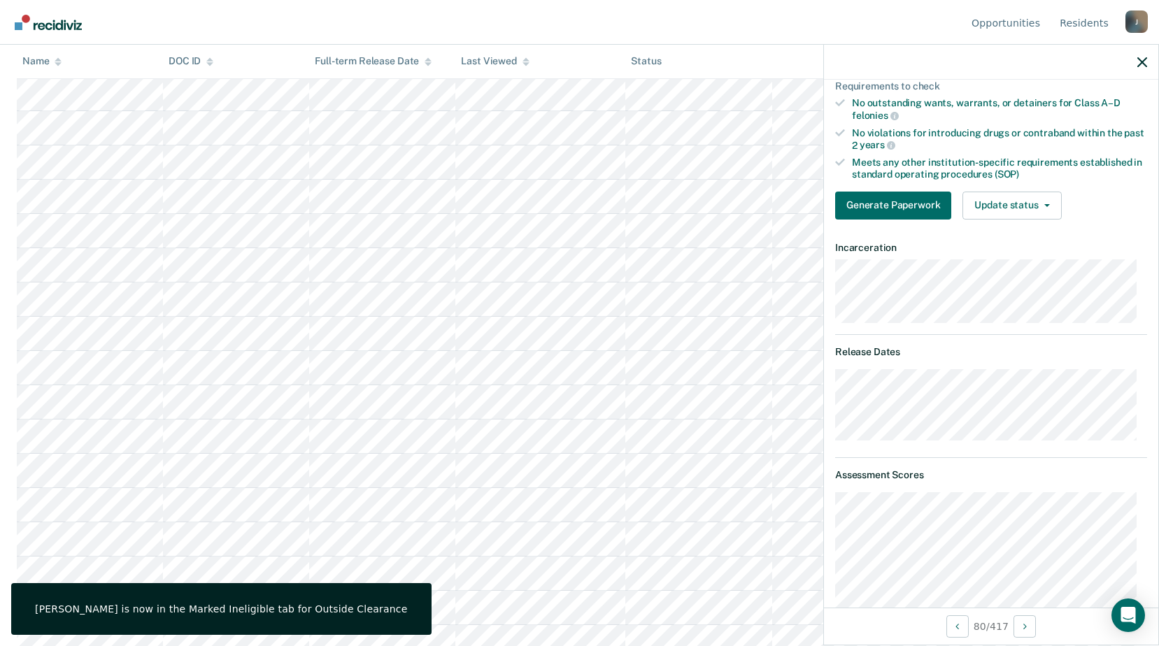
scroll to position [85, 0]
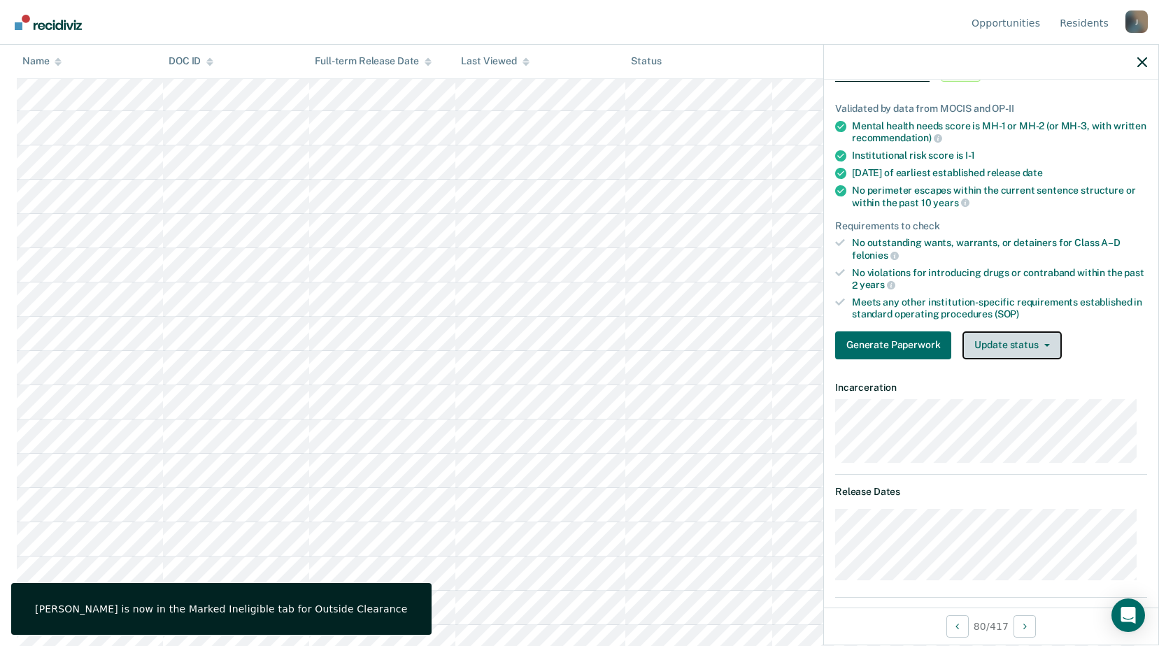
click at [1044, 344] on icon "button" at bounding box center [1047, 345] width 6 height 3
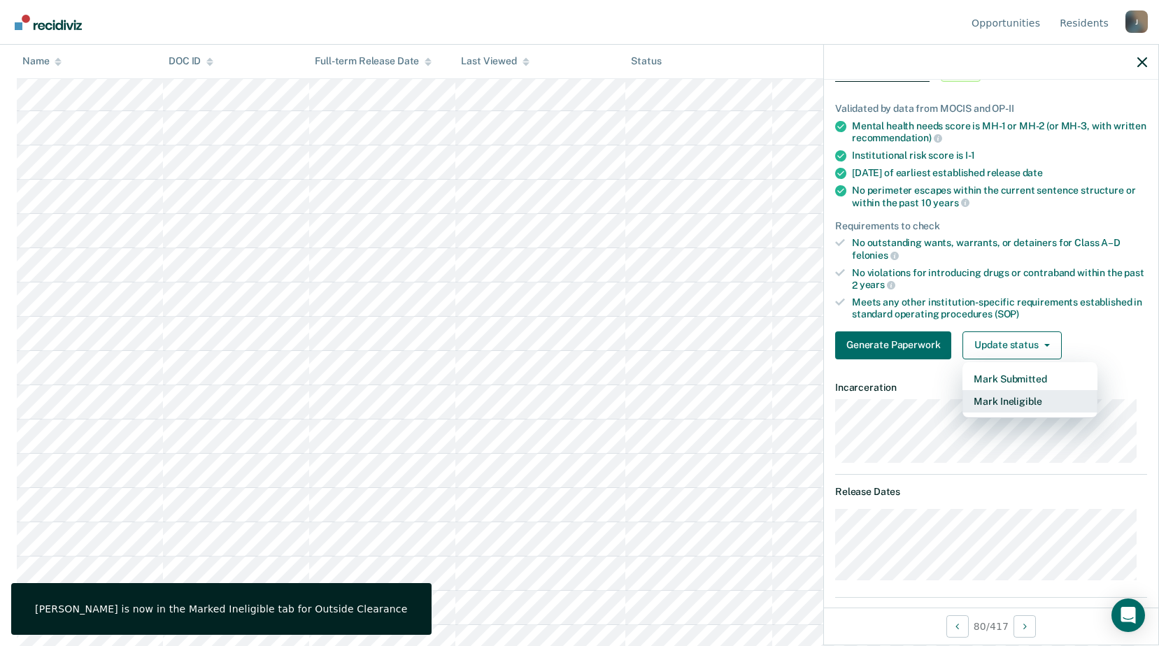
click at [1031, 397] on button "Mark Ineligible" at bounding box center [1029, 401] width 135 height 22
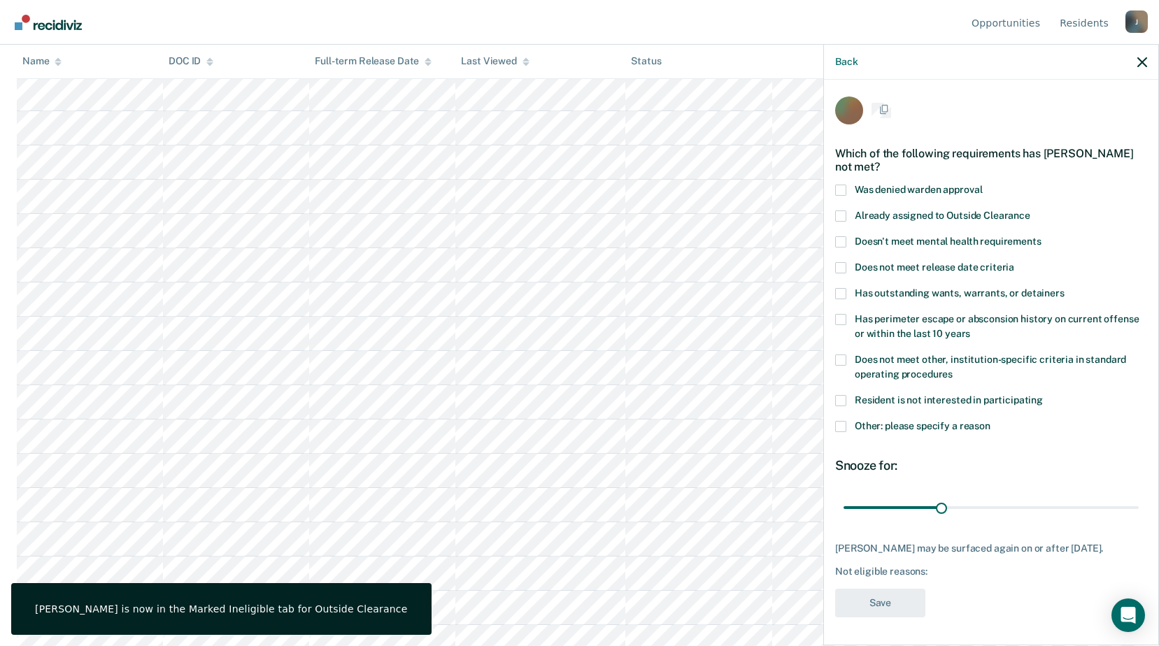
scroll to position [0, 0]
drag, startPoint x: 944, startPoint y: 508, endPoint x: 1165, endPoint y: 463, distance: 225.6
type input "90"
click at [1139, 497] on input "range" at bounding box center [990, 509] width 295 height 24
click at [839, 431] on span at bounding box center [840, 427] width 11 height 11
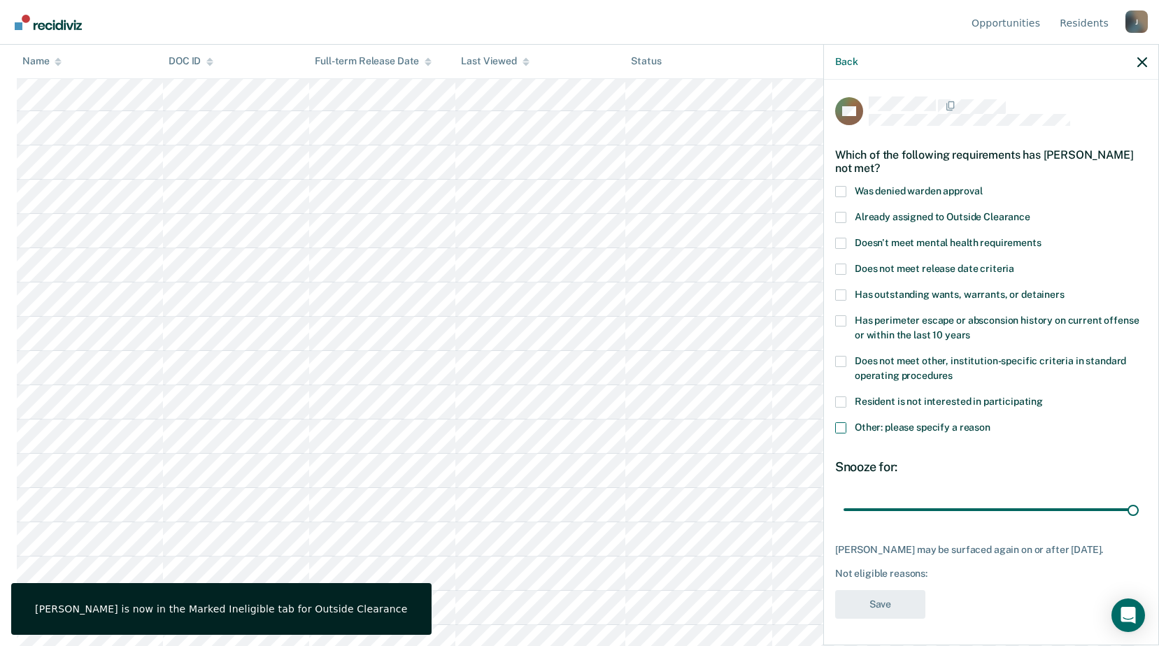
click at [990, 422] on input "Other: please specify a reason" at bounding box center [990, 422] width 0 height 0
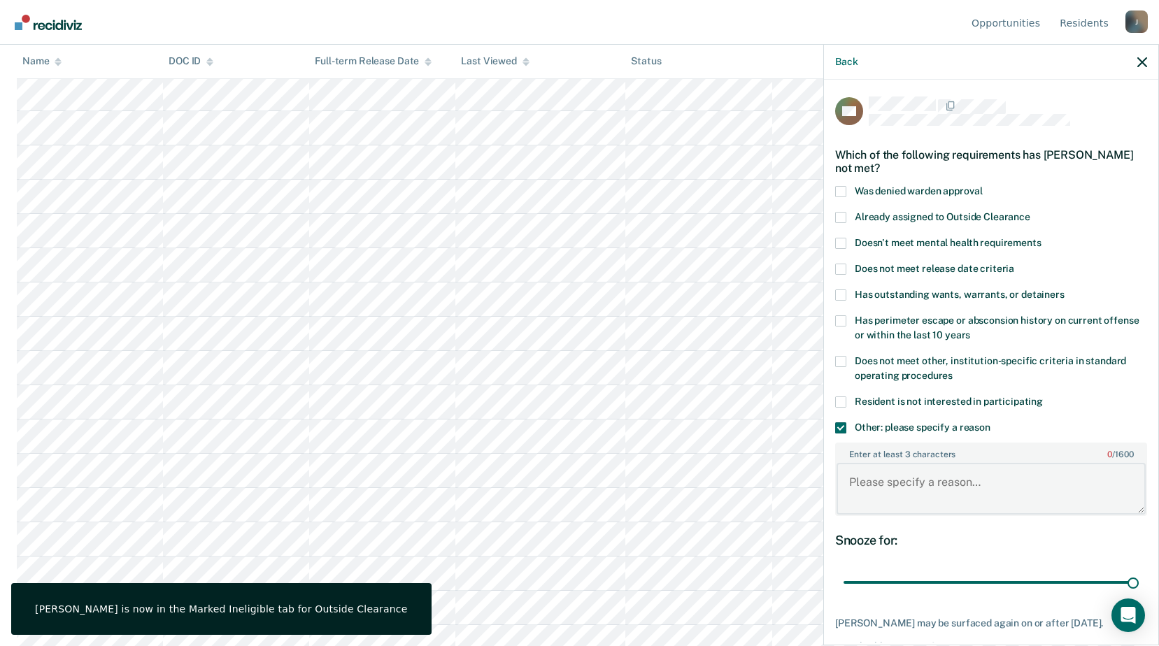
click at [897, 467] on textarea "Enter at least 3 characters 0 / 1600" at bounding box center [990, 489] width 309 height 52
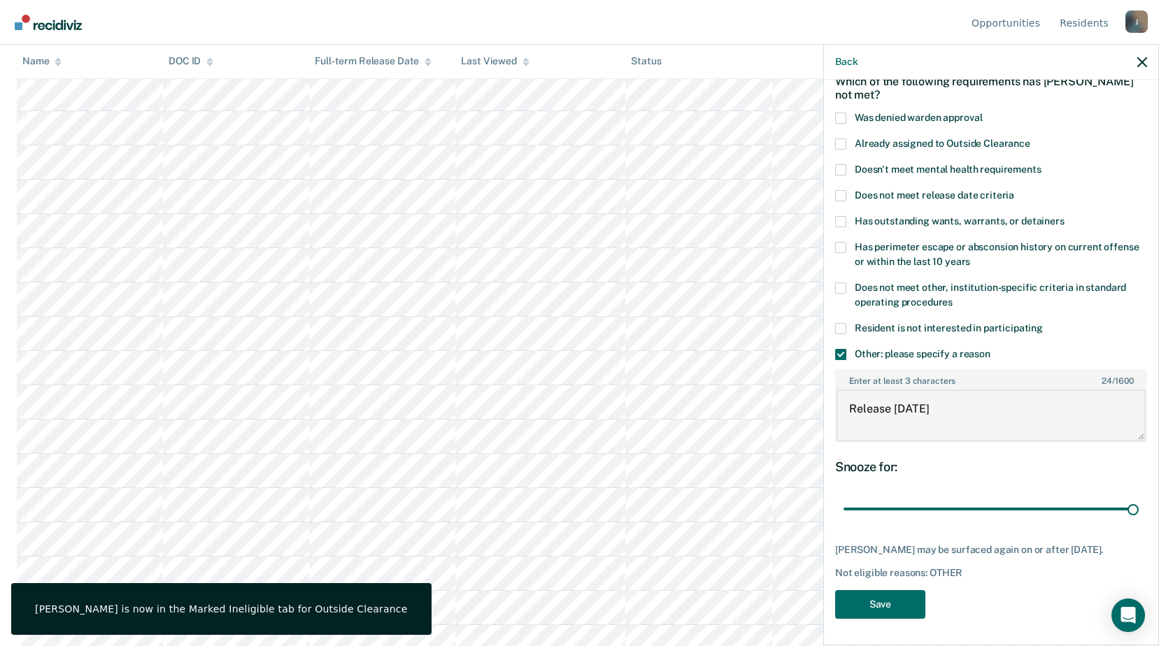
scroll to position [2168, 0]
type textarea "Release [DATE]"
click at [896, 597] on button "Save" at bounding box center [880, 604] width 90 height 29
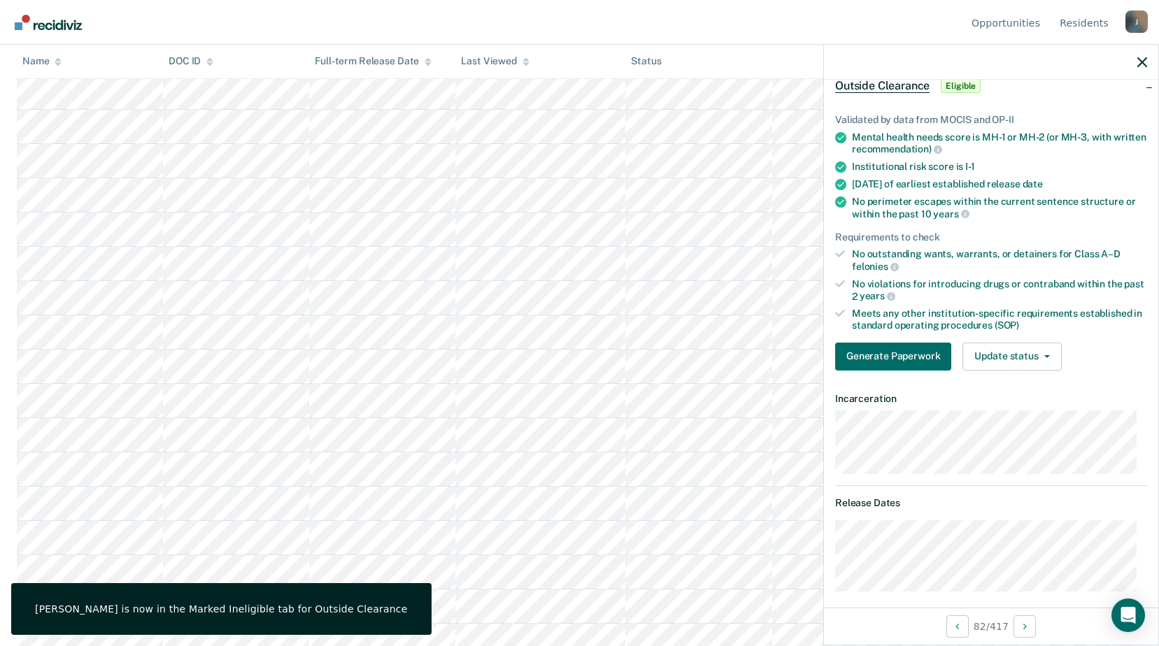
scroll to position [0, 0]
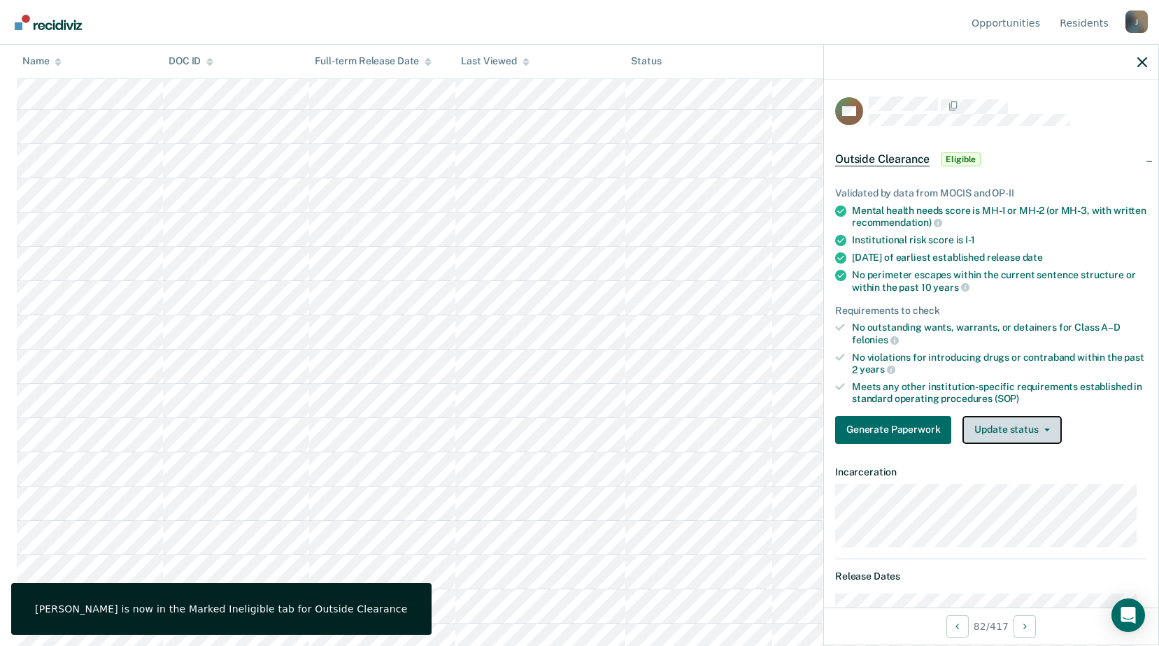
click at [1013, 430] on button "Update status" at bounding box center [1011, 430] width 99 height 28
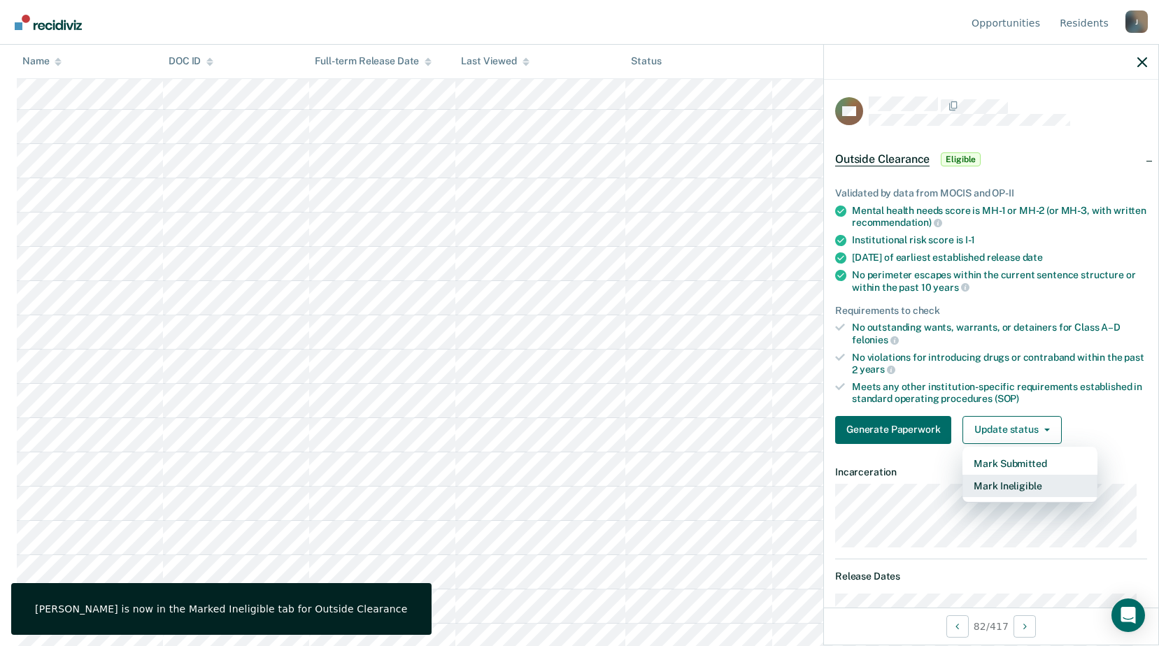
click at [1003, 489] on button "Mark Ineligible" at bounding box center [1029, 486] width 135 height 22
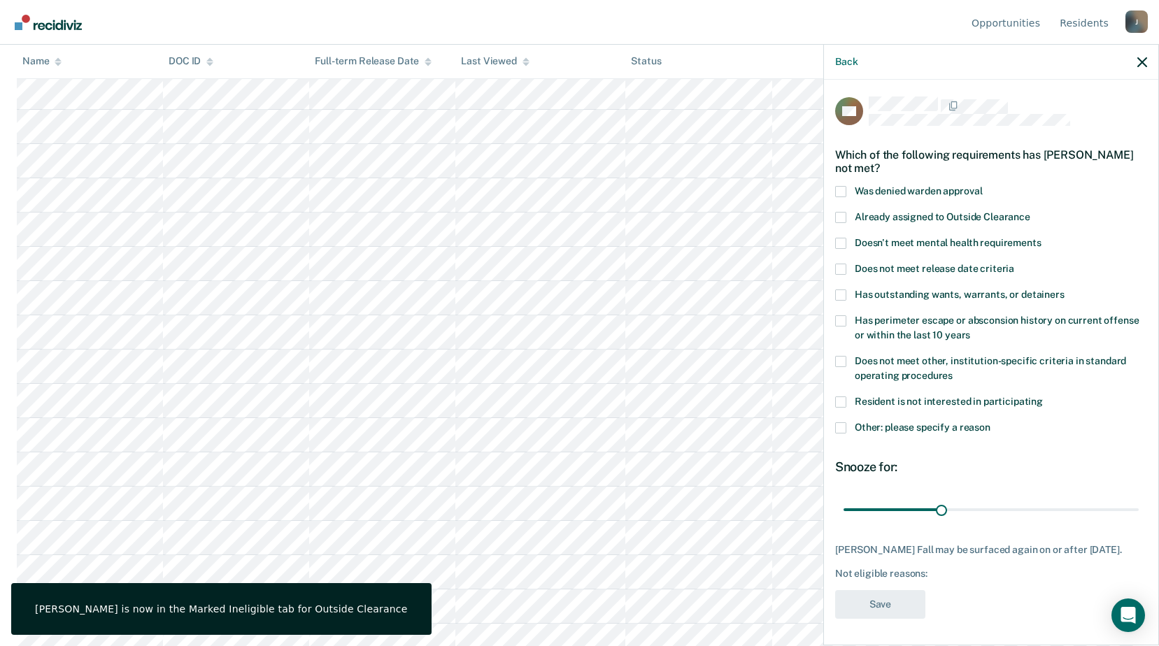
click at [847, 428] on label "Other: please specify a reason" at bounding box center [991, 429] width 312 height 15
click at [990, 422] on input "Other: please specify a reason" at bounding box center [990, 422] width 0 height 0
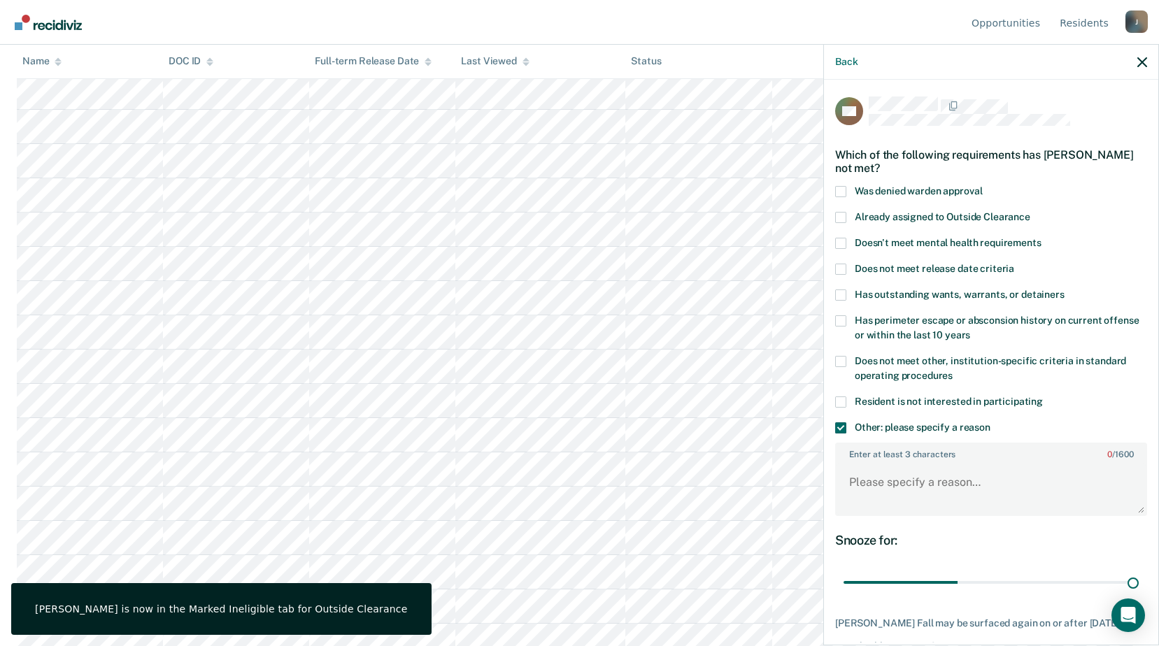
drag, startPoint x: 935, startPoint y: 581, endPoint x: 1167, endPoint y: 597, distance: 232.1
type input "90"
click at [1139, 595] on input "range" at bounding box center [990, 583] width 295 height 24
click at [961, 506] on textarea "Enter at least 3 characters 0 / 1600" at bounding box center [990, 489] width 309 height 52
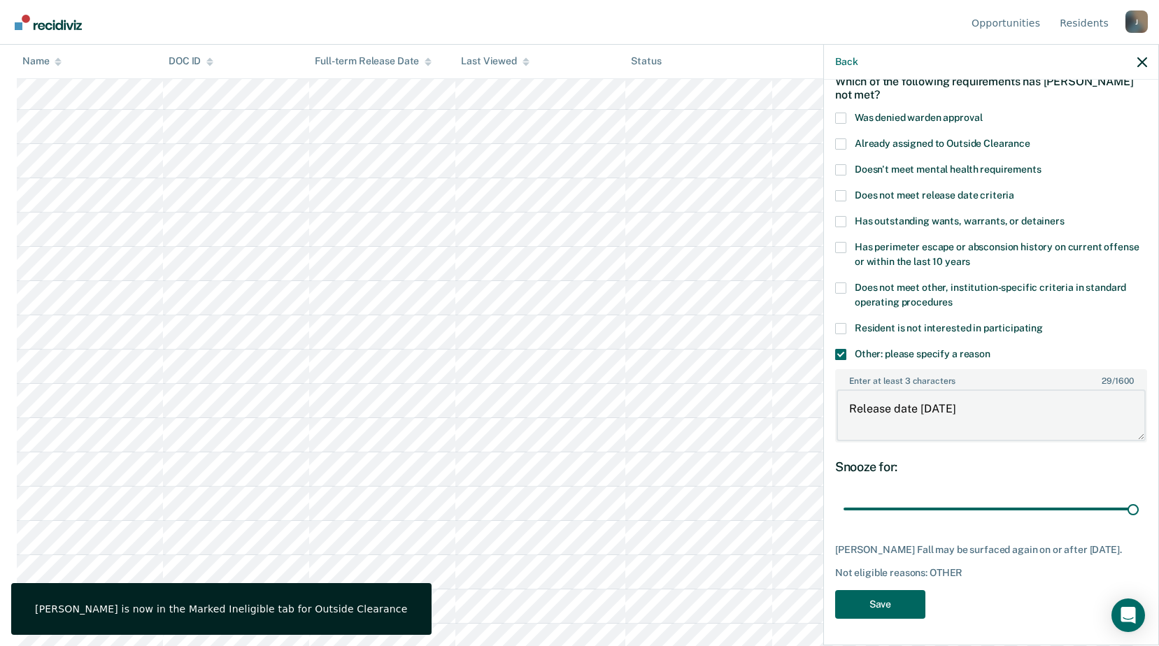
type textarea "Release date [DATE]"
click at [902, 600] on button "Save" at bounding box center [880, 604] width 90 height 29
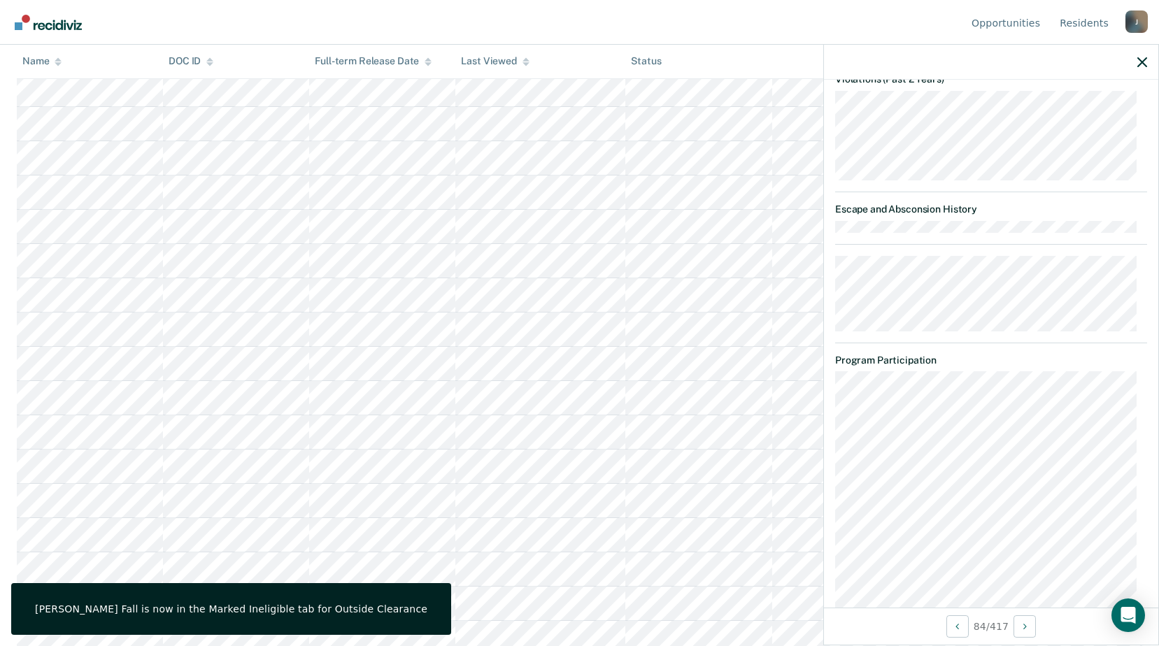
scroll to position [648, 0]
